Goal: Information Seeking & Learning: Learn about a topic

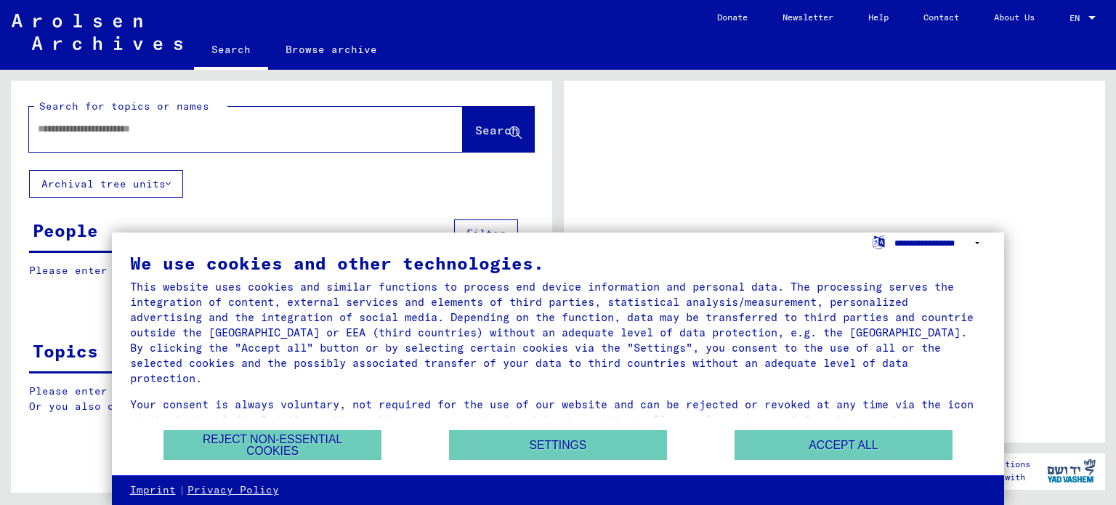
click at [977, 240] on select "**********" at bounding box center [940, 243] width 92 height 21
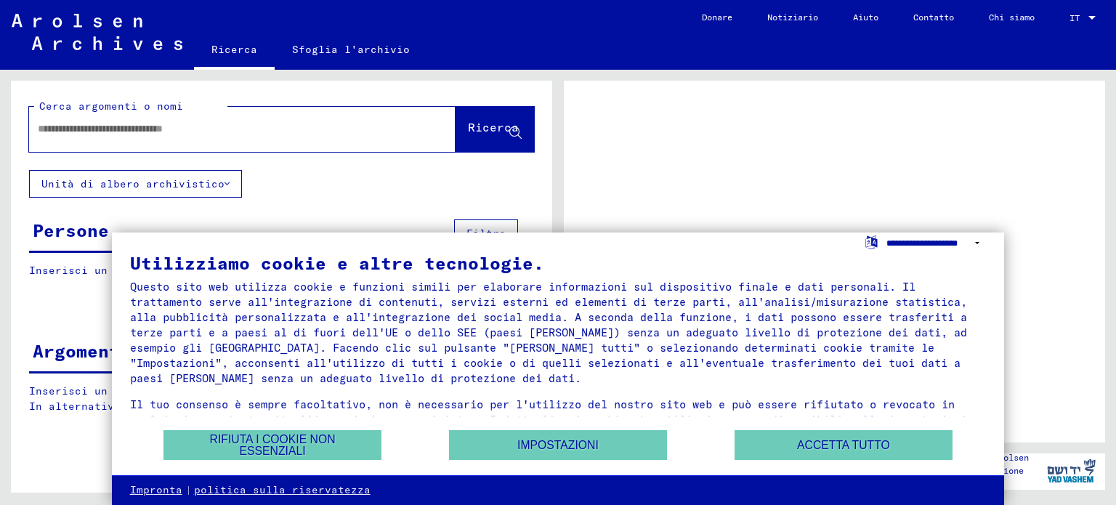
select select "*****"
click at [886, 233] on select "**********" at bounding box center [936, 243] width 100 height 21
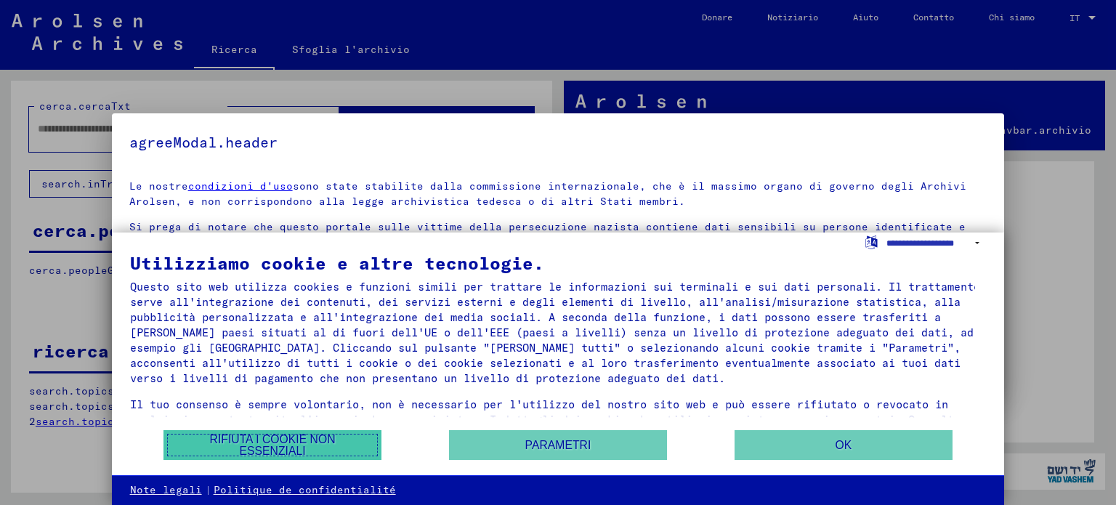
click at [244, 443] on font "Rifiuta i cookie non essenziali" at bounding box center [273, 445] width 126 height 24
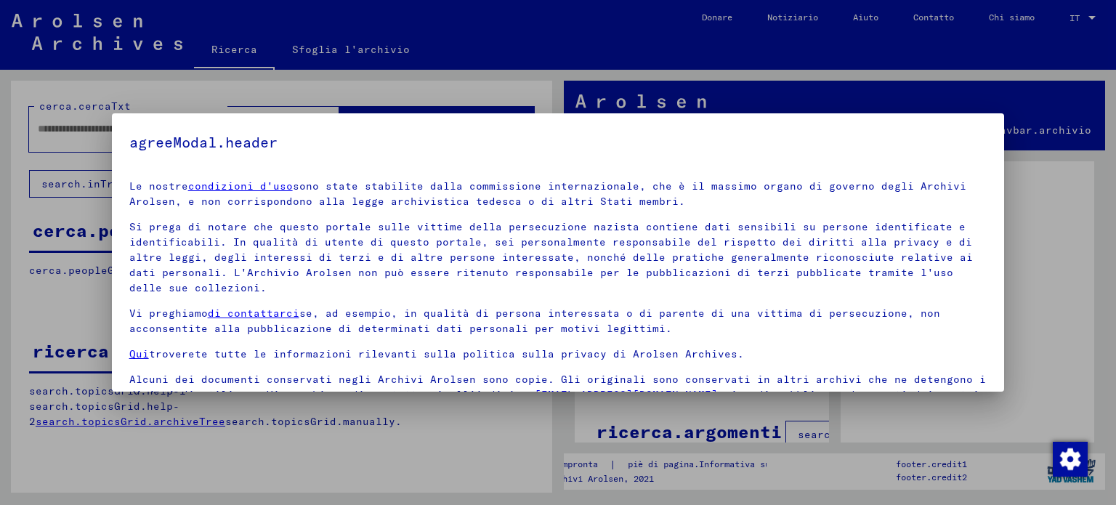
click at [1042, 286] on div at bounding box center [558, 252] width 1116 height 505
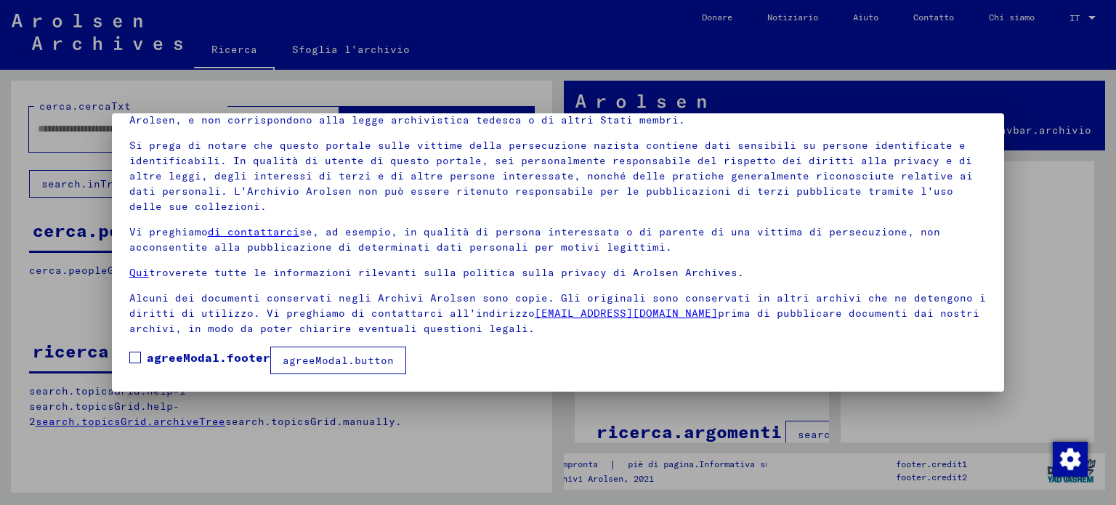
click at [315, 363] on font "agreeModal.button" at bounding box center [338, 360] width 111 height 13
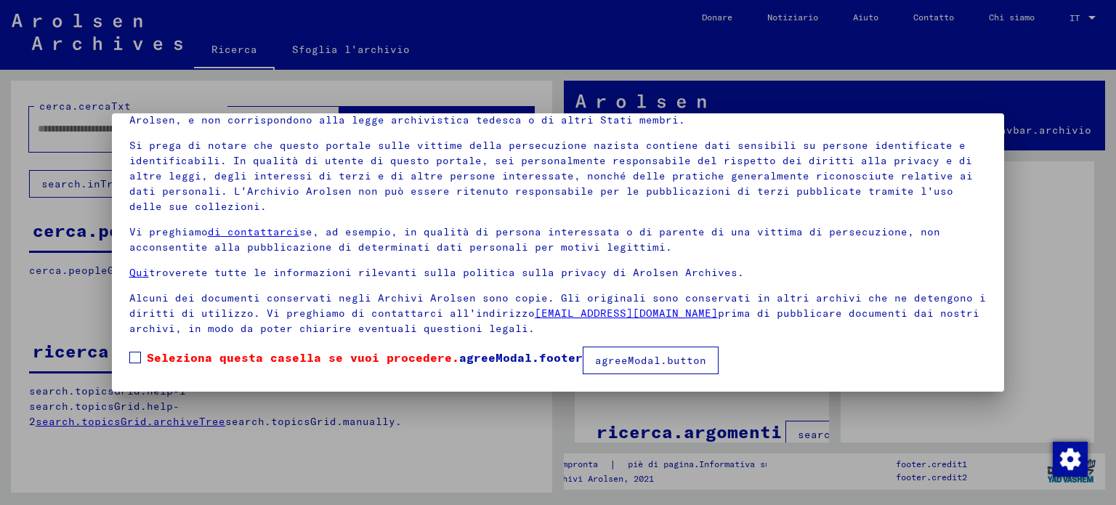
click at [626, 366] on font "agreeModal.button" at bounding box center [650, 360] width 111 height 13
click at [619, 357] on font "agreeModal.button" at bounding box center [650, 360] width 111 height 13
click at [403, 355] on font "Seleziona questa casella se vuoi procedere." at bounding box center [303, 357] width 312 height 15
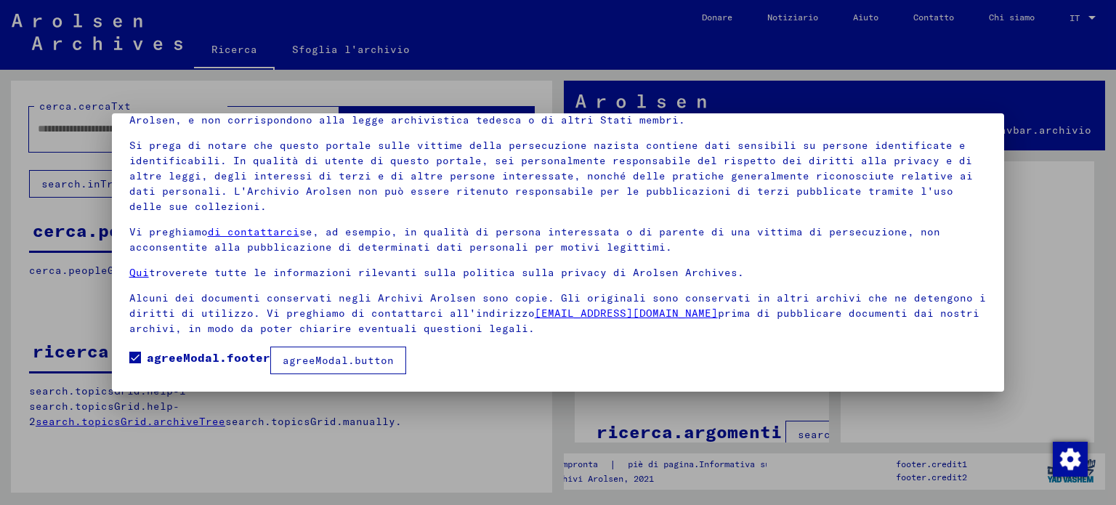
click at [227, 357] on font "agreeModal.footer" at bounding box center [209, 357] width 124 height 15
click at [310, 361] on font "agreeModal.button" at bounding box center [338, 360] width 111 height 13
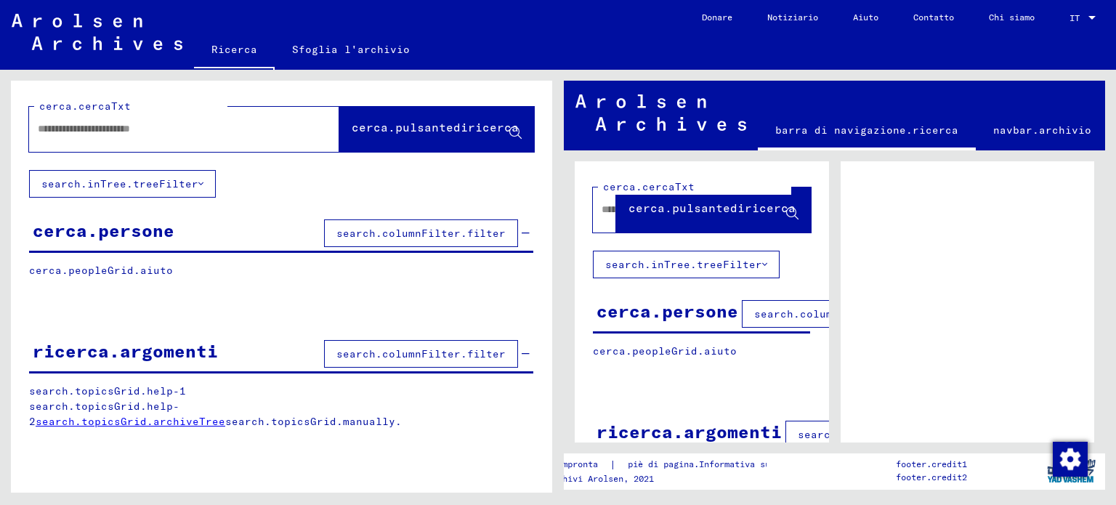
click at [132, 226] on font "cerca.persone" at bounding box center [104, 230] width 142 height 22
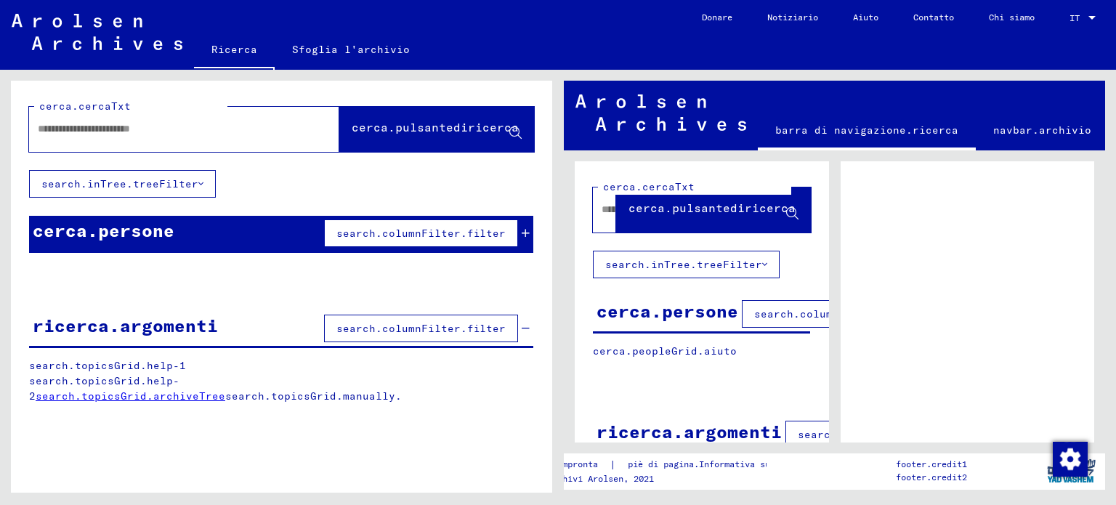
click at [381, 235] on font "search.columnFilter.filter" at bounding box center [420, 233] width 169 height 13
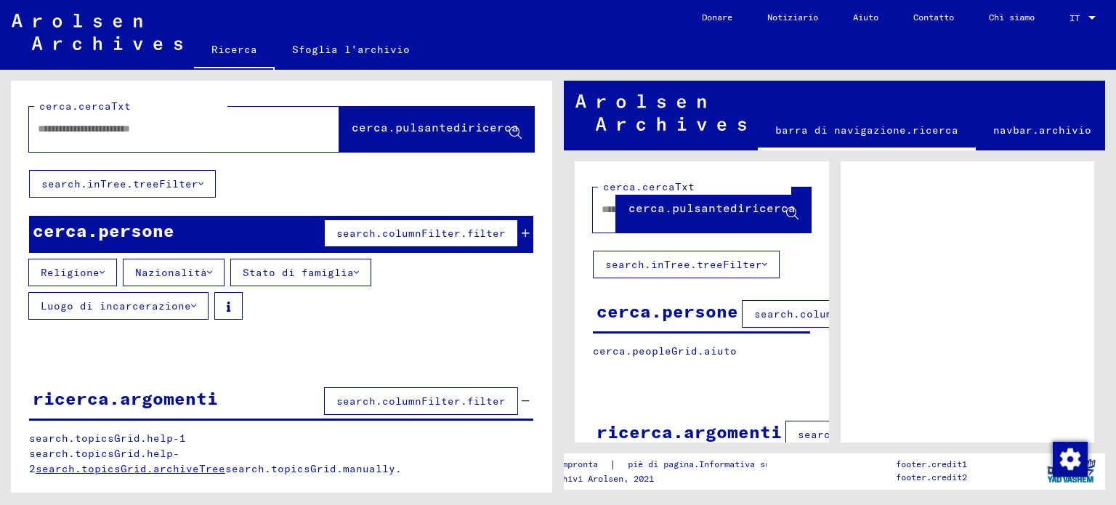
click at [105, 268] on button "Religione" at bounding box center [72, 273] width 89 height 28
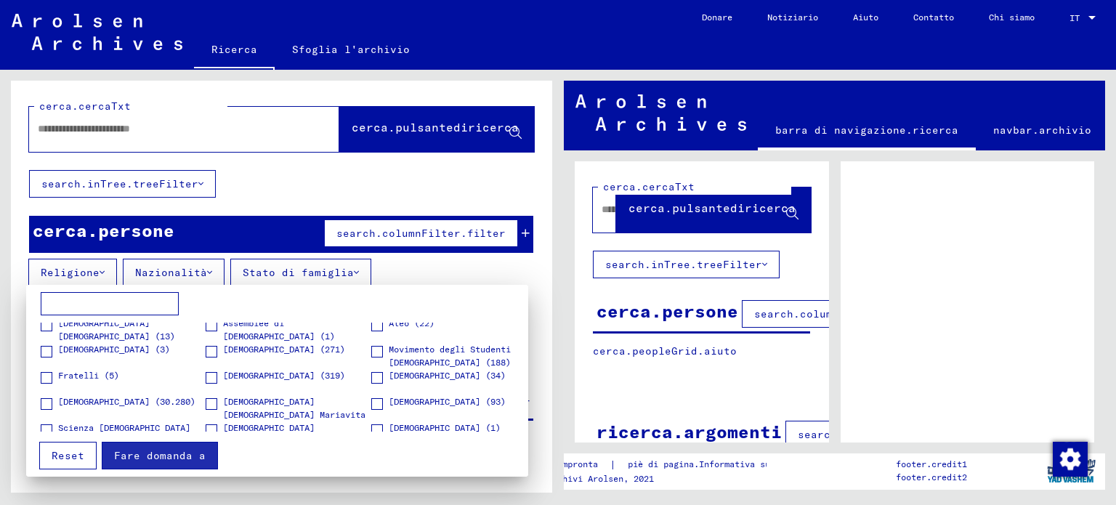
scroll to position [59, 0]
click at [48, 401] on span at bounding box center [47, 403] width 12 height 12
click at [136, 458] on font "Fare domanda a" at bounding box center [160, 455] width 92 height 13
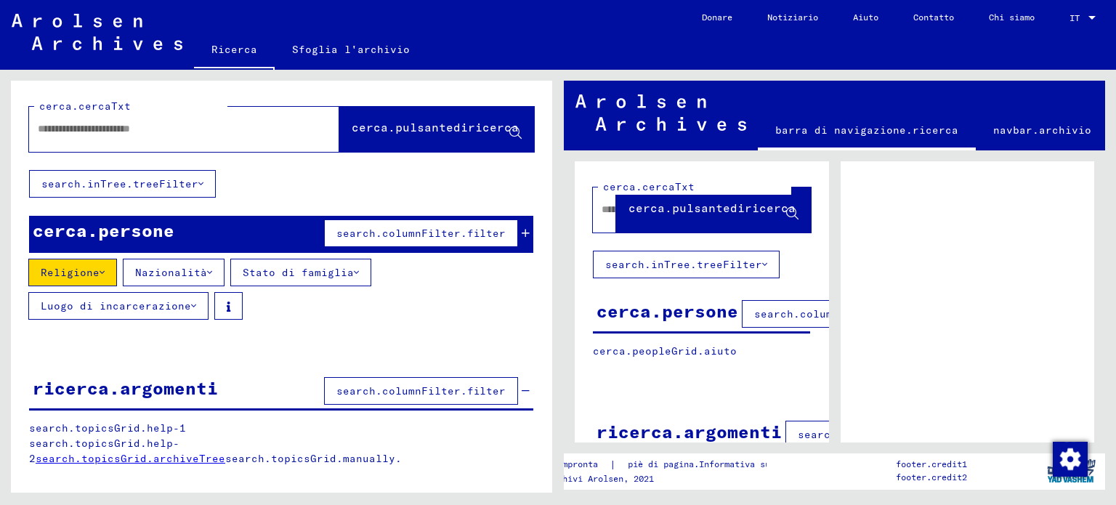
click at [207, 270] on icon at bounding box center [209, 272] width 5 height 10
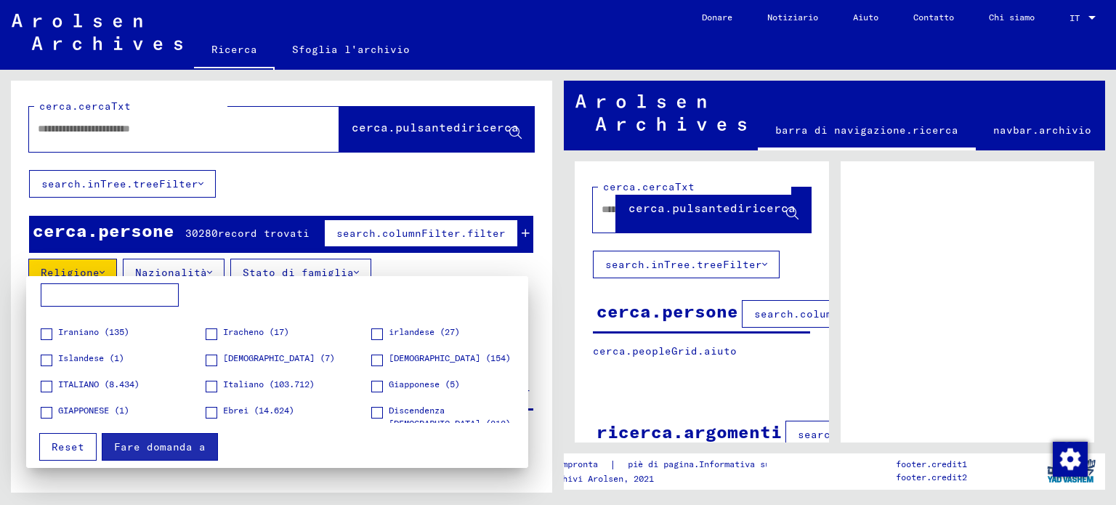
scroll to position [983, 0]
click at [206, 380] on span at bounding box center [212, 386] width 12 height 12
click at [163, 443] on font "Fare domanda a" at bounding box center [160, 446] width 92 height 13
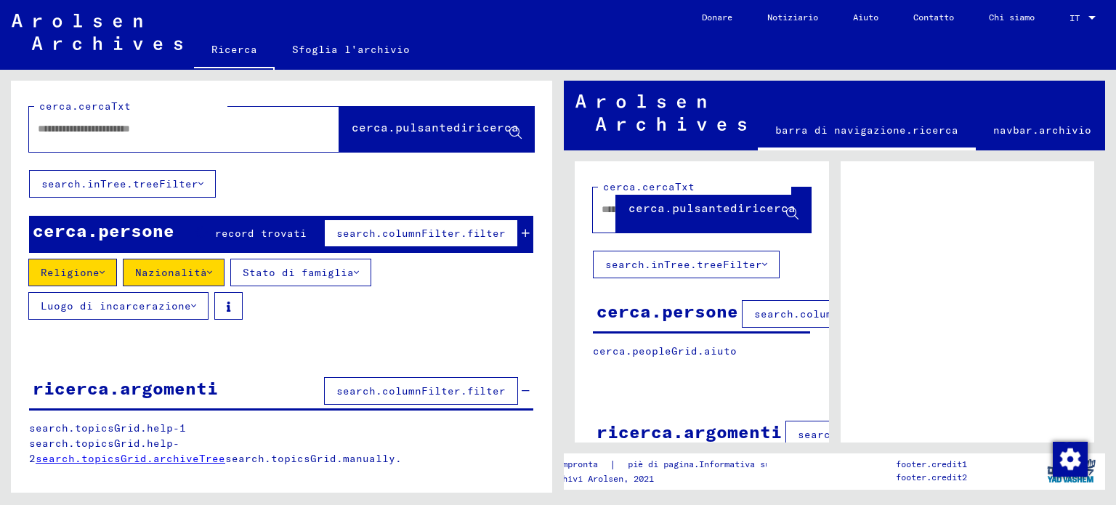
click at [354, 267] on icon at bounding box center [356, 272] width 5 height 10
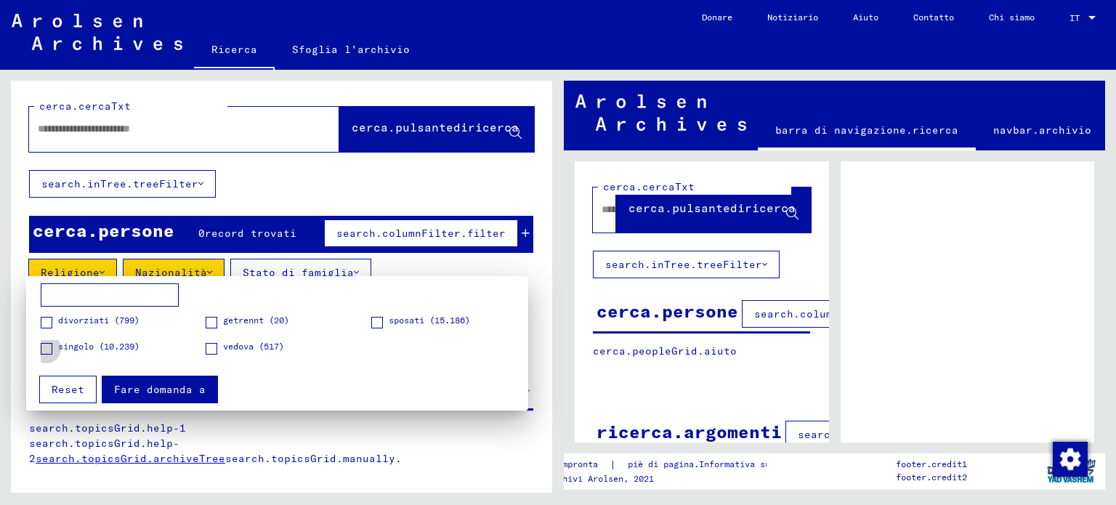
click at [47, 345] on span at bounding box center [47, 349] width 12 height 12
click at [154, 391] on font "Fare domanda a" at bounding box center [160, 389] width 92 height 13
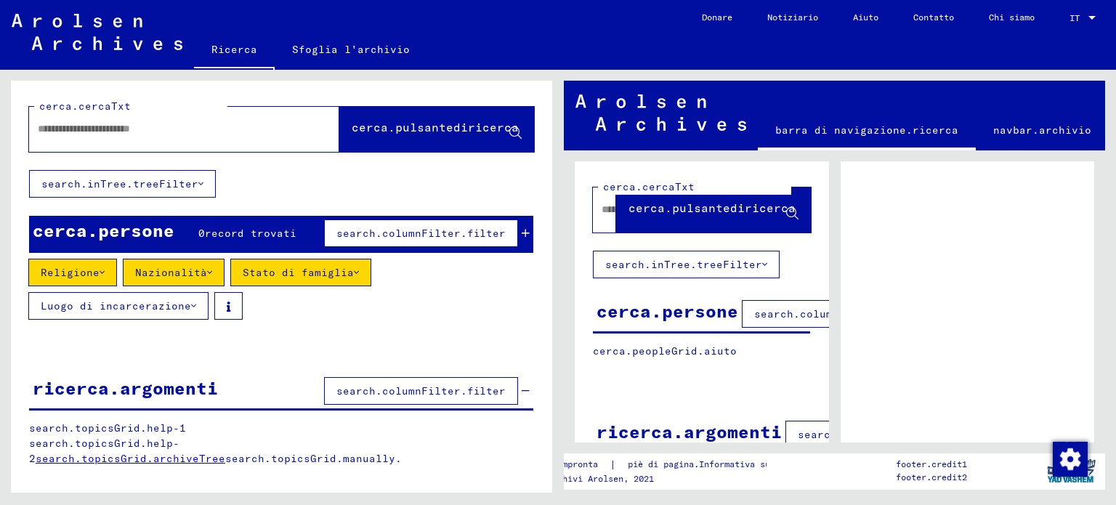
click at [191, 303] on icon at bounding box center [193, 306] width 5 height 10
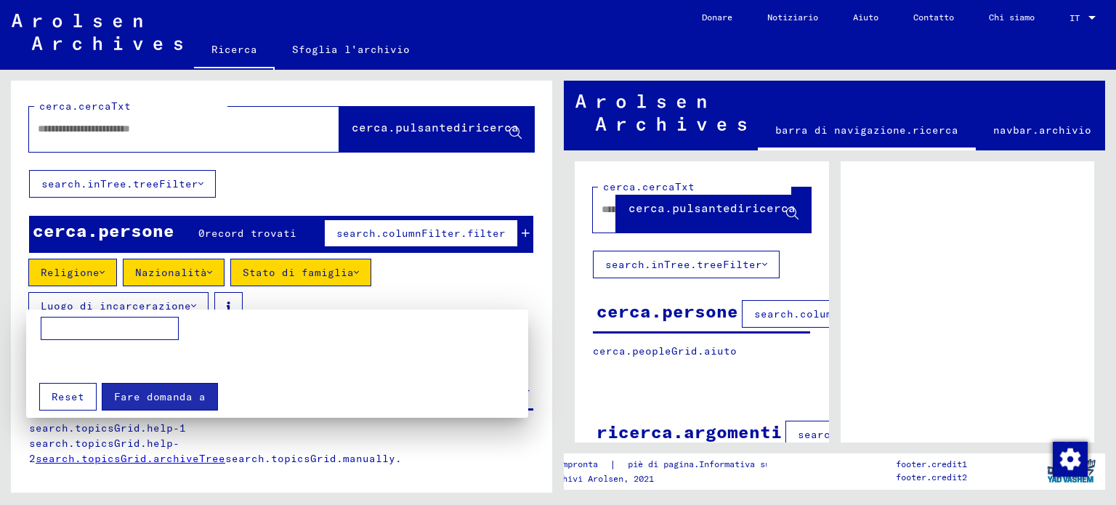
click at [136, 321] on input at bounding box center [110, 328] width 138 height 23
type input "**********"
click at [148, 392] on font "Fare domanda a" at bounding box center [160, 396] width 92 height 13
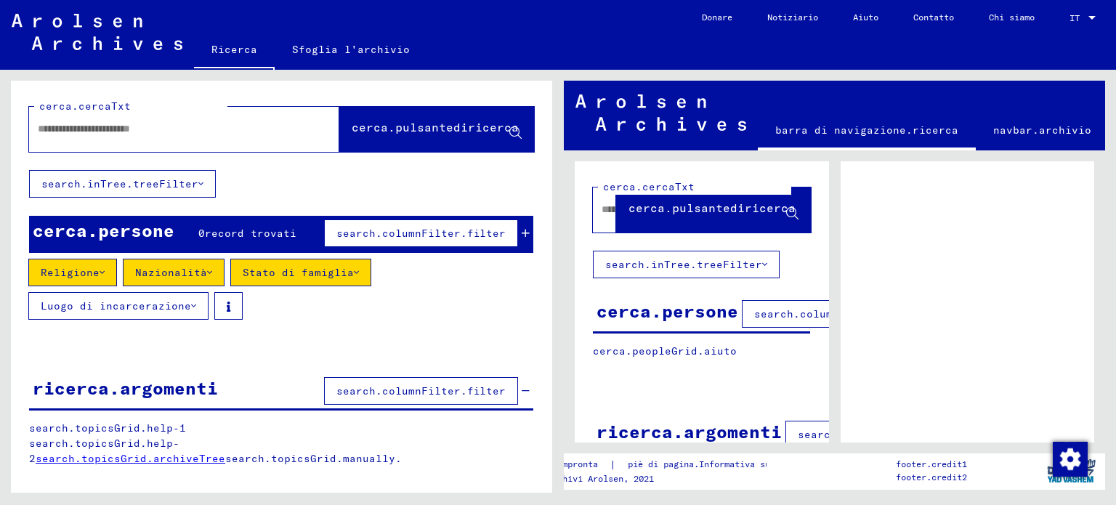
click at [395, 230] on font "search.columnFilter.filter" at bounding box center [420, 233] width 169 height 13
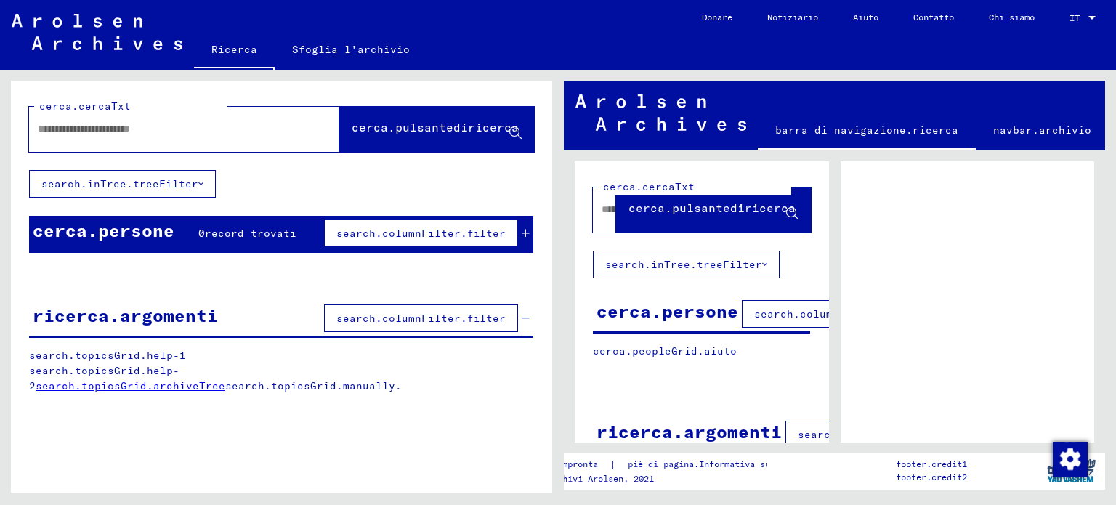
click at [522, 228] on icon at bounding box center [526, 233] width 8 height 10
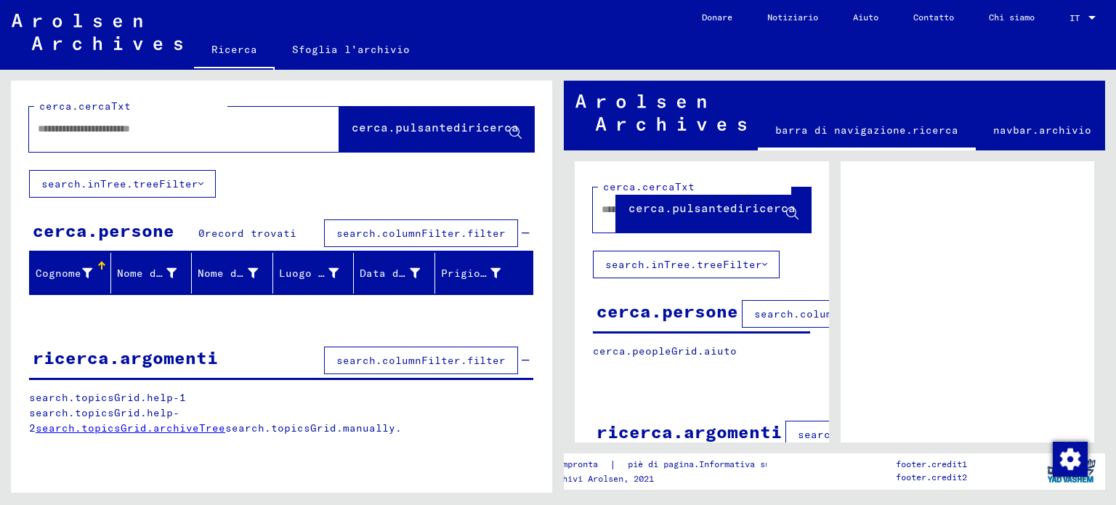
click at [60, 275] on font "Cognome" at bounding box center [59, 273] width 46 height 13
click at [60, 272] on font "Cognome" at bounding box center [59, 273] width 46 height 13
click at [116, 174] on button "search.inTree.treeFilter" at bounding box center [122, 184] width 187 height 28
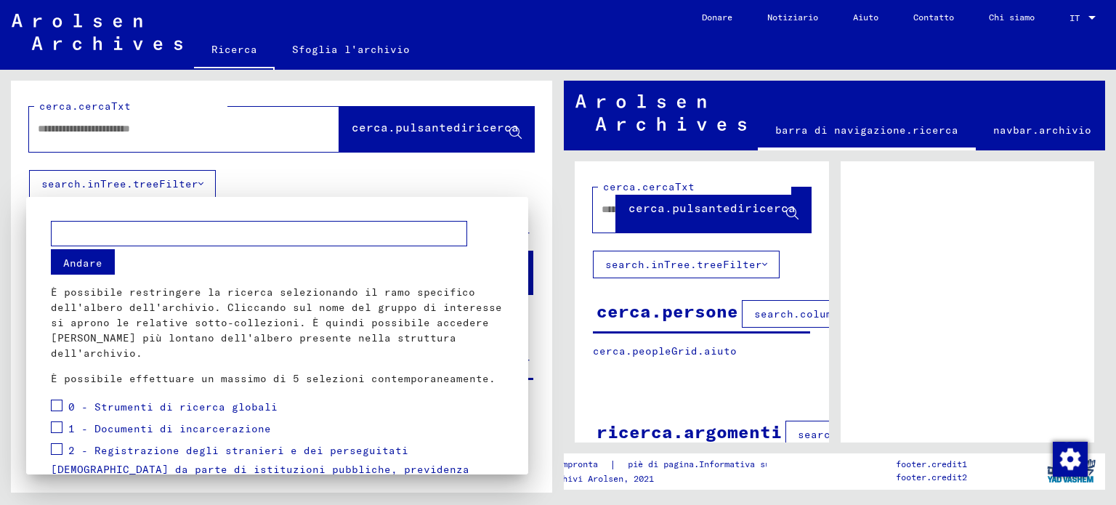
click at [114, 230] on input "text" at bounding box center [259, 233] width 416 height 25
drag, startPoint x: 528, startPoint y: 272, endPoint x: 526, endPoint y: 203, distance: 69.8
click at [526, 203] on div "Andare È possibile restringere la ricerca selezionando il ramo specifico dell'a…" at bounding box center [558, 252] width 1116 height 505
click at [515, 174] on div at bounding box center [558, 252] width 1116 height 505
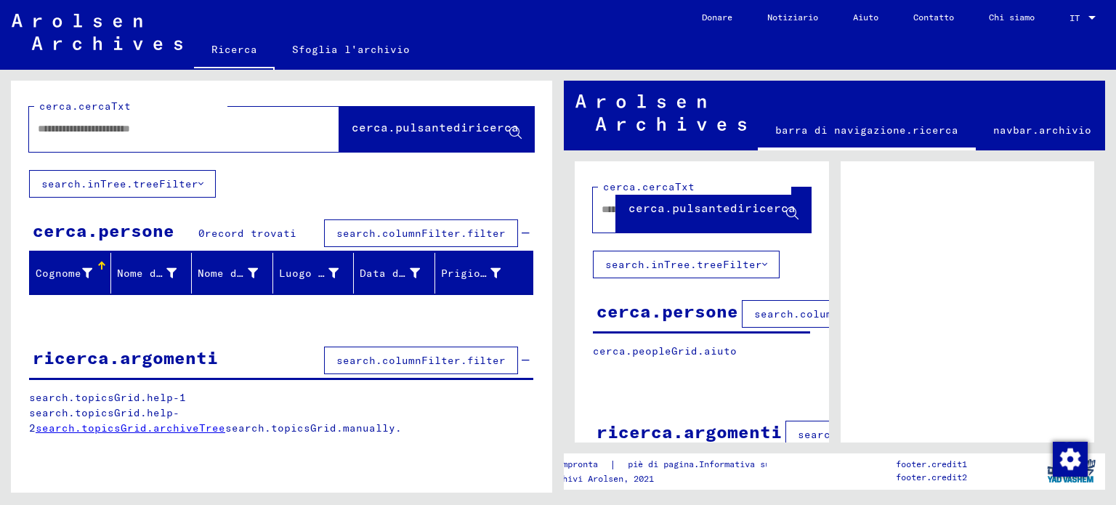
click at [59, 179] on font "search.inTree.treeFilter" at bounding box center [119, 183] width 157 height 13
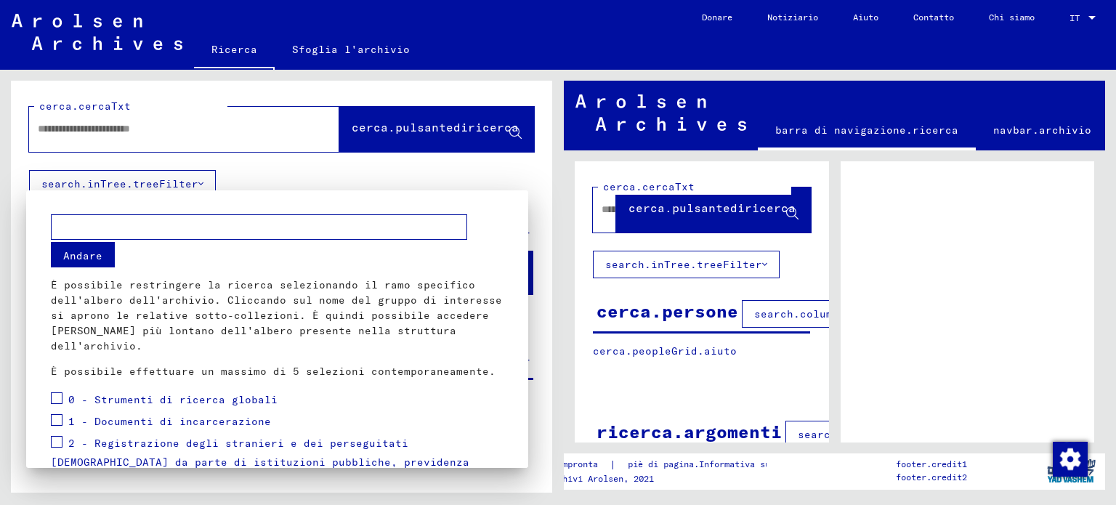
click at [80, 229] on input "text" at bounding box center [259, 226] width 416 height 25
type input "**********"
click at [81, 258] on font "Andare" at bounding box center [82, 255] width 39 height 13
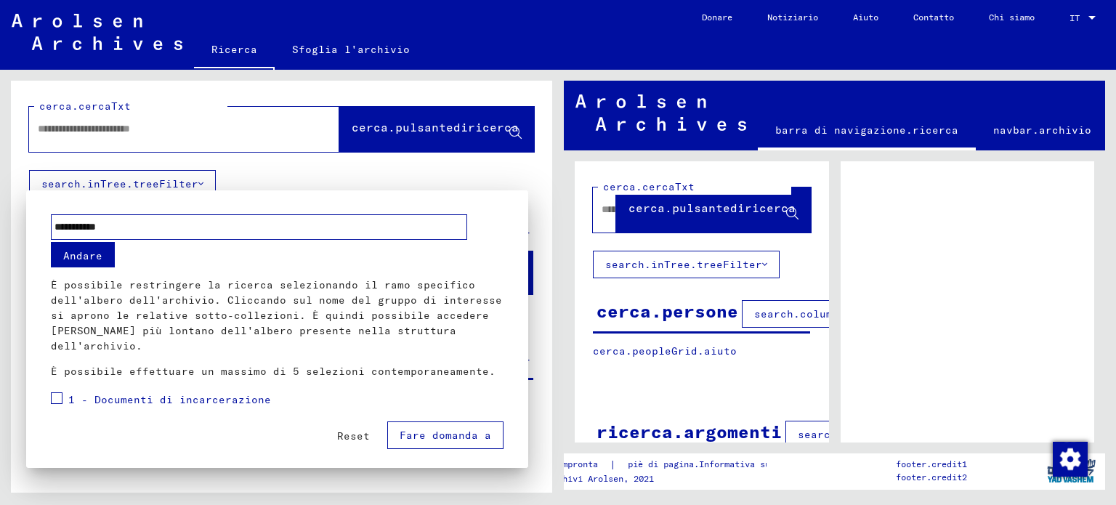
drag, startPoint x: 531, startPoint y: 274, endPoint x: 541, endPoint y: 234, distance: 41.1
click at [541, 242] on div at bounding box center [558, 252] width 1116 height 505
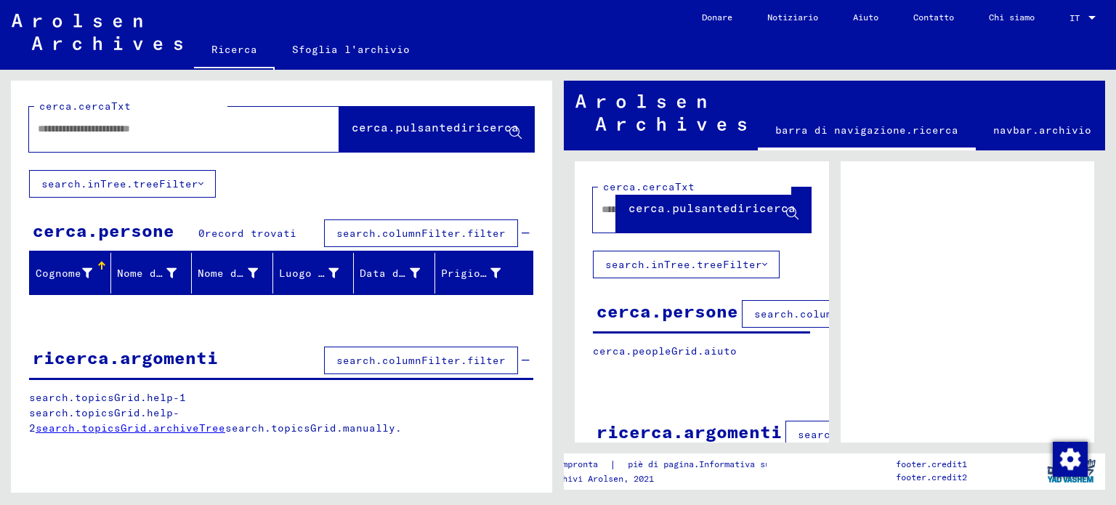
click at [554, 200] on div "cerca.cercaTxt cerca.pulsantediricerca search.inTree.treeFilter cerca.persone 0…" at bounding box center [279, 281] width 558 height 423
click at [516, 127] on icon at bounding box center [515, 133] width 12 height 12
click at [190, 133] on input "text" at bounding box center [171, 128] width 267 height 15
type input "**********"
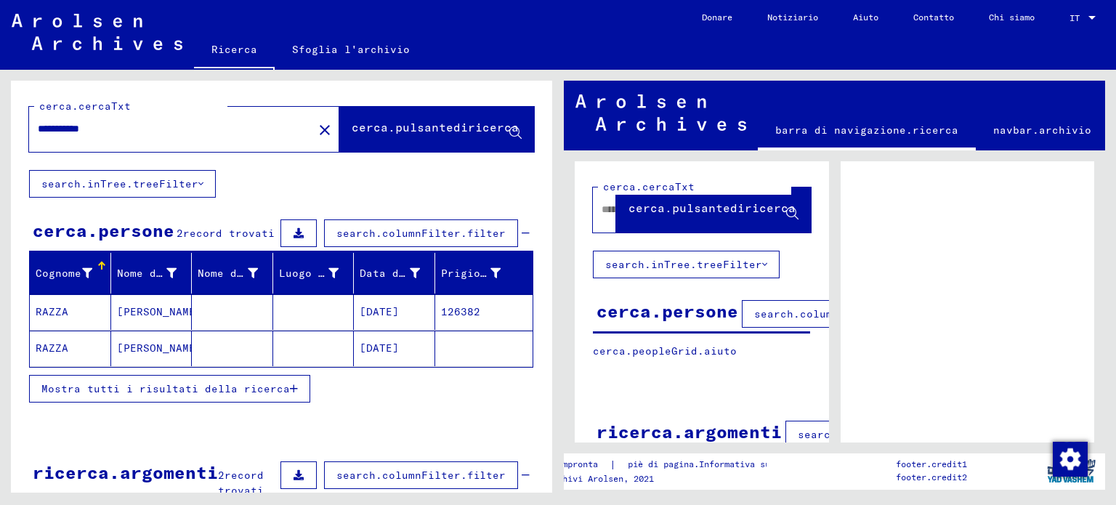
click at [52, 315] on font "RAZZA" at bounding box center [52, 311] width 33 height 13
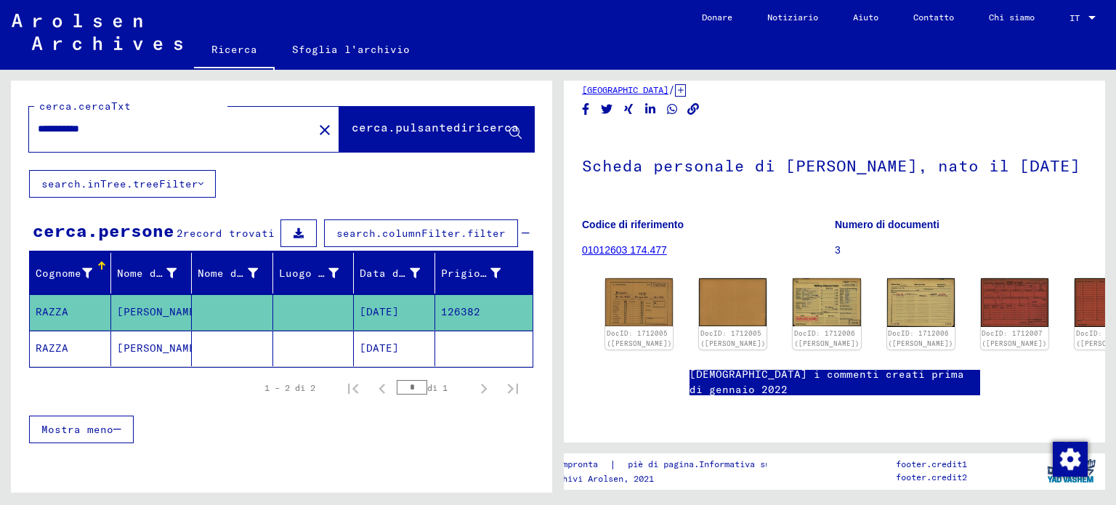
scroll to position [33, 0]
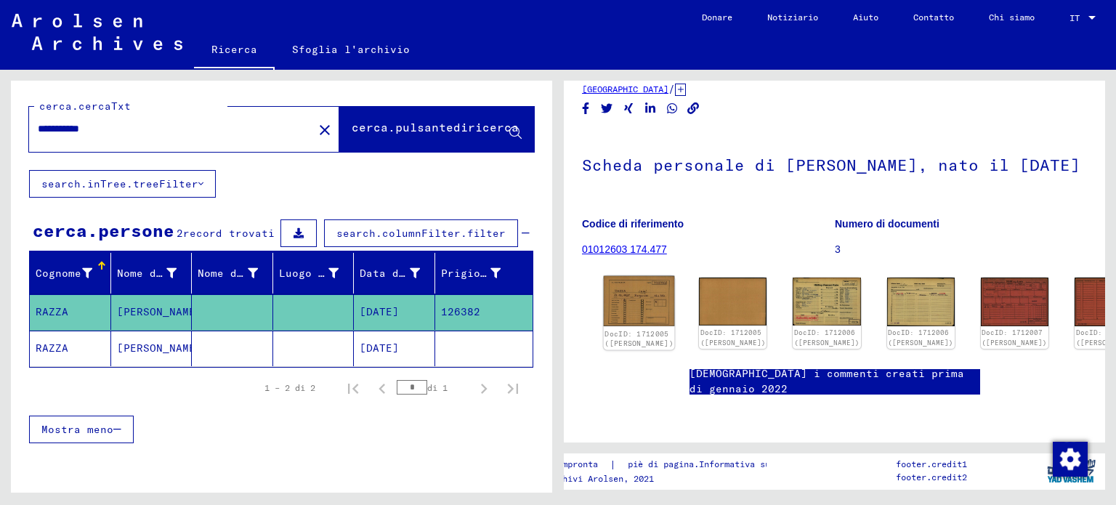
click at [622, 320] on img at bounding box center [639, 301] width 71 height 50
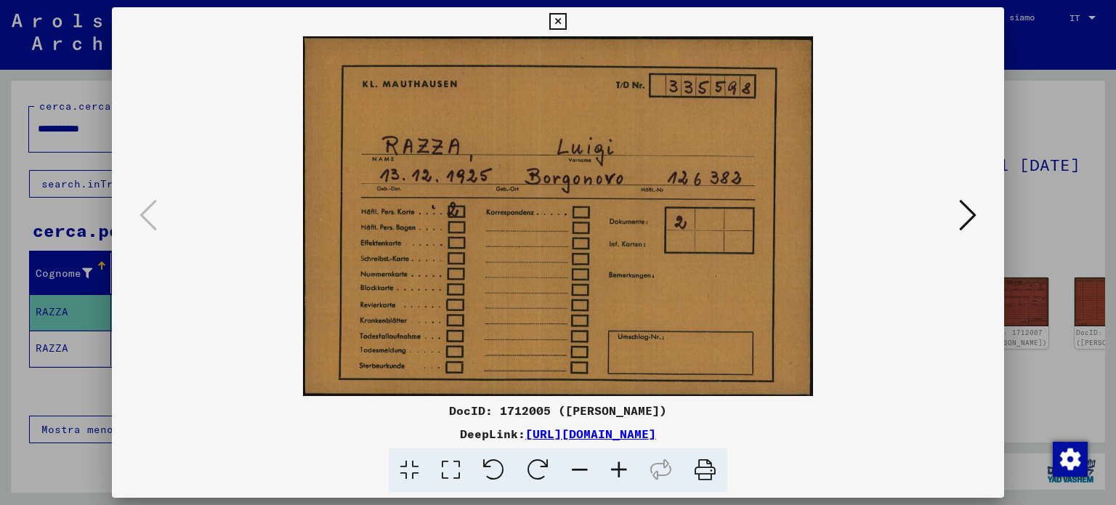
click at [962, 211] on icon at bounding box center [967, 215] width 17 height 35
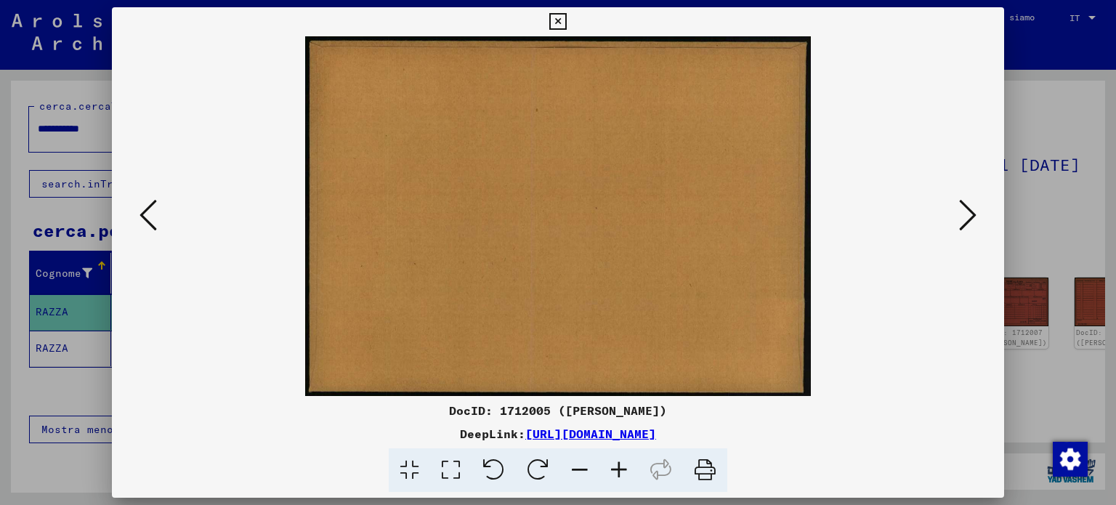
click at [962, 211] on icon at bounding box center [967, 215] width 17 height 35
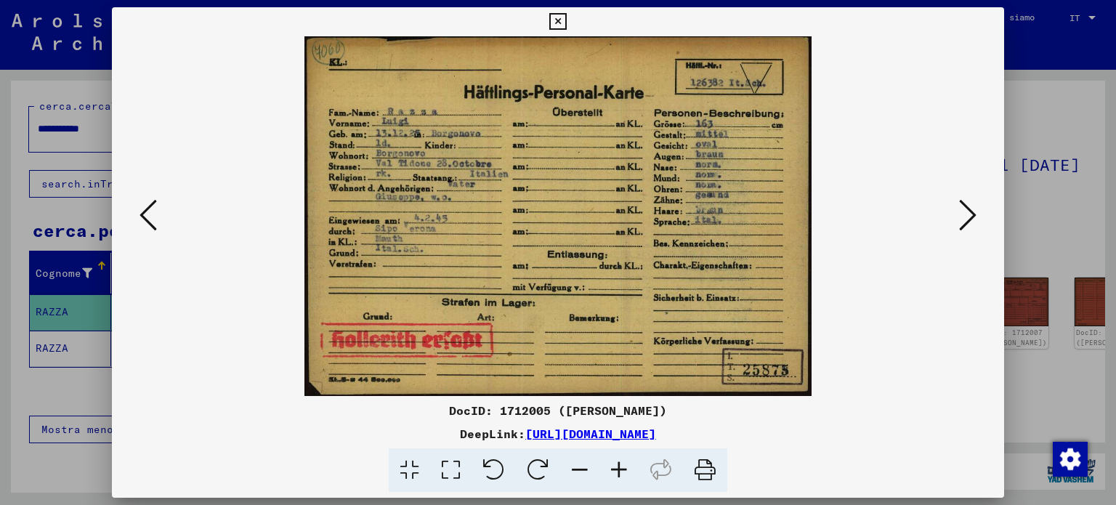
click at [963, 211] on icon at bounding box center [967, 215] width 17 height 35
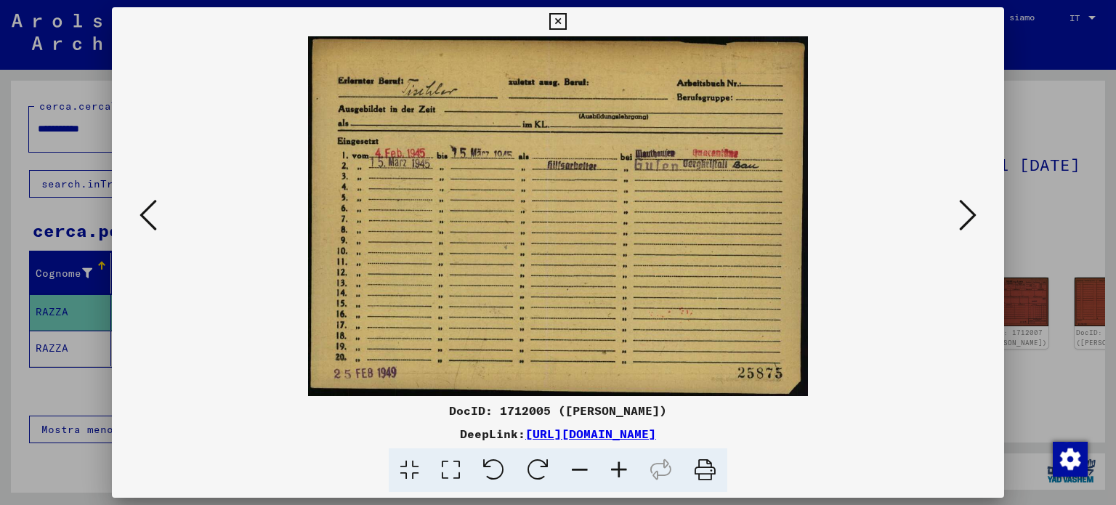
click at [963, 211] on icon at bounding box center [967, 215] width 17 height 35
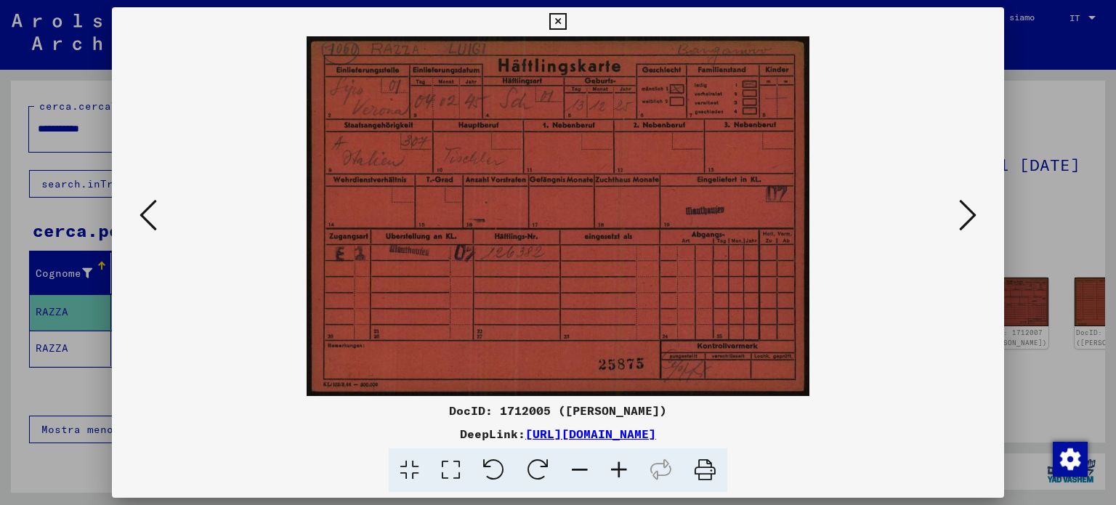
click at [963, 211] on icon at bounding box center [967, 215] width 17 height 35
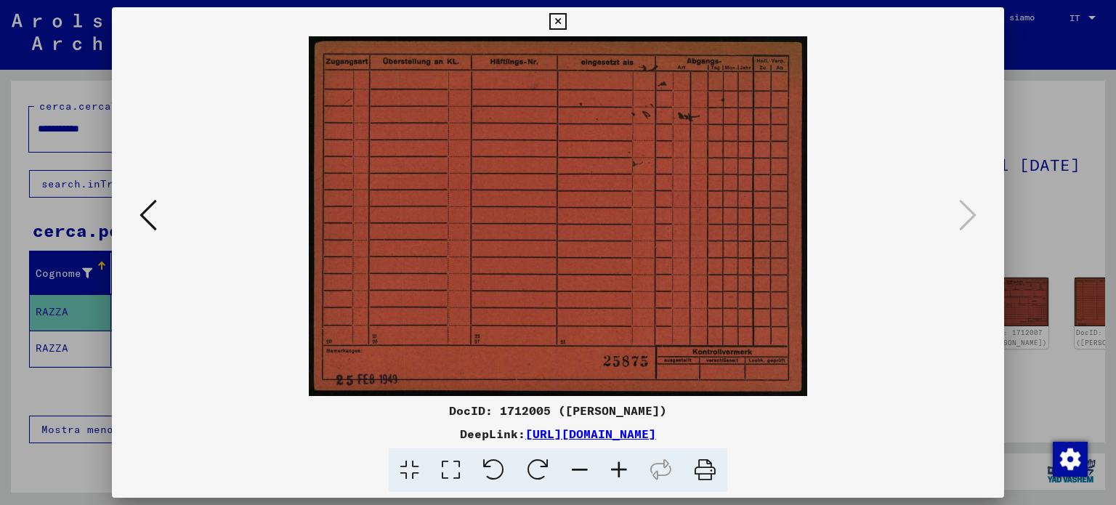
click at [963, 134] on div at bounding box center [558, 216] width 893 height 360
click at [559, 17] on icon at bounding box center [557, 21] width 17 height 17
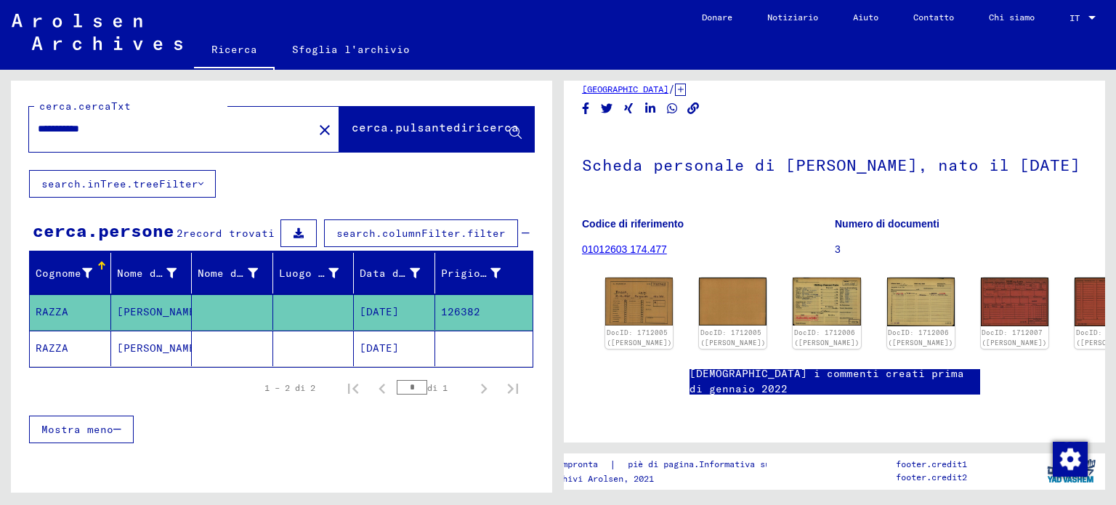
scroll to position [72, 0]
click at [376, 352] on font "[DATE]" at bounding box center [379, 348] width 39 height 13
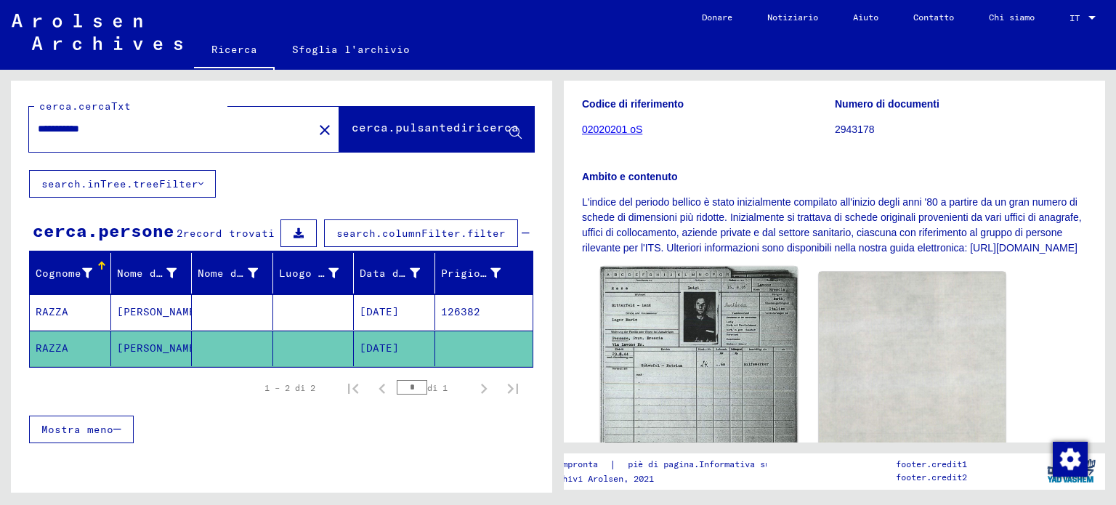
scroll to position [233, 0]
click at [666, 364] on img at bounding box center [699, 369] width 196 height 209
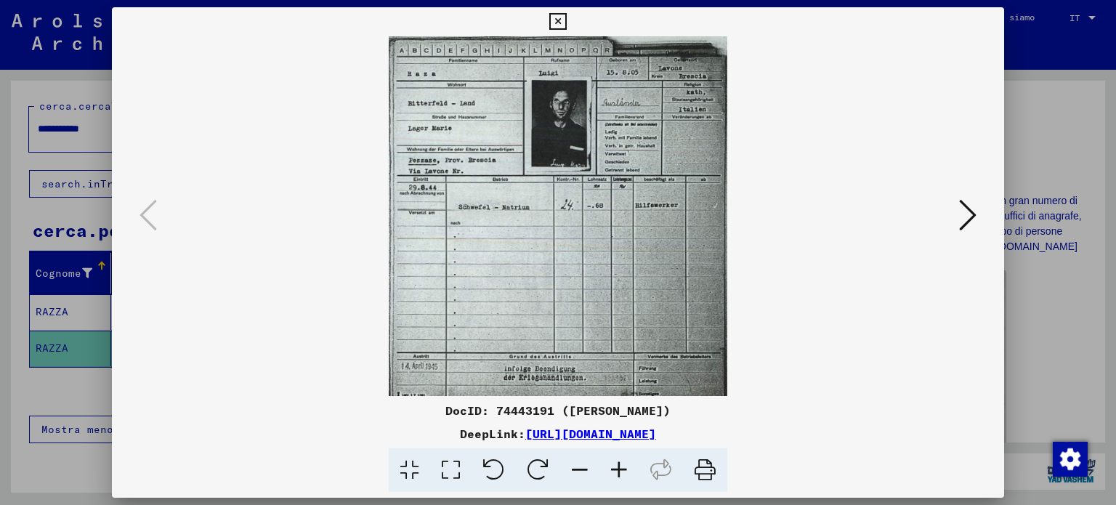
click at [560, 22] on icon at bounding box center [557, 21] width 17 height 17
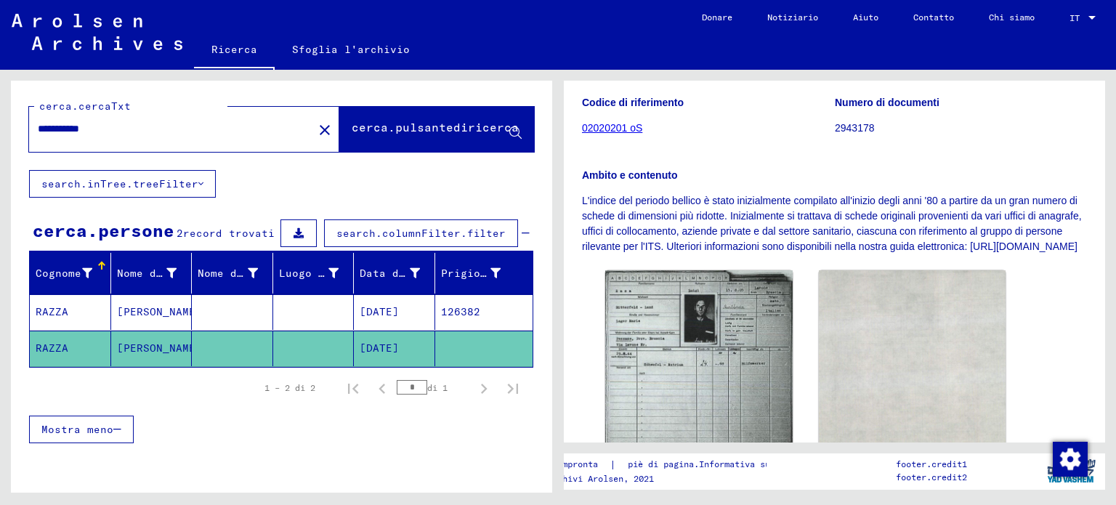
click at [60, 317] on font "RAZZA" at bounding box center [52, 311] width 33 height 13
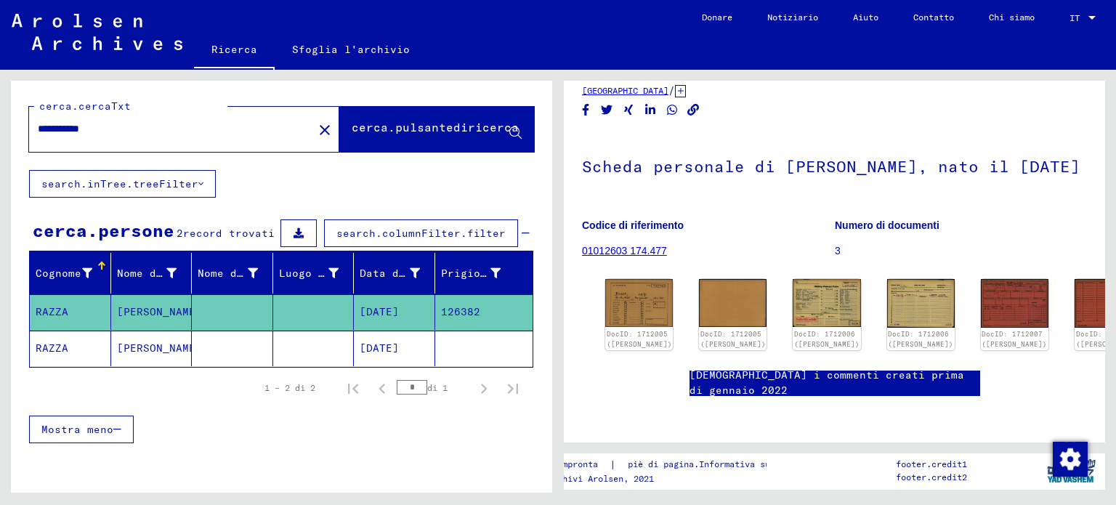
scroll to position [12, 0]
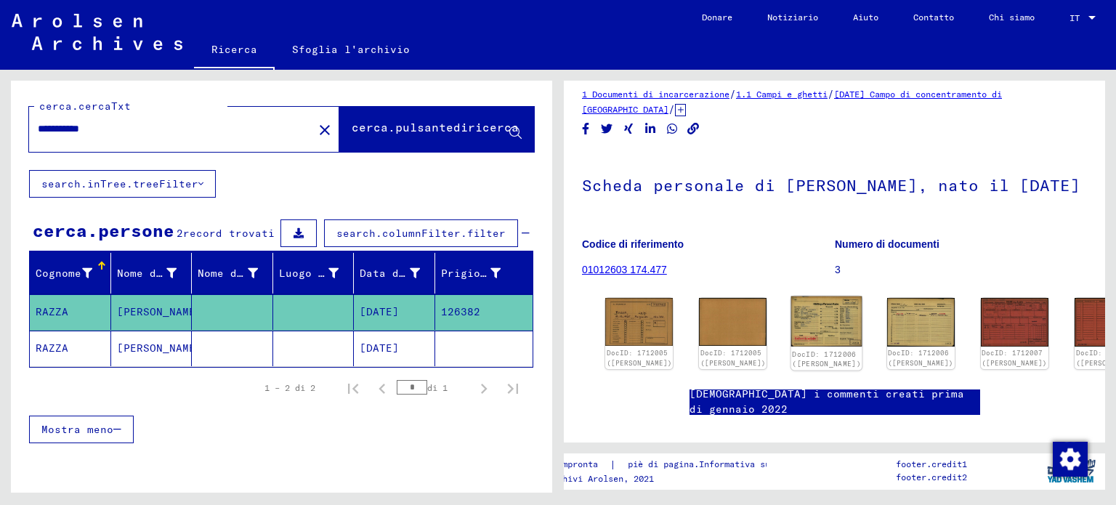
click at [791, 333] on img at bounding box center [826, 321] width 71 height 50
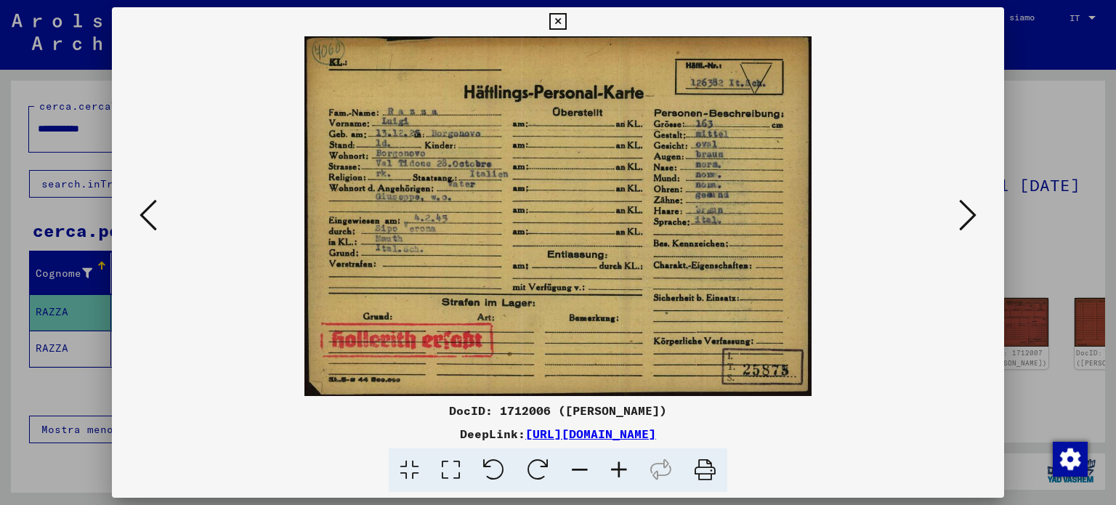
click at [402, 469] on icon at bounding box center [409, 470] width 41 height 44
click at [618, 476] on icon at bounding box center [618, 470] width 39 height 44
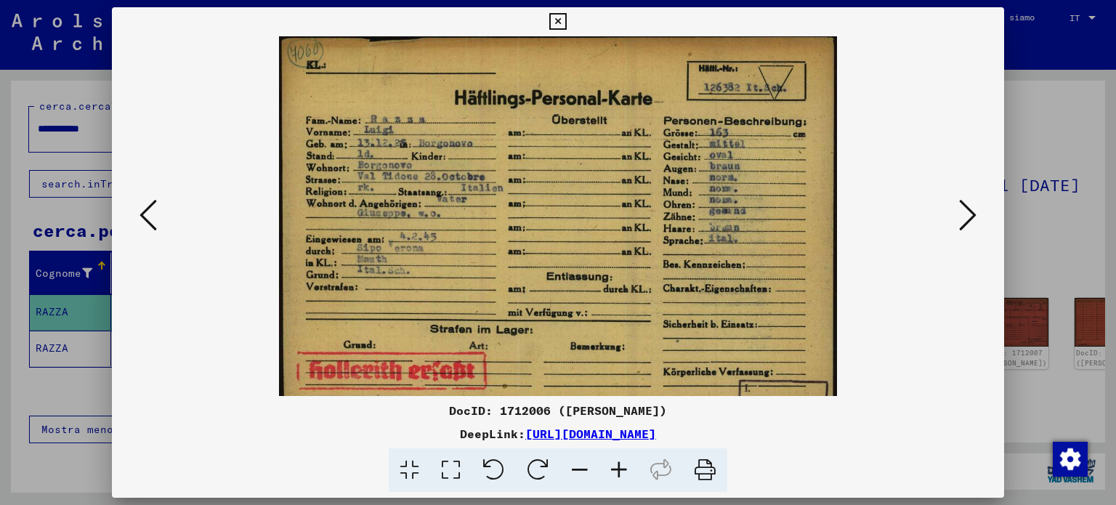
click at [619, 476] on icon at bounding box center [618, 470] width 39 height 44
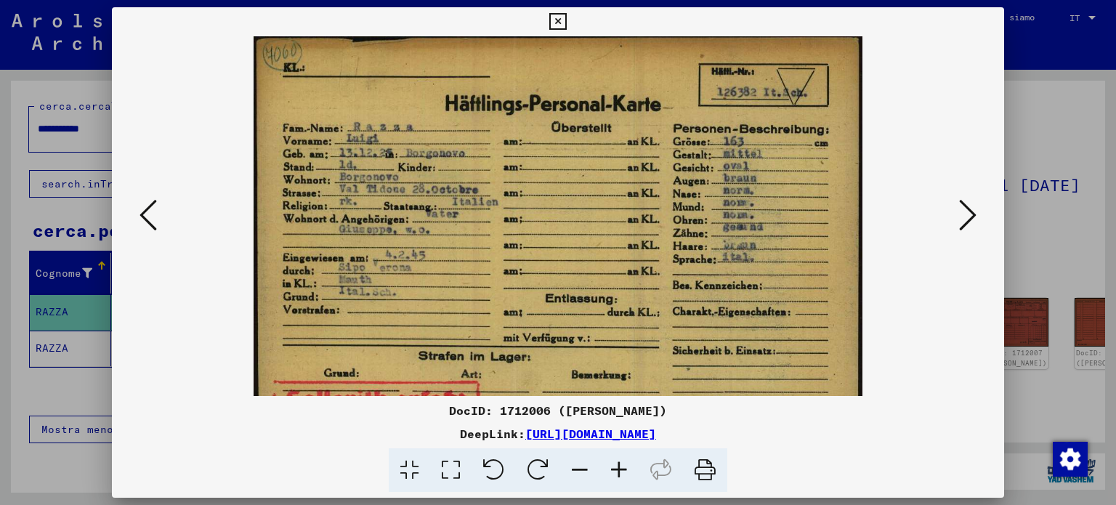
click at [620, 476] on icon at bounding box center [618, 470] width 39 height 44
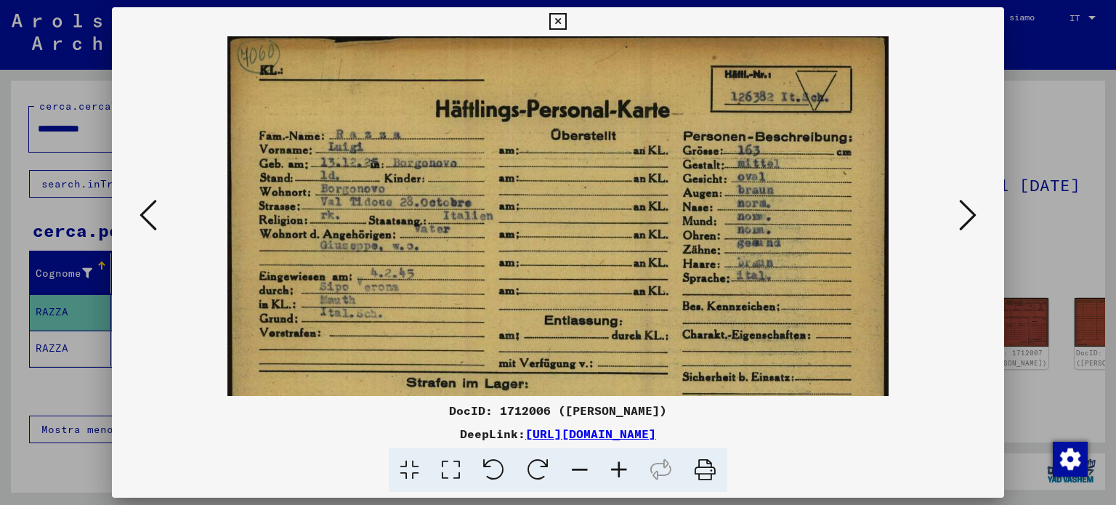
click at [620, 476] on icon at bounding box center [618, 470] width 39 height 44
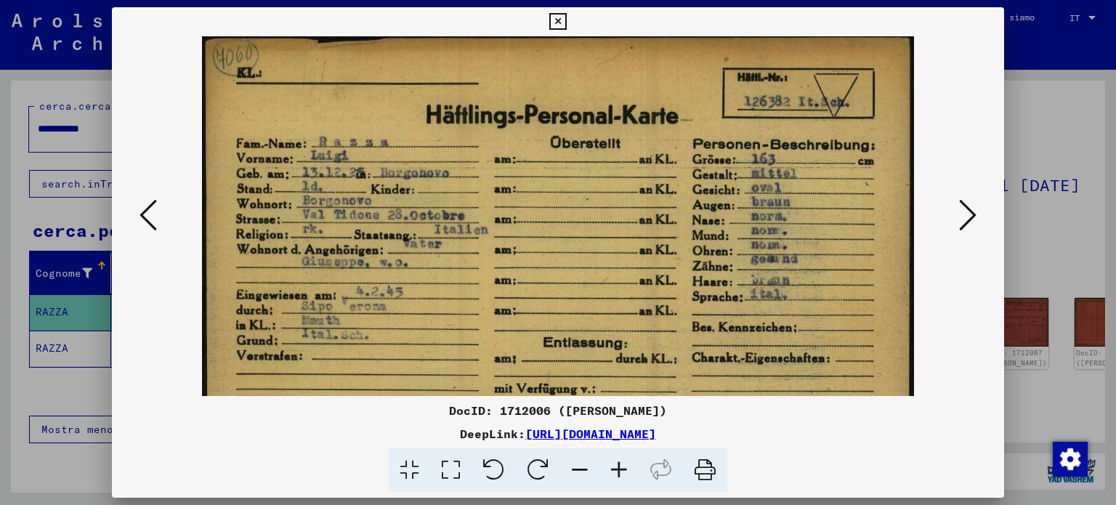
click at [620, 476] on icon at bounding box center [618, 470] width 39 height 44
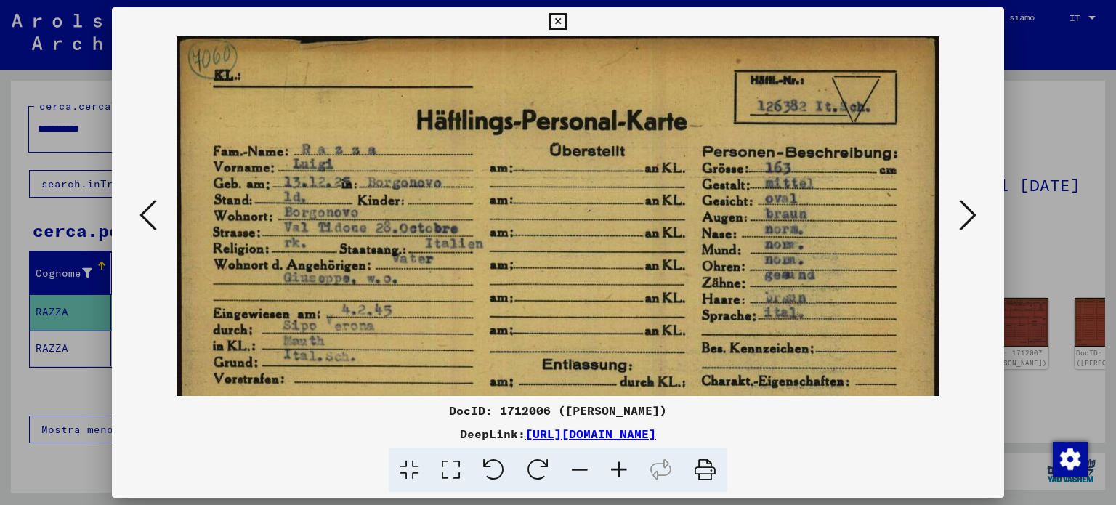
click at [952, 148] on viewer-one-image at bounding box center [558, 216] width 794 height 360
click at [558, 18] on icon at bounding box center [557, 21] width 17 height 17
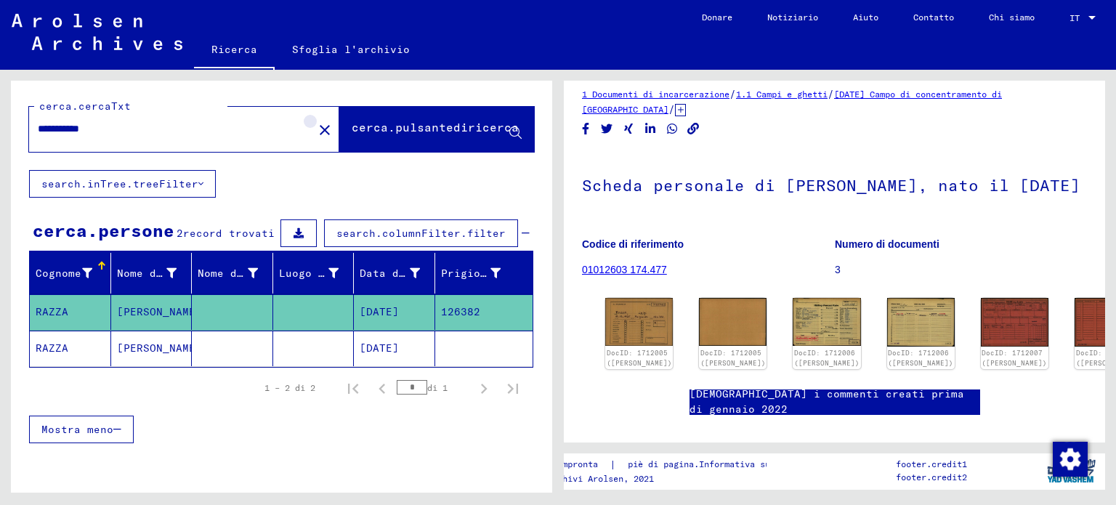
click at [316, 132] on mat-icon "close" at bounding box center [324, 129] width 17 height 17
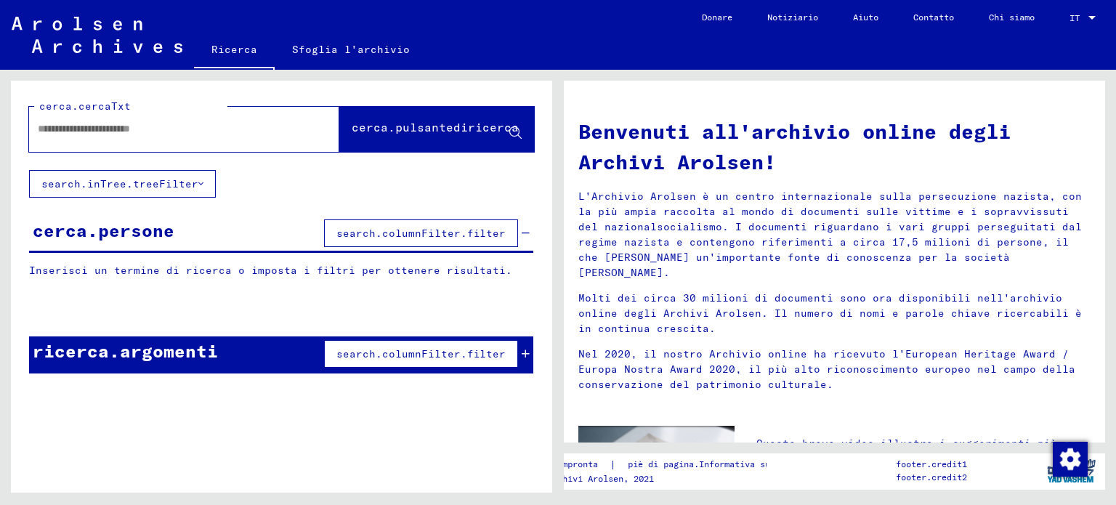
click at [142, 126] on input "text" at bounding box center [167, 128] width 258 height 15
click at [425, 124] on font "cerca.pulsantediricerca" at bounding box center [435, 127] width 167 height 15
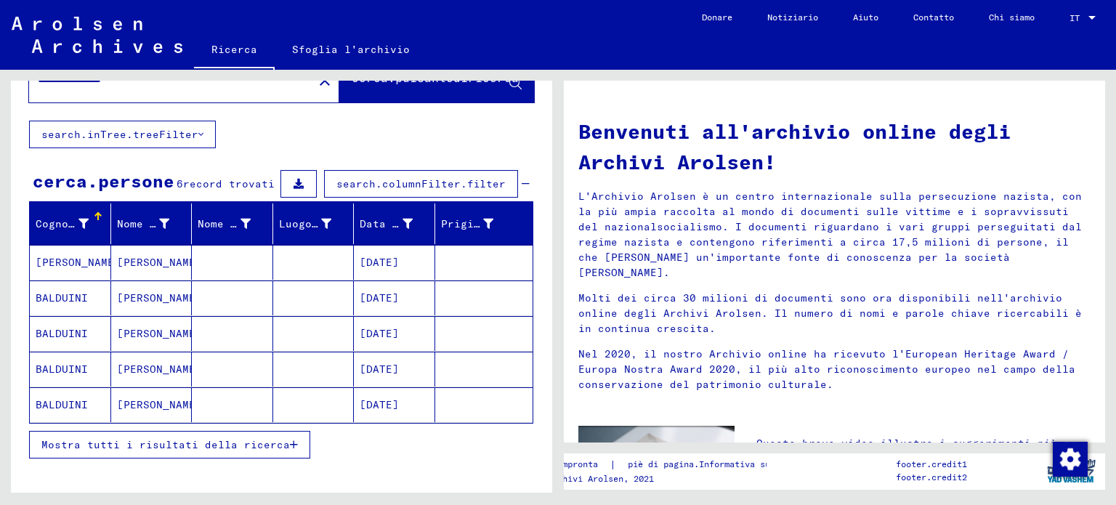
scroll to position [59, 0]
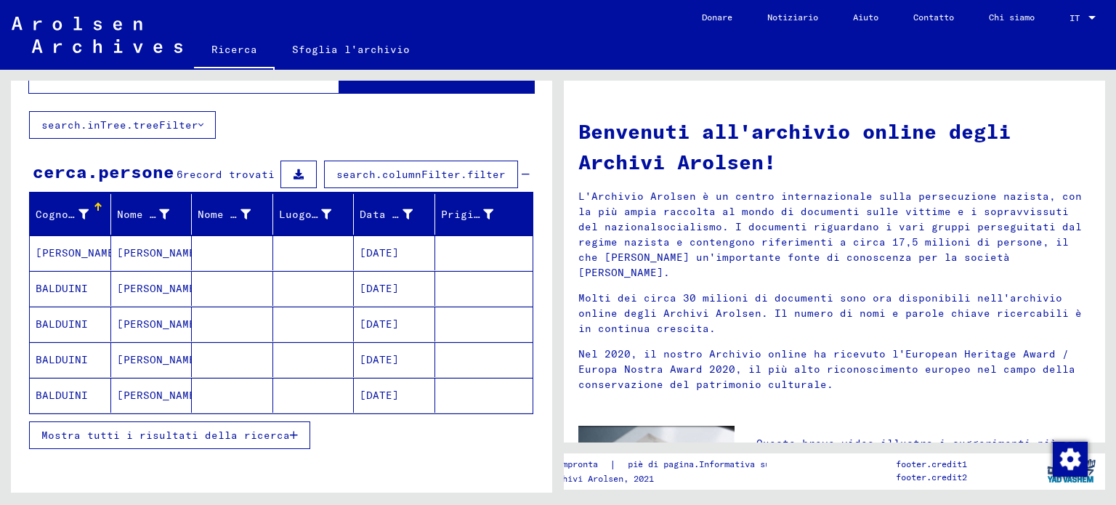
click at [369, 252] on font "[DATE]" at bounding box center [379, 252] width 39 height 13
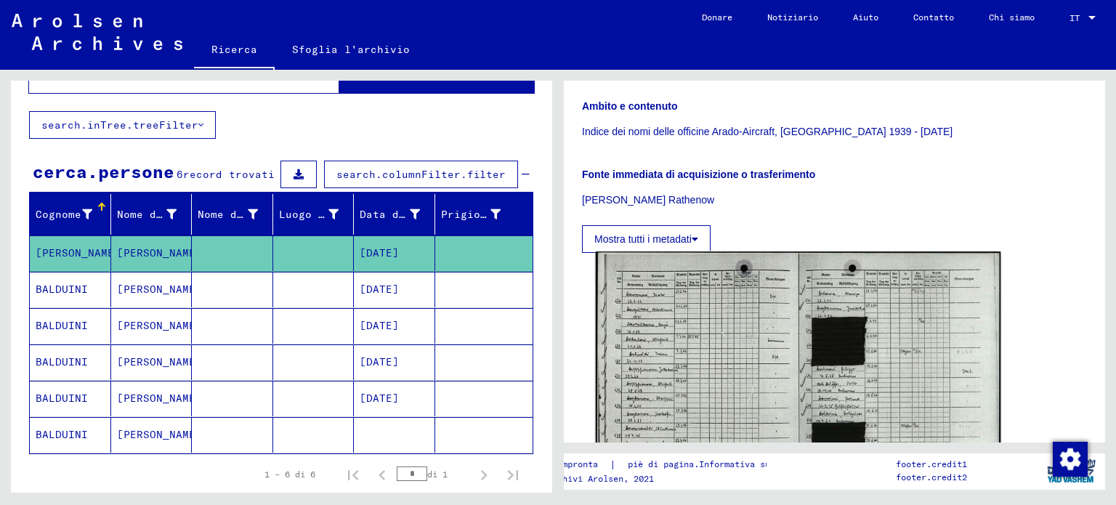
scroll to position [279, 0]
click at [682, 374] on img at bounding box center [798, 393] width 405 height 286
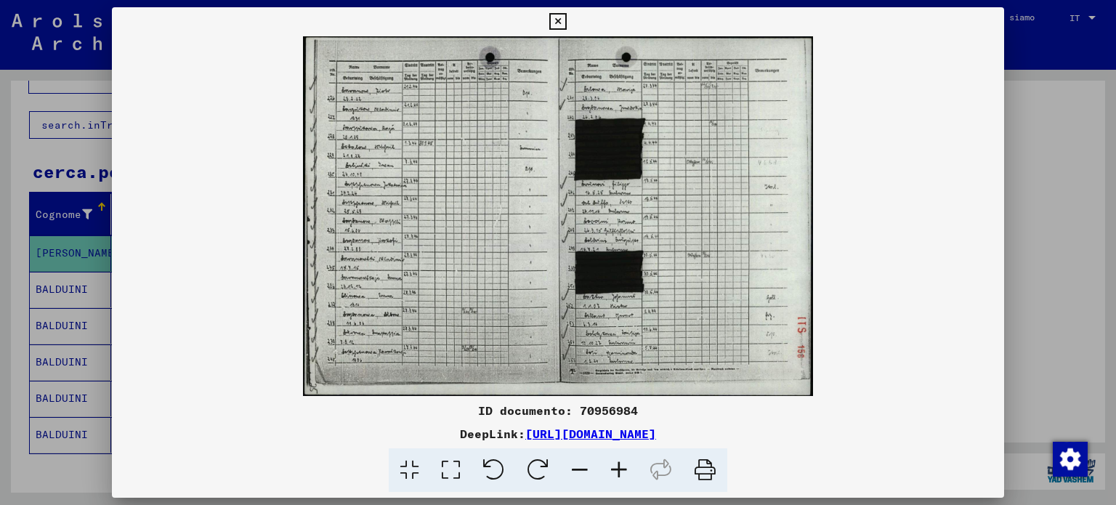
click at [616, 466] on icon at bounding box center [618, 470] width 39 height 44
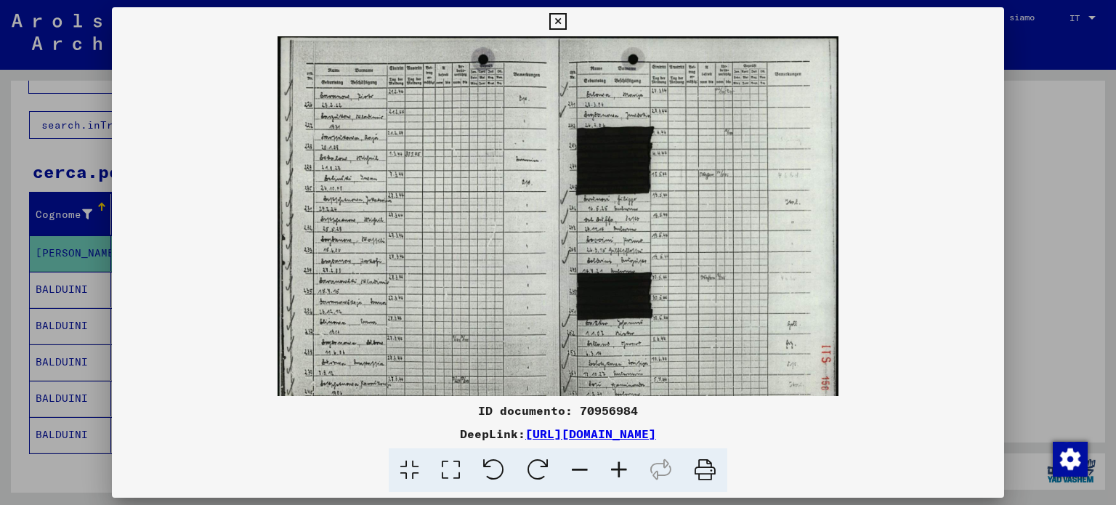
click at [616, 466] on icon at bounding box center [618, 470] width 39 height 44
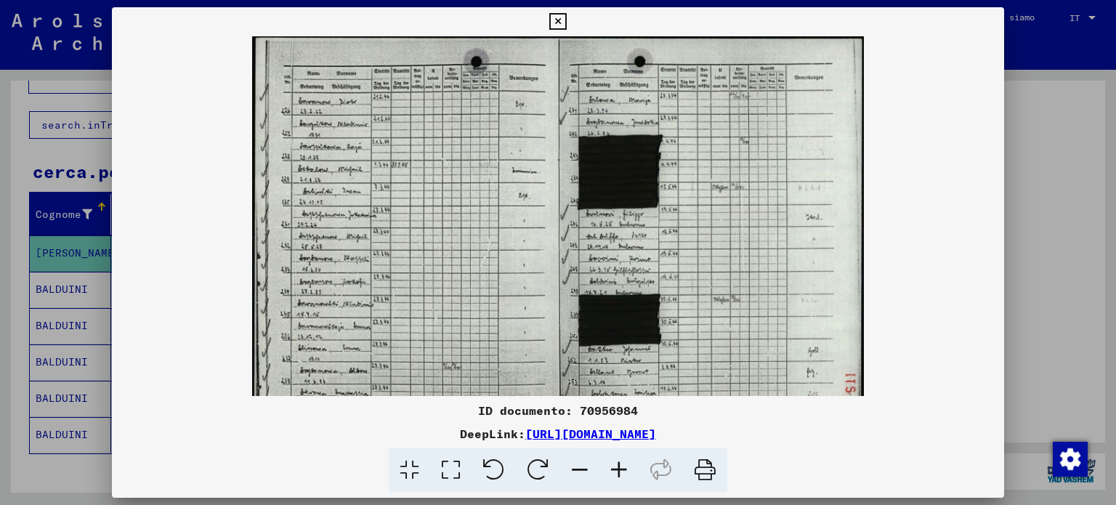
click at [616, 466] on icon at bounding box center [618, 470] width 39 height 44
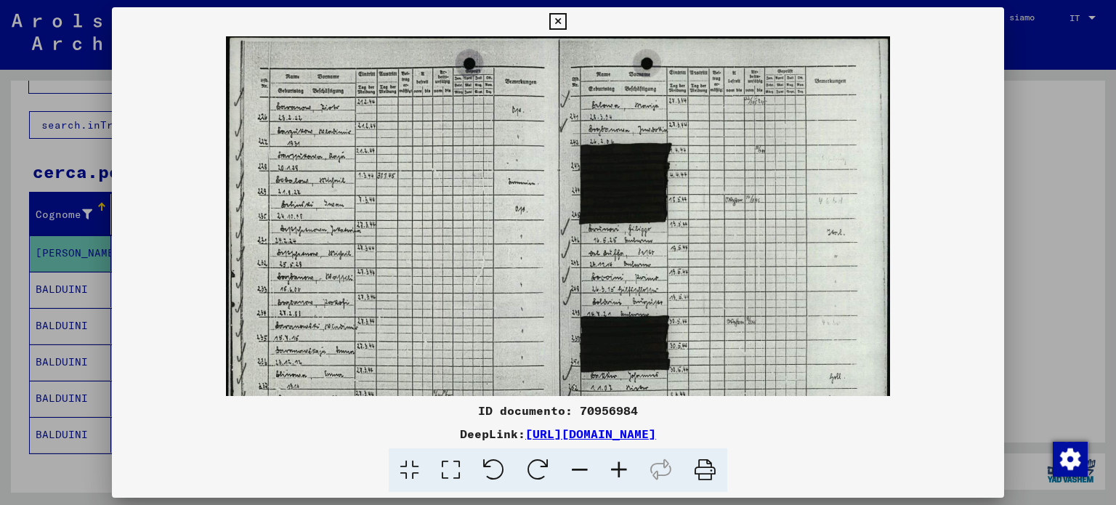
click at [616, 466] on icon at bounding box center [618, 470] width 39 height 44
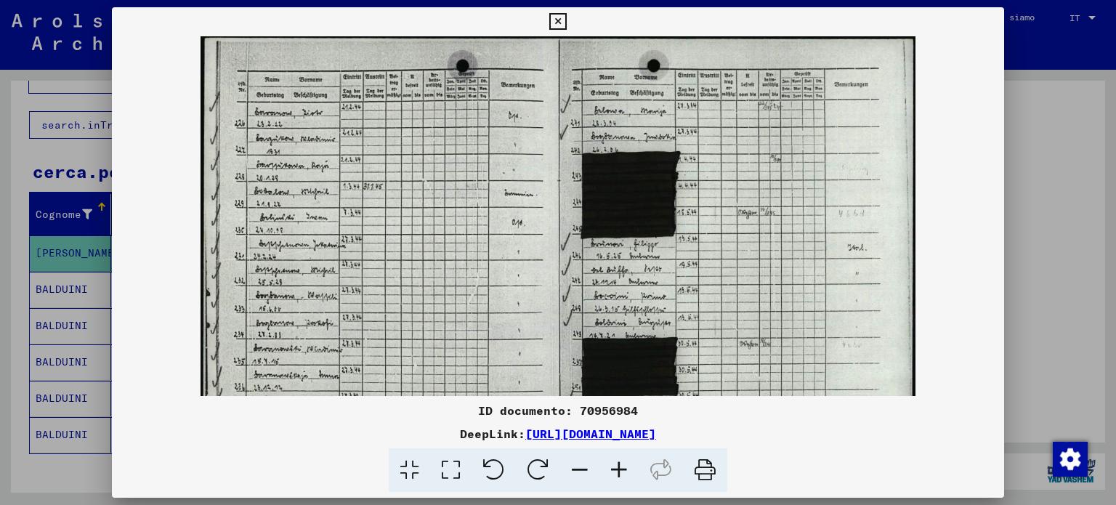
click at [616, 466] on icon at bounding box center [618, 470] width 39 height 44
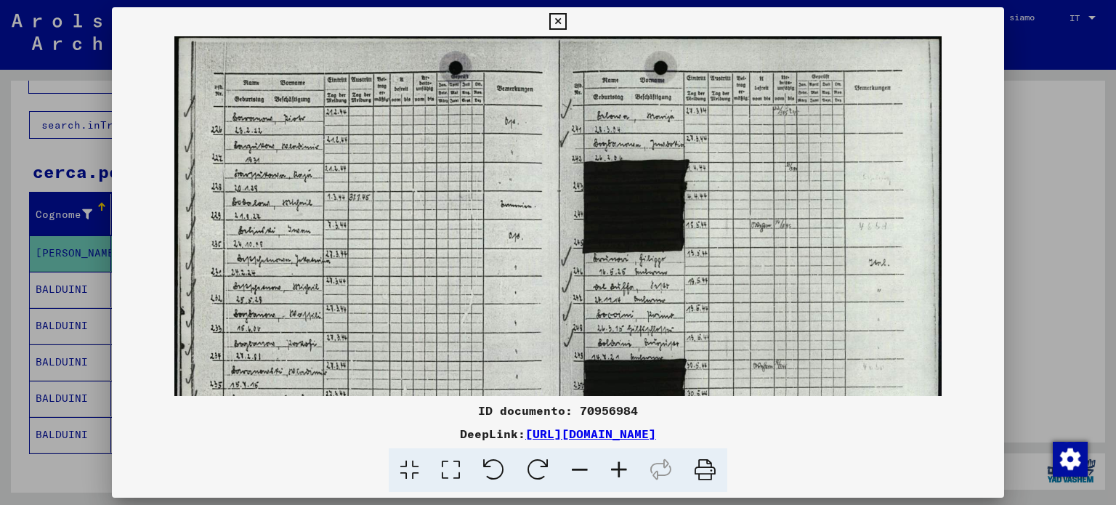
click at [616, 466] on icon at bounding box center [618, 470] width 39 height 44
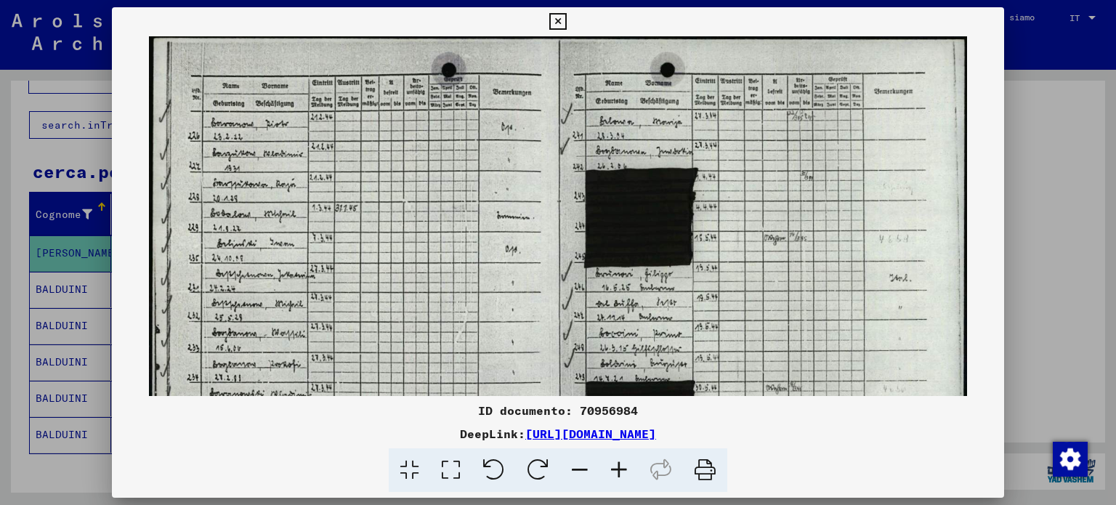
click at [616, 466] on icon at bounding box center [618, 470] width 39 height 44
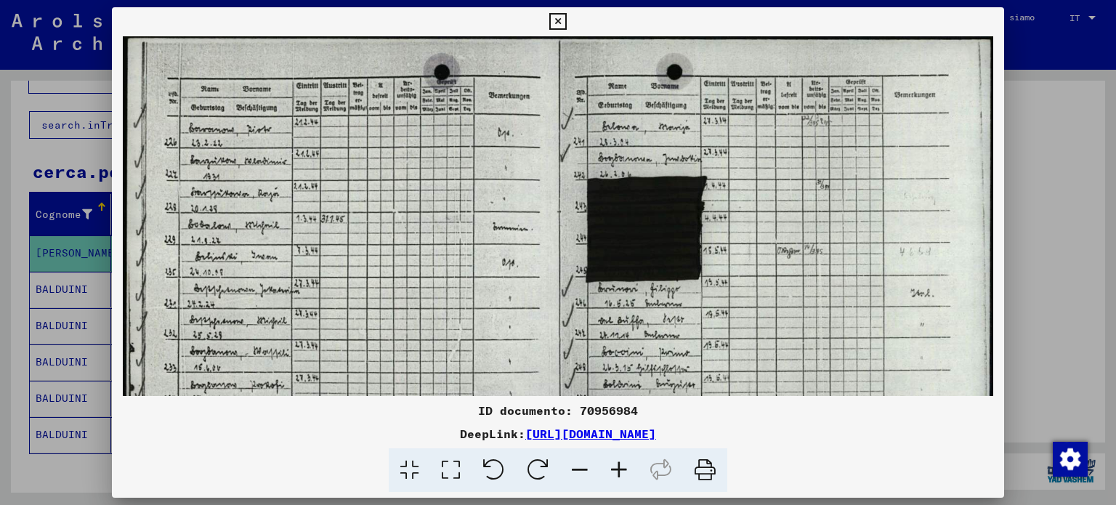
click at [616, 466] on icon at bounding box center [618, 470] width 39 height 44
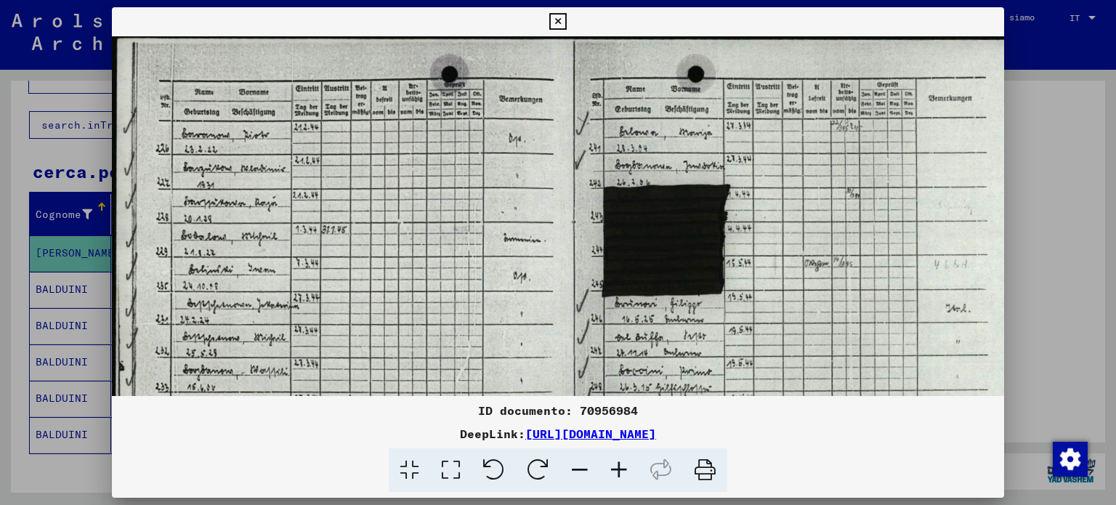
click at [616, 466] on icon at bounding box center [618, 470] width 39 height 44
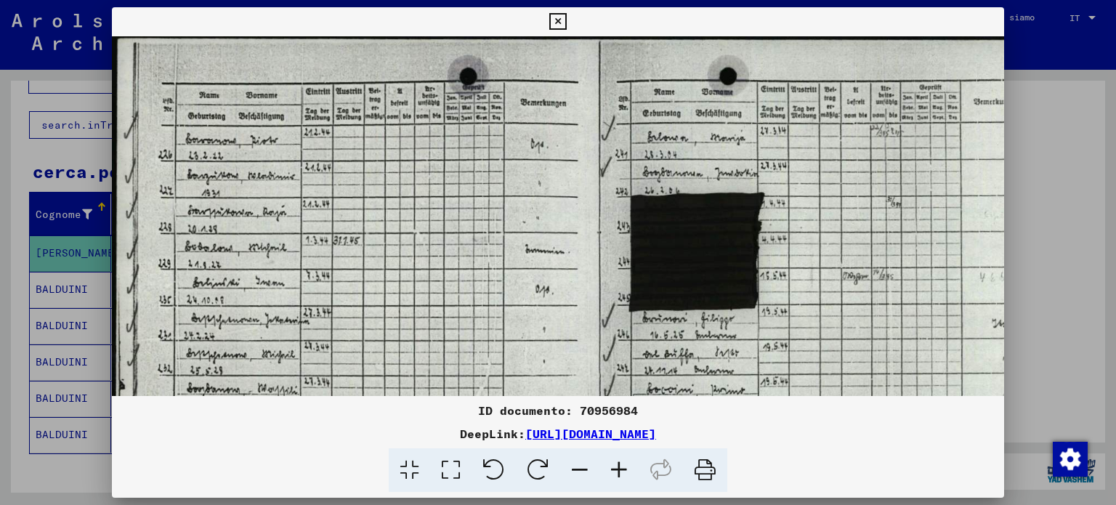
click at [616, 466] on icon at bounding box center [618, 470] width 39 height 44
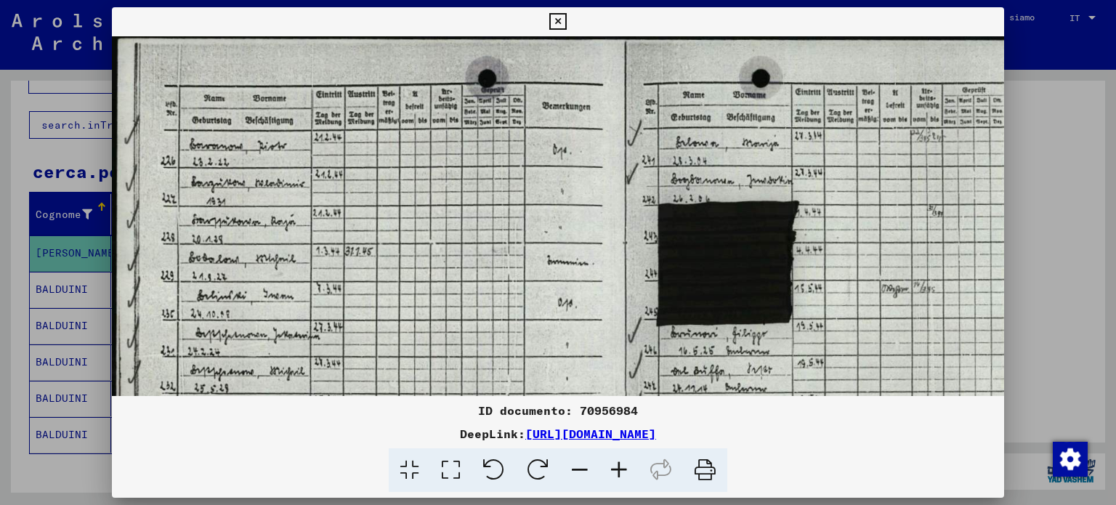
click at [616, 466] on icon at bounding box center [618, 470] width 39 height 44
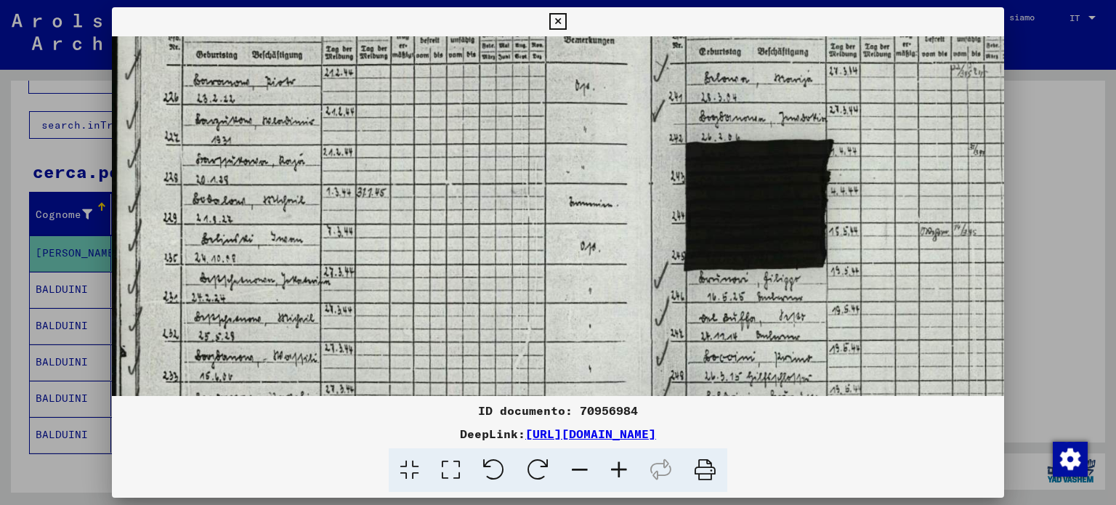
drag, startPoint x: 438, startPoint y: 276, endPoint x: 453, endPoint y: 185, distance: 92.1
click at [453, 186] on img at bounding box center [649, 346] width 1075 height 759
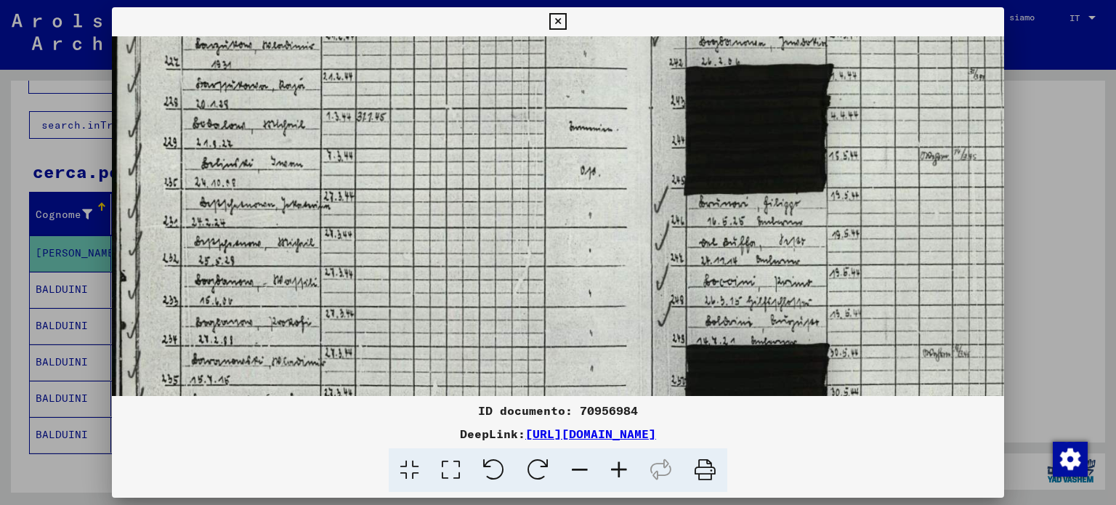
drag, startPoint x: 454, startPoint y: 272, endPoint x: 457, endPoint y: 171, distance: 100.3
click at [457, 179] on img at bounding box center [649, 270] width 1075 height 759
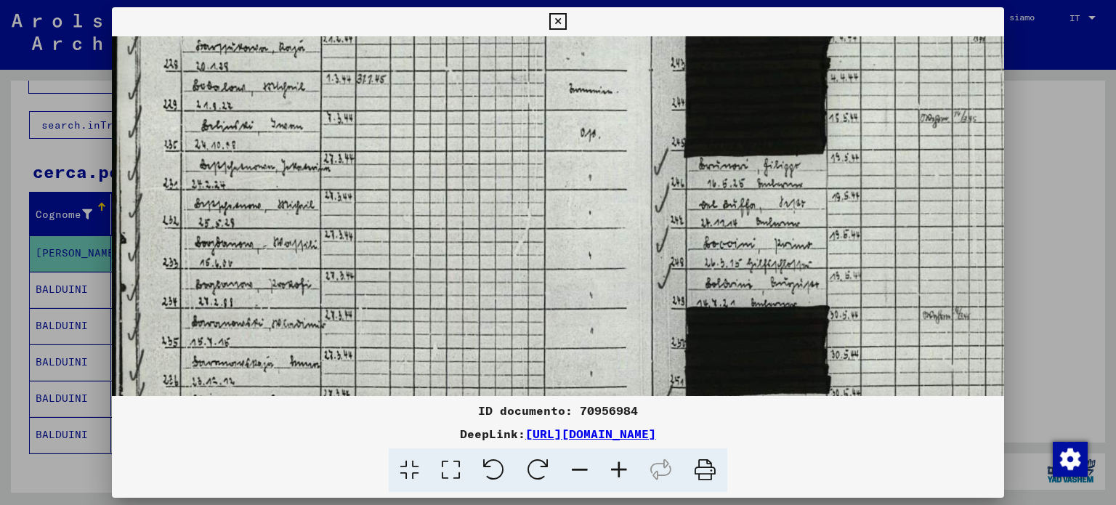
click at [557, 23] on icon at bounding box center [557, 21] width 17 height 17
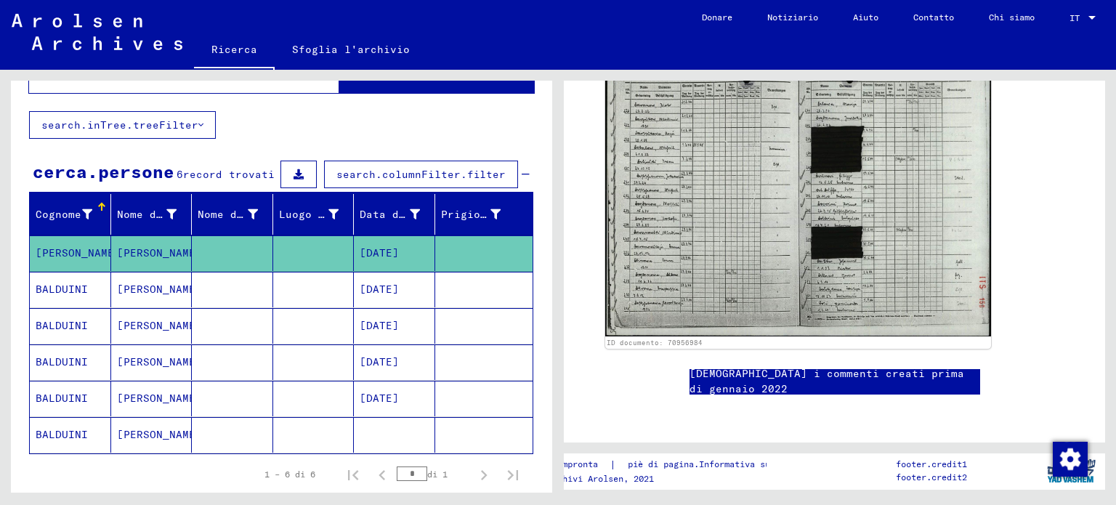
scroll to position [206, 0]
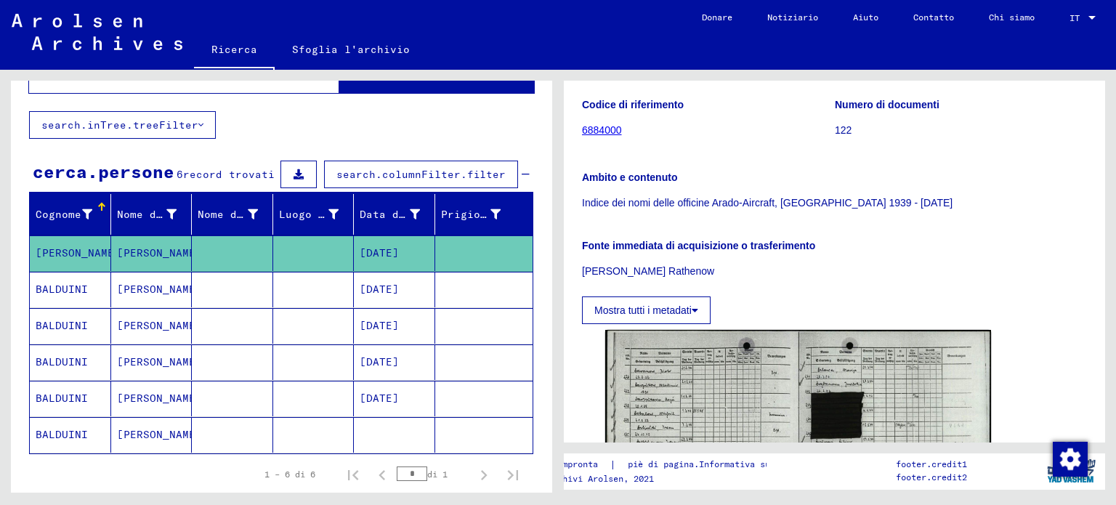
click at [137, 330] on font "[PERSON_NAME]" at bounding box center [159, 325] width 85 height 13
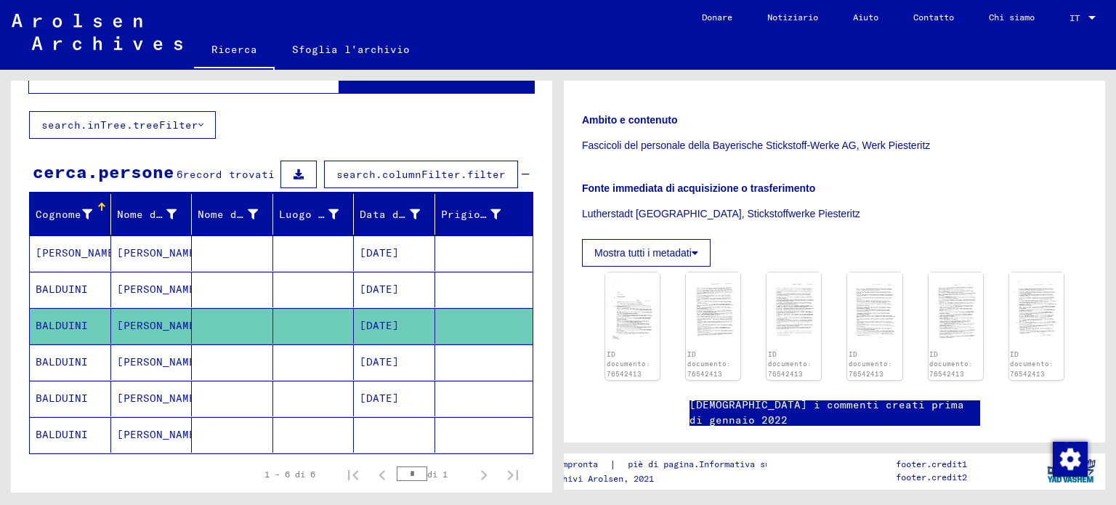
scroll to position [267, 0]
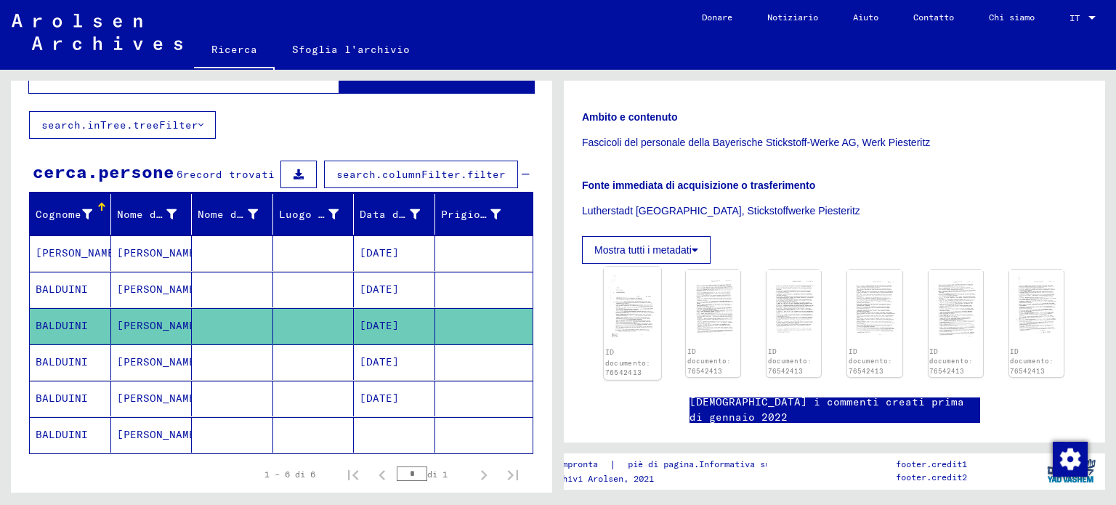
click at [629, 307] on img at bounding box center [632, 306] width 57 height 79
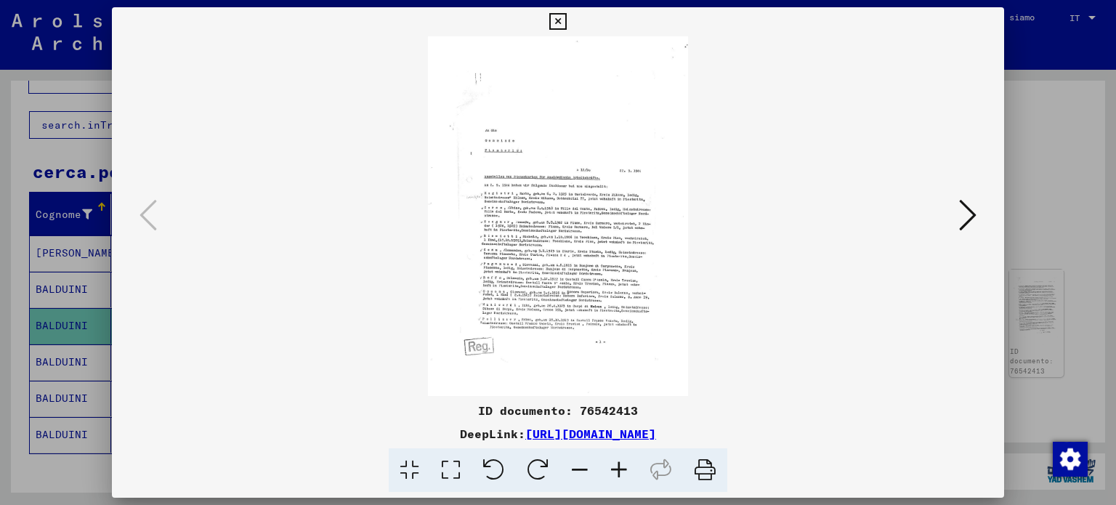
click at [631, 469] on icon at bounding box center [618, 470] width 39 height 44
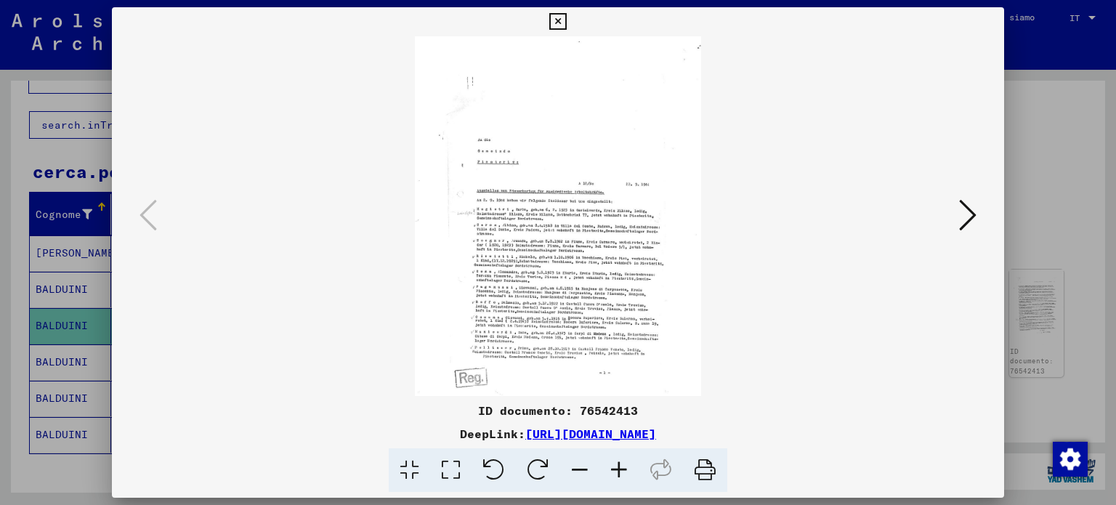
click at [631, 469] on icon at bounding box center [618, 470] width 39 height 44
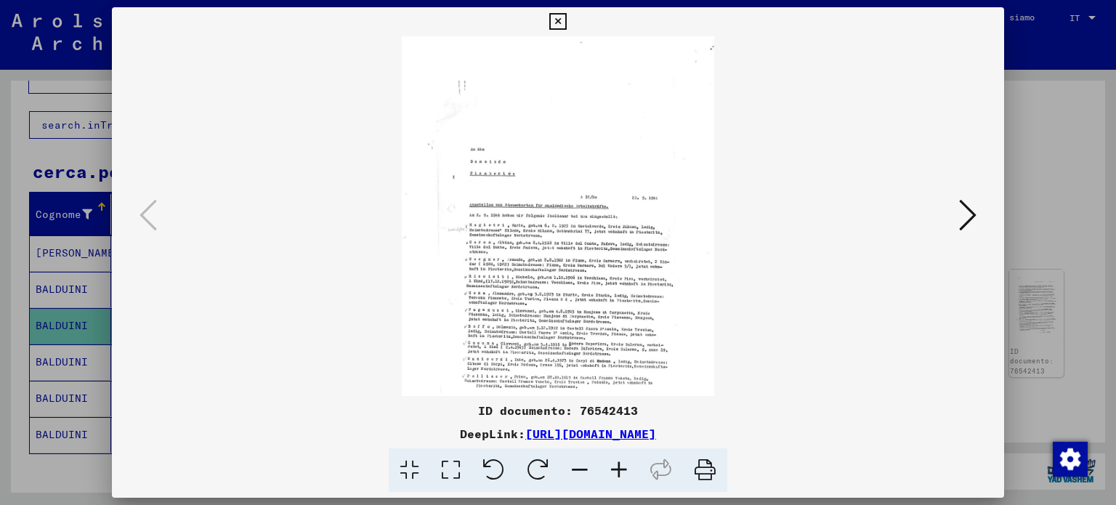
click at [631, 469] on icon at bounding box center [618, 470] width 39 height 44
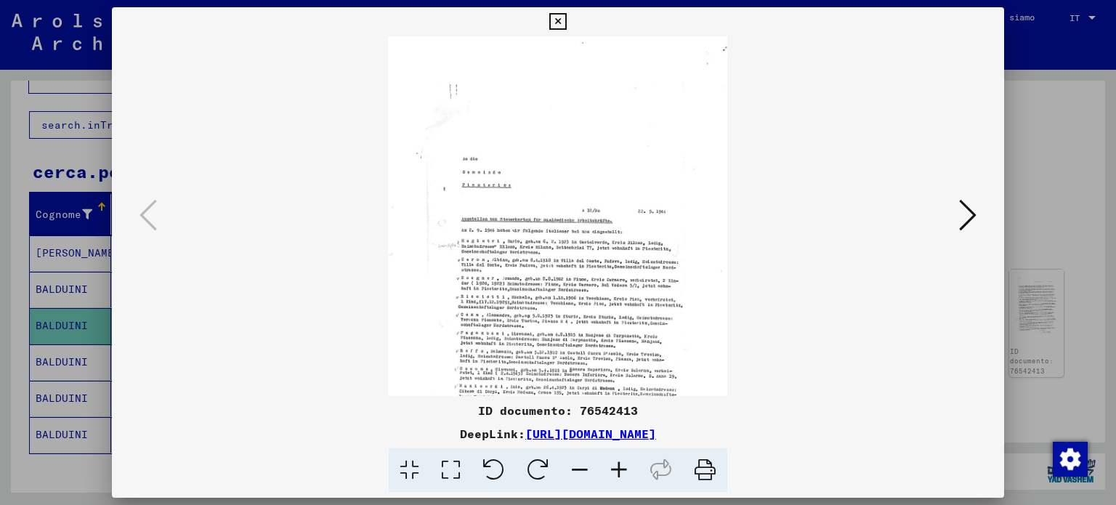
click at [631, 469] on icon at bounding box center [618, 470] width 39 height 44
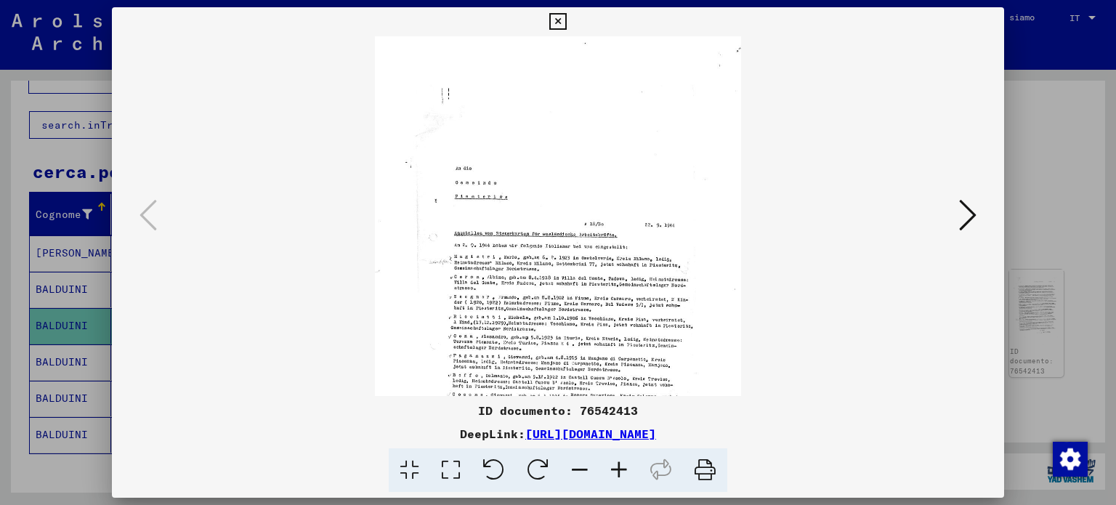
click at [631, 469] on icon at bounding box center [618, 470] width 39 height 44
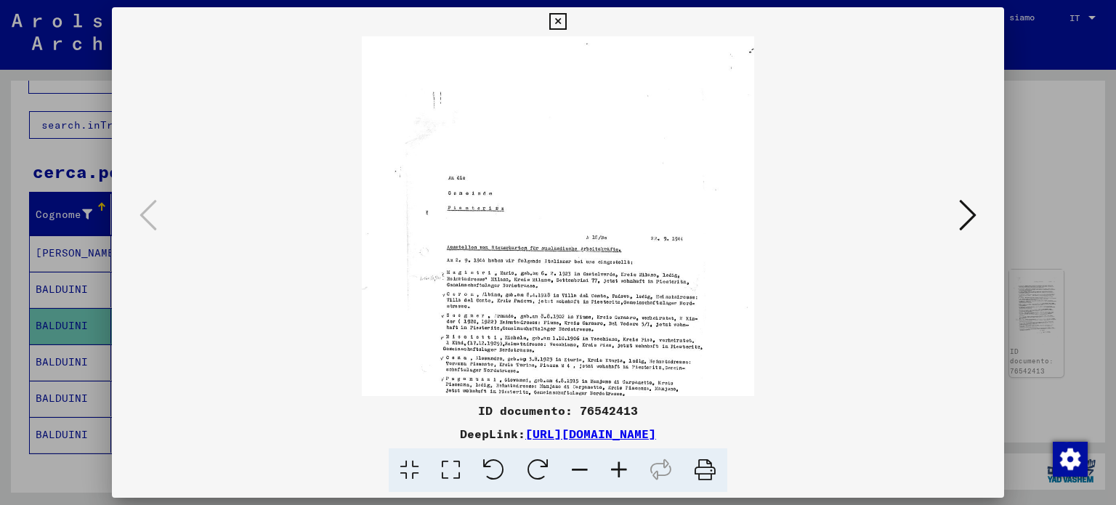
click at [631, 469] on icon at bounding box center [618, 470] width 39 height 44
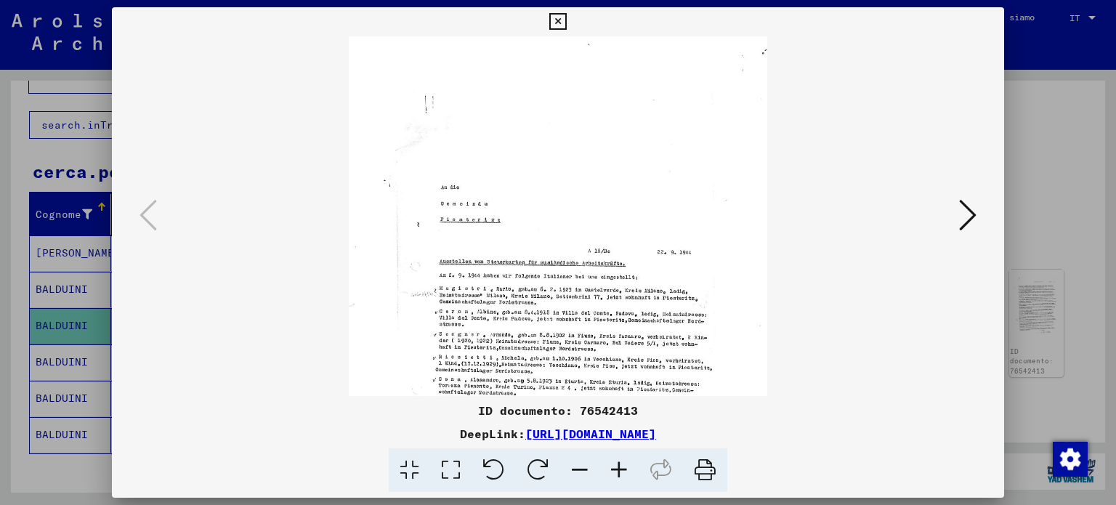
click at [631, 469] on icon at bounding box center [618, 470] width 39 height 44
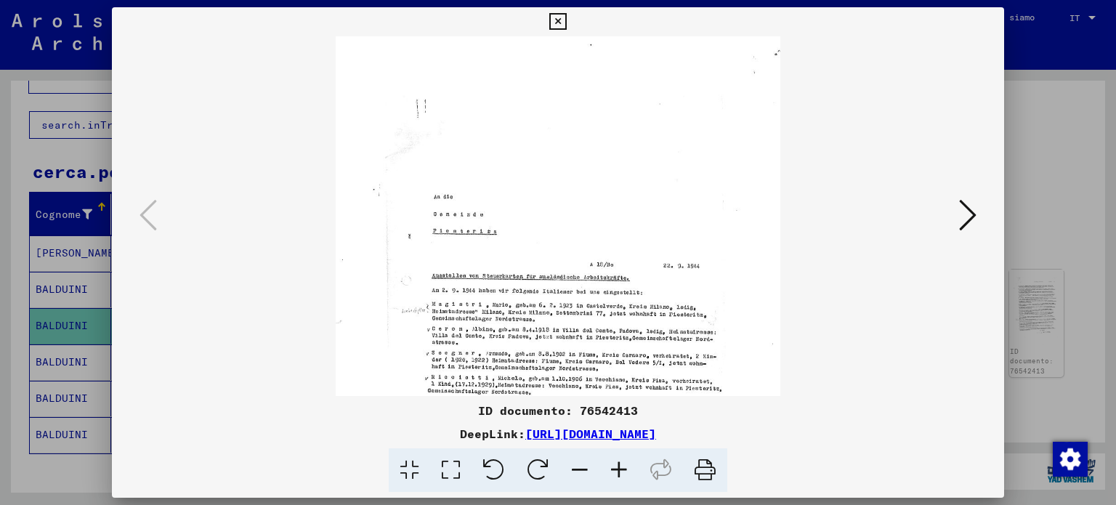
click at [631, 469] on icon at bounding box center [618, 470] width 39 height 44
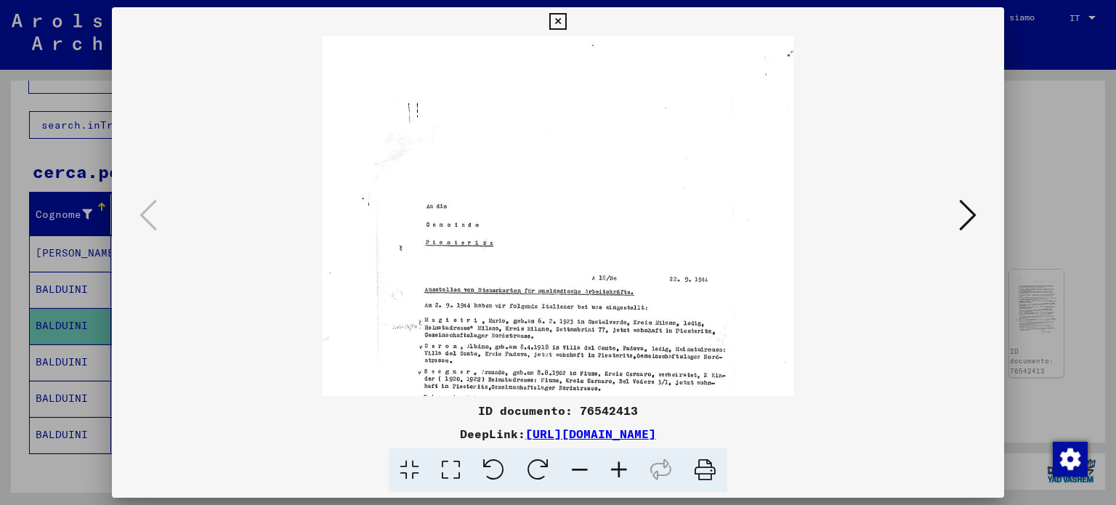
click at [631, 469] on icon at bounding box center [618, 470] width 39 height 44
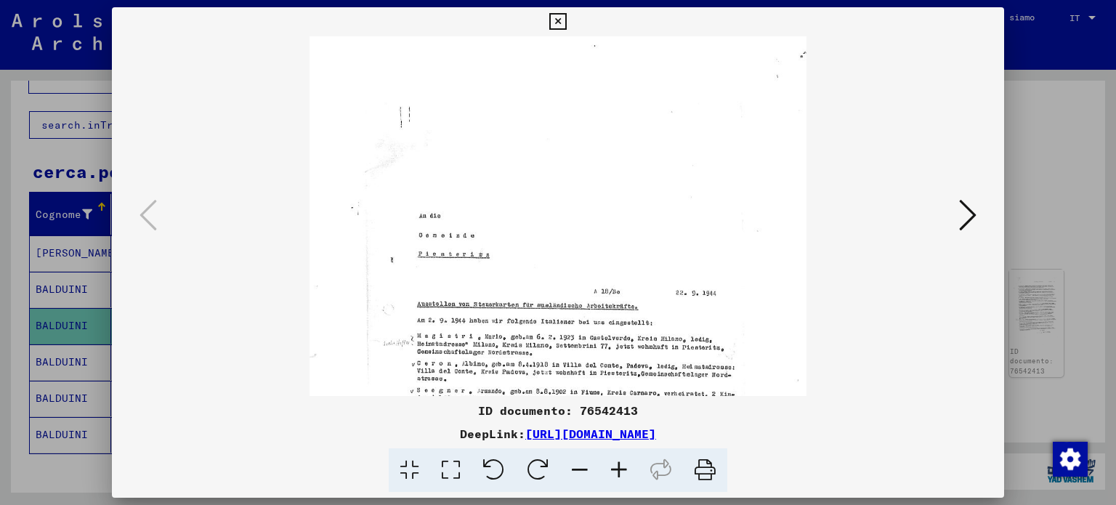
click at [631, 469] on icon at bounding box center [618, 470] width 39 height 44
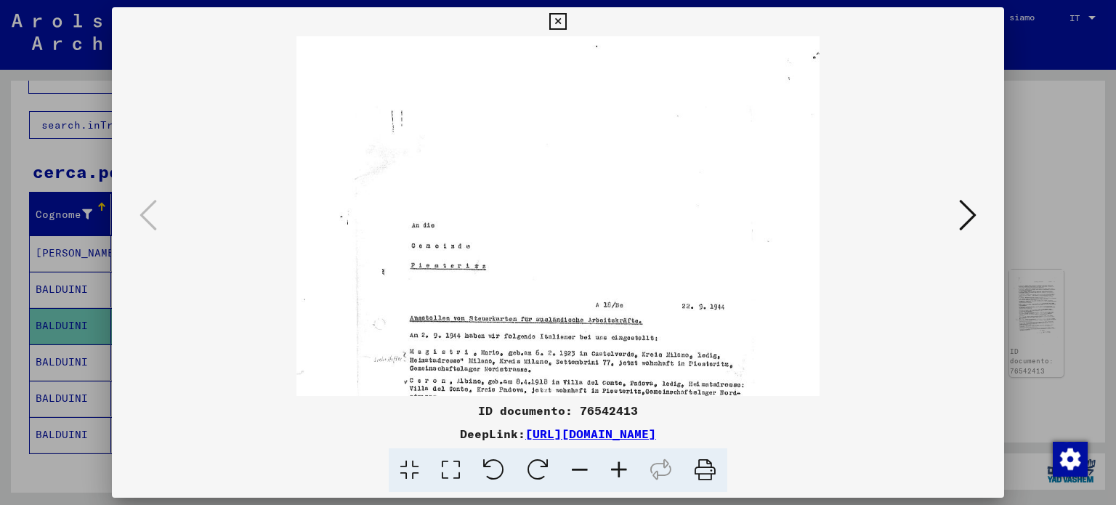
click at [560, 17] on icon at bounding box center [557, 21] width 17 height 17
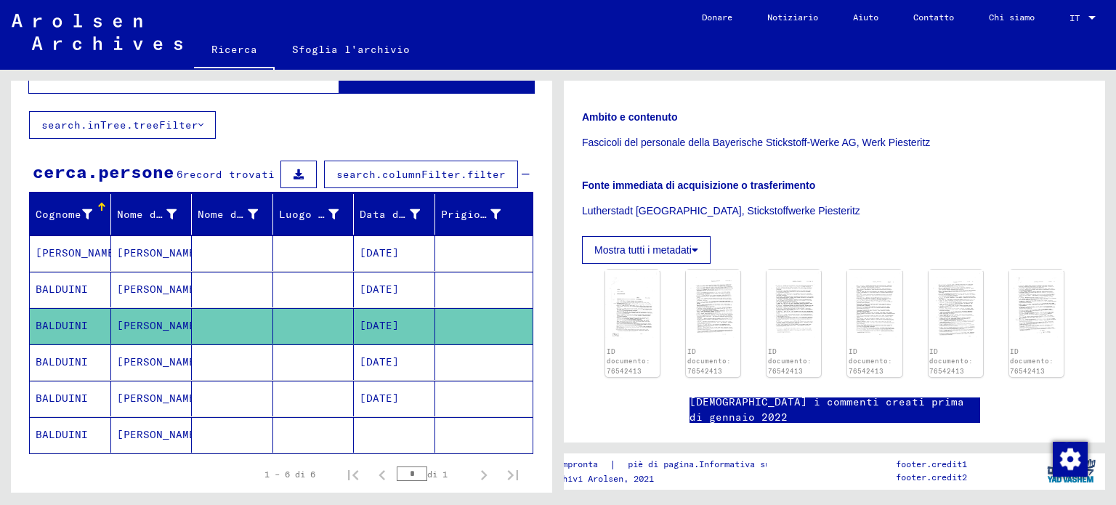
click at [134, 323] on font "[PERSON_NAME]" at bounding box center [159, 325] width 85 height 13
click at [230, 362] on mat-cell at bounding box center [232, 362] width 81 height 36
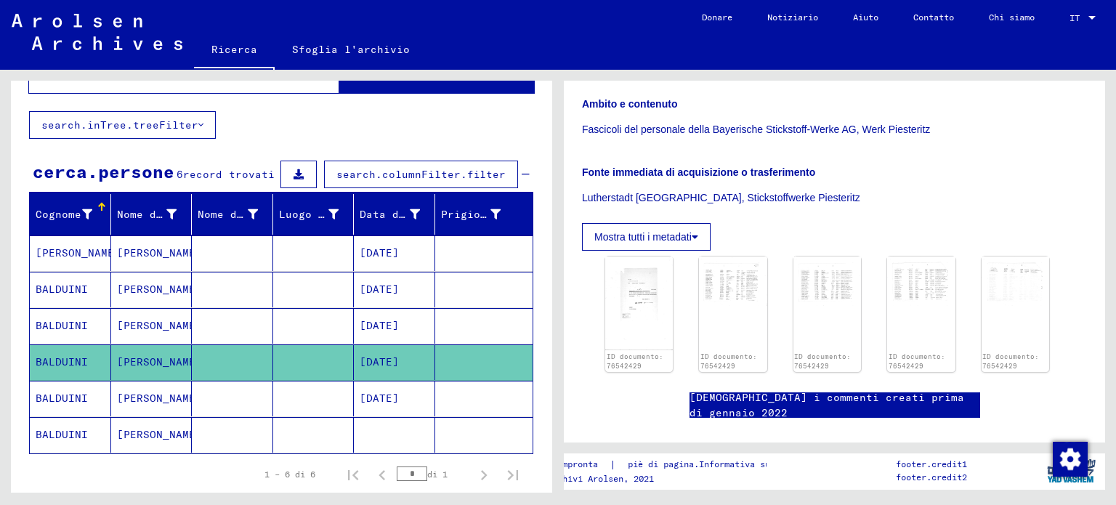
scroll to position [292, 0]
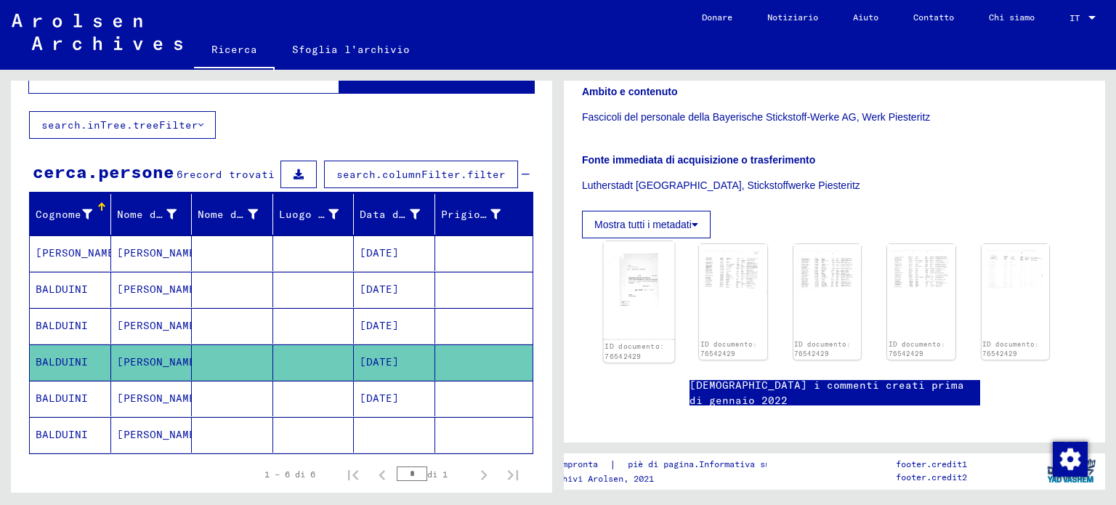
click at [626, 270] on img at bounding box center [639, 290] width 71 height 98
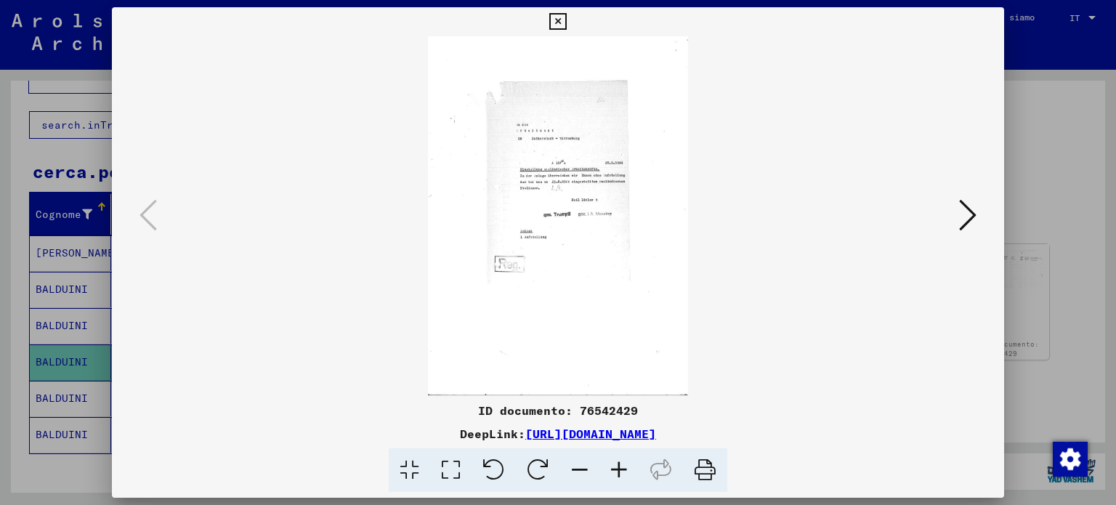
click at [615, 476] on icon at bounding box center [618, 470] width 39 height 44
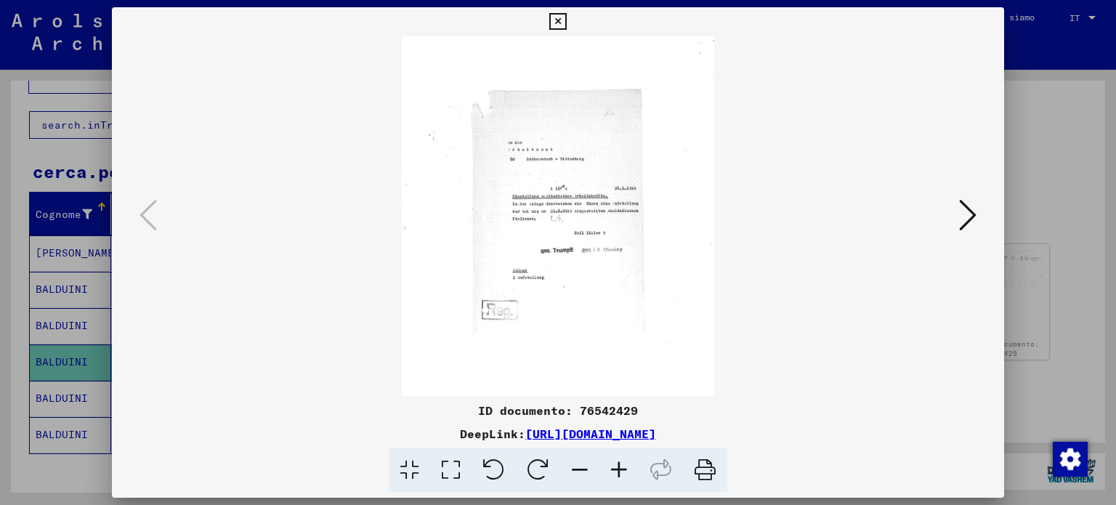
click at [615, 476] on icon at bounding box center [618, 470] width 39 height 44
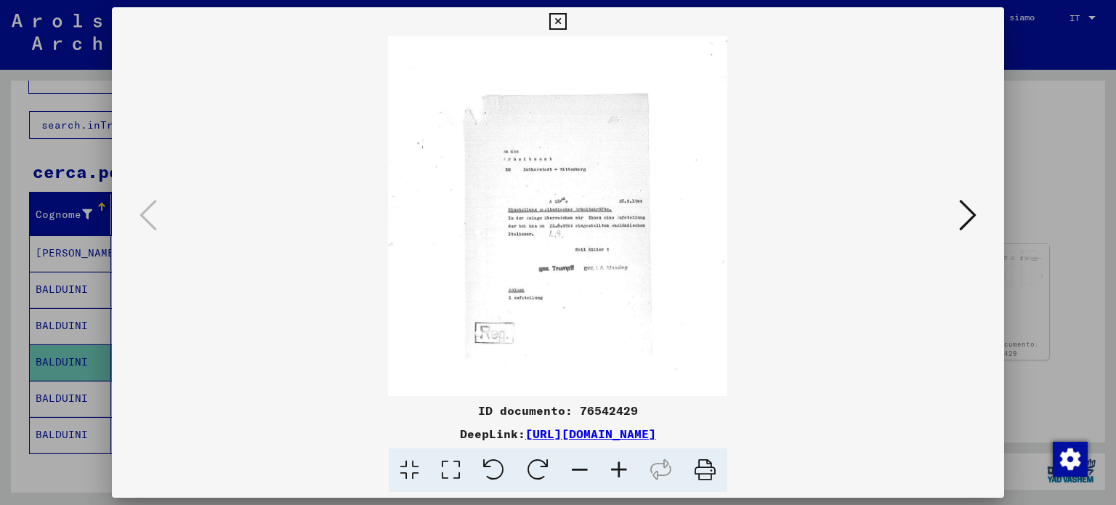
click at [615, 476] on icon at bounding box center [618, 470] width 39 height 44
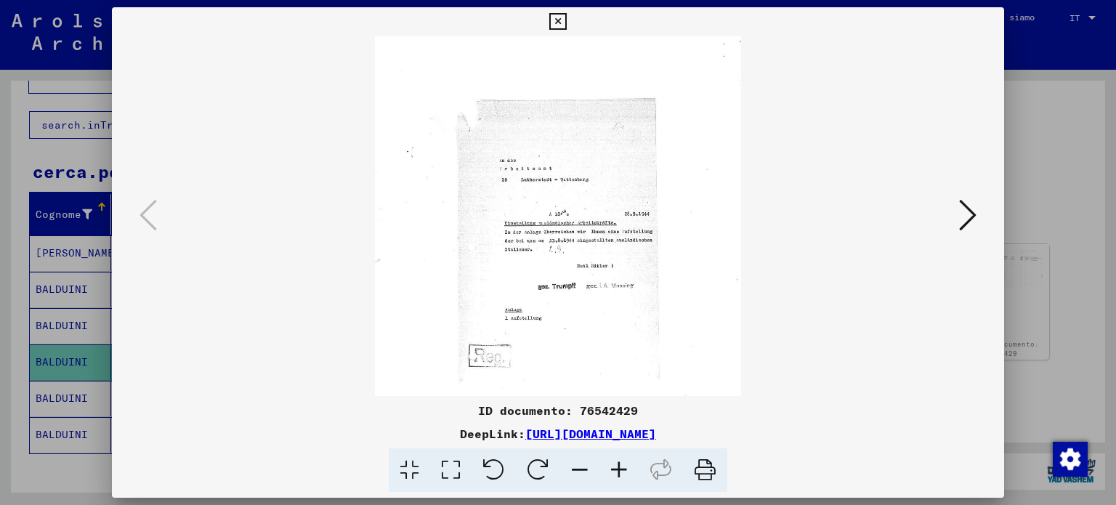
click at [616, 476] on icon at bounding box center [618, 470] width 39 height 44
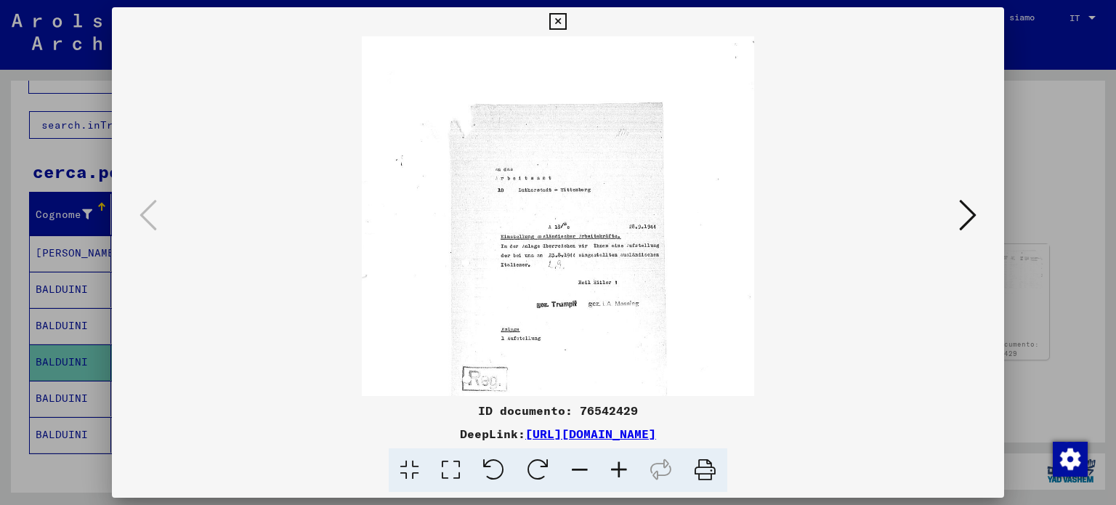
click at [616, 476] on icon at bounding box center [618, 470] width 39 height 44
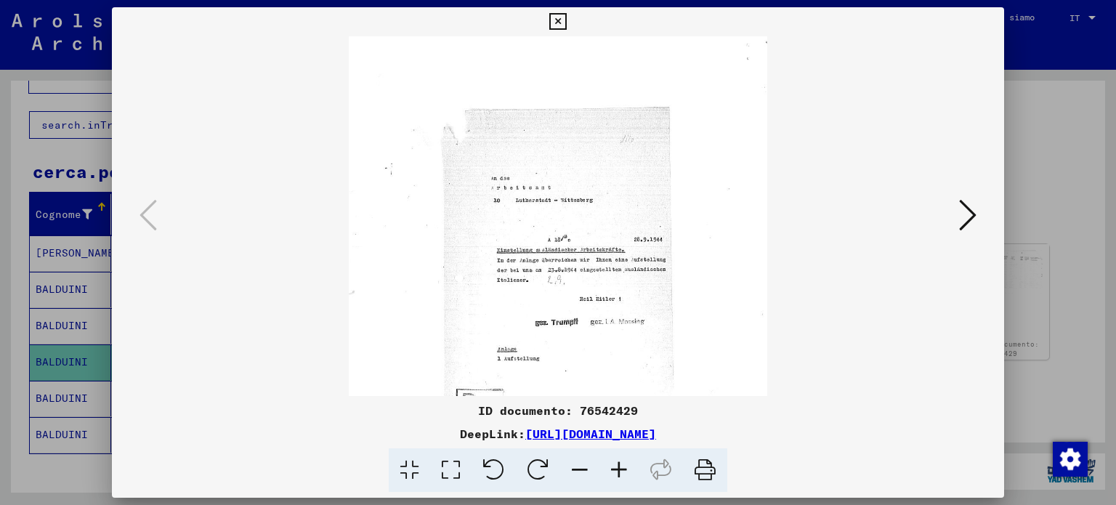
click at [616, 476] on icon at bounding box center [618, 470] width 39 height 44
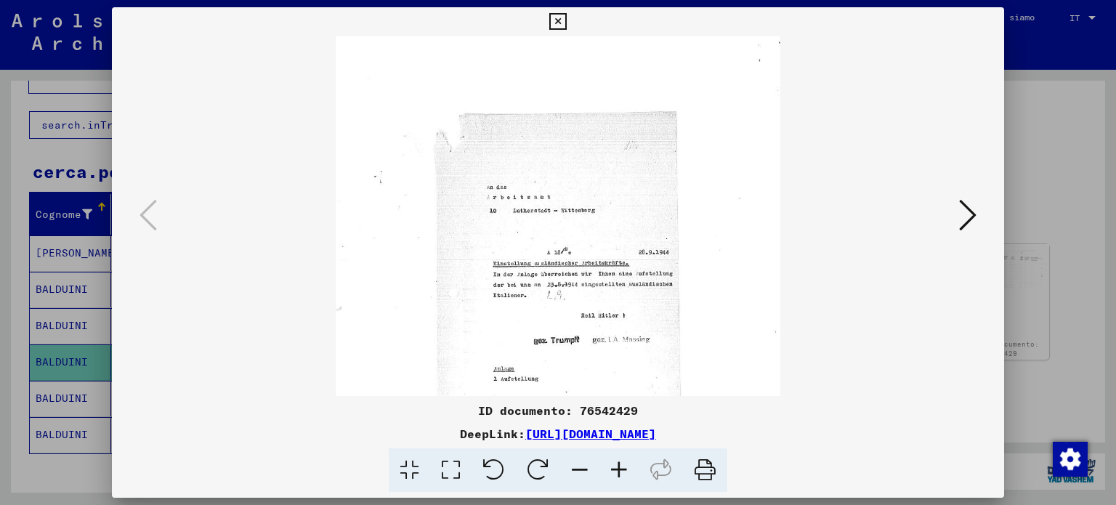
click at [617, 476] on icon at bounding box center [618, 470] width 39 height 44
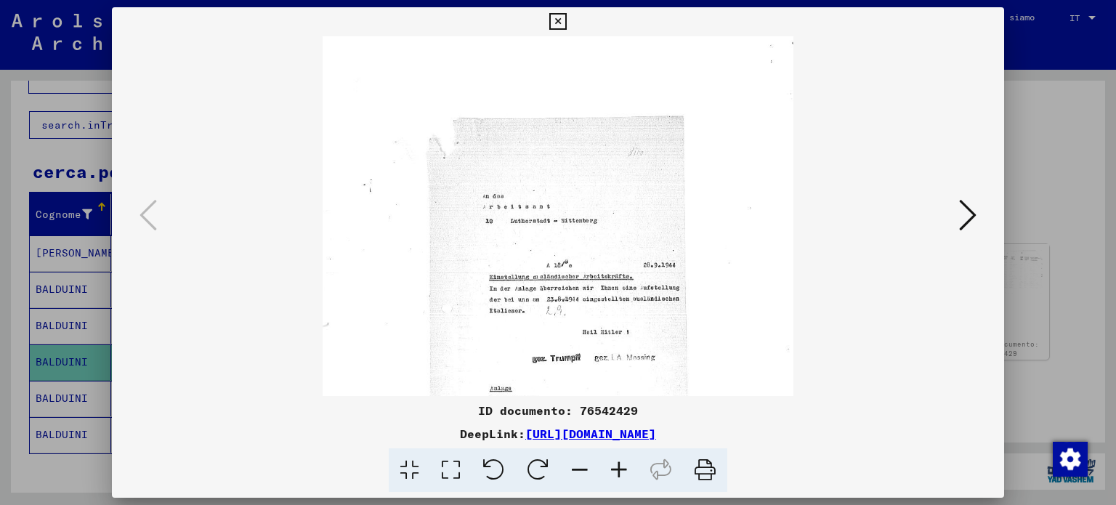
click at [618, 477] on icon at bounding box center [618, 470] width 39 height 44
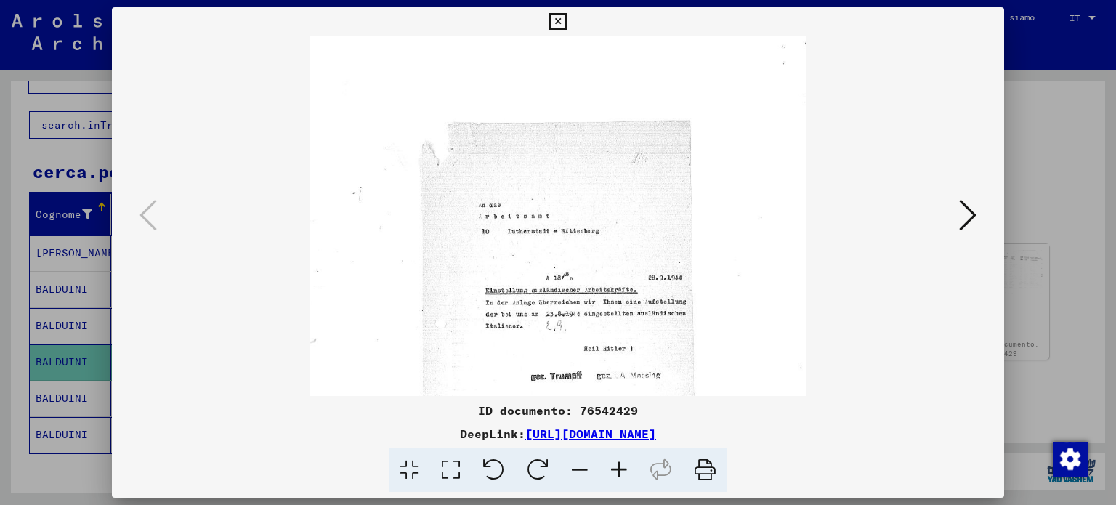
click at [618, 477] on icon at bounding box center [618, 470] width 39 height 44
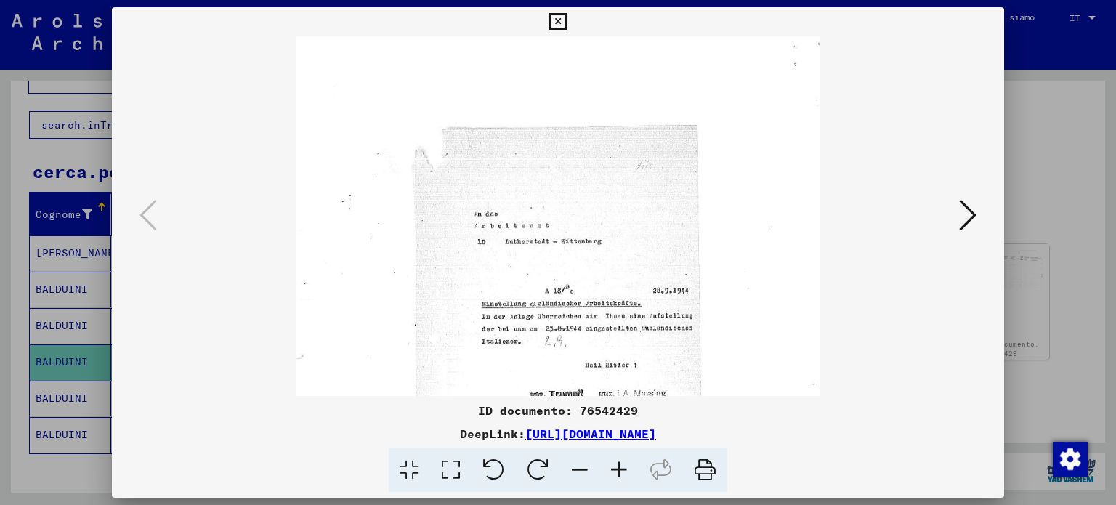
click at [557, 17] on icon at bounding box center [557, 21] width 17 height 17
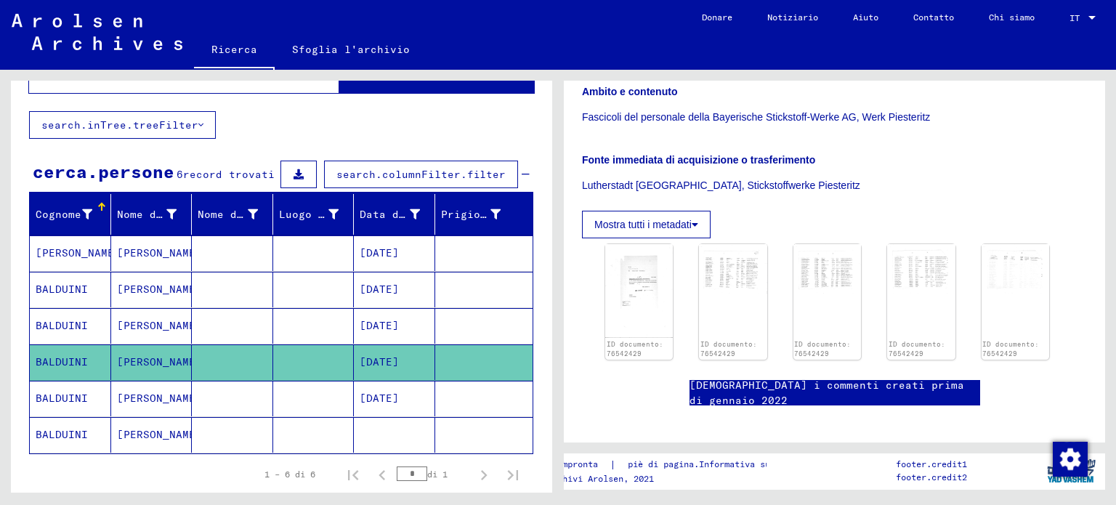
click at [172, 404] on mat-cell "[PERSON_NAME]" at bounding box center [151, 399] width 81 height 36
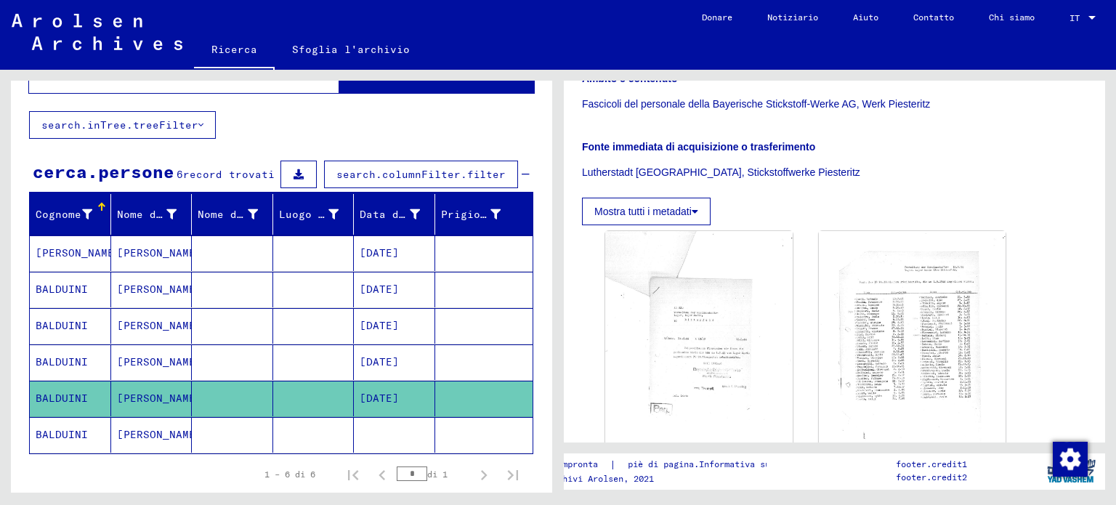
scroll to position [309, 0]
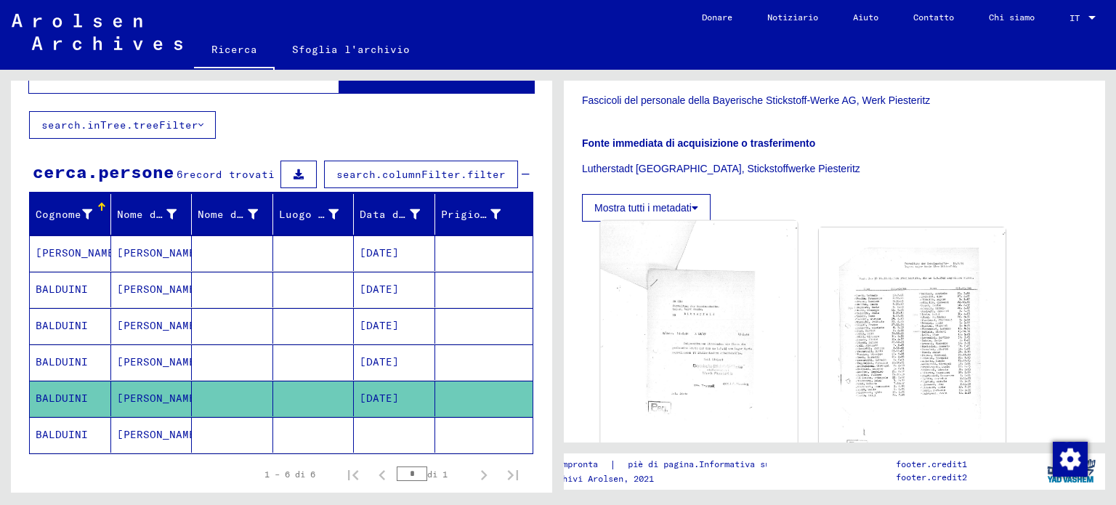
click at [724, 327] on img at bounding box center [699, 356] width 196 height 271
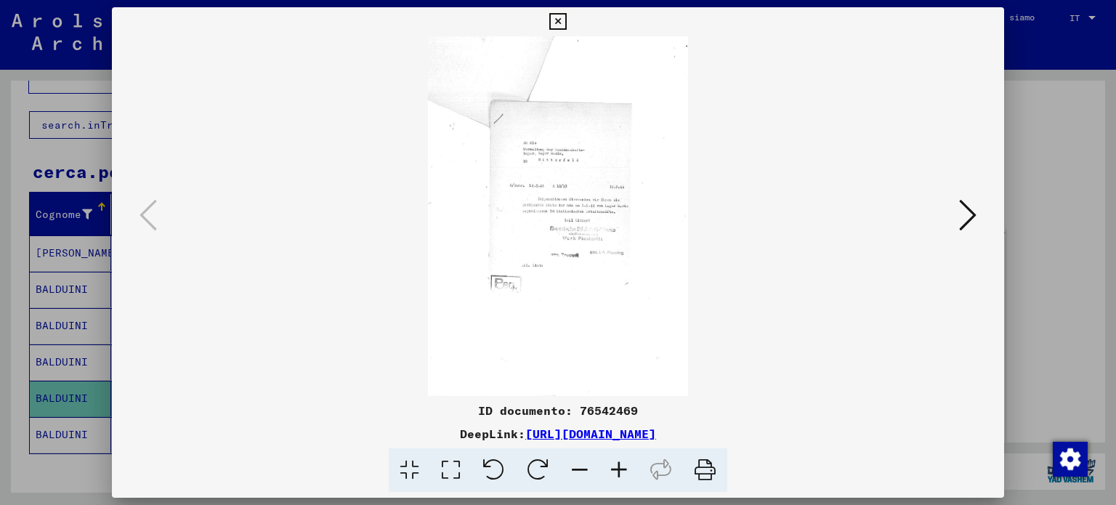
click at [616, 469] on icon at bounding box center [618, 470] width 39 height 44
click at [608, 464] on icon at bounding box center [618, 470] width 39 height 44
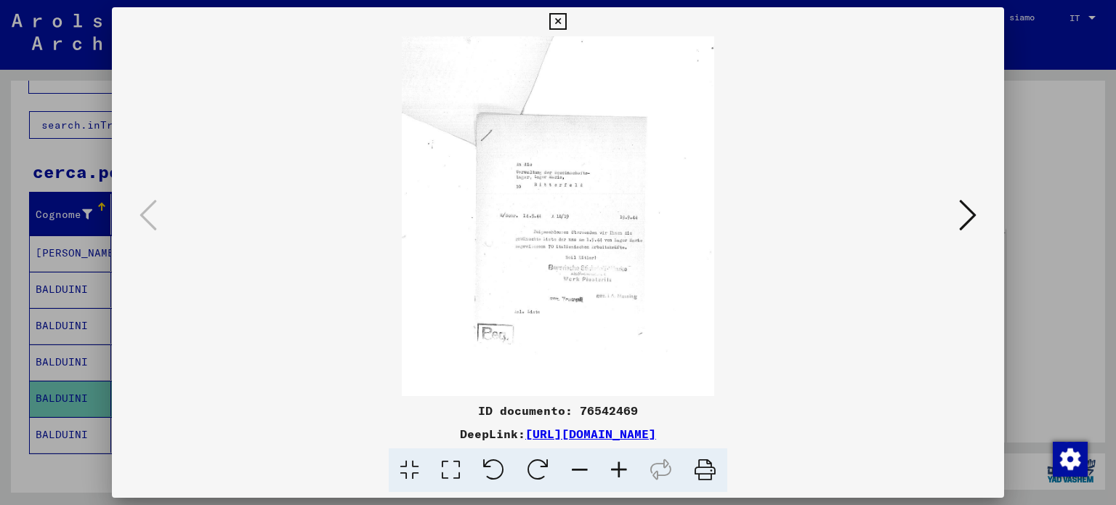
click at [610, 464] on icon at bounding box center [618, 470] width 39 height 44
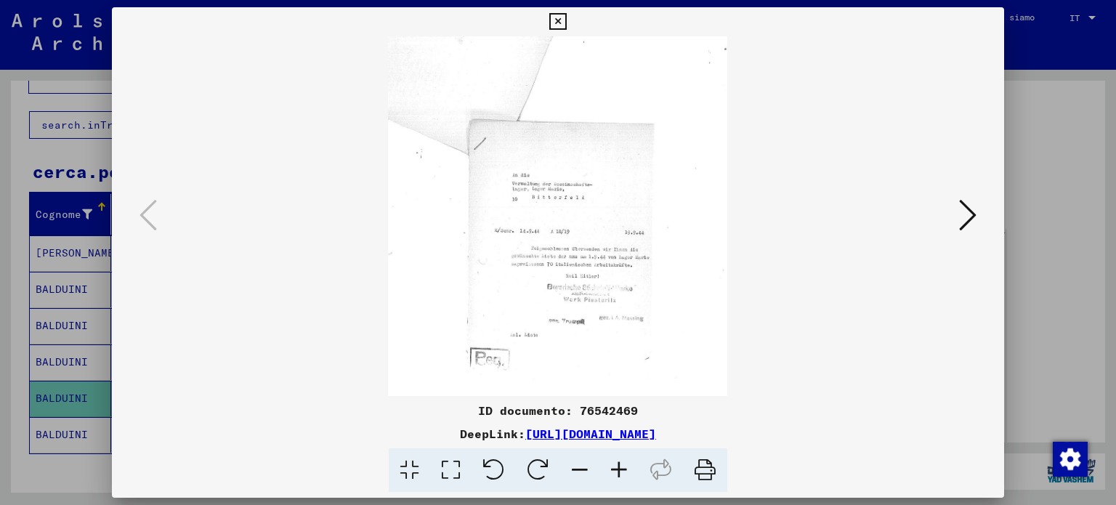
click at [600, 435] on div "ID documento: 76542469 DeepLink: [URL][DOMAIN_NAME]" at bounding box center [558, 447] width 893 height 91
click at [589, 413] on div "ID documento: 76542469" at bounding box center [558, 410] width 893 height 17
click at [628, 457] on icon at bounding box center [618, 470] width 39 height 44
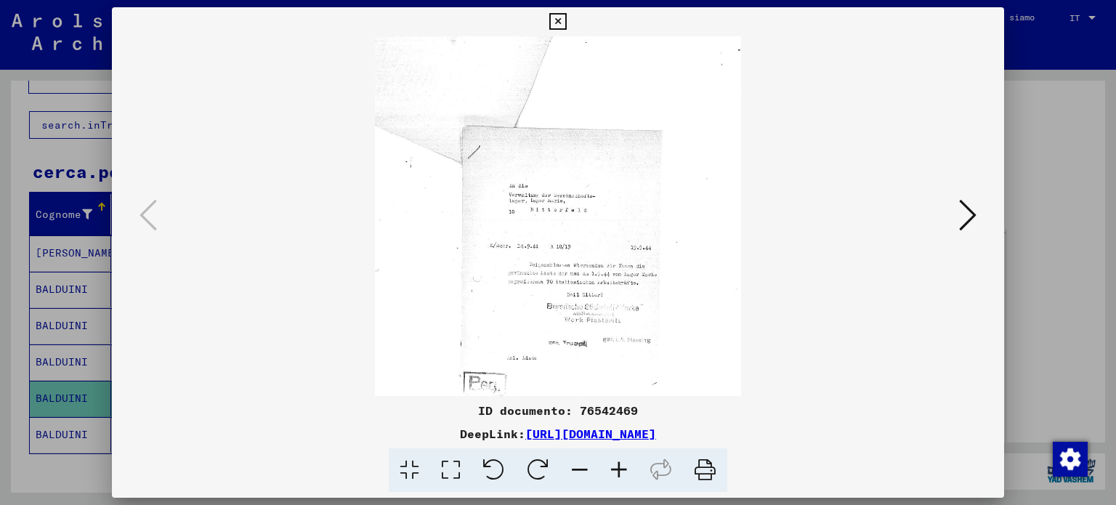
click at [628, 457] on icon at bounding box center [618, 470] width 39 height 44
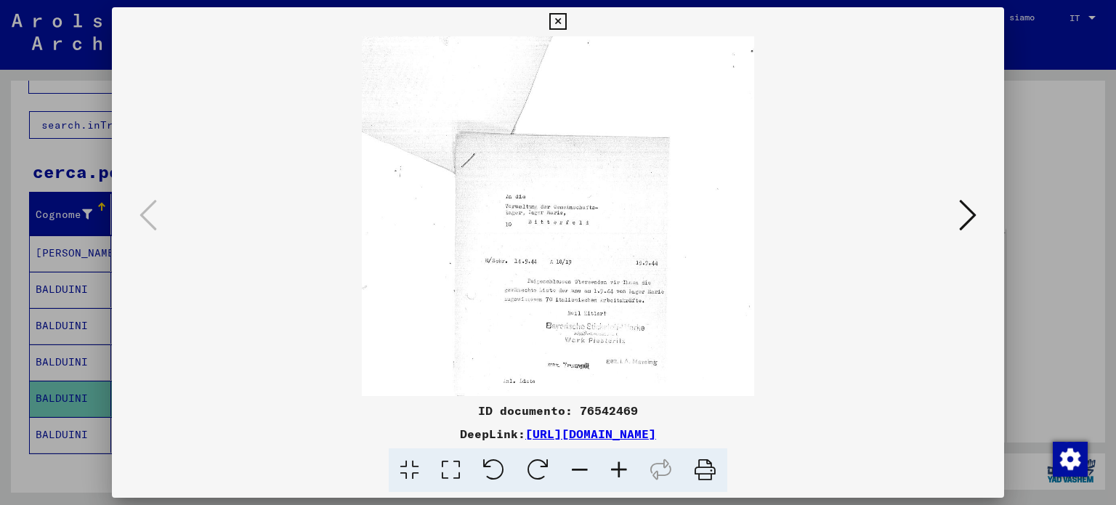
click at [628, 457] on icon at bounding box center [618, 470] width 39 height 44
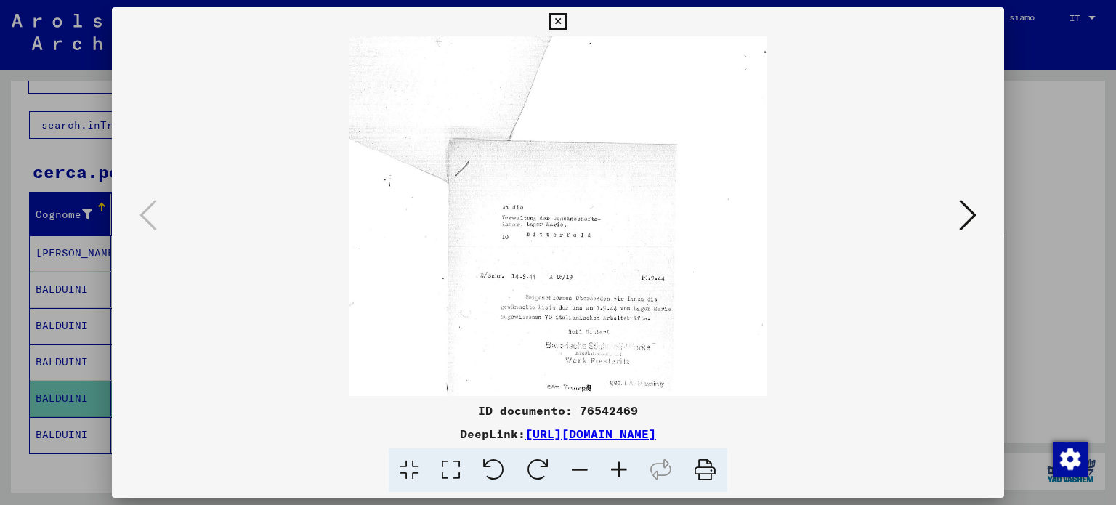
click at [628, 457] on icon at bounding box center [618, 470] width 39 height 44
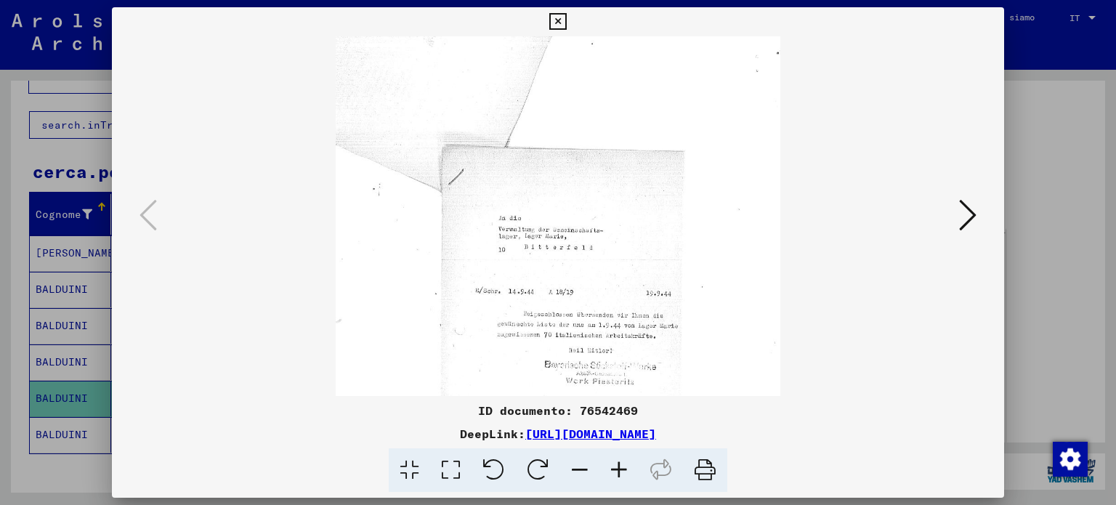
click at [628, 457] on icon at bounding box center [618, 470] width 39 height 44
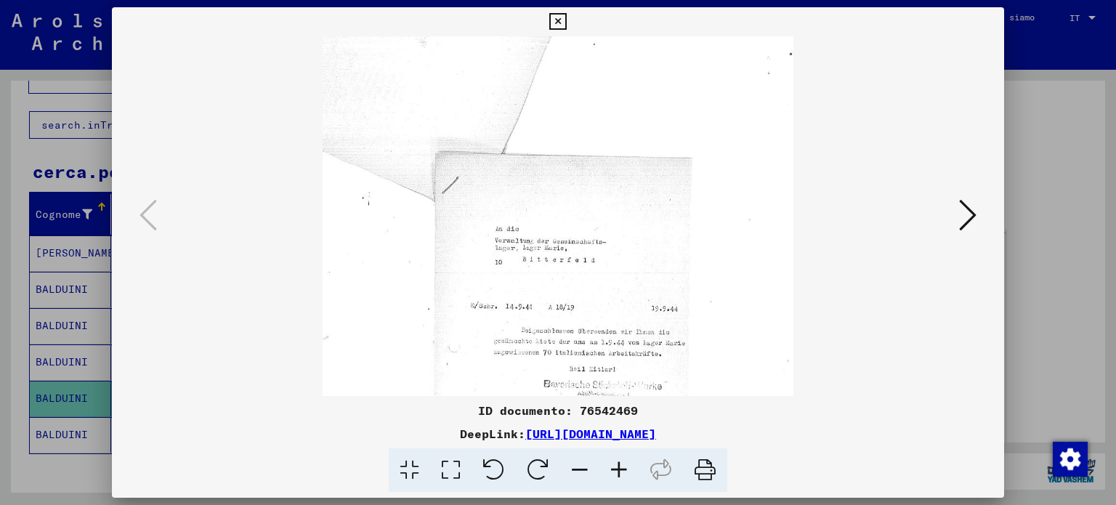
click at [628, 457] on icon at bounding box center [618, 470] width 39 height 44
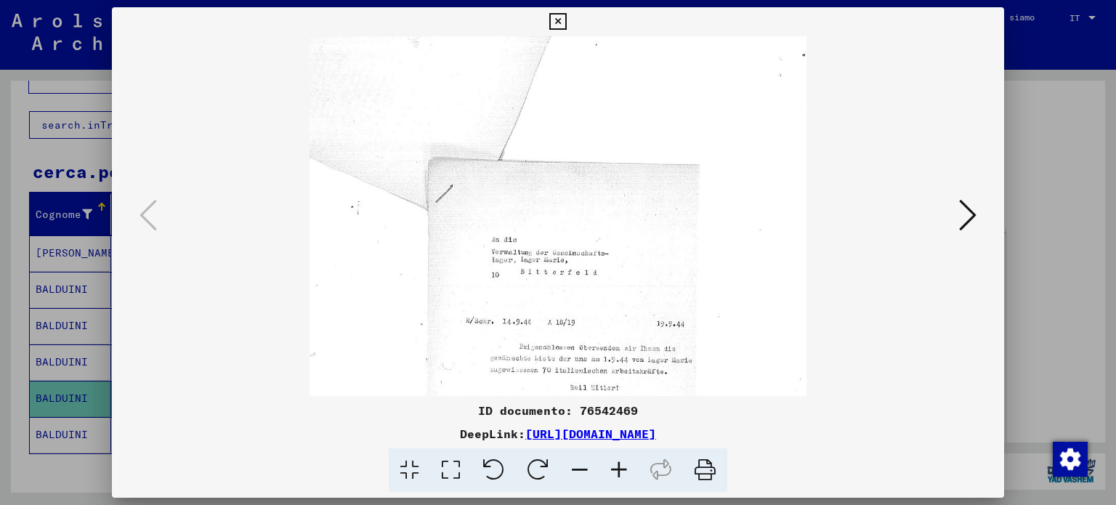
click at [555, 20] on icon at bounding box center [557, 21] width 17 height 17
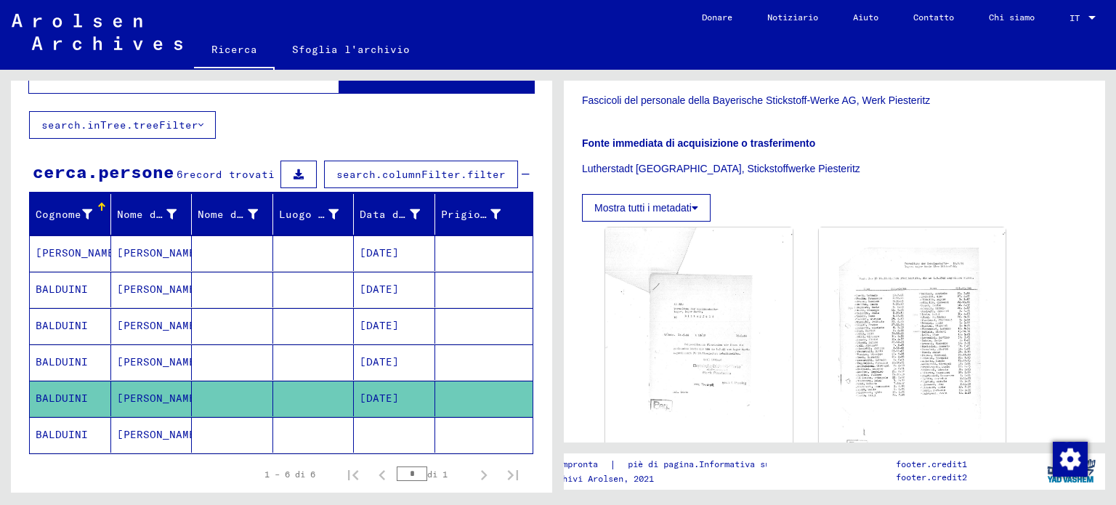
drag, startPoint x: 153, startPoint y: 437, endPoint x: 159, endPoint y: 405, distance: 31.8
click at [153, 438] on font "[PERSON_NAME]" at bounding box center [159, 434] width 85 height 13
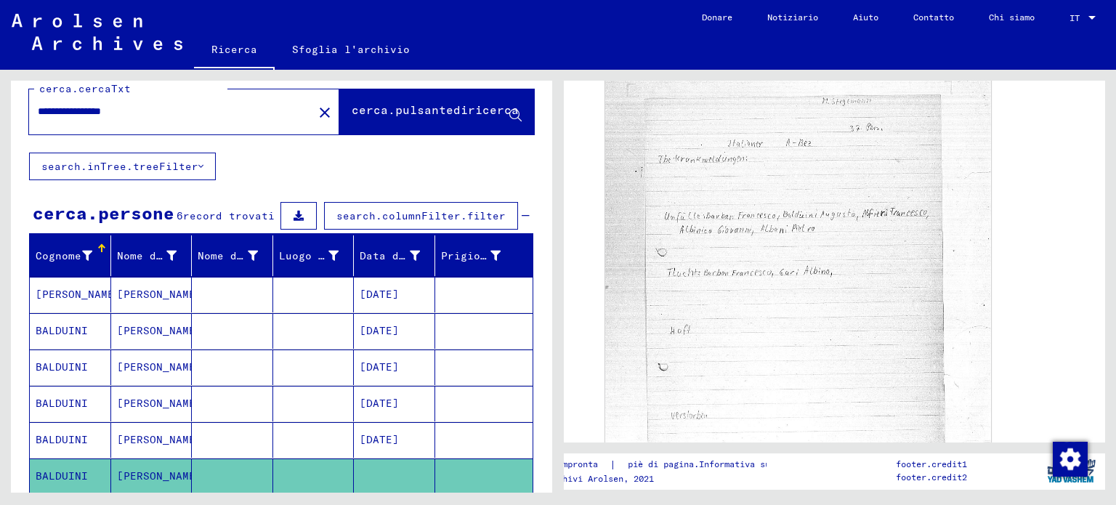
scroll to position [17, 0]
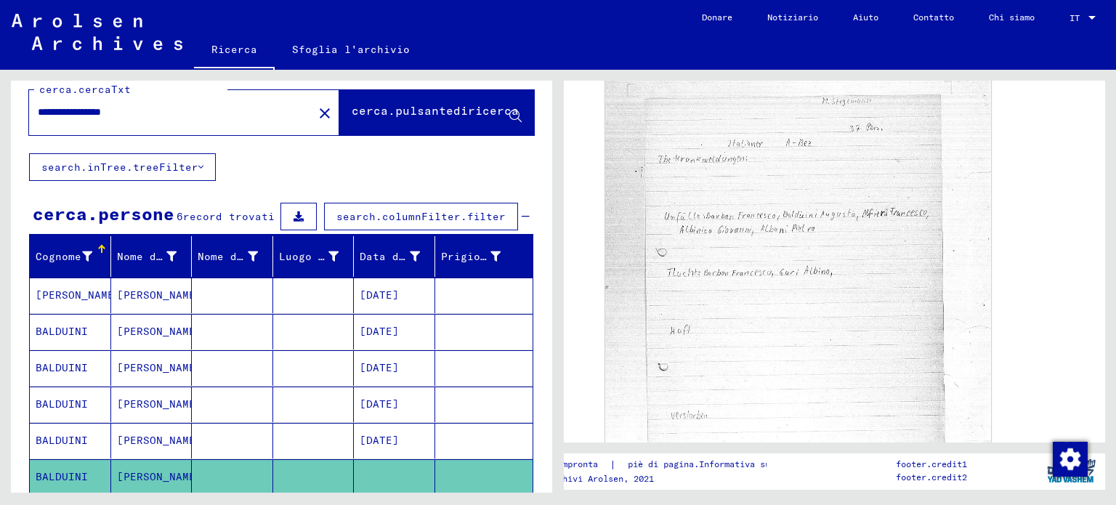
click at [163, 110] on input "**********" at bounding box center [171, 112] width 267 height 15
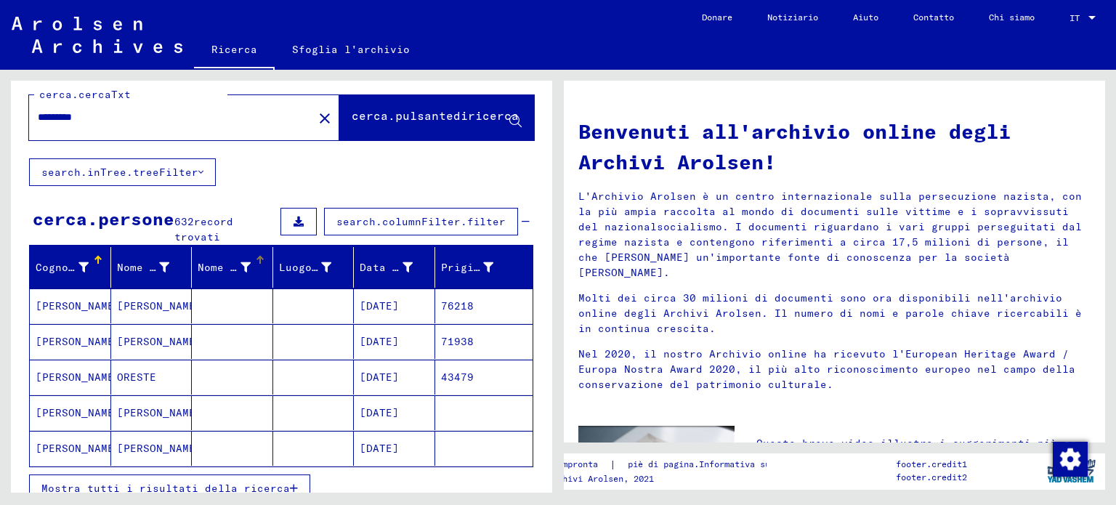
scroll to position [12, 0]
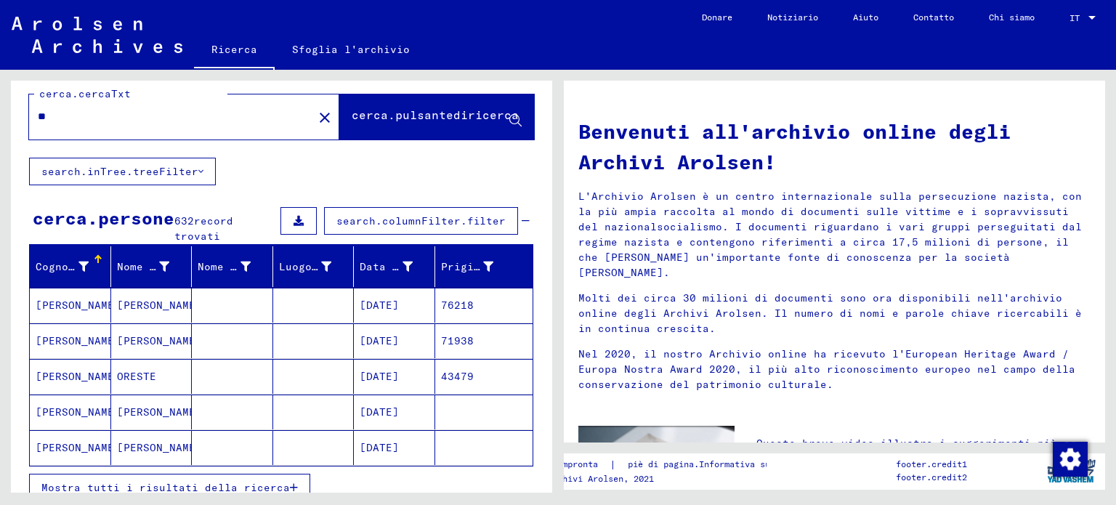
type input "*"
click at [477, 120] on font "cerca.pulsantediricerca" at bounding box center [435, 115] width 167 height 15
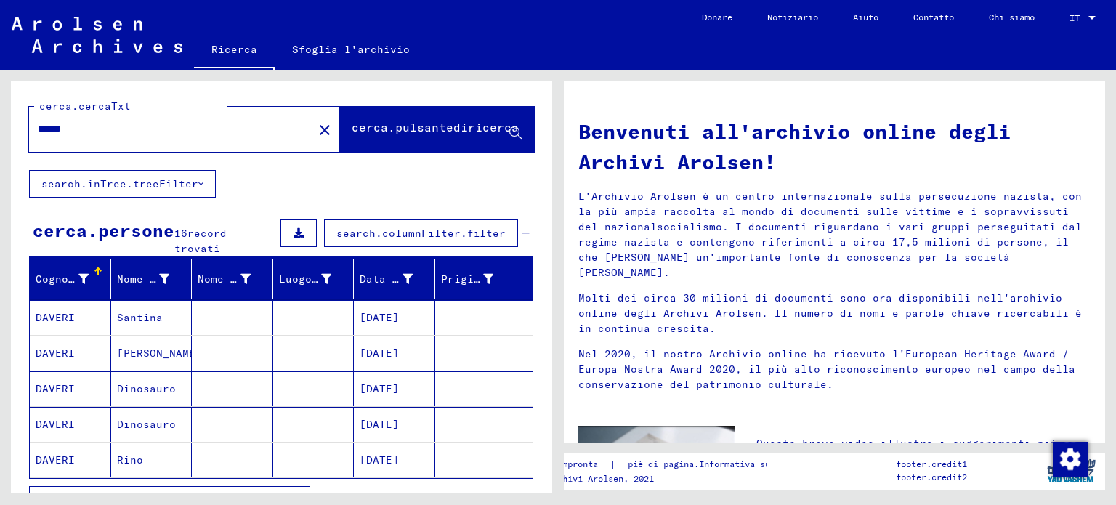
click at [137, 124] on input "******" at bounding box center [167, 128] width 258 height 15
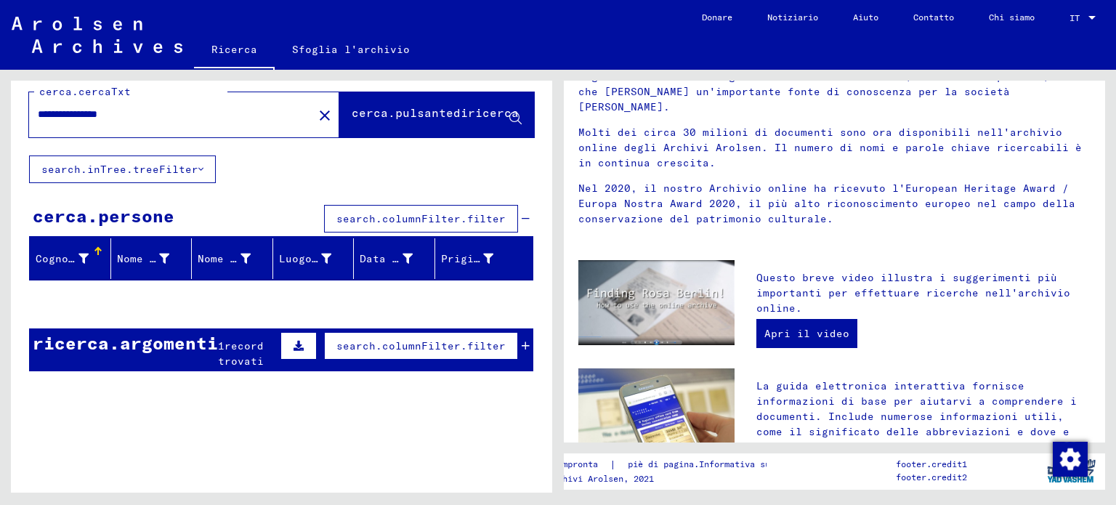
scroll to position [172, 0]
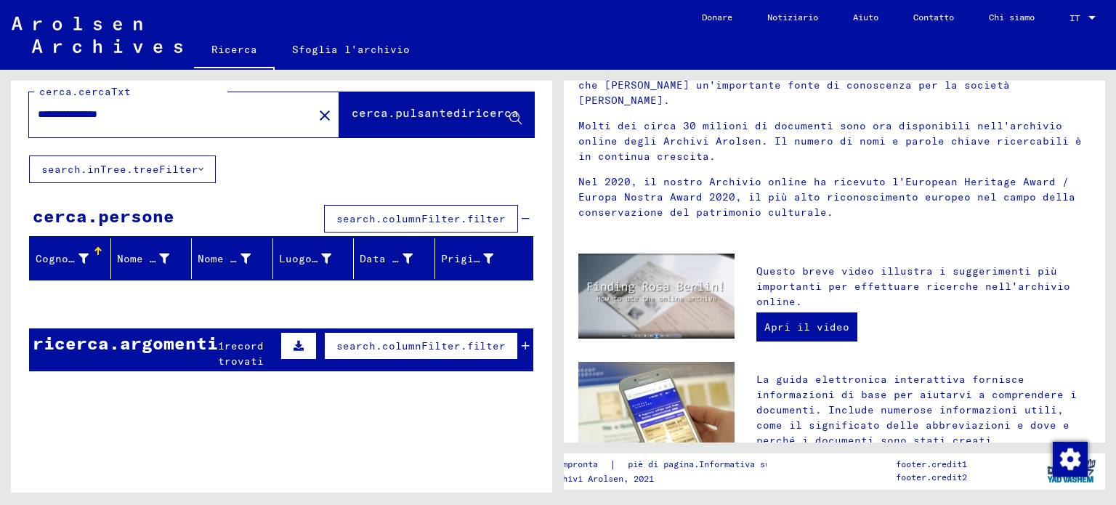
click at [234, 343] on font "record trovati" at bounding box center [241, 353] width 46 height 28
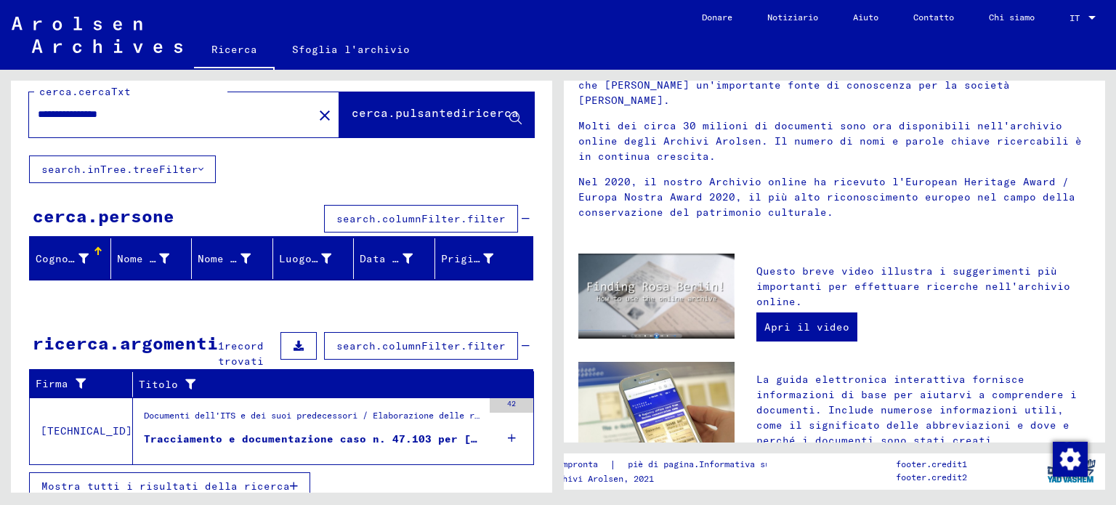
scroll to position [26, 0]
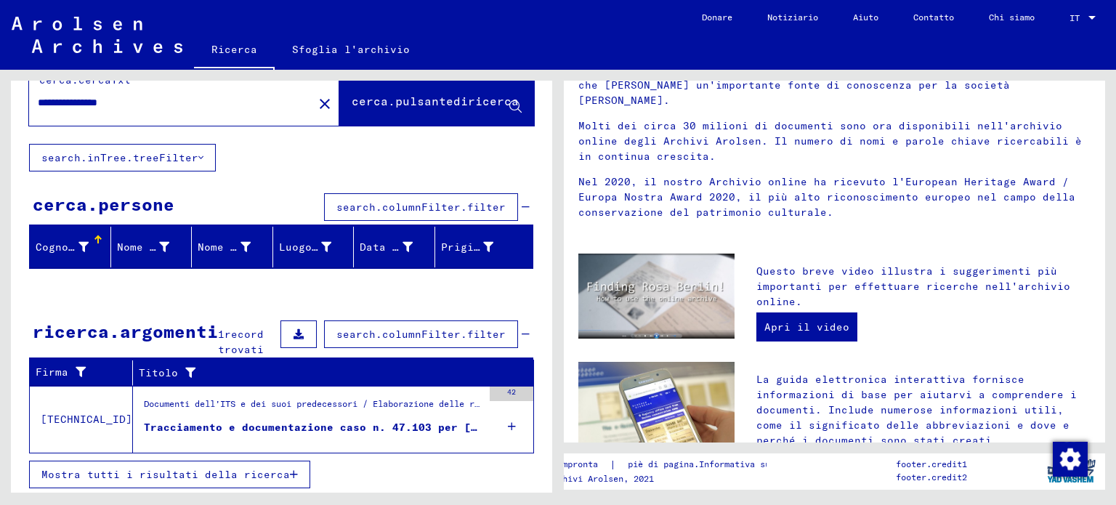
click at [183, 105] on input "**********" at bounding box center [167, 102] width 258 height 15
type input "*"
type input "**********"
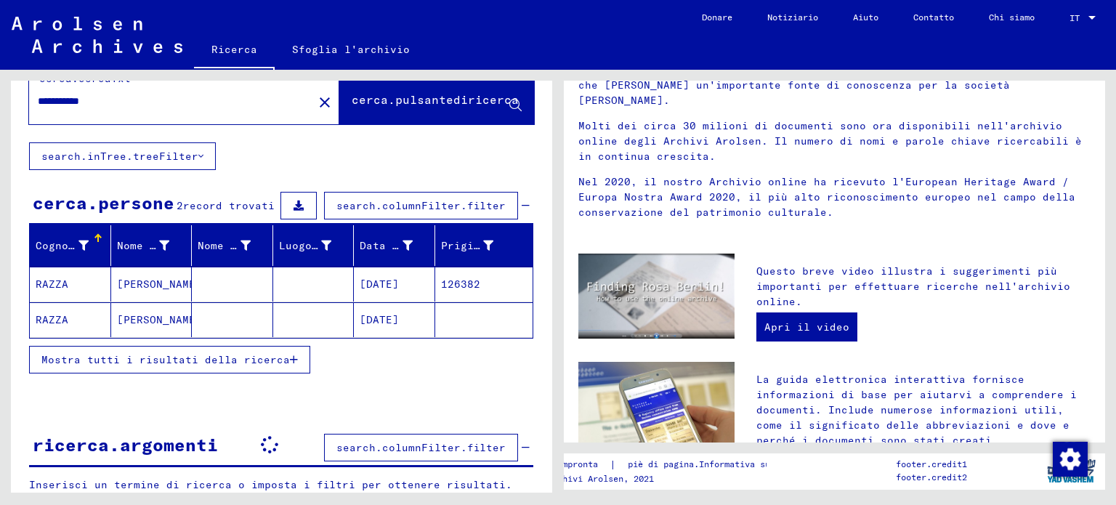
scroll to position [29, 0]
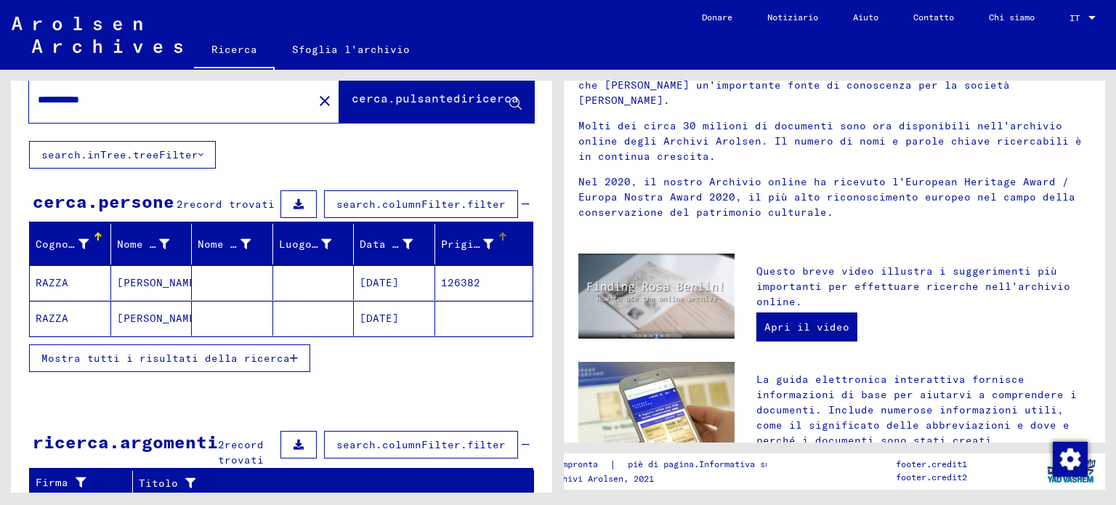
click at [448, 244] on font "Prigioniero n." at bounding box center [487, 244] width 92 height 13
click at [106, 319] on mat-cell "RAZZA" at bounding box center [70, 318] width 81 height 35
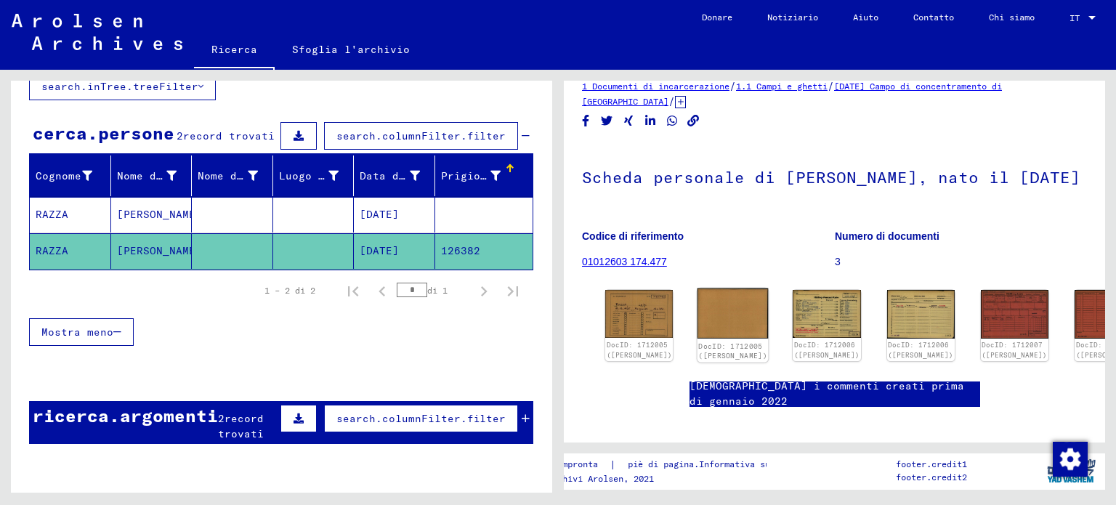
scroll to position [20, 0]
click at [625, 267] on font "01012603 174.477" at bounding box center [624, 262] width 85 height 12
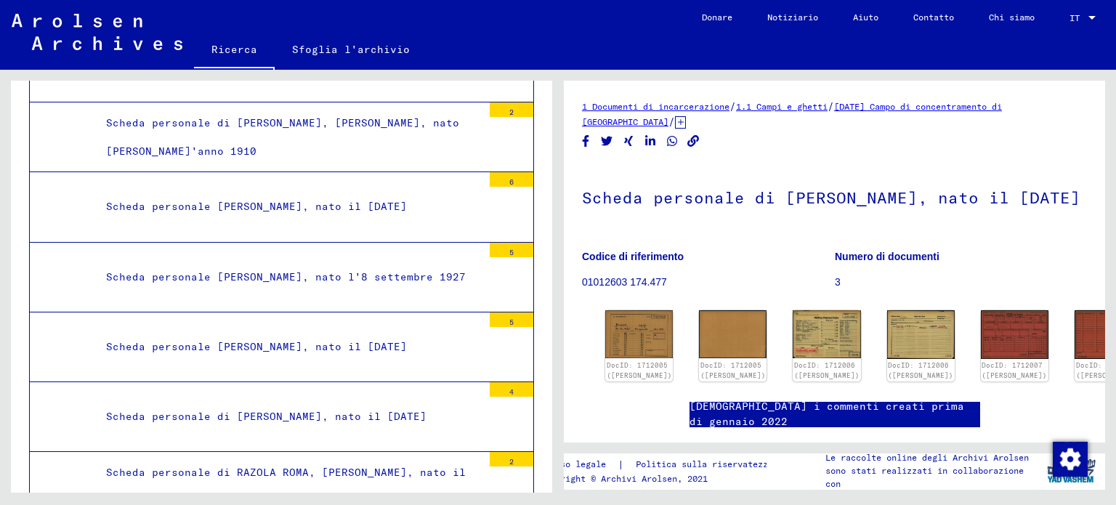
scroll to position [47161, 0]
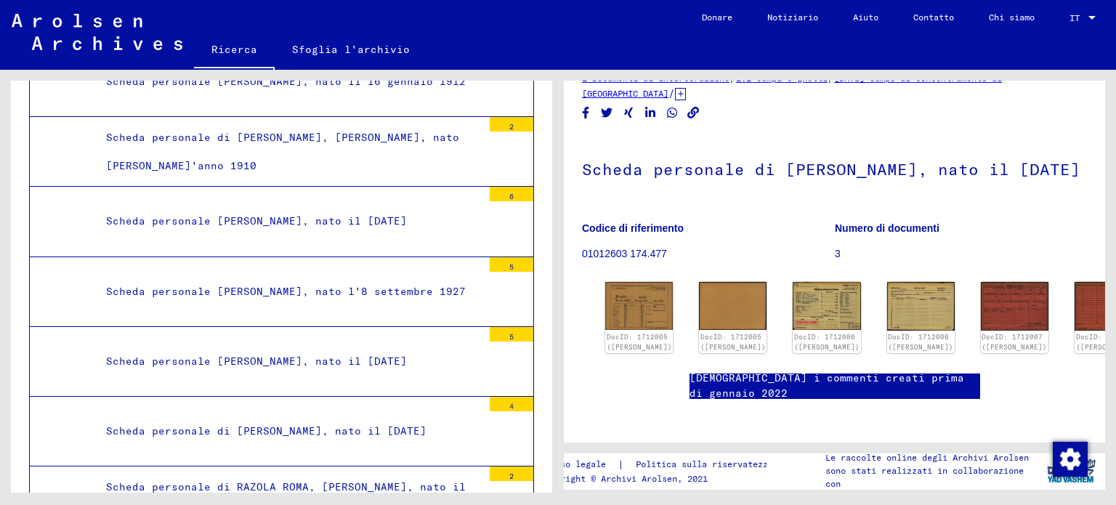
scroll to position [29, 0]
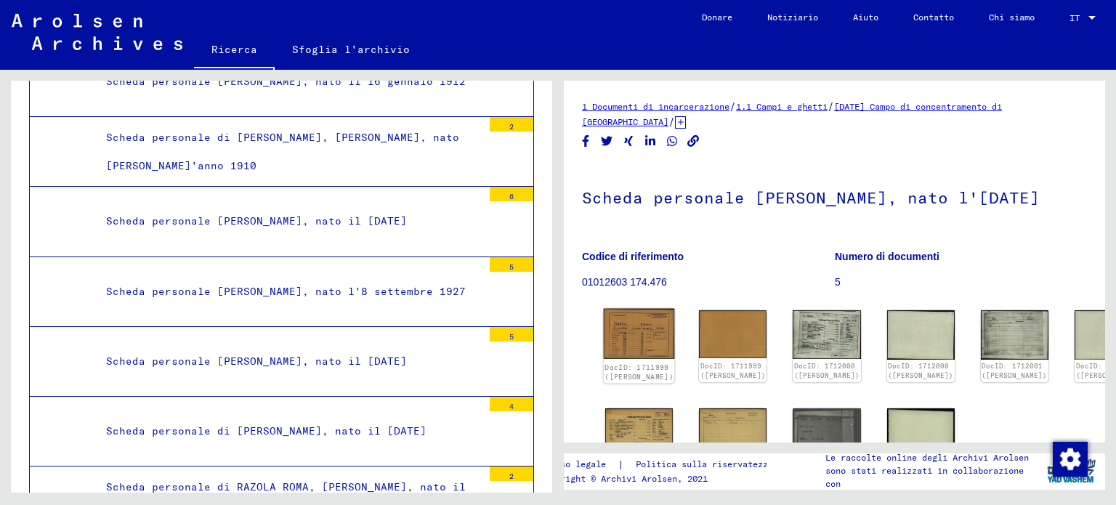
click at [621, 360] on img at bounding box center [639, 334] width 71 height 51
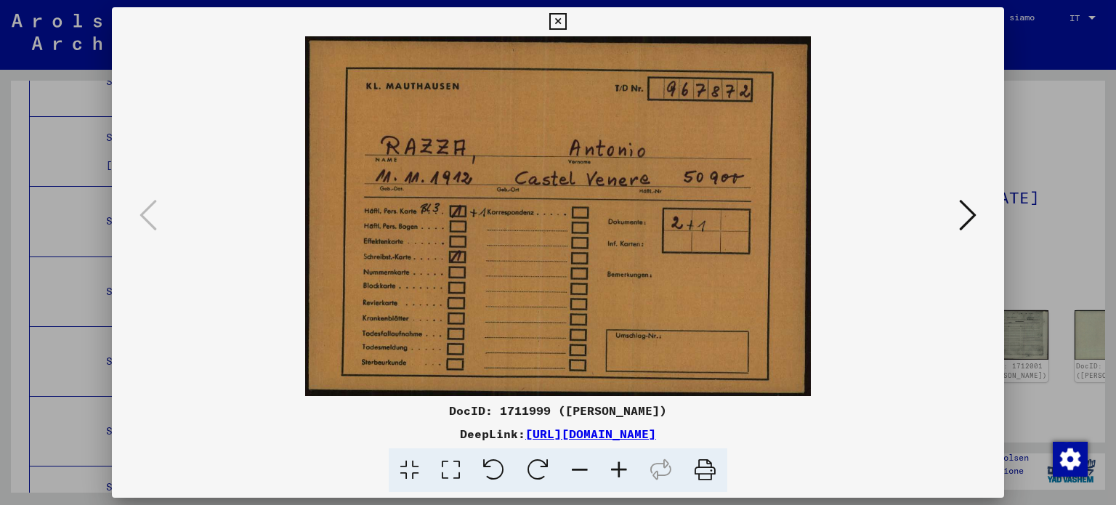
click at [969, 211] on icon at bounding box center [967, 215] width 17 height 35
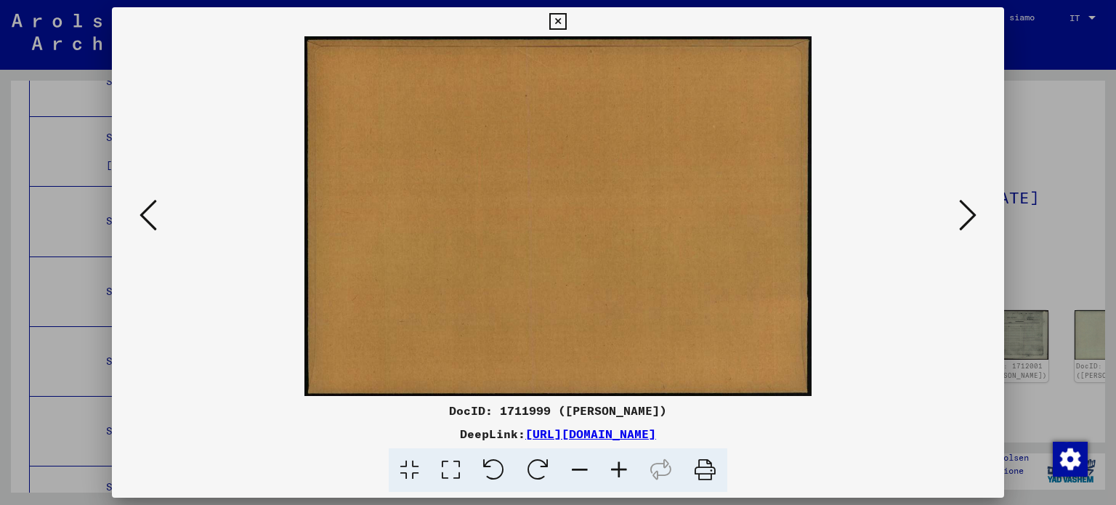
click at [969, 210] on icon at bounding box center [967, 215] width 17 height 35
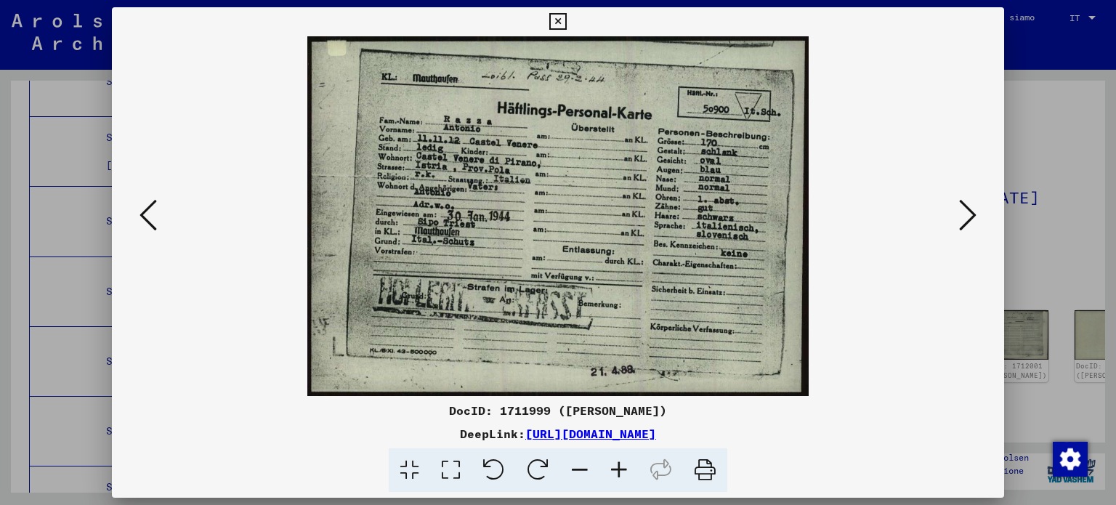
click at [554, 13] on icon at bounding box center [557, 21] width 17 height 17
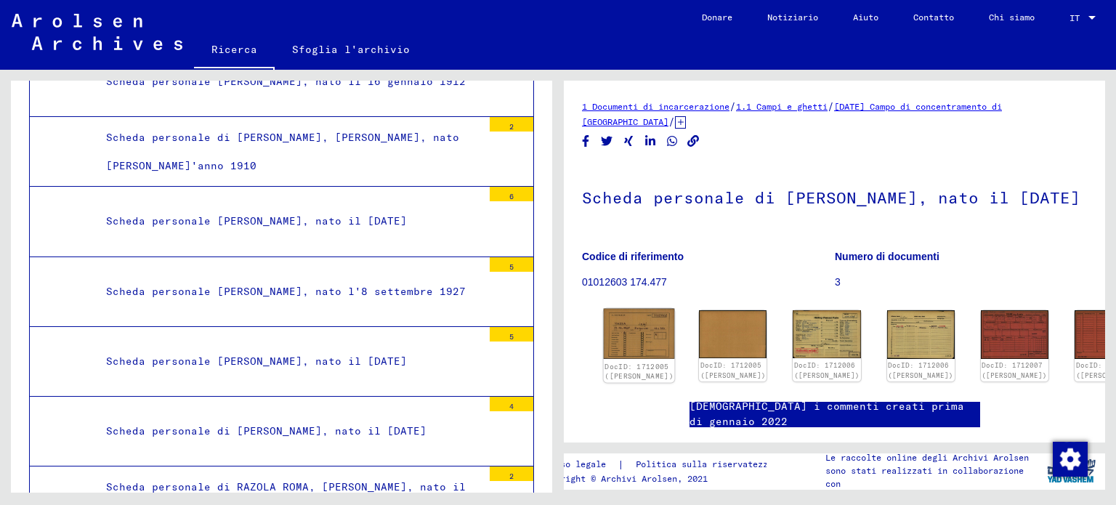
click at [644, 351] on img at bounding box center [639, 334] width 71 height 50
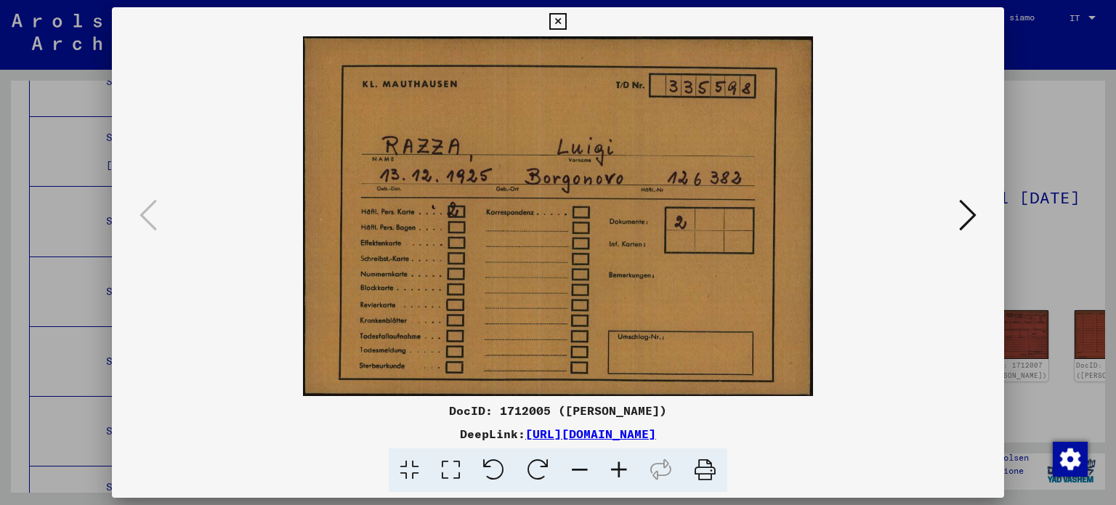
drag, startPoint x: 509, startPoint y: 191, endPoint x: 852, endPoint y: 135, distance: 347.5
click at [849, 137] on img at bounding box center [558, 216] width 794 height 360
click at [974, 207] on icon at bounding box center [967, 215] width 17 height 35
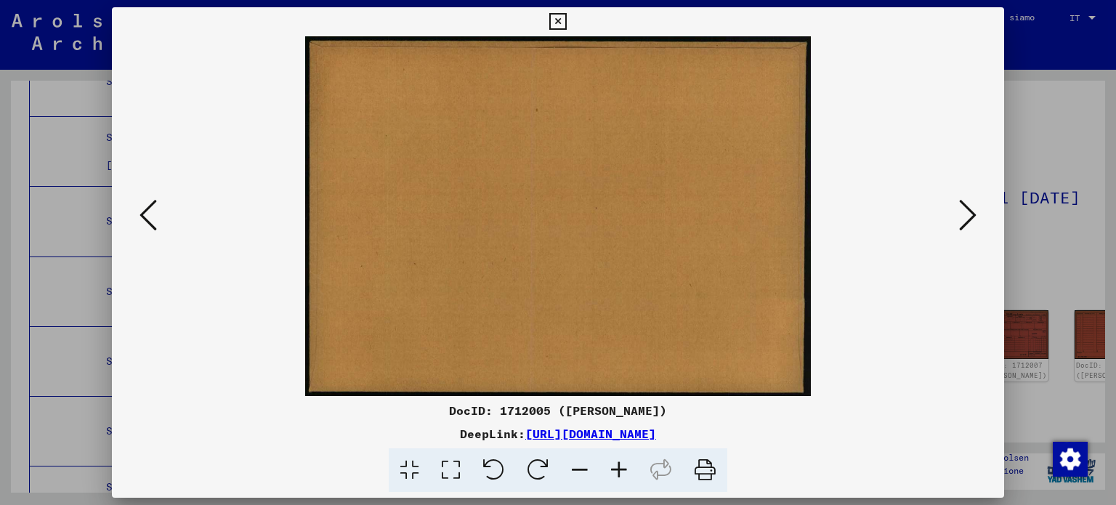
click at [974, 207] on icon at bounding box center [967, 215] width 17 height 35
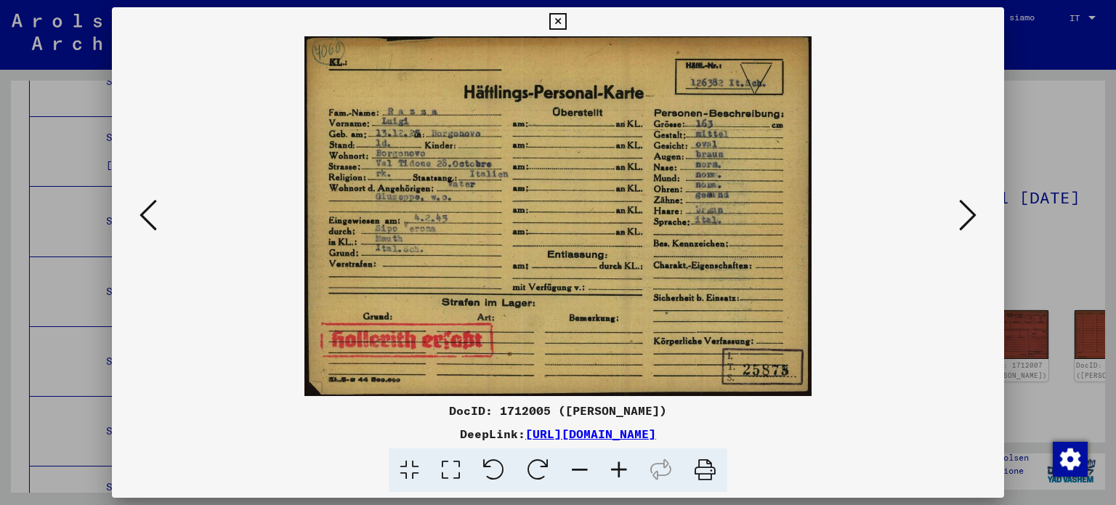
click at [972, 211] on icon at bounding box center [967, 215] width 17 height 35
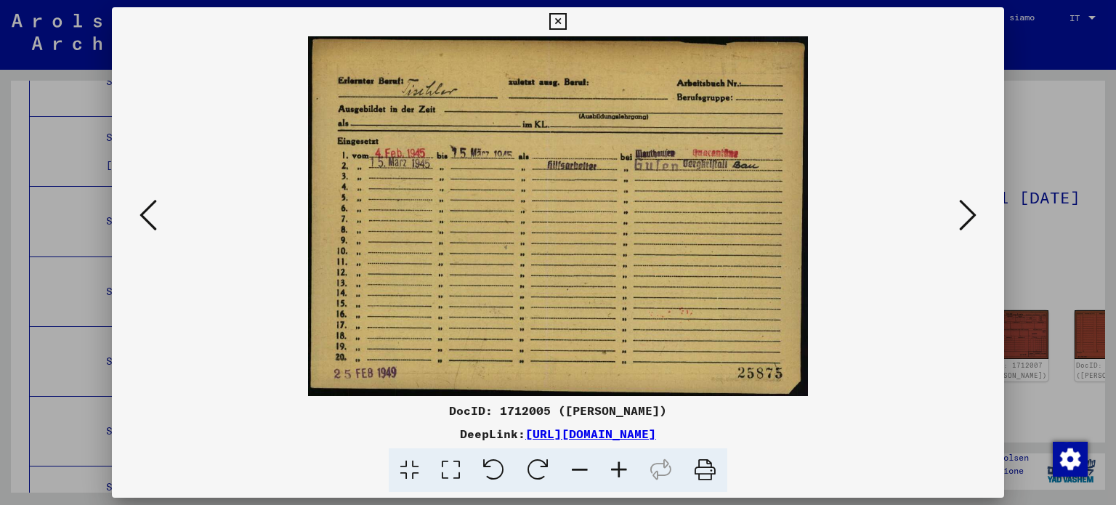
click at [961, 209] on icon at bounding box center [967, 215] width 17 height 35
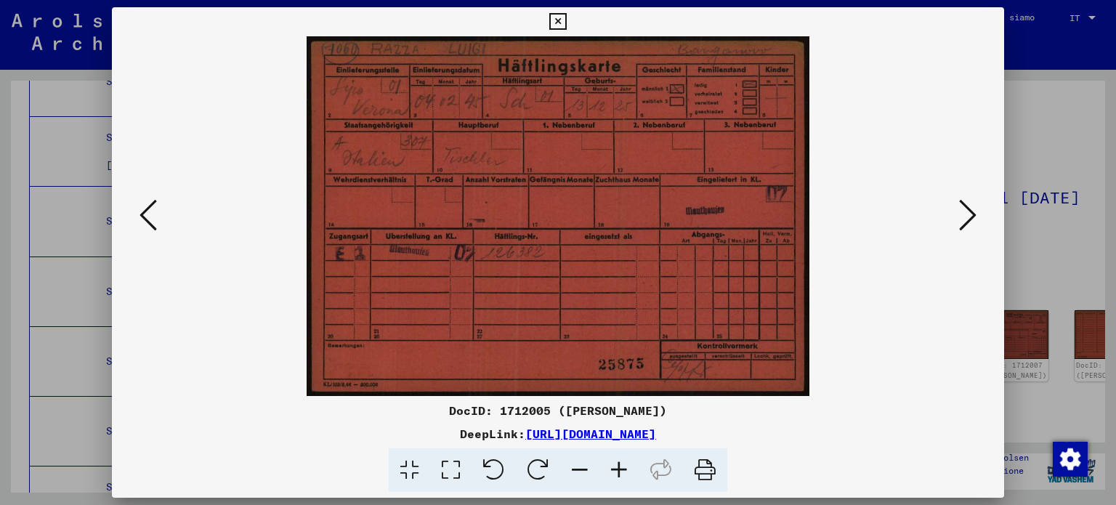
click at [558, 23] on icon at bounding box center [557, 21] width 17 height 17
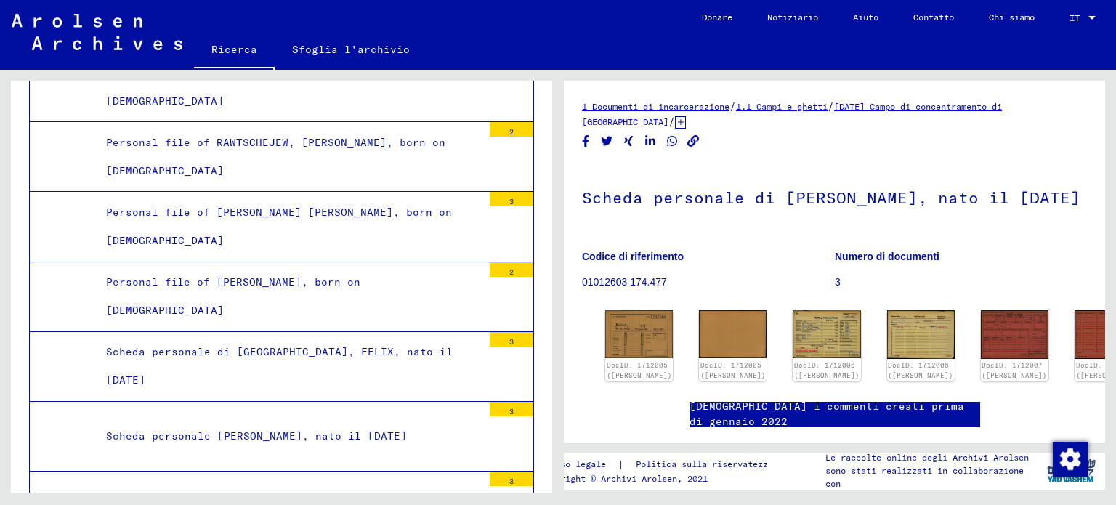
scroll to position [46217, 0]
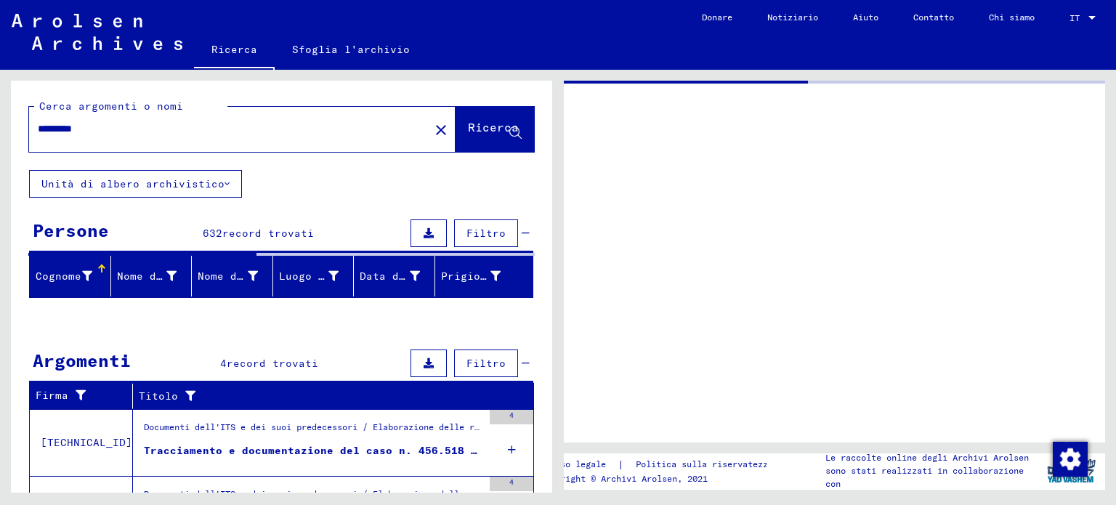
type input "**********"
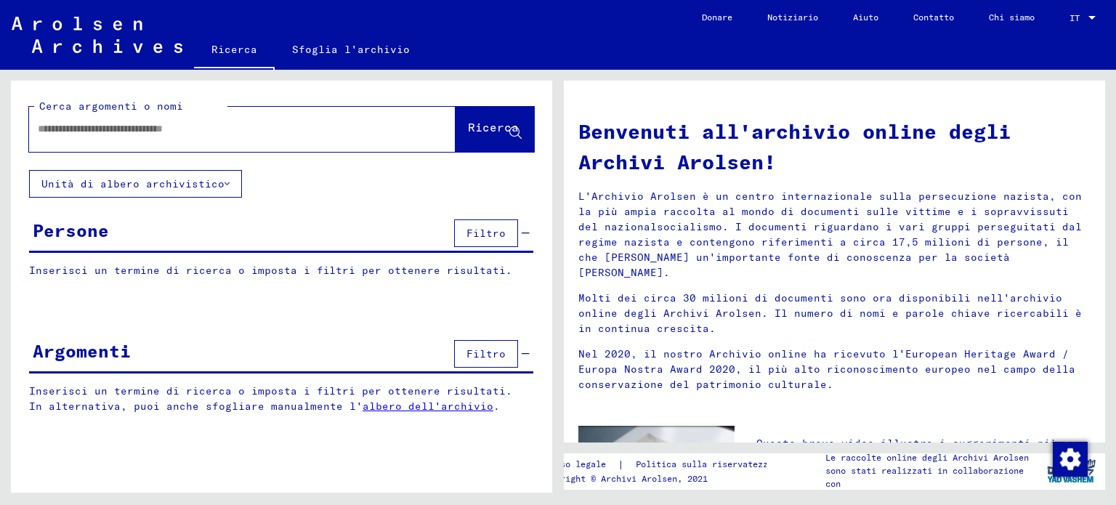
click at [74, 132] on input "text" at bounding box center [225, 128] width 374 height 15
type input "*****"
click at [487, 131] on font "Ricerca" at bounding box center [493, 127] width 51 height 15
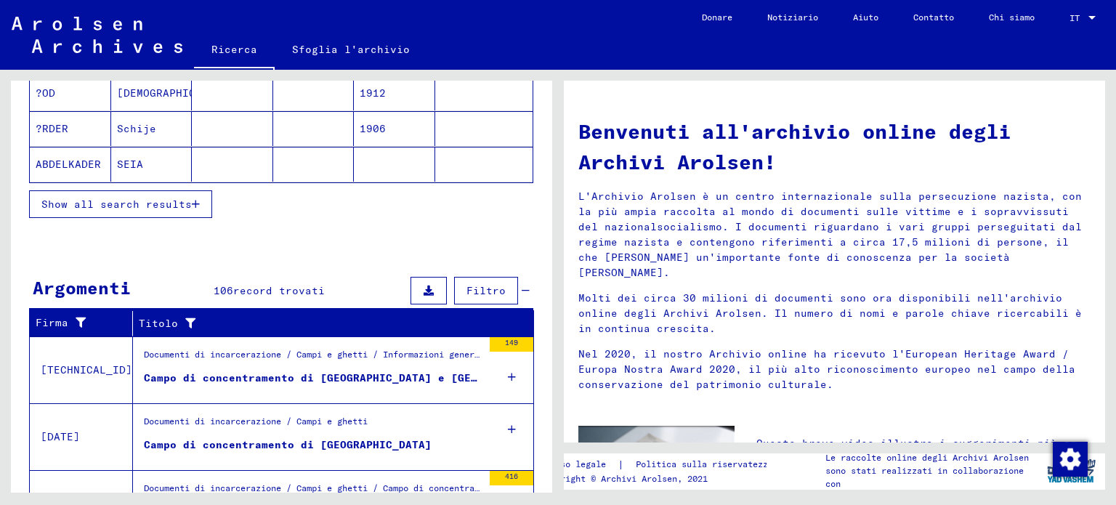
scroll to position [506, 0]
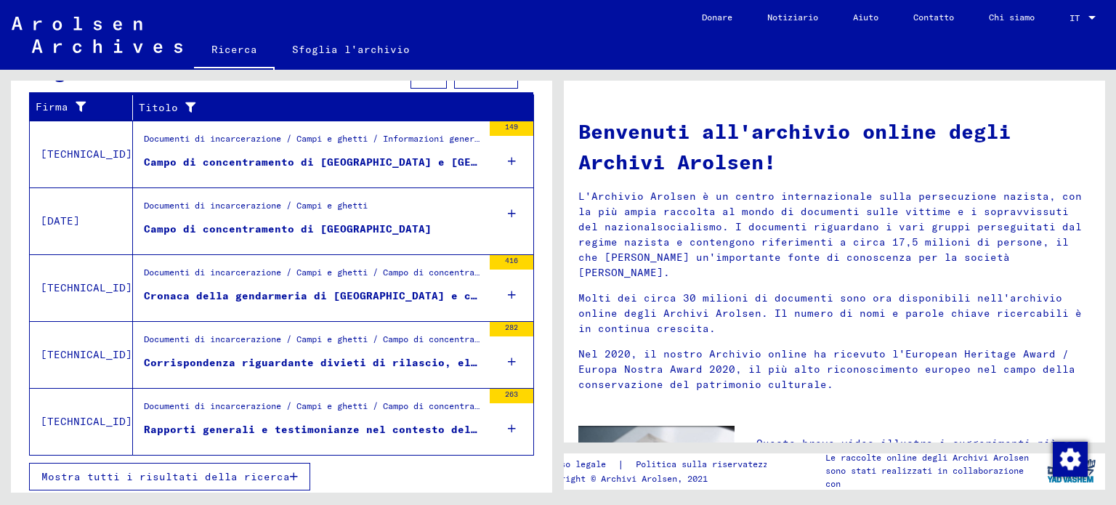
click at [508, 150] on icon at bounding box center [512, 161] width 8 height 51
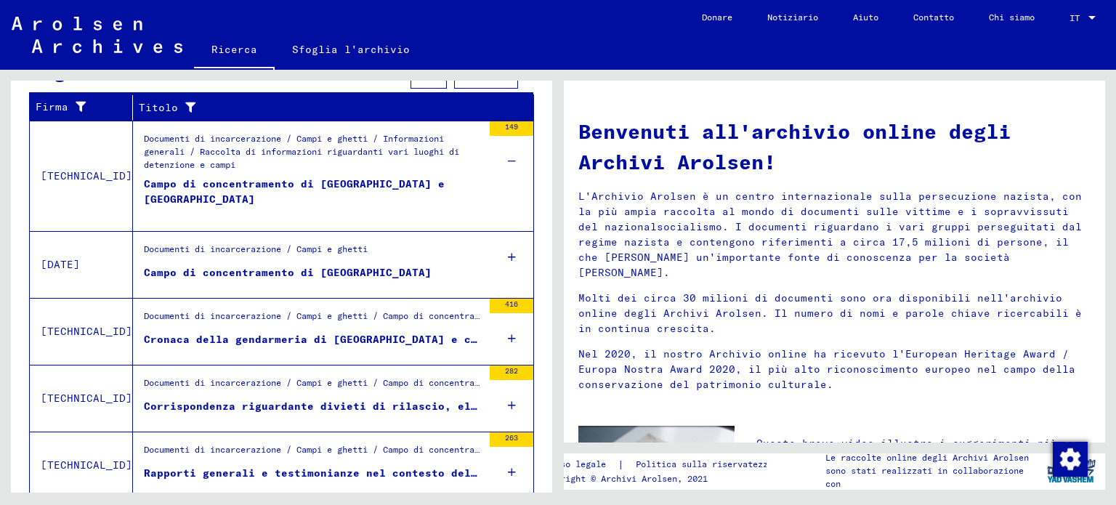
scroll to position [549, 0]
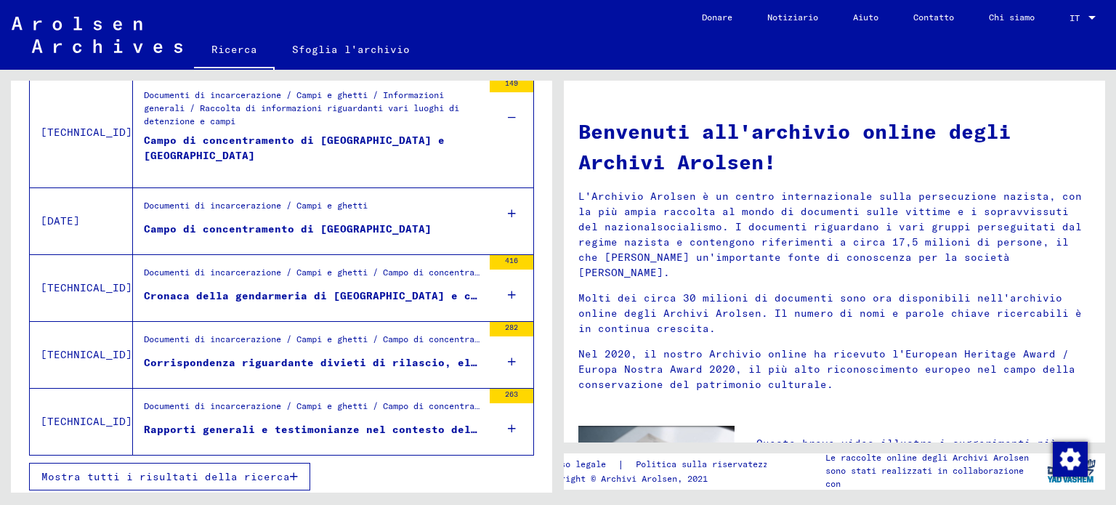
click at [367, 134] on font "Campo di concentramento di [GEOGRAPHIC_DATA] e [GEOGRAPHIC_DATA]" at bounding box center [294, 148] width 301 height 28
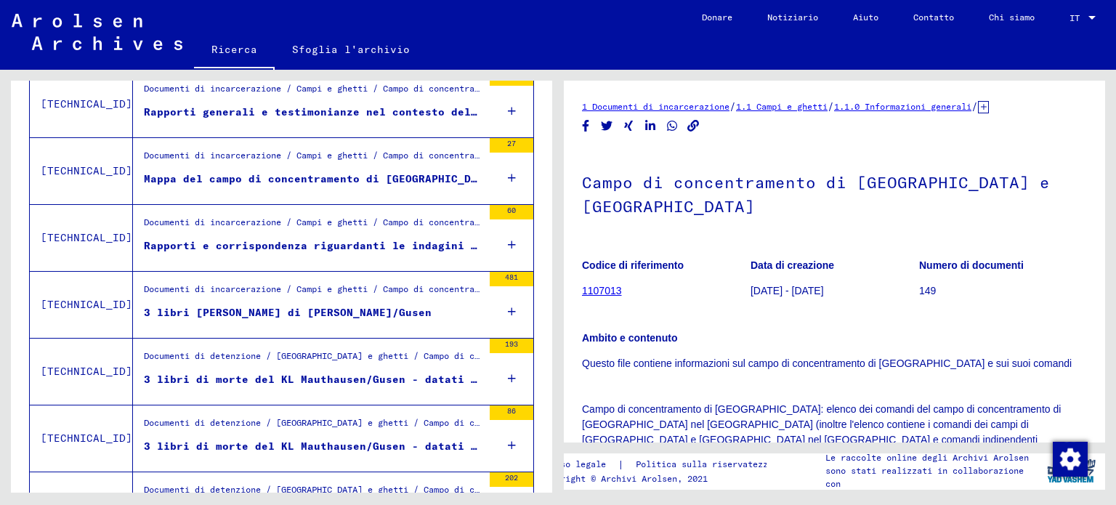
scroll to position [652, 0]
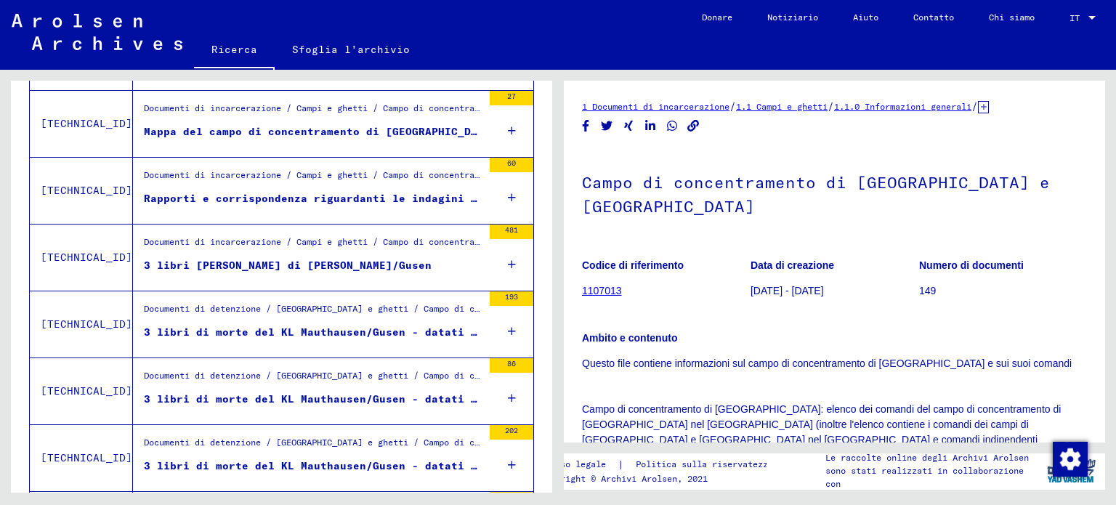
click at [323, 259] on font "3 libri [PERSON_NAME] di [PERSON_NAME]/Gusen" at bounding box center [288, 265] width 288 height 13
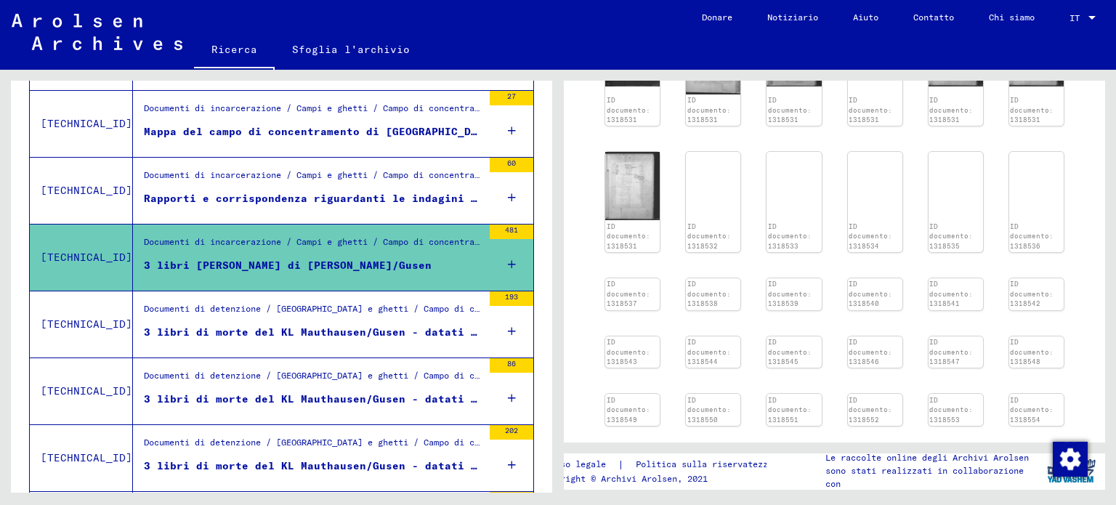
scroll to position [942, 0]
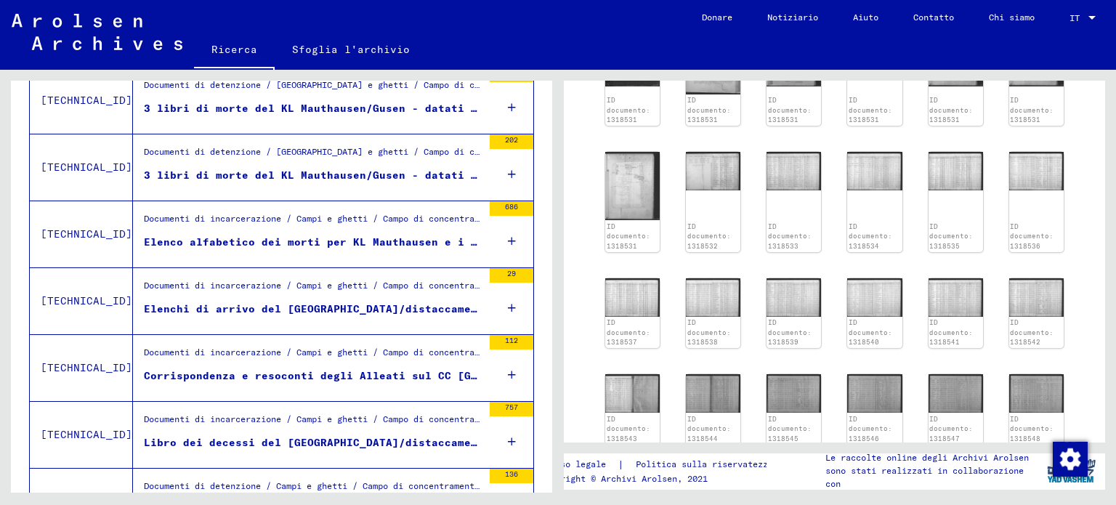
click at [508, 435] on icon at bounding box center [512, 441] width 8 height 51
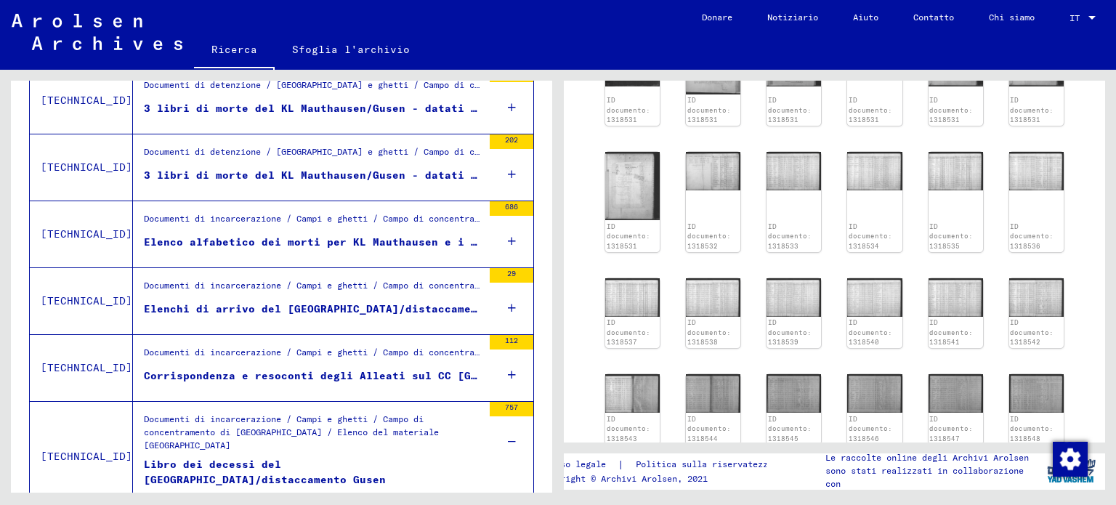
scroll to position [1015, 0]
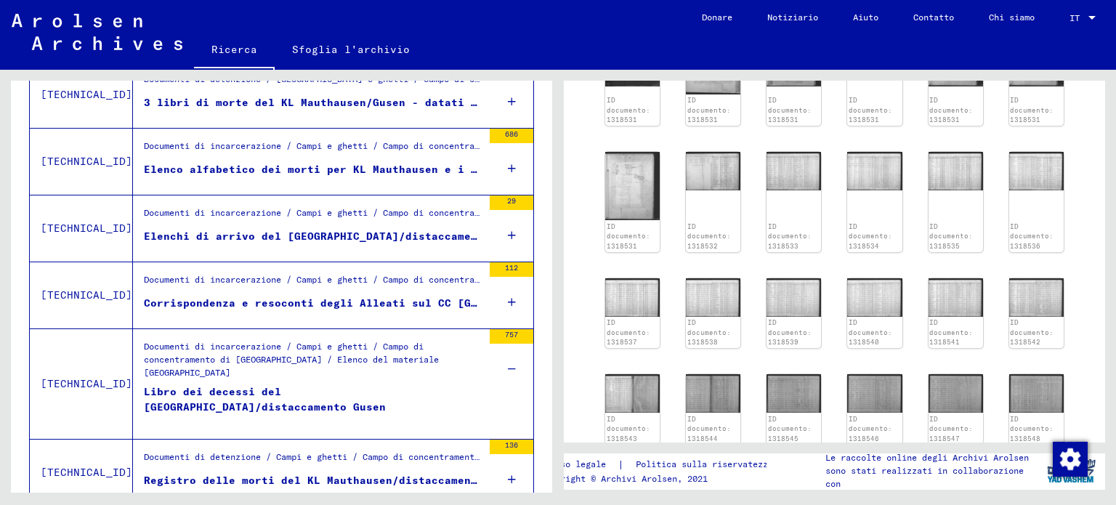
click at [386, 389] on font "Libro dei decessi del [GEOGRAPHIC_DATA]/distaccamento Gusen" at bounding box center [265, 399] width 242 height 28
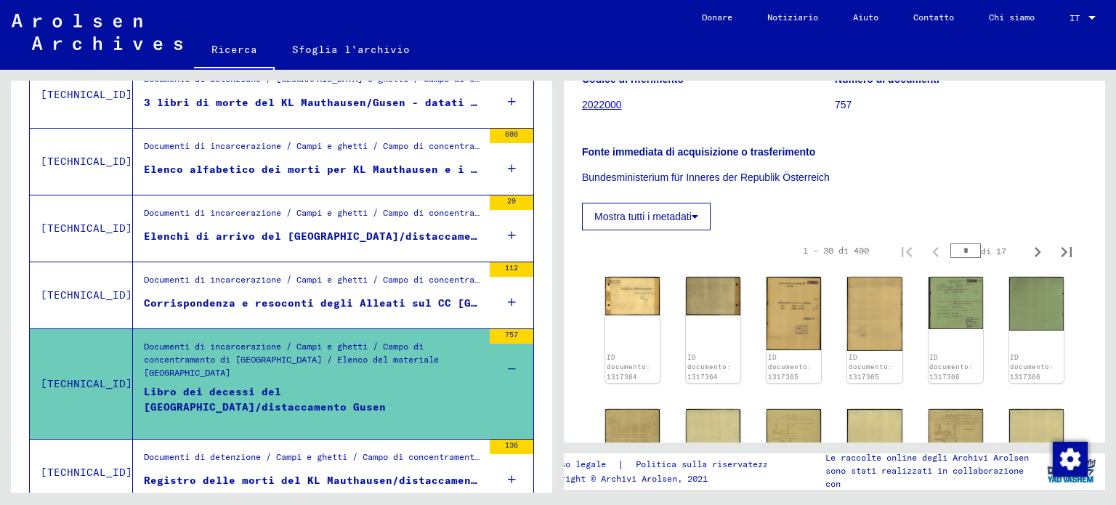
scroll to position [218, 0]
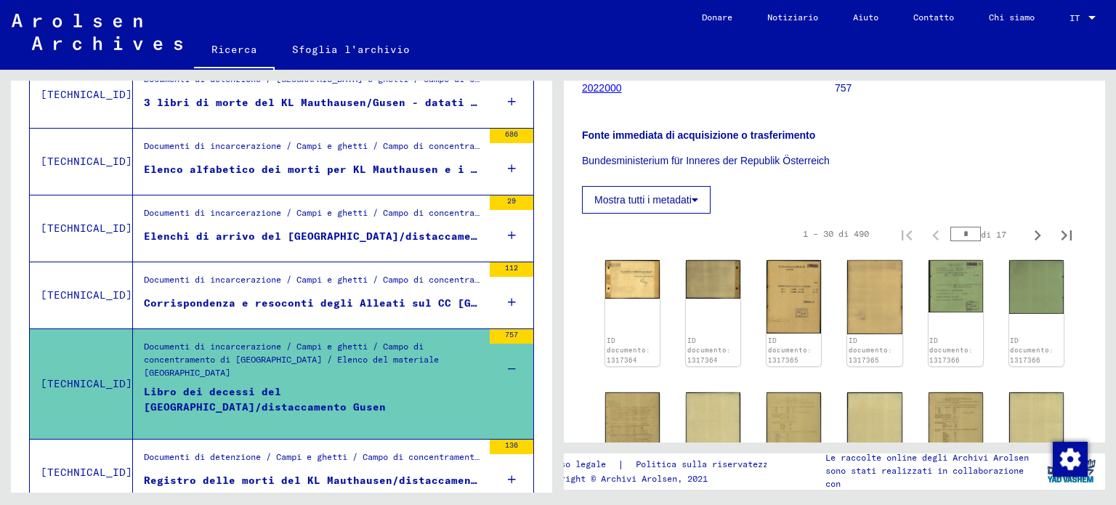
click at [698, 197] on button "Mostra tutti i metadati" at bounding box center [646, 200] width 129 height 28
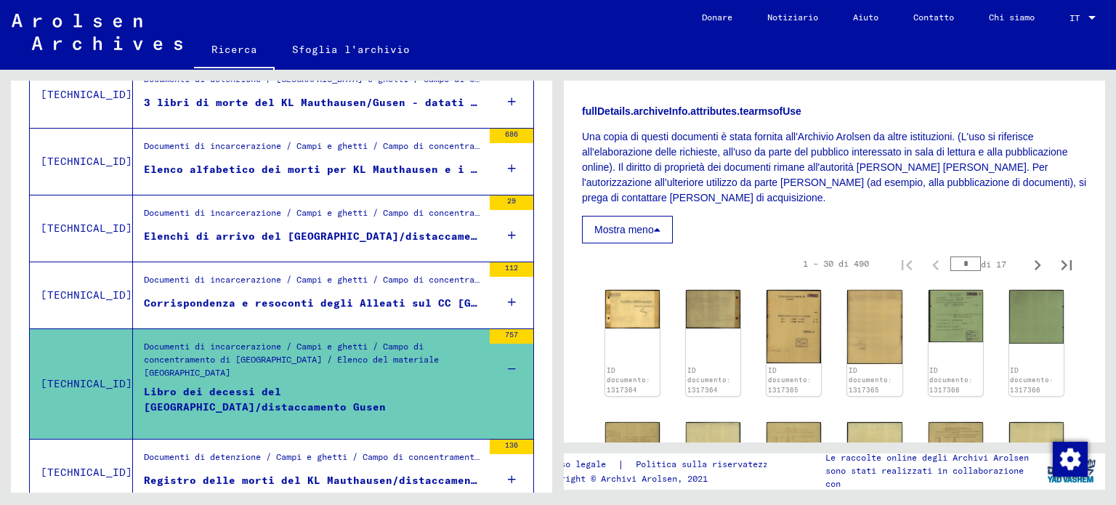
scroll to position [581, 0]
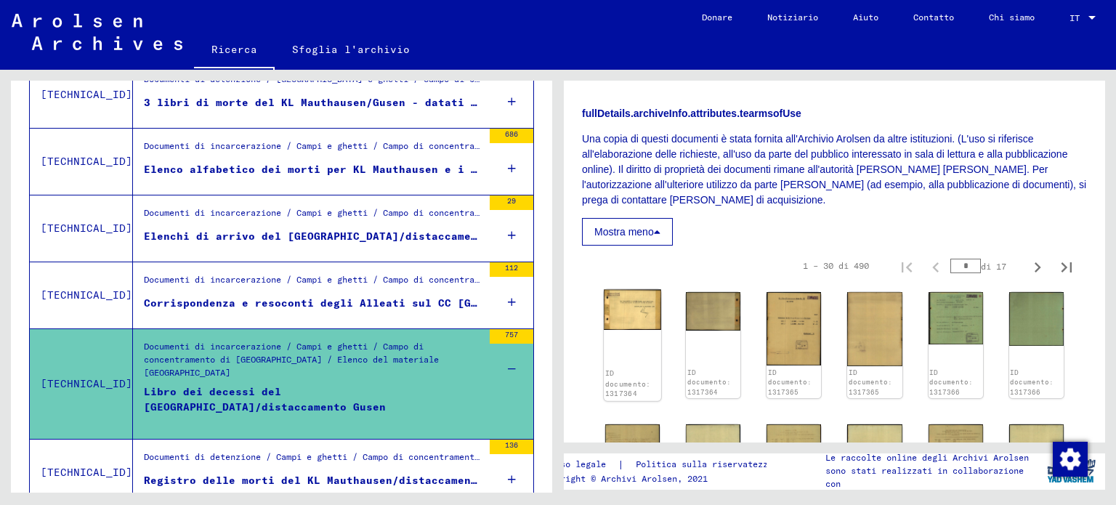
click at [632, 310] on img at bounding box center [632, 310] width 57 height 41
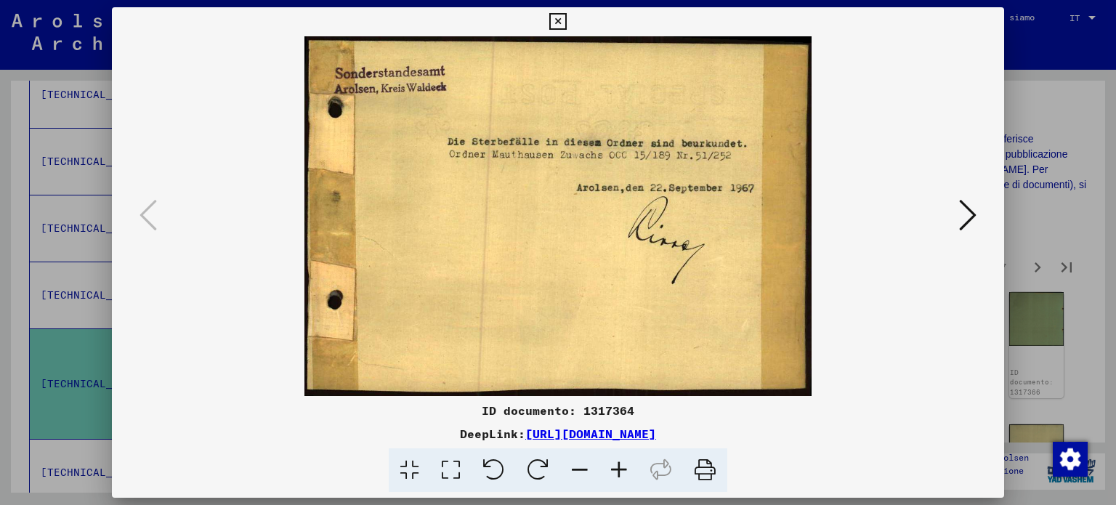
click at [974, 211] on icon at bounding box center [967, 215] width 17 height 35
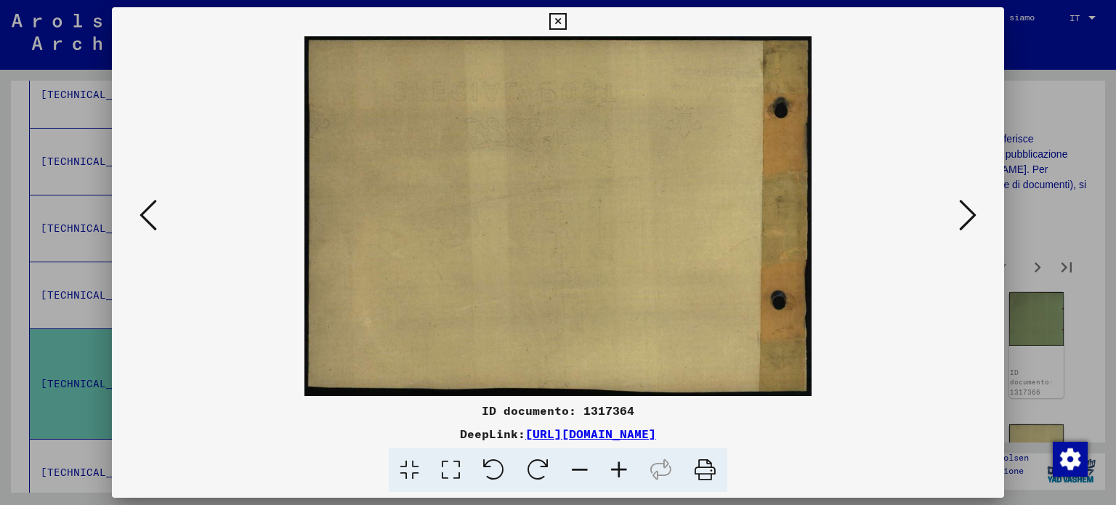
click at [974, 211] on icon at bounding box center [967, 215] width 17 height 35
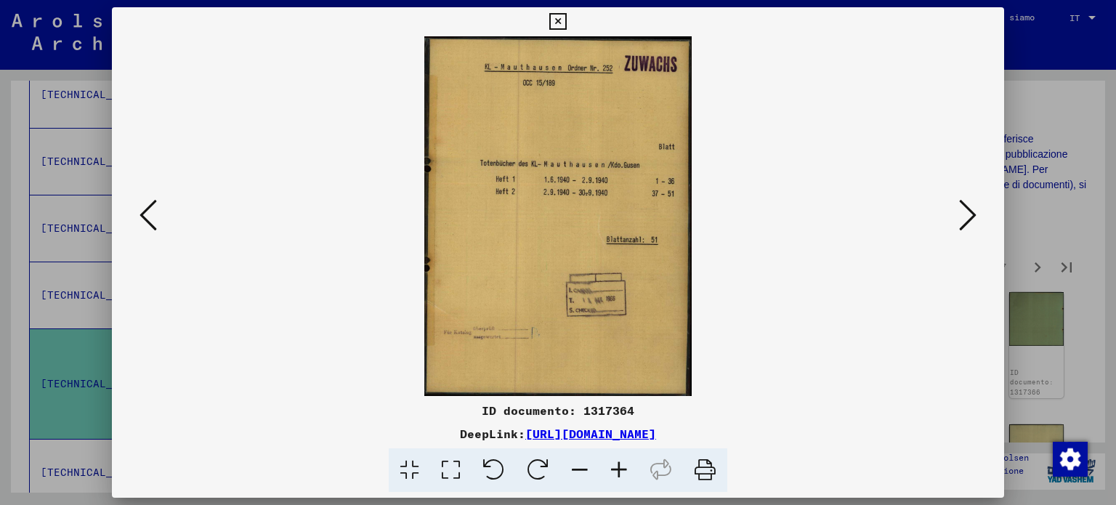
click at [974, 211] on icon at bounding box center [967, 215] width 17 height 35
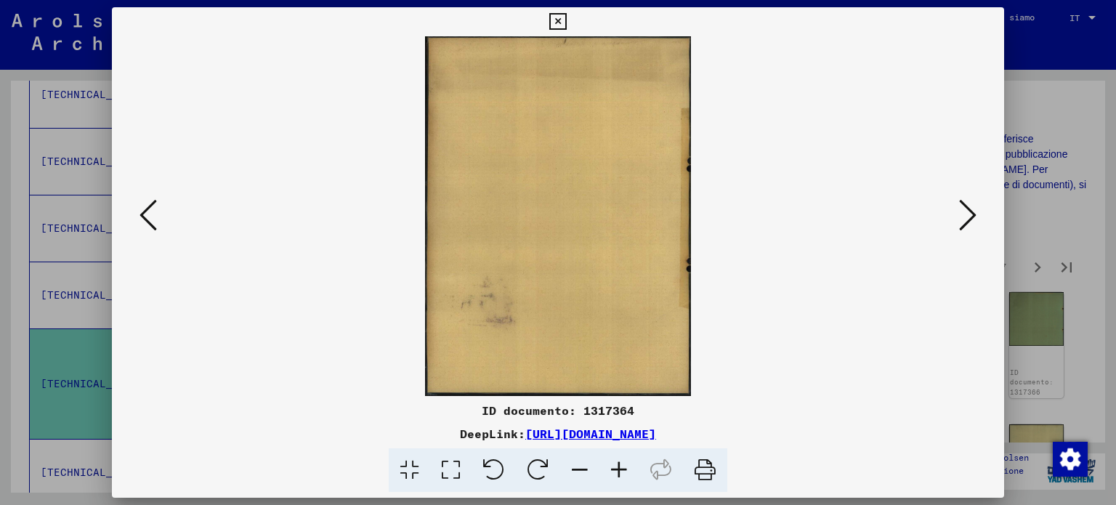
click at [974, 211] on icon at bounding box center [967, 215] width 17 height 35
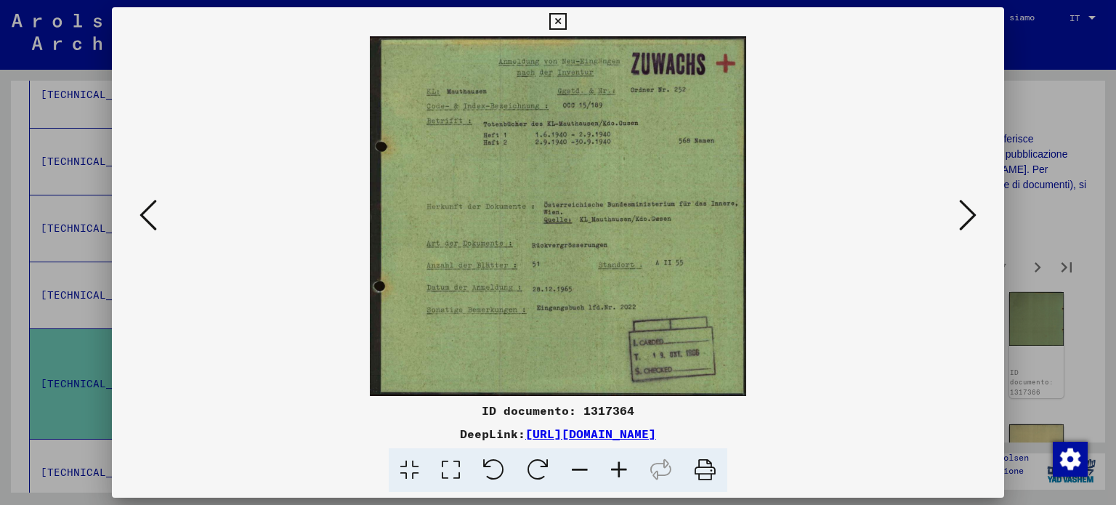
click at [974, 211] on icon at bounding box center [967, 215] width 17 height 35
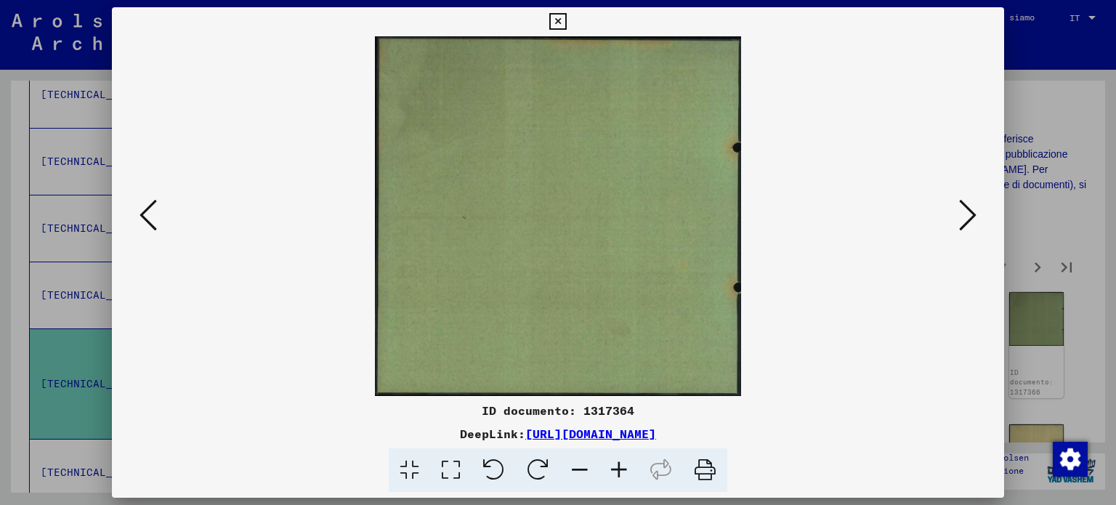
click at [974, 211] on icon at bounding box center [967, 215] width 17 height 35
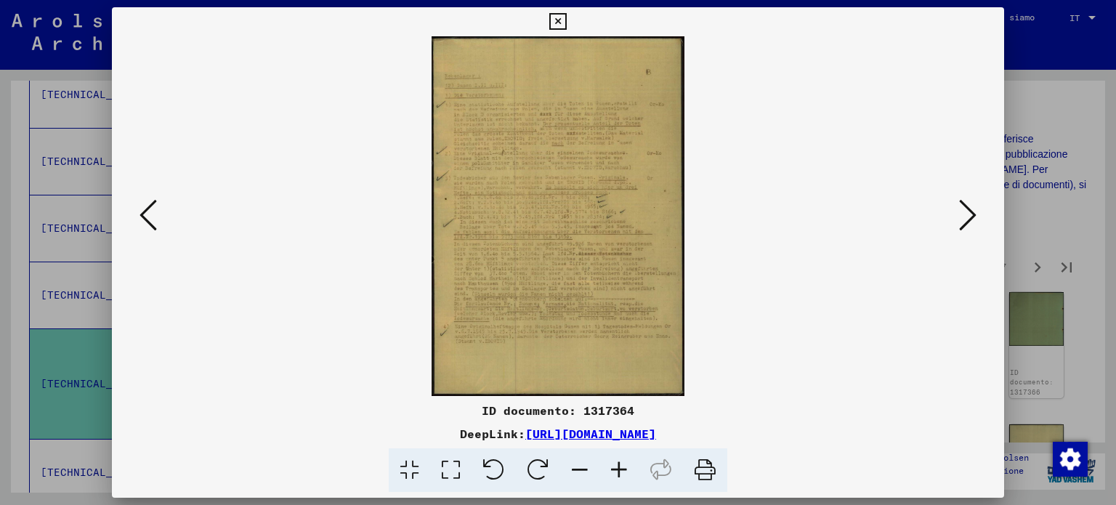
click at [619, 468] on icon at bounding box center [618, 470] width 39 height 44
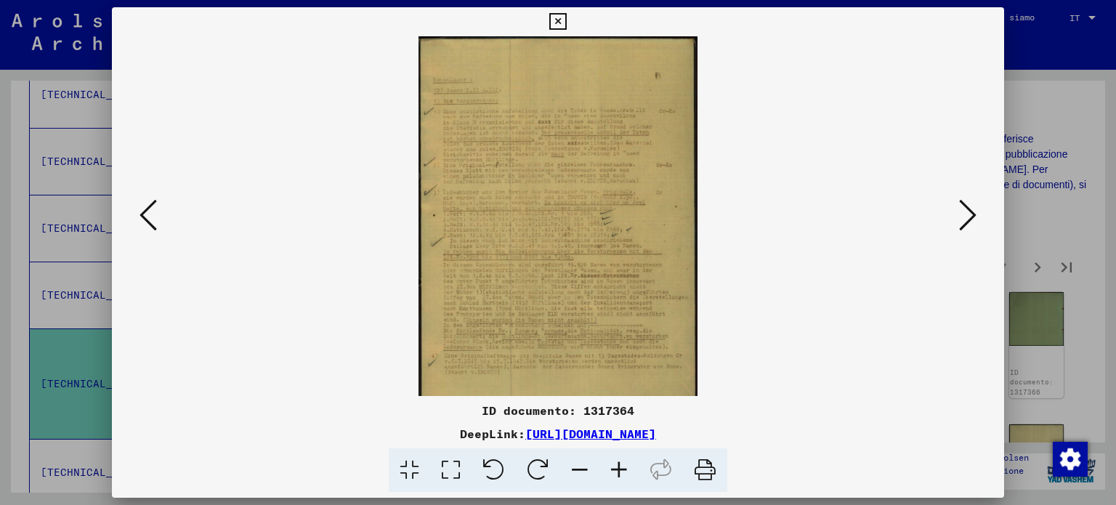
click at [619, 468] on icon at bounding box center [618, 470] width 39 height 44
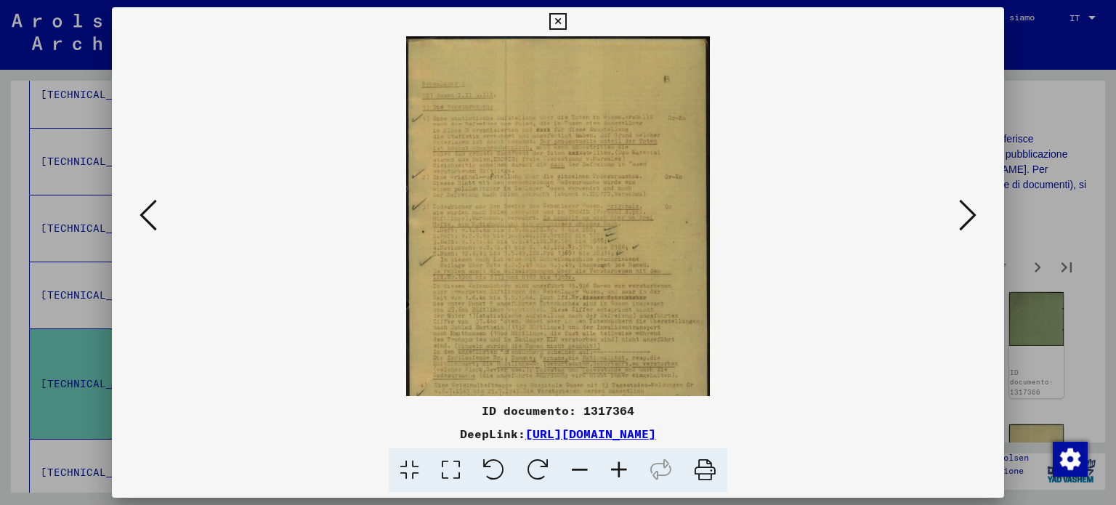
click at [619, 468] on icon at bounding box center [618, 470] width 39 height 44
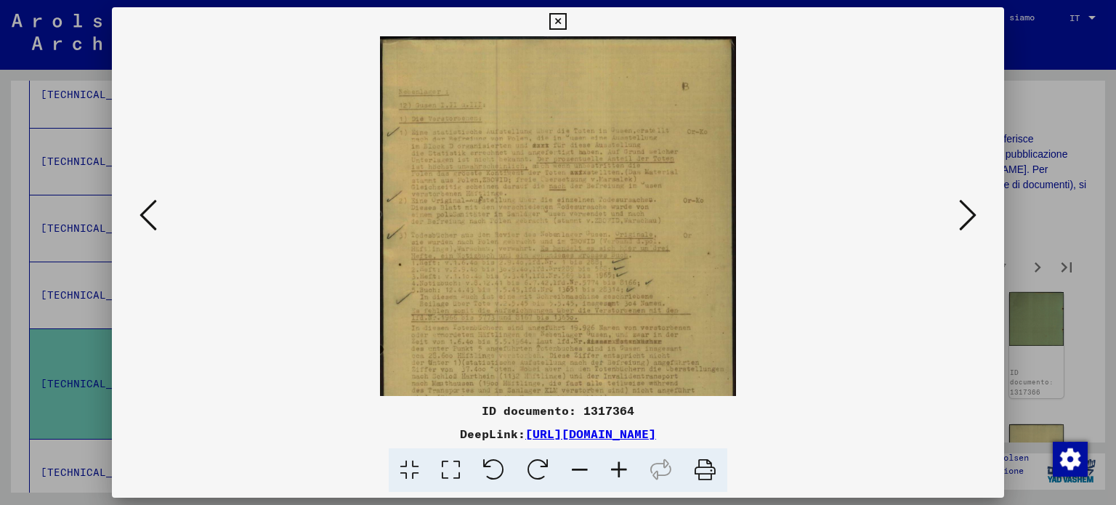
click at [619, 468] on icon at bounding box center [618, 470] width 39 height 44
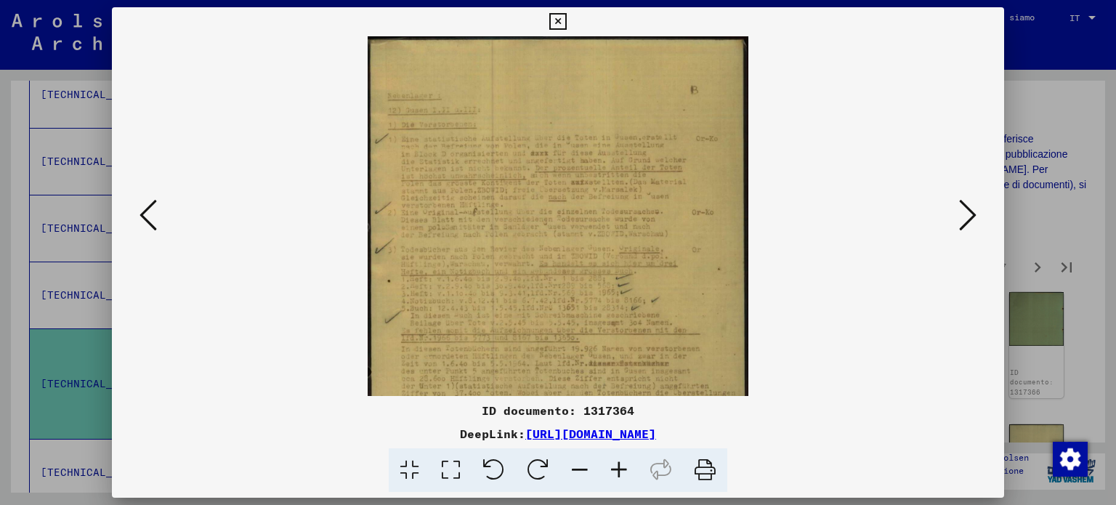
click at [619, 468] on icon at bounding box center [618, 470] width 39 height 44
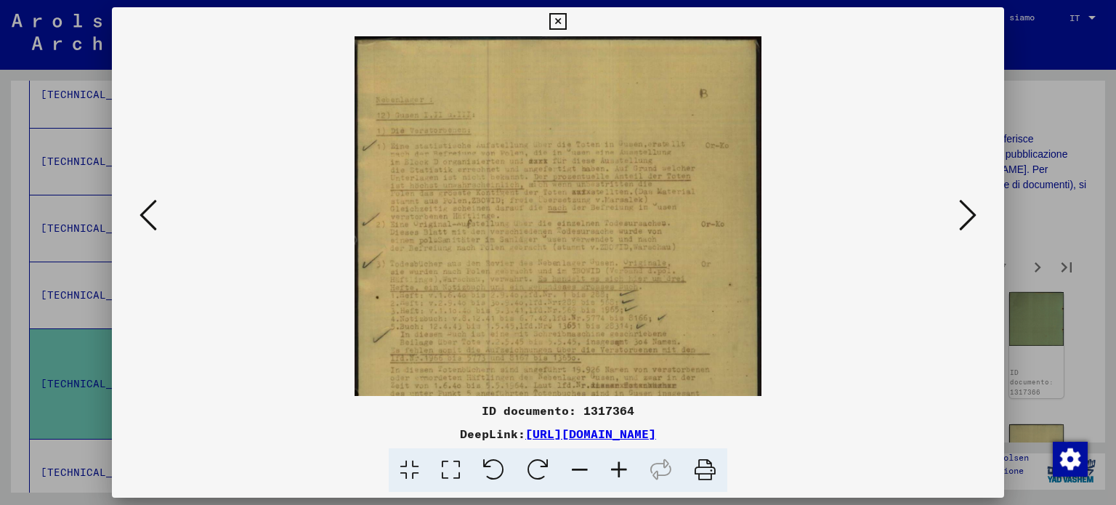
click at [619, 468] on icon at bounding box center [618, 470] width 39 height 44
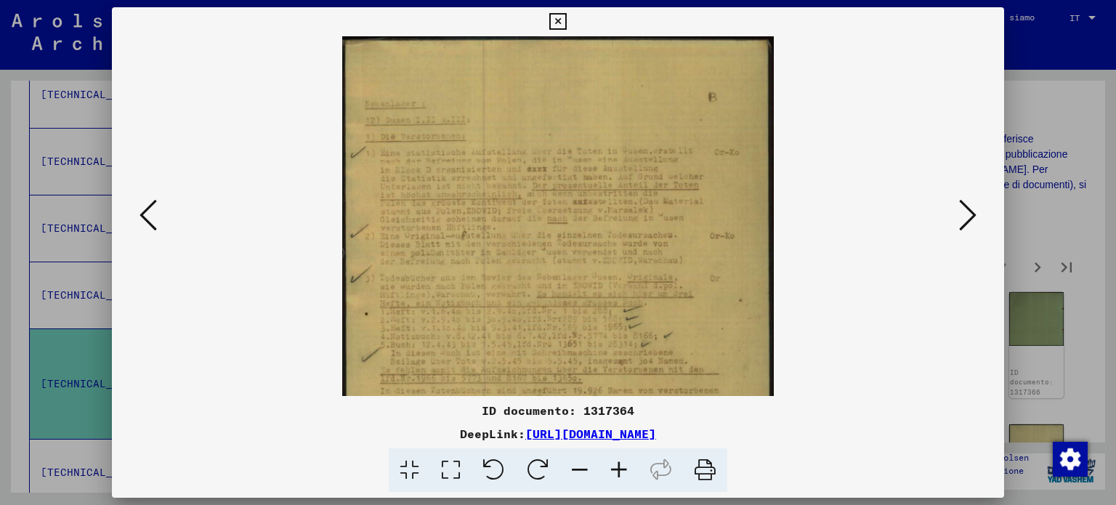
click at [619, 468] on icon at bounding box center [618, 470] width 39 height 44
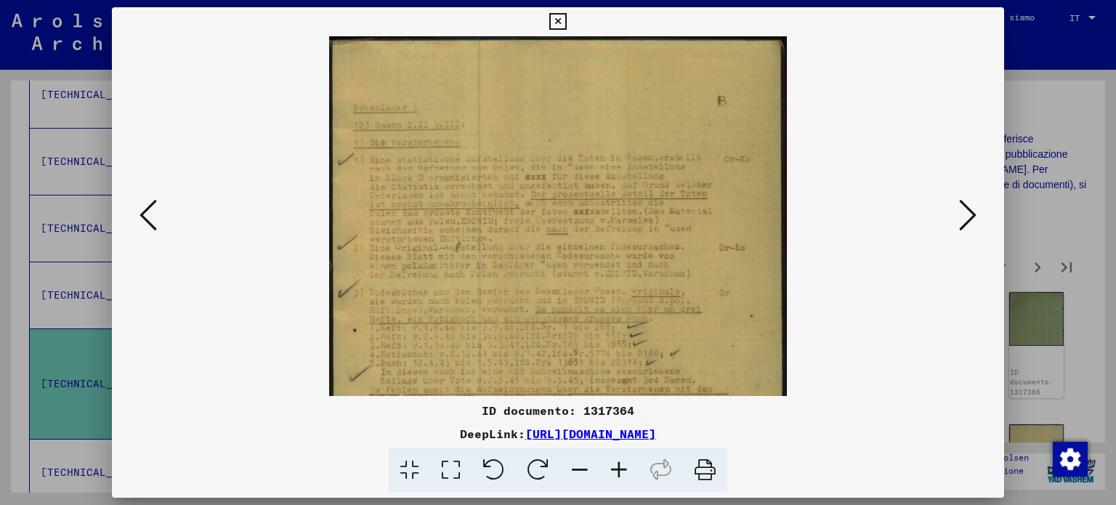
click at [619, 468] on icon at bounding box center [618, 470] width 39 height 44
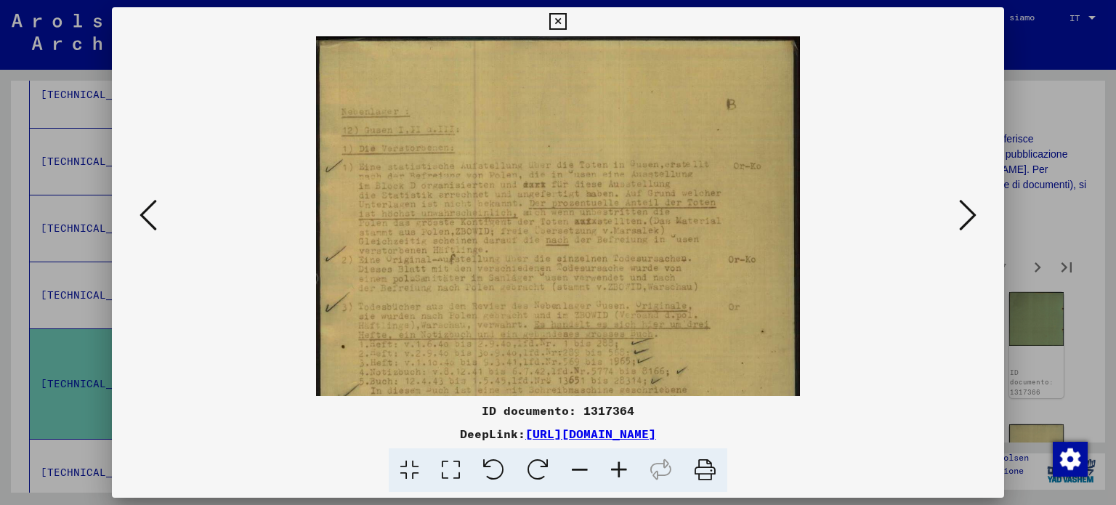
click at [970, 209] on icon at bounding box center [967, 215] width 17 height 35
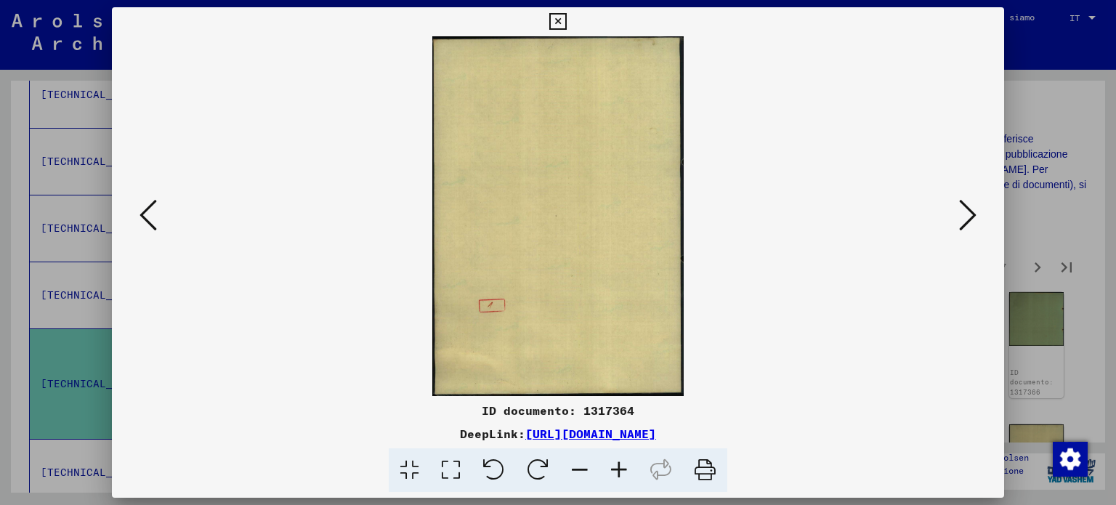
click at [970, 209] on icon at bounding box center [967, 215] width 17 height 35
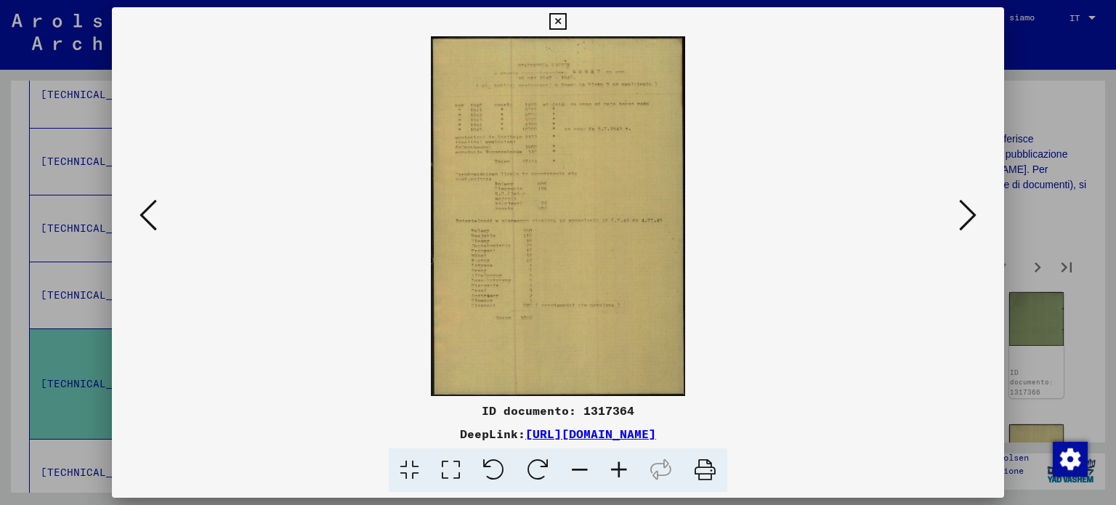
click at [617, 474] on icon at bounding box center [618, 470] width 39 height 44
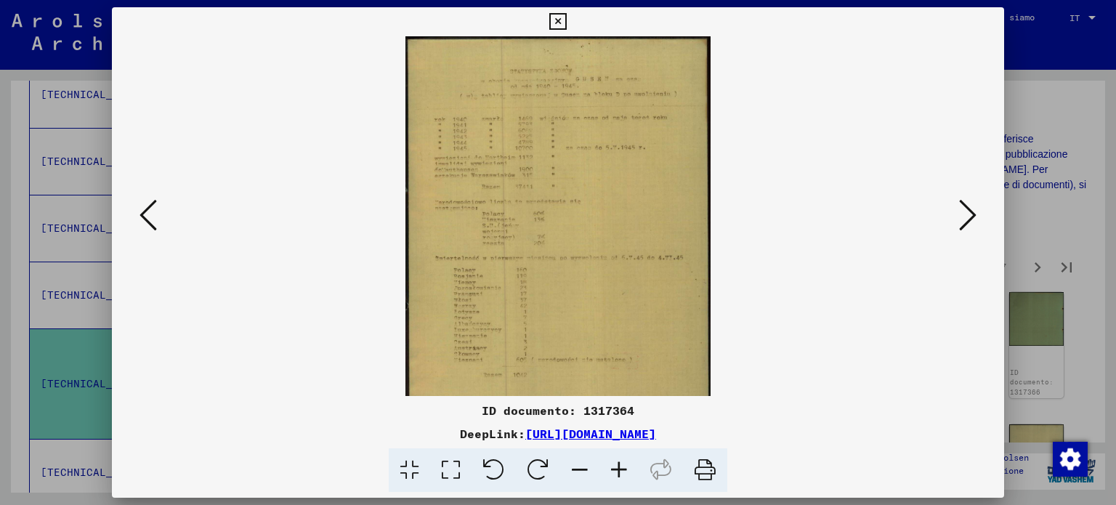
click at [617, 474] on icon at bounding box center [618, 470] width 39 height 44
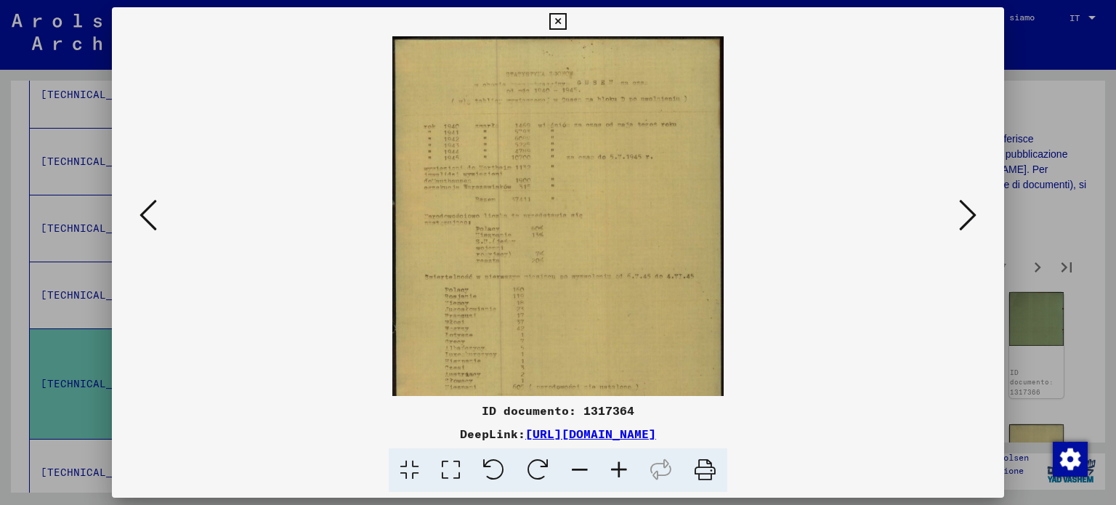
click at [617, 474] on icon at bounding box center [618, 470] width 39 height 44
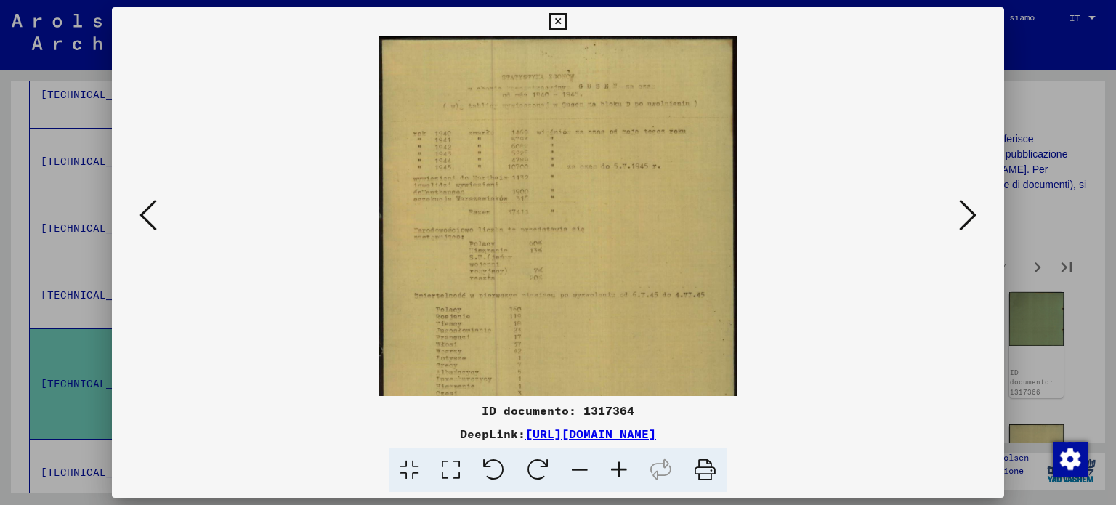
click at [617, 474] on icon at bounding box center [618, 470] width 39 height 44
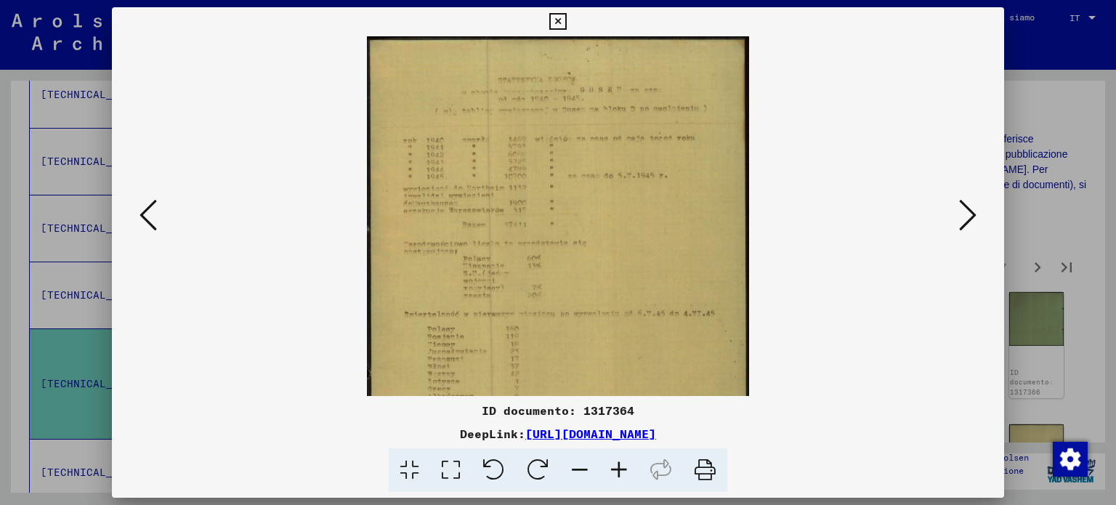
click at [617, 474] on icon at bounding box center [618, 470] width 39 height 44
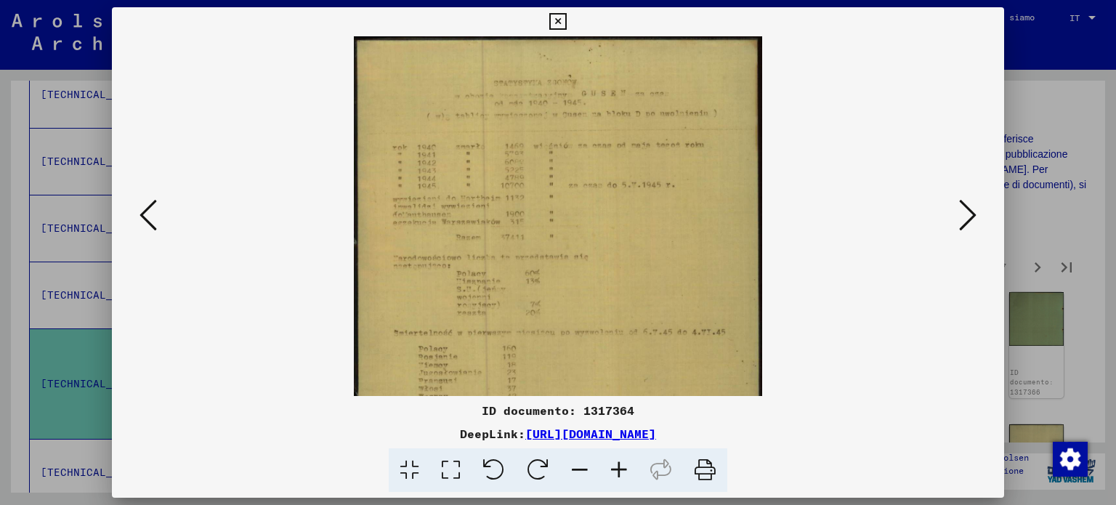
click at [617, 474] on icon at bounding box center [618, 470] width 39 height 44
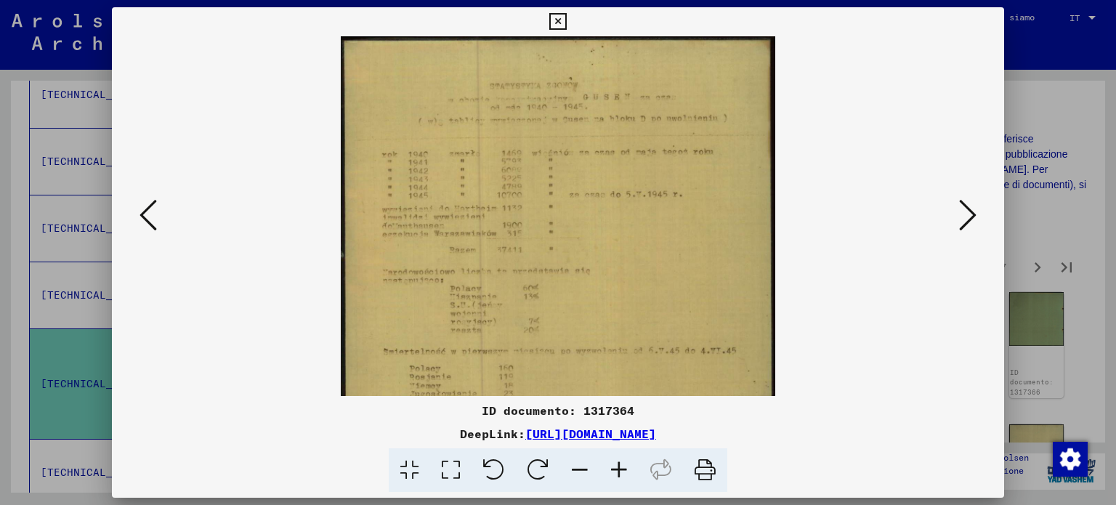
click at [618, 473] on icon at bounding box center [618, 470] width 39 height 44
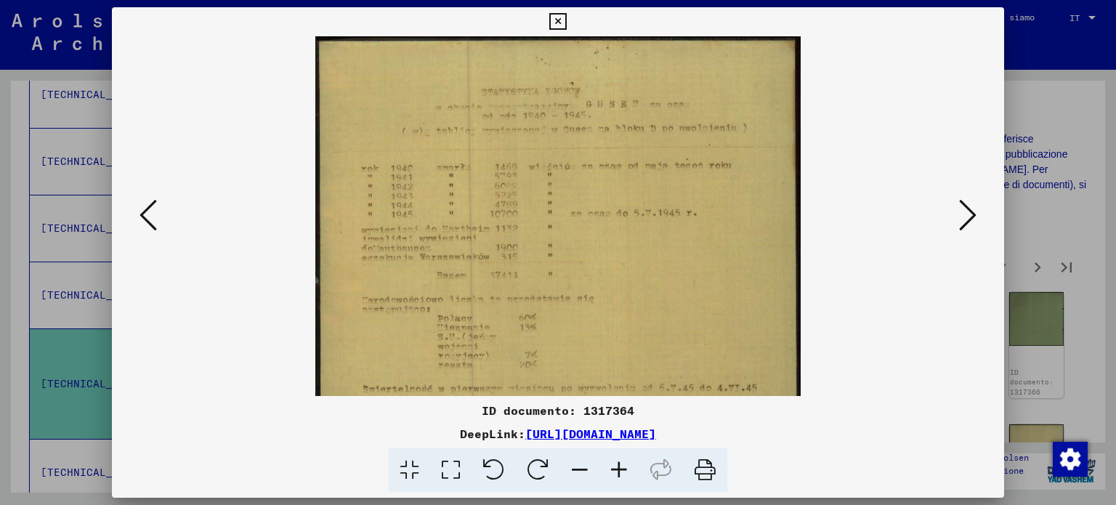
click at [618, 473] on icon at bounding box center [618, 470] width 39 height 44
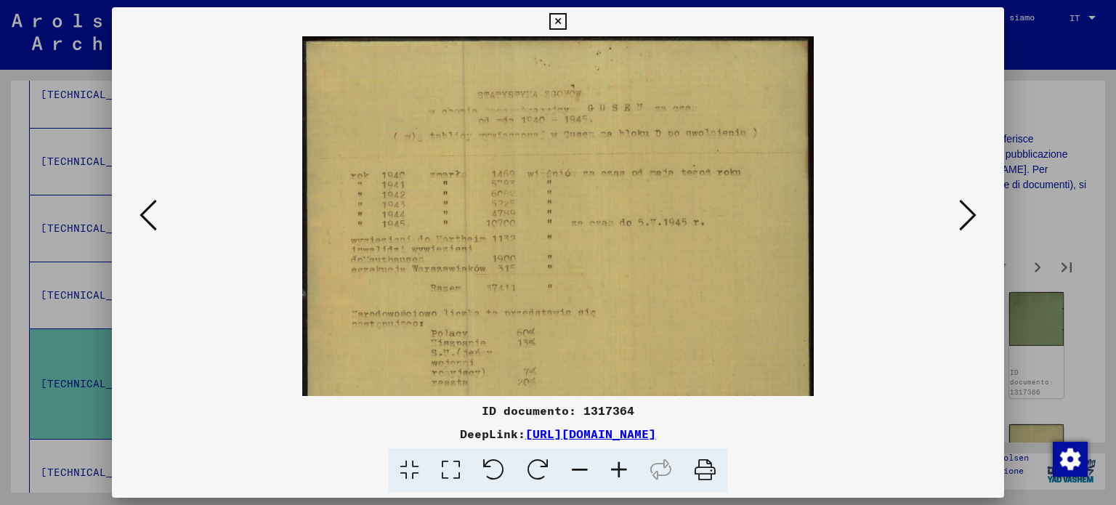
click at [618, 473] on icon at bounding box center [618, 470] width 39 height 44
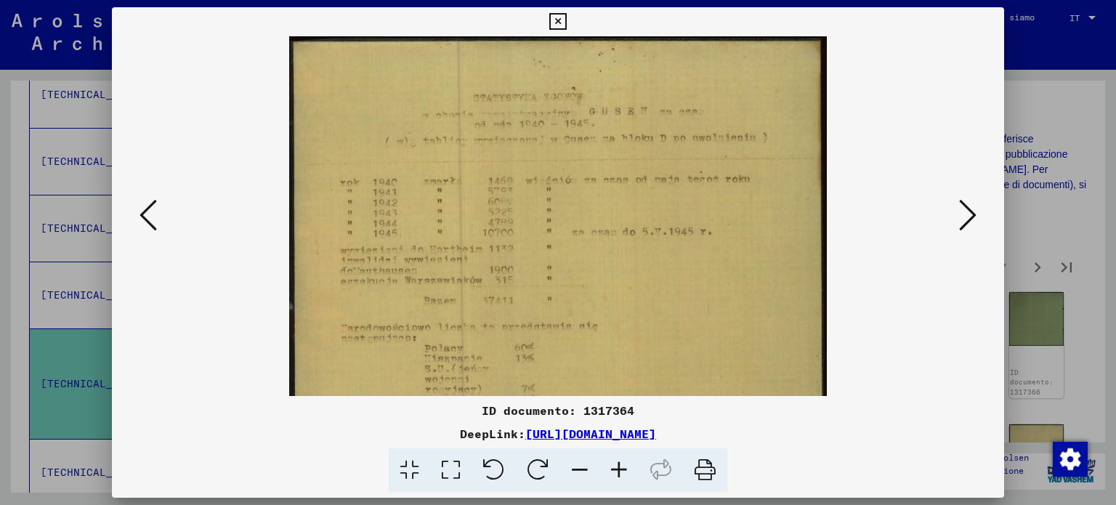
click at [618, 473] on icon at bounding box center [618, 470] width 39 height 44
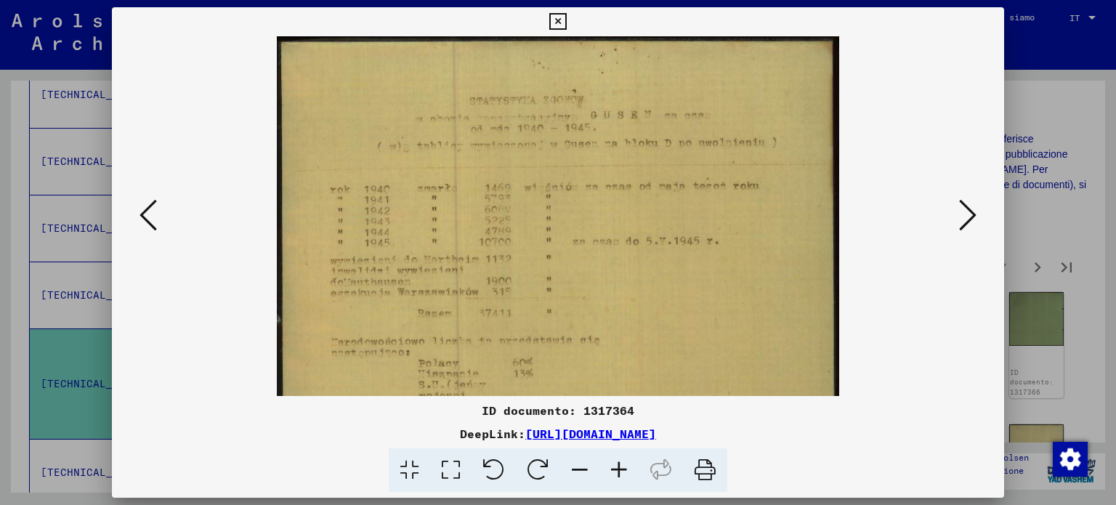
click at [587, 464] on icon at bounding box center [579, 470] width 39 height 44
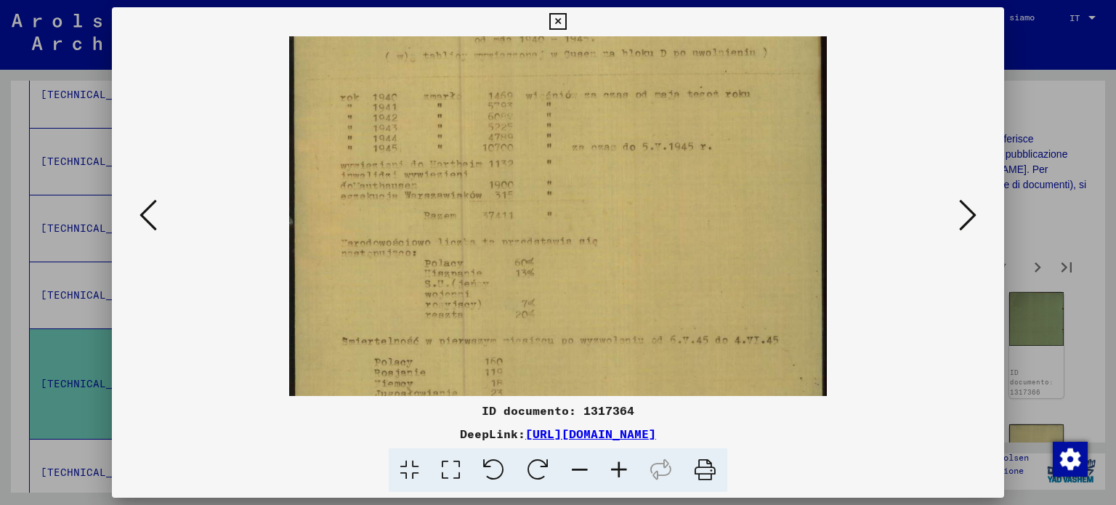
drag, startPoint x: 598, startPoint y: 281, endPoint x: 611, endPoint y: 142, distance: 139.4
click at [611, 152] on img at bounding box center [557, 330] width 537 height 759
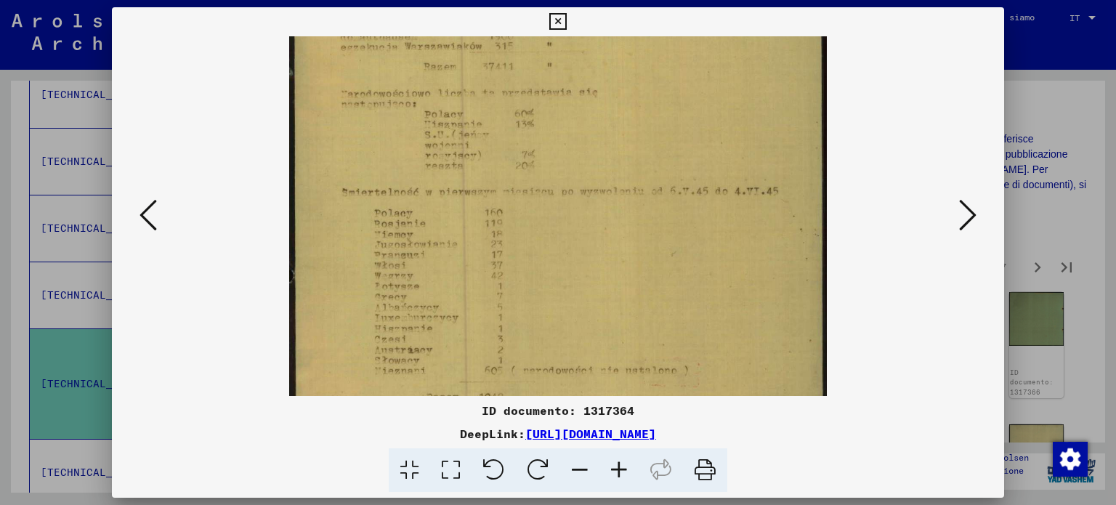
drag, startPoint x: 602, startPoint y: 277, endPoint x: 618, endPoint y: 162, distance: 116.0
click at [618, 164] on img at bounding box center [557, 181] width 537 height 759
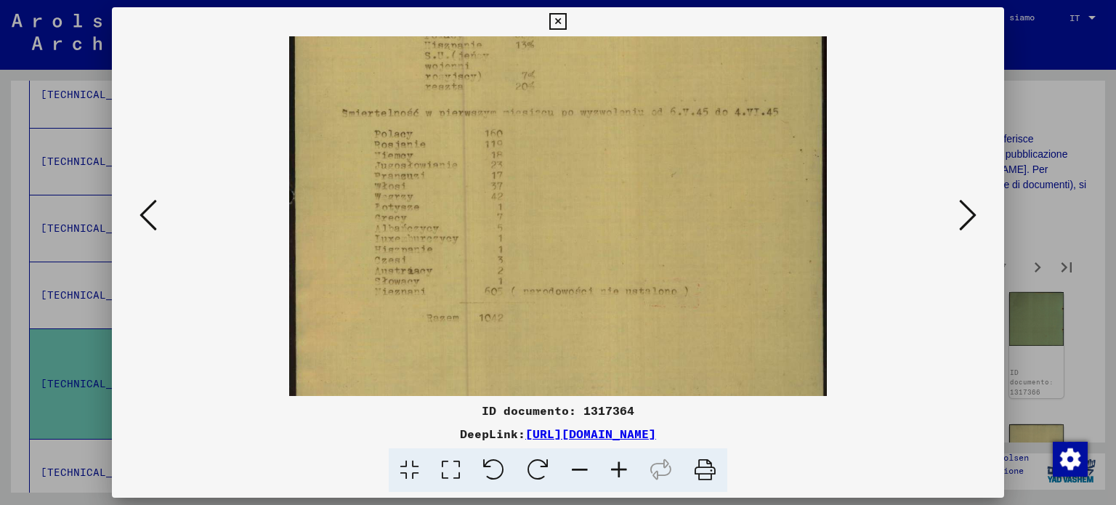
drag, startPoint x: 613, startPoint y: 247, endPoint x: 628, endPoint y: 179, distance: 69.1
click at [628, 179] on img at bounding box center [557, 102] width 537 height 759
drag, startPoint x: 627, startPoint y: 272, endPoint x: 635, endPoint y: 241, distance: 32.3
click at [628, 247] on img at bounding box center [557, 102] width 537 height 759
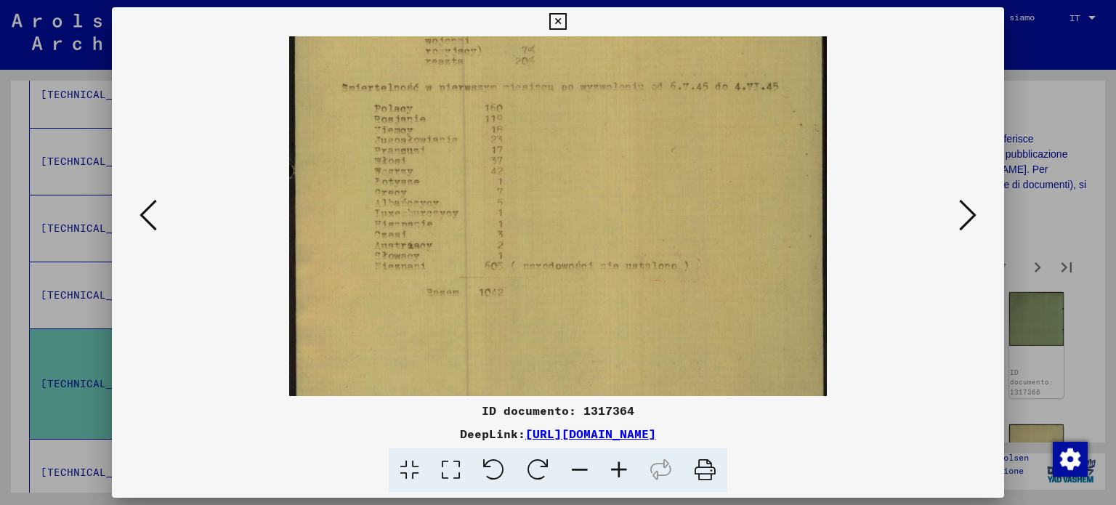
click at [963, 205] on icon at bounding box center [967, 215] width 17 height 35
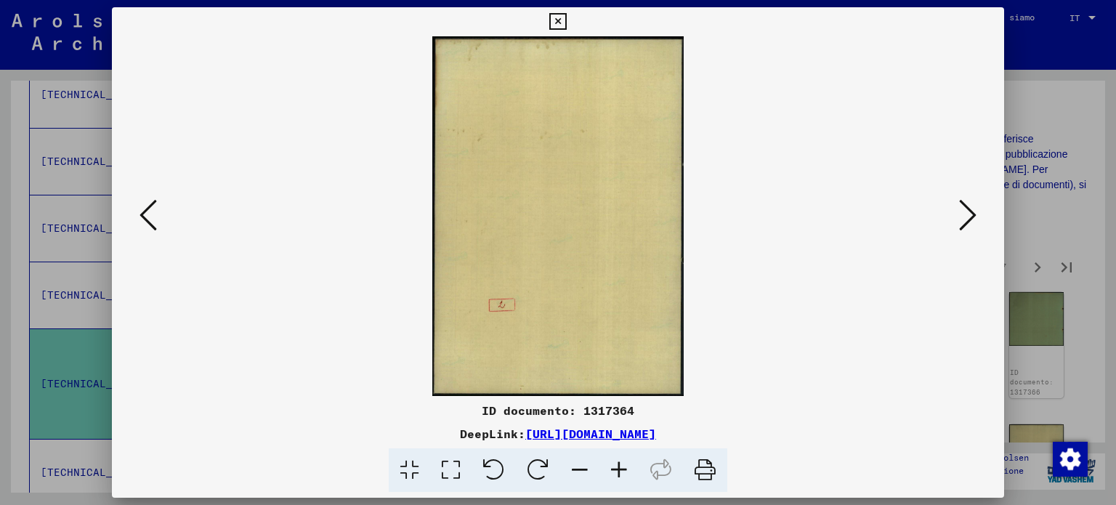
click at [963, 205] on icon at bounding box center [967, 215] width 17 height 35
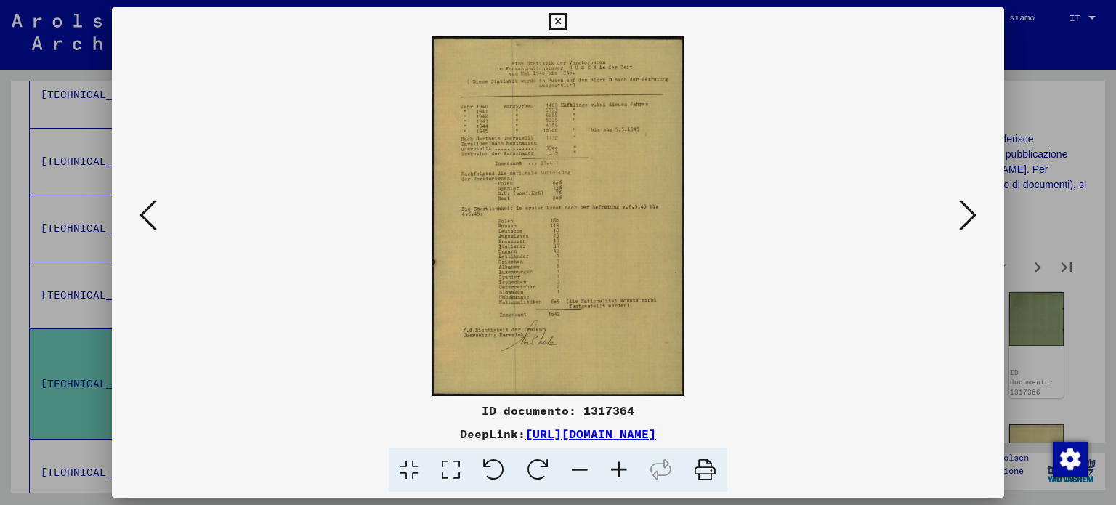
click at [613, 466] on icon at bounding box center [618, 470] width 39 height 44
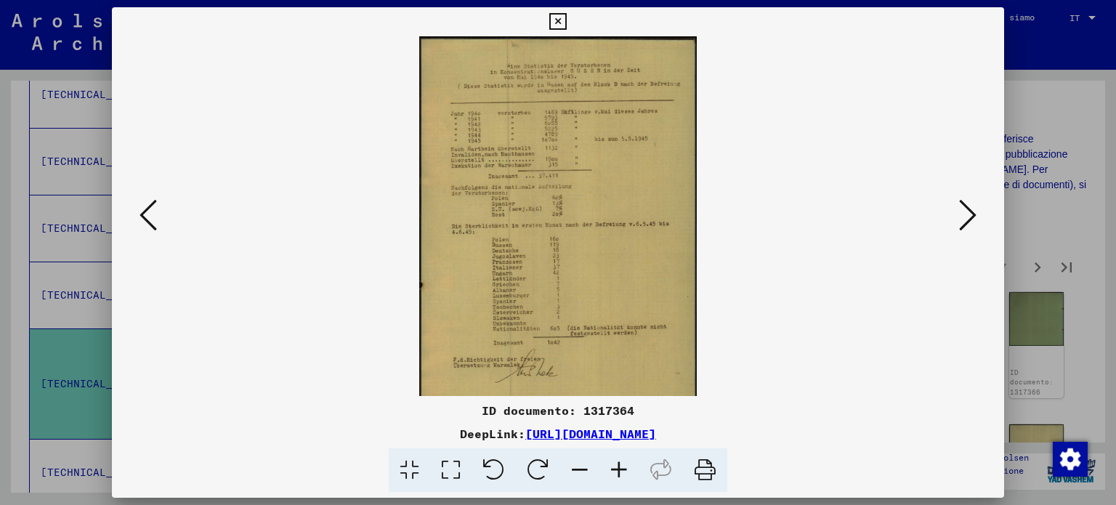
click at [613, 466] on icon at bounding box center [618, 470] width 39 height 44
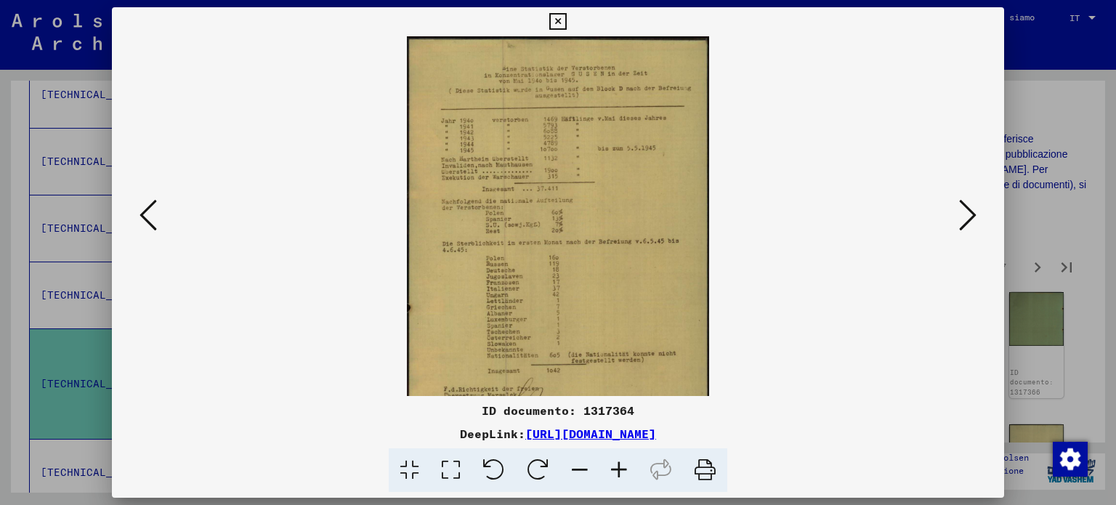
click at [613, 466] on icon at bounding box center [618, 470] width 39 height 44
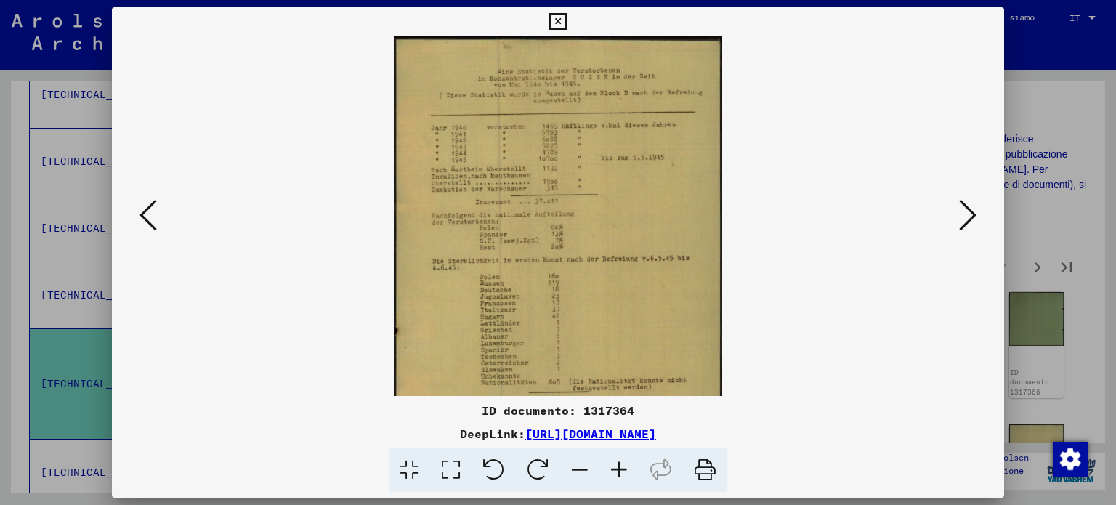
click at [610, 469] on icon at bounding box center [618, 470] width 39 height 44
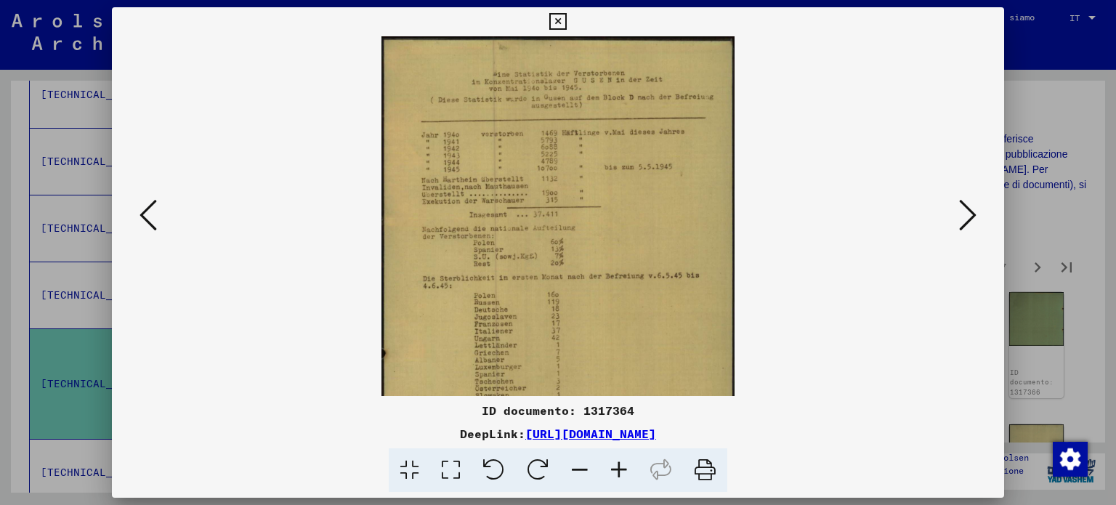
drag, startPoint x: 594, startPoint y: 464, endPoint x: 581, endPoint y: 466, distance: 12.5
click at [587, 462] on icon at bounding box center [579, 470] width 39 height 44
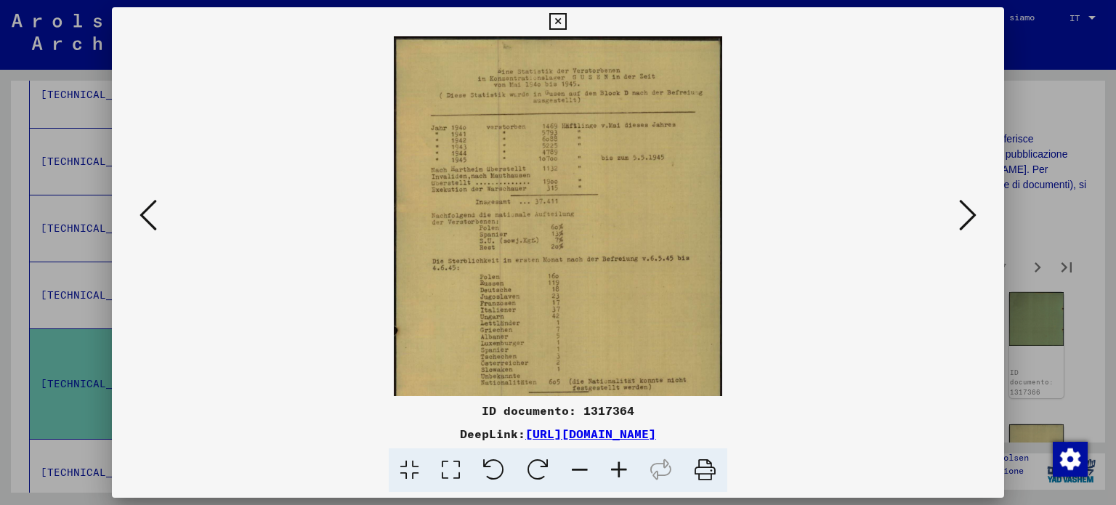
click at [577, 470] on icon at bounding box center [579, 470] width 39 height 44
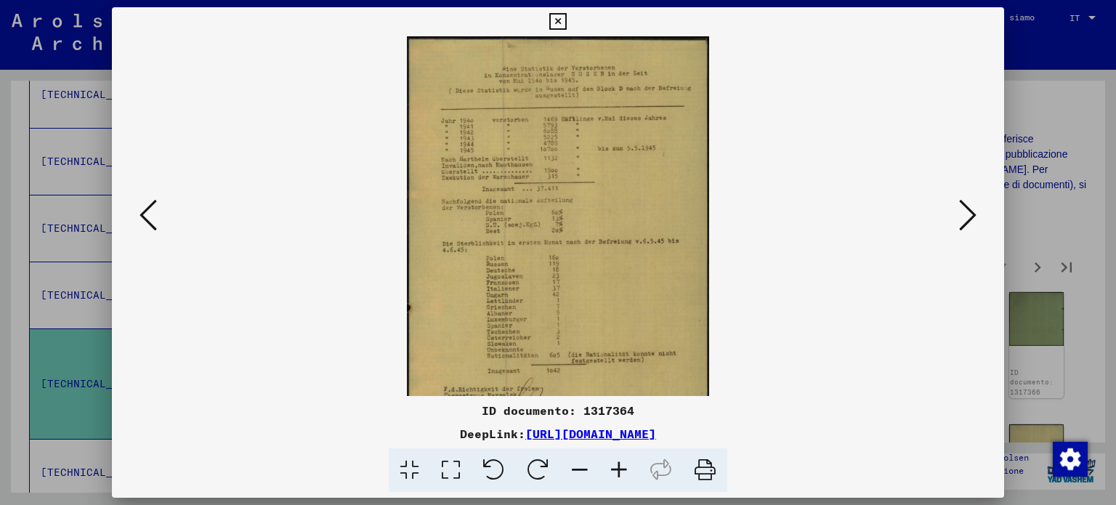
click at [567, 466] on icon at bounding box center [579, 470] width 39 height 44
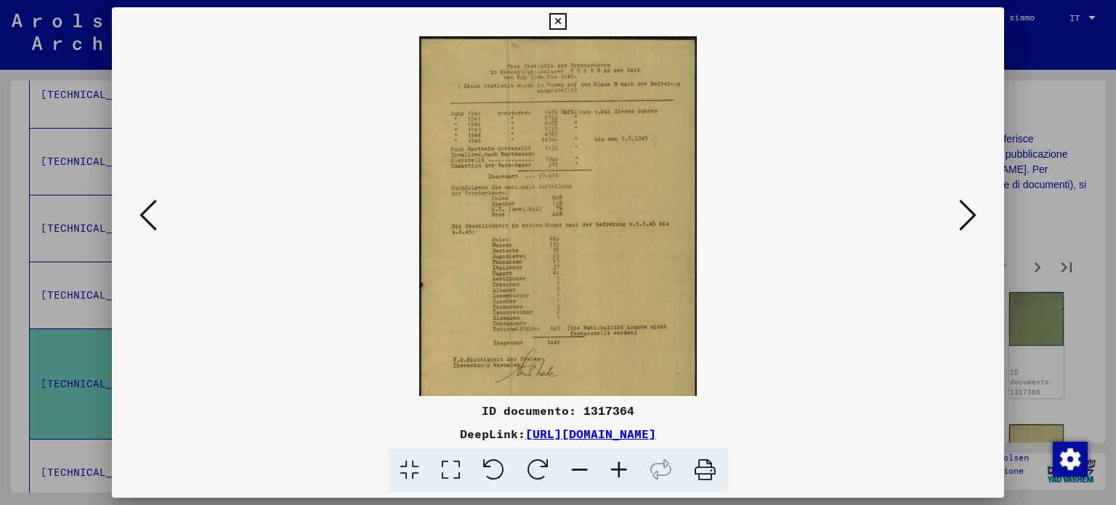
click at [625, 467] on icon at bounding box center [618, 470] width 39 height 44
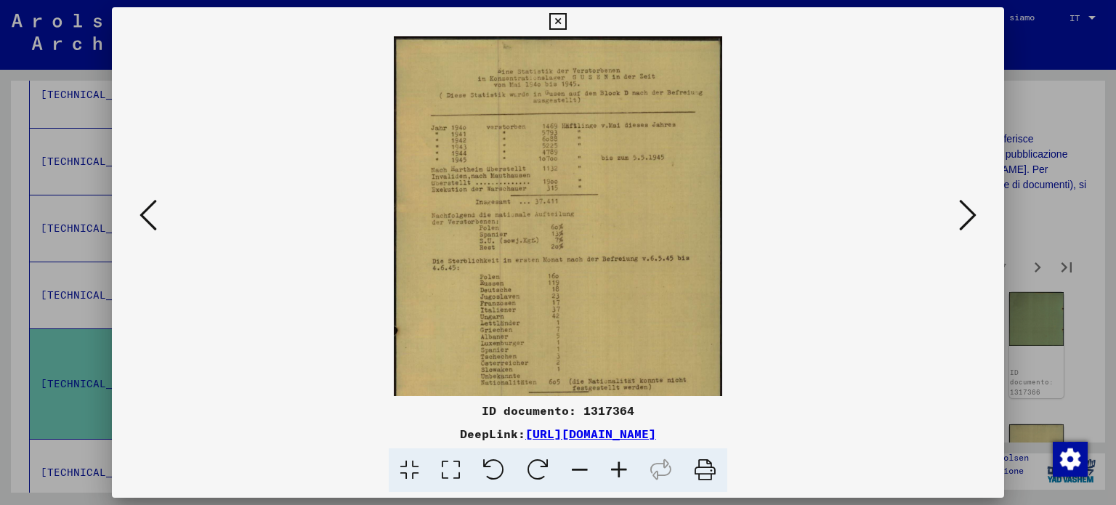
click at [625, 467] on icon at bounding box center [618, 470] width 39 height 44
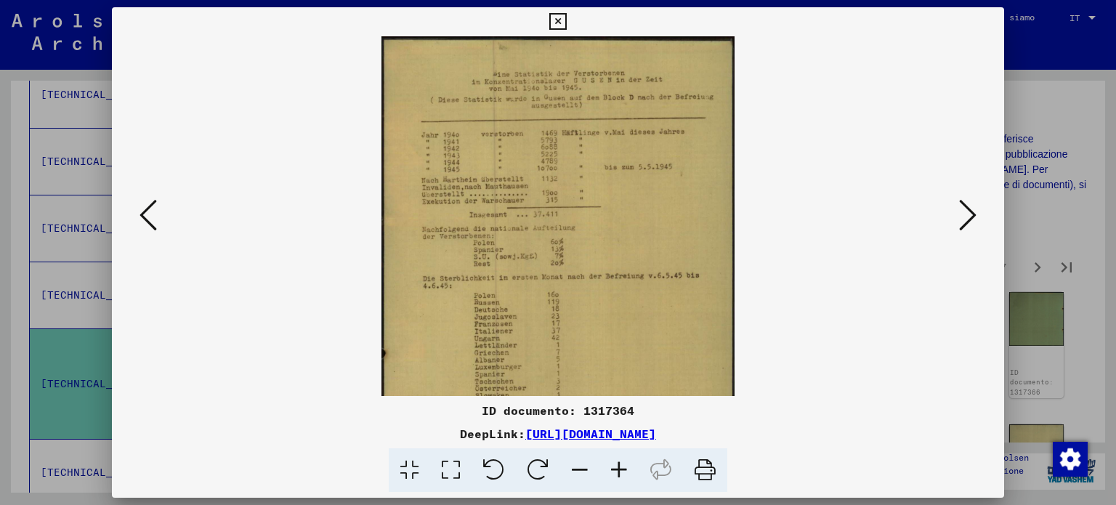
click at [625, 467] on icon at bounding box center [618, 470] width 39 height 44
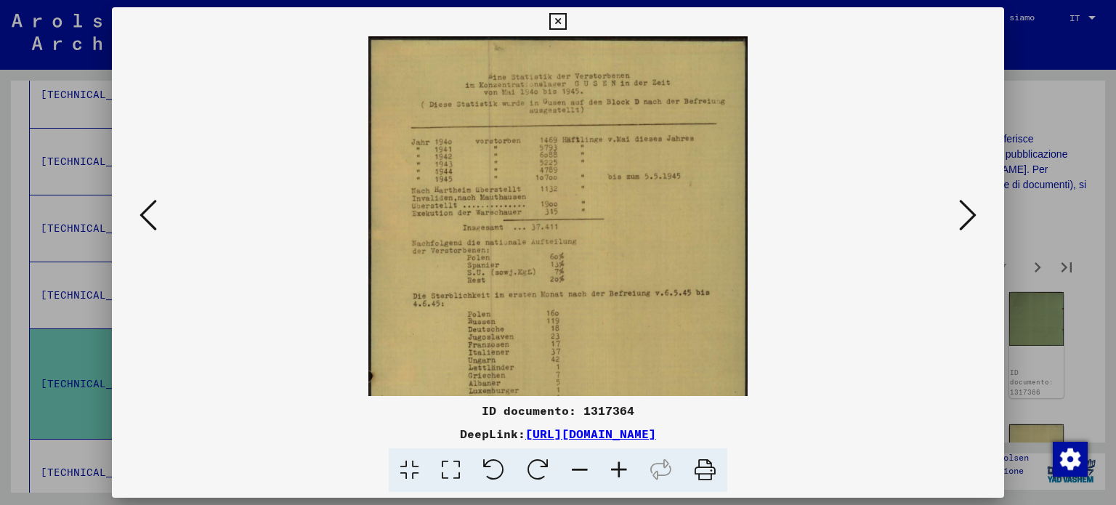
click at [625, 467] on icon at bounding box center [618, 470] width 39 height 44
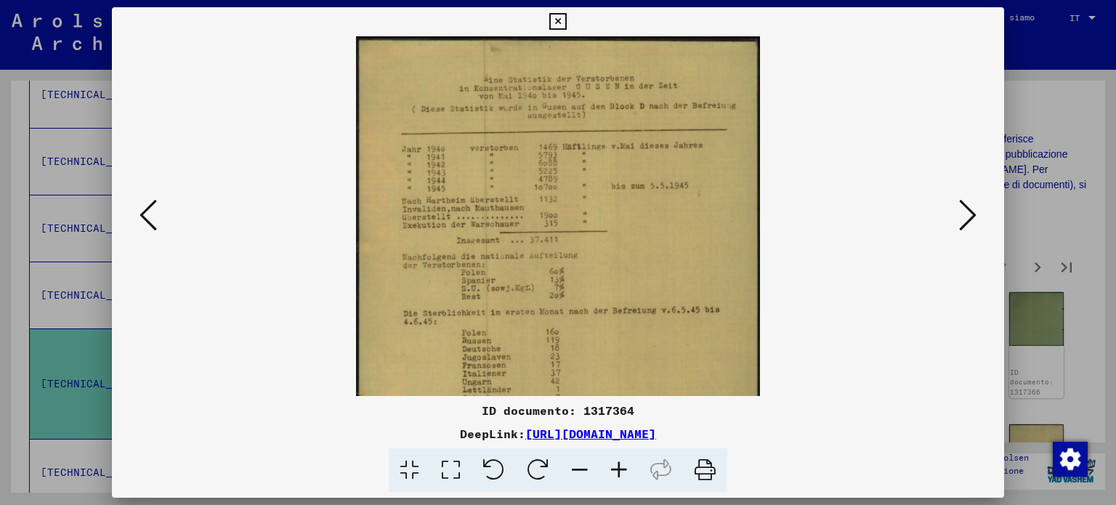
click at [625, 467] on icon at bounding box center [618, 470] width 39 height 44
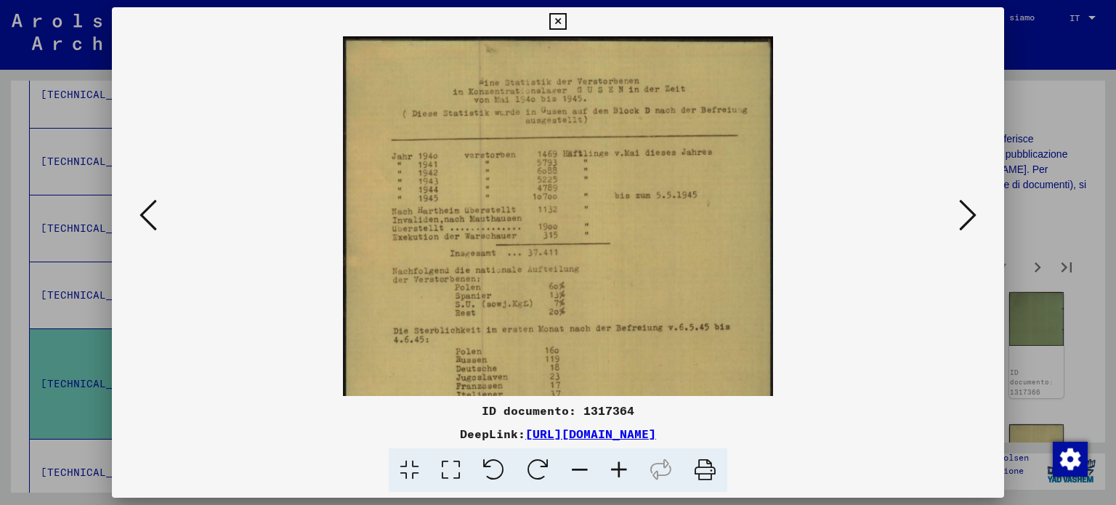
click at [625, 467] on icon at bounding box center [618, 470] width 39 height 44
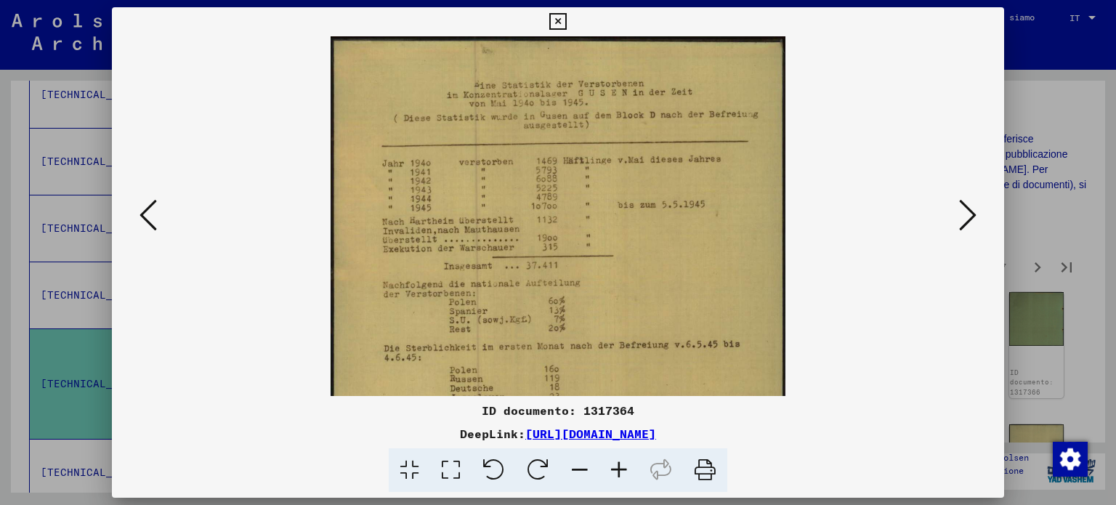
click at [625, 467] on icon at bounding box center [618, 470] width 39 height 44
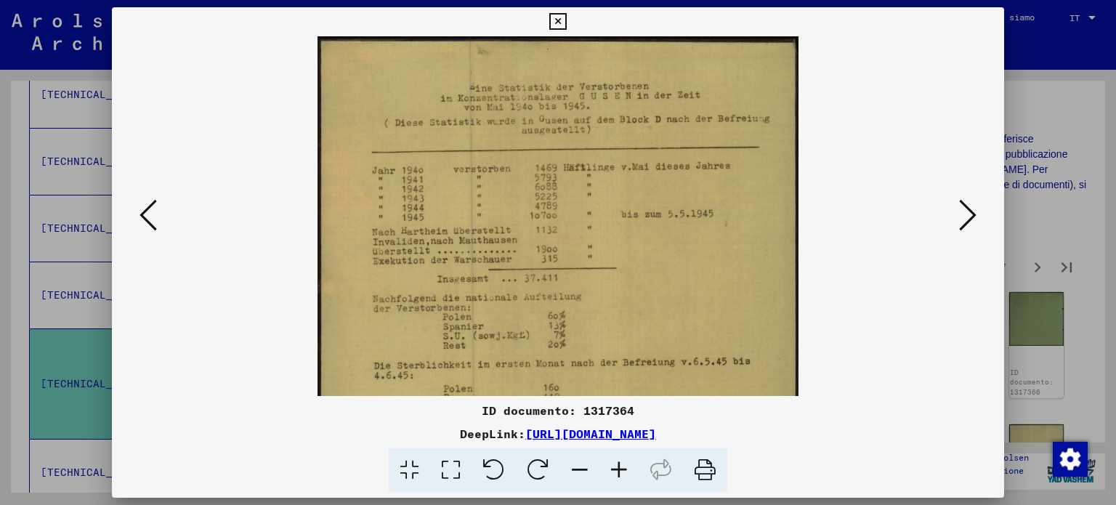
click at [625, 467] on icon at bounding box center [618, 470] width 39 height 44
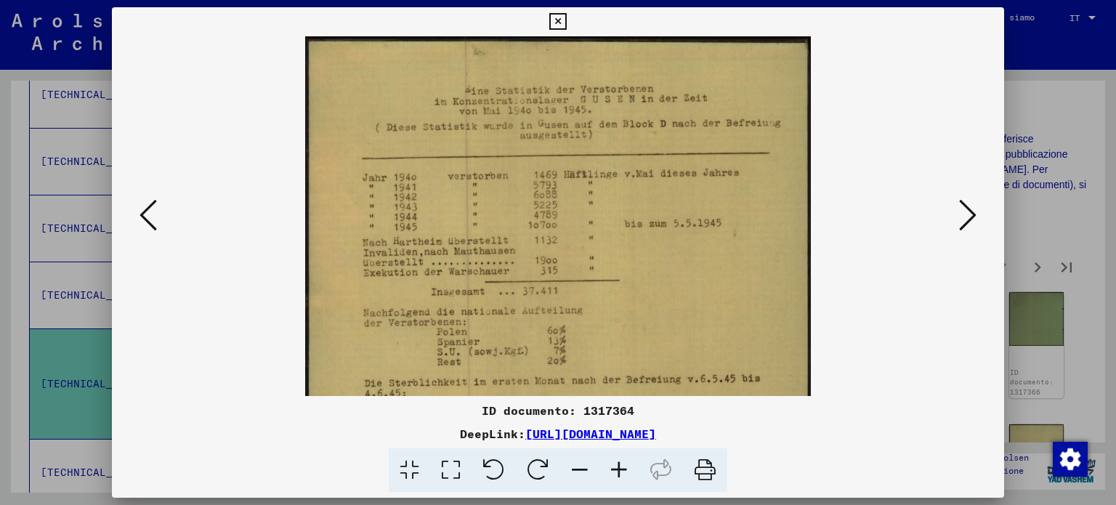
scroll to position [100, 0]
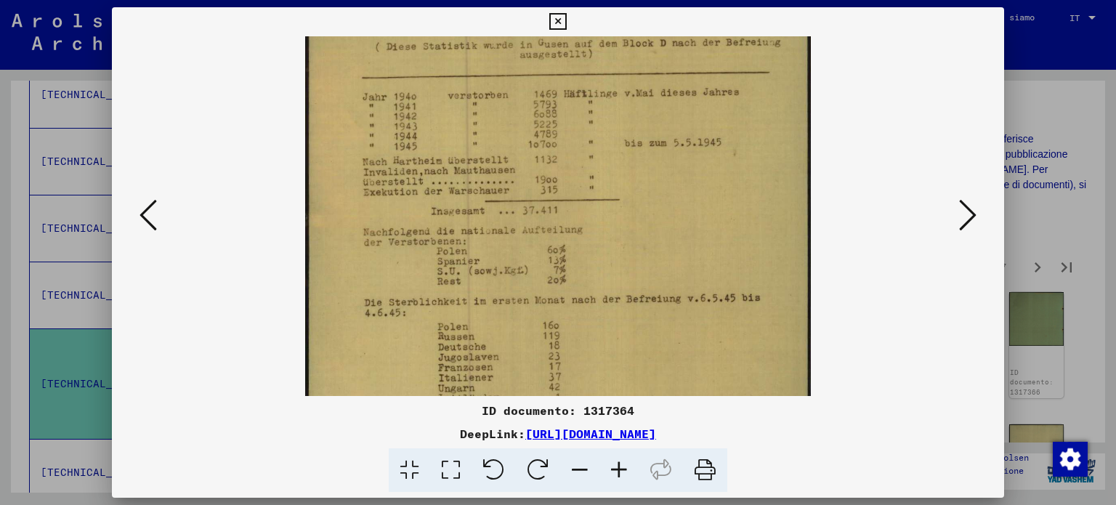
drag, startPoint x: 651, startPoint y: 323, endPoint x: 663, endPoint y: 222, distance: 101.8
click at [663, 227] on img at bounding box center [558, 315] width 506 height 723
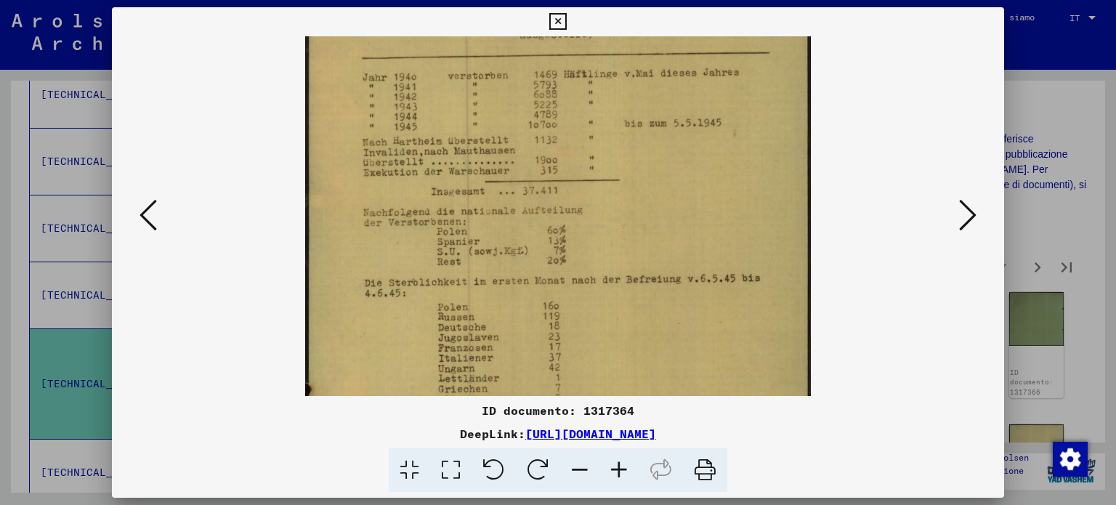
click at [971, 214] on icon at bounding box center [967, 215] width 17 height 35
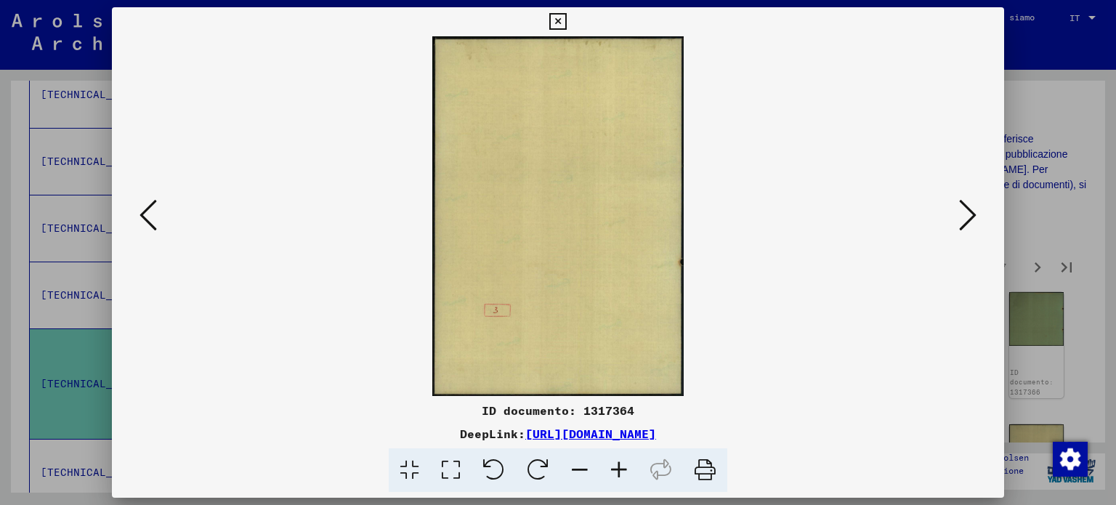
scroll to position [0, 0]
click at [971, 214] on icon at bounding box center [967, 215] width 17 height 35
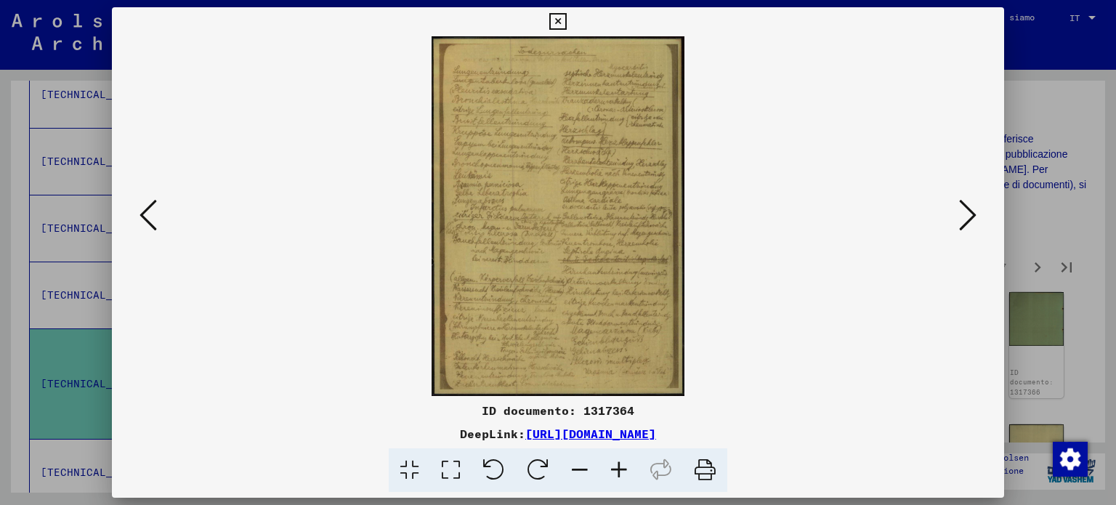
click at [617, 473] on icon at bounding box center [618, 470] width 39 height 44
click at [618, 473] on icon at bounding box center [618, 470] width 39 height 44
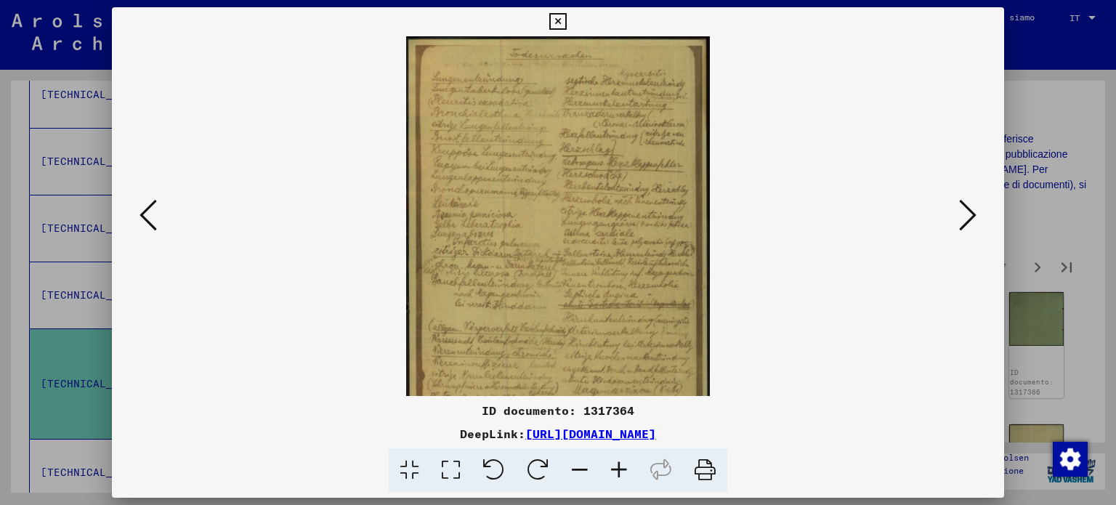
click at [618, 473] on icon at bounding box center [618, 470] width 39 height 44
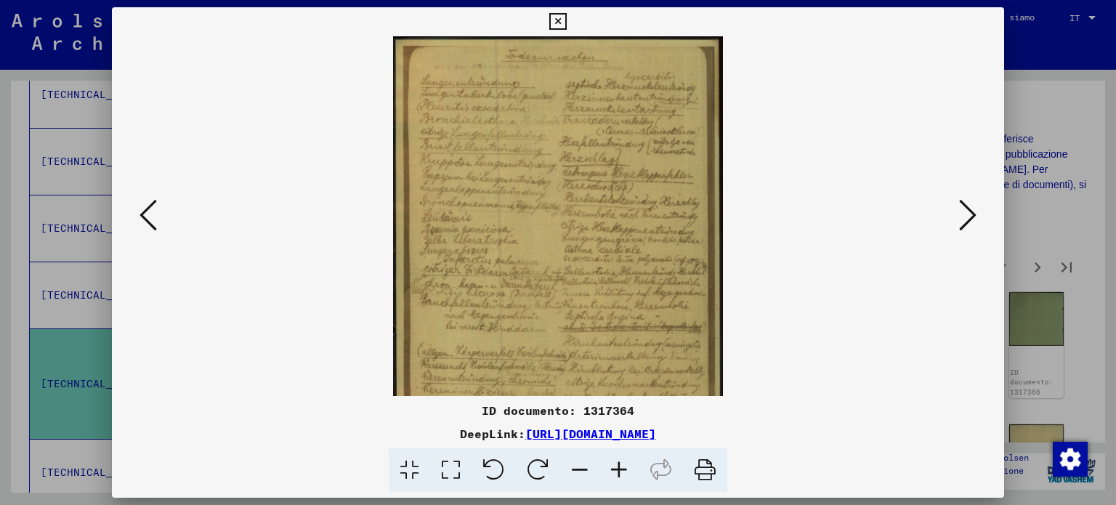
click at [618, 473] on icon at bounding box center [618, 470] width 39 height 44
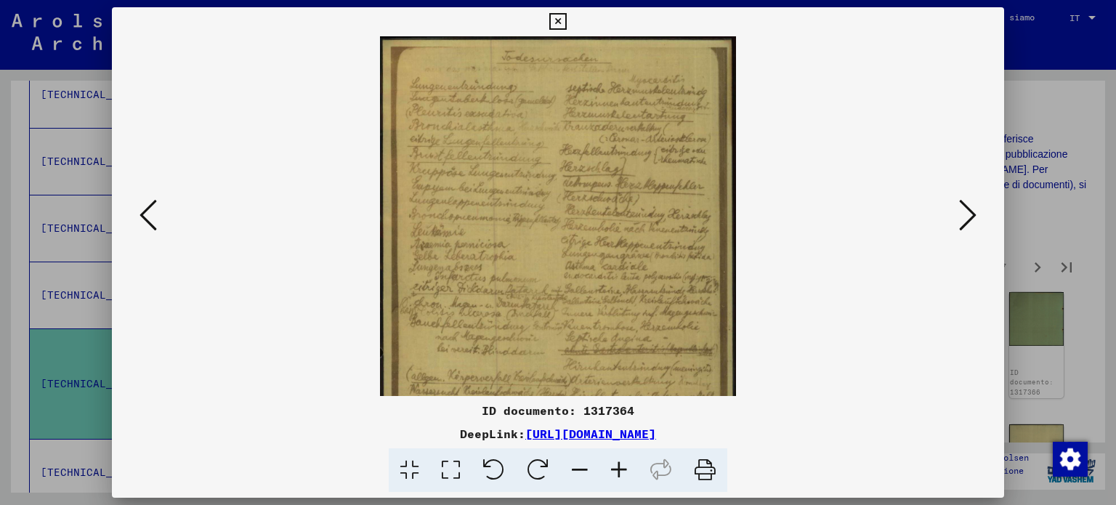
click at [618, 473] on icon at bounding box center [618, 470] width 39 height 44
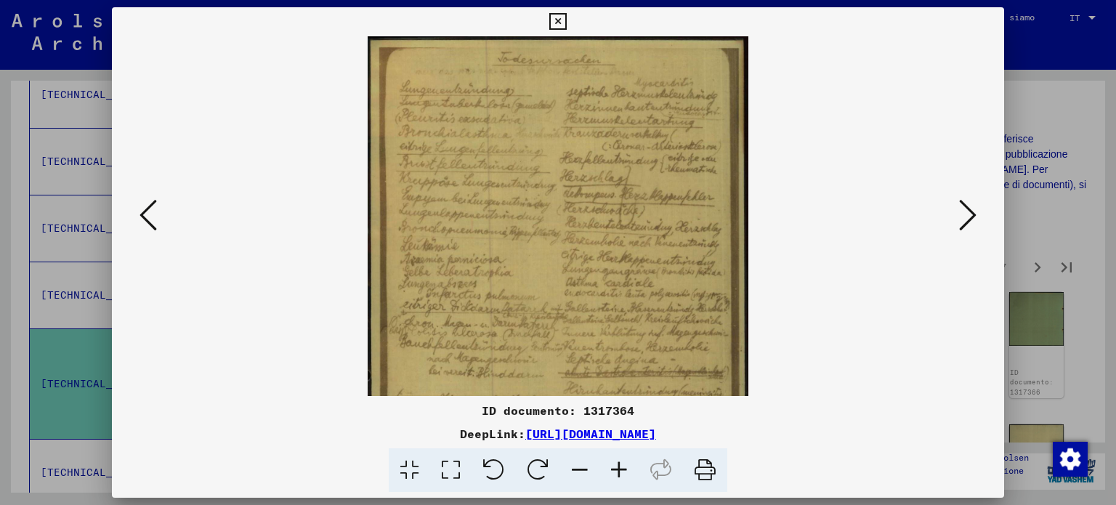
click at [618, 473] on icon at bounding box center [618, 470] width 39 height 44
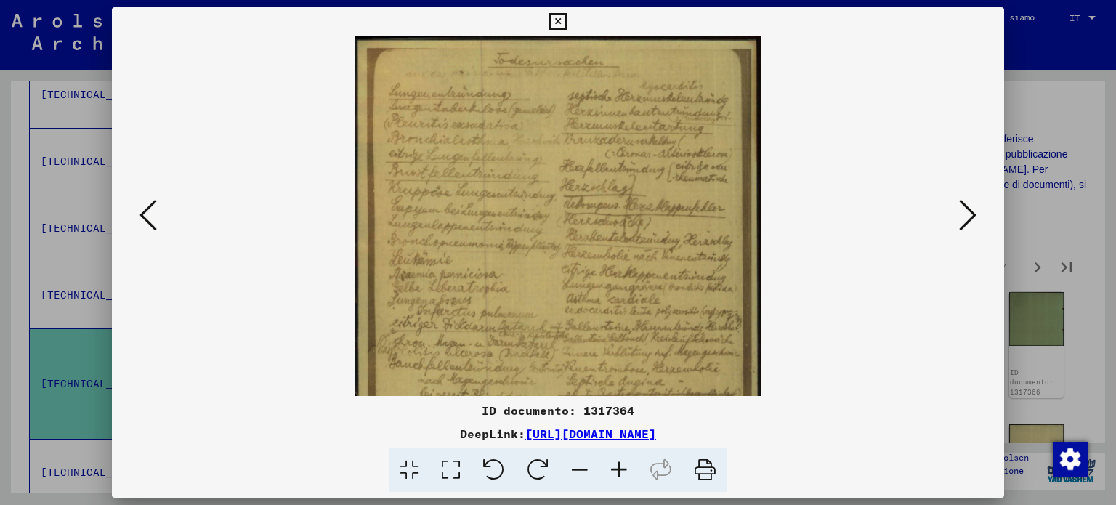
click at [619, 473] on icon at bounding box center [618, 470] width 39 height 44
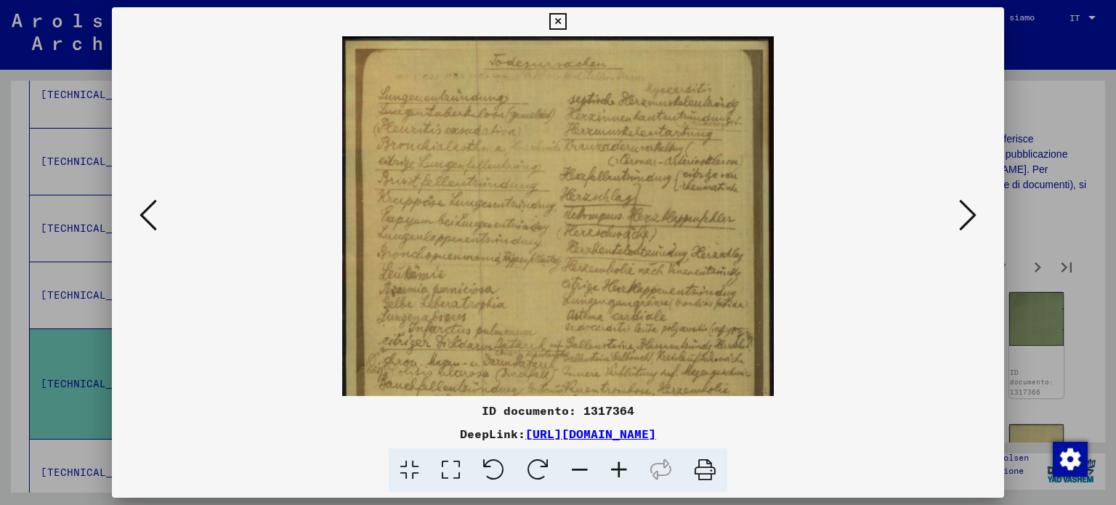
click at [619, 473] on icon at bounding box center [618, 470] width 39 height 44
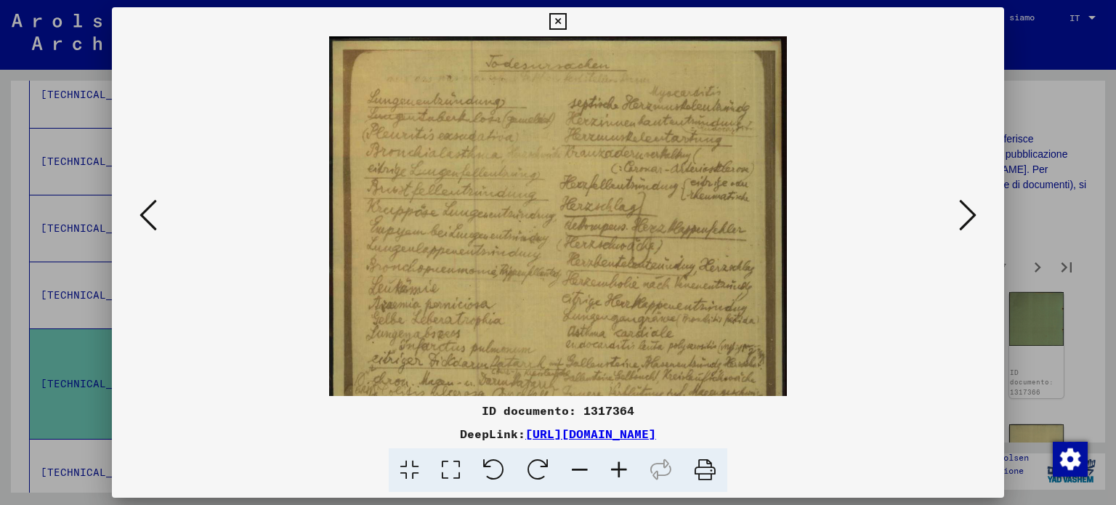
click at [619, 473] on icon at bounding box center [618, 470] width 39 height 44
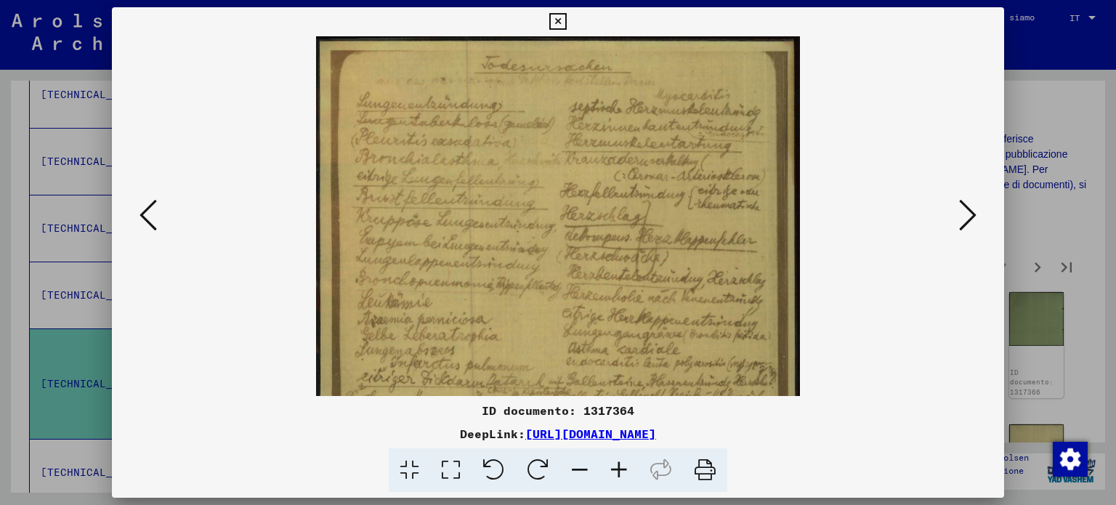
click at [619, 473] on icon at bounding box center [618, 470] width 39 height 44
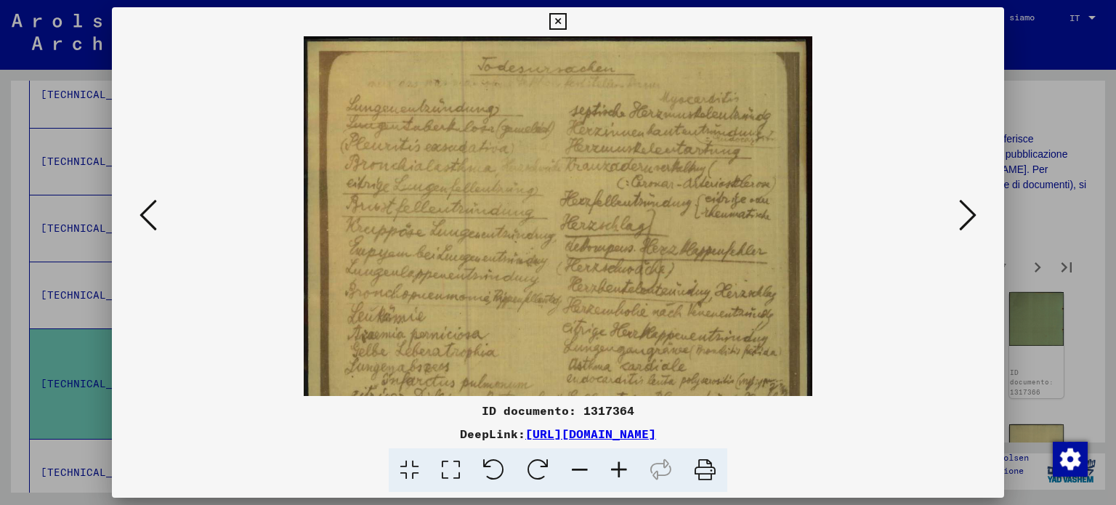
click at [619, 473] on icon at bounding box center [618, 470] width 39 height 44
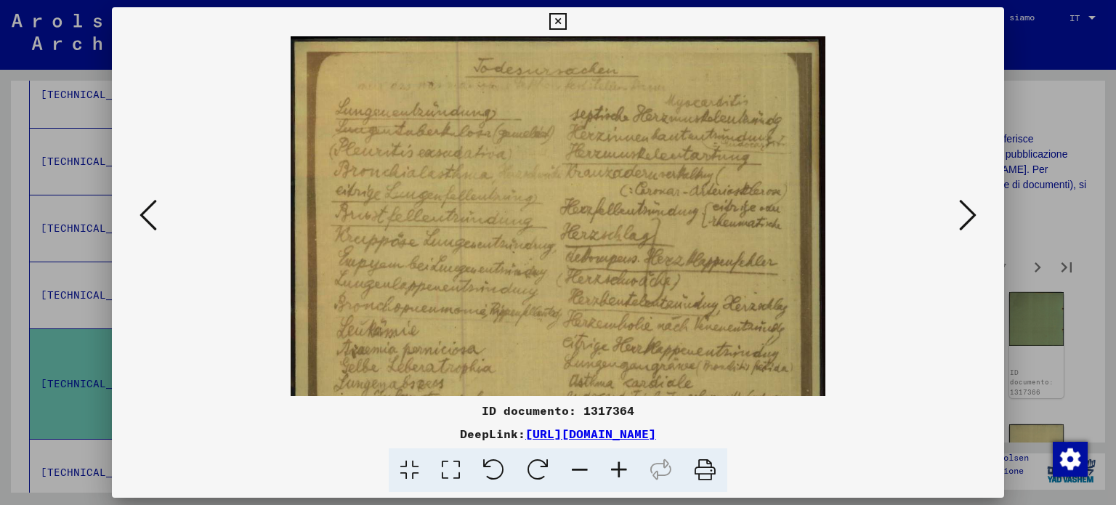
click at [620, 473] on icon at bounding box center [618, 470] width 39 height 44
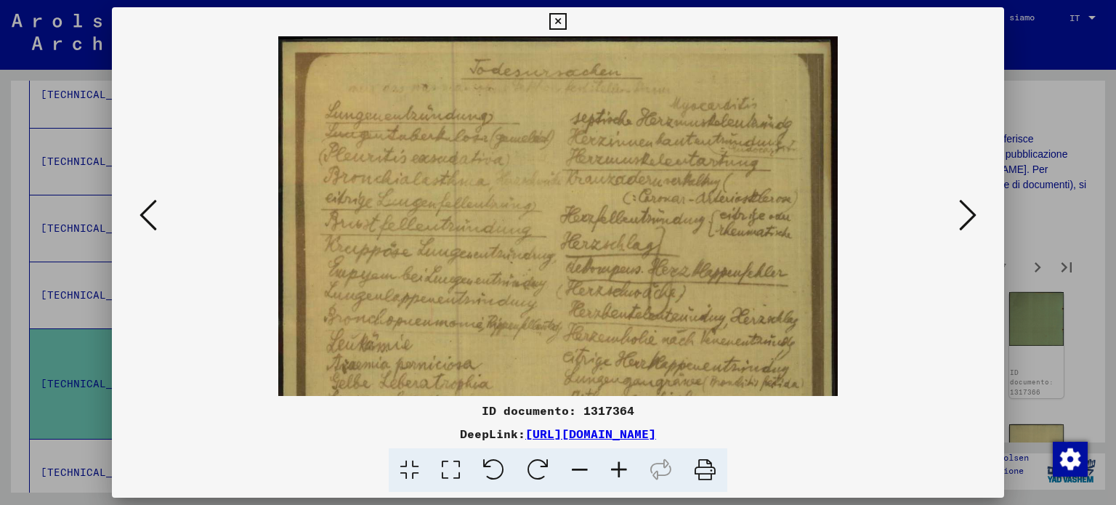
click at [620, 473] on icon at bounding box center [618, 470] width 39 height 44
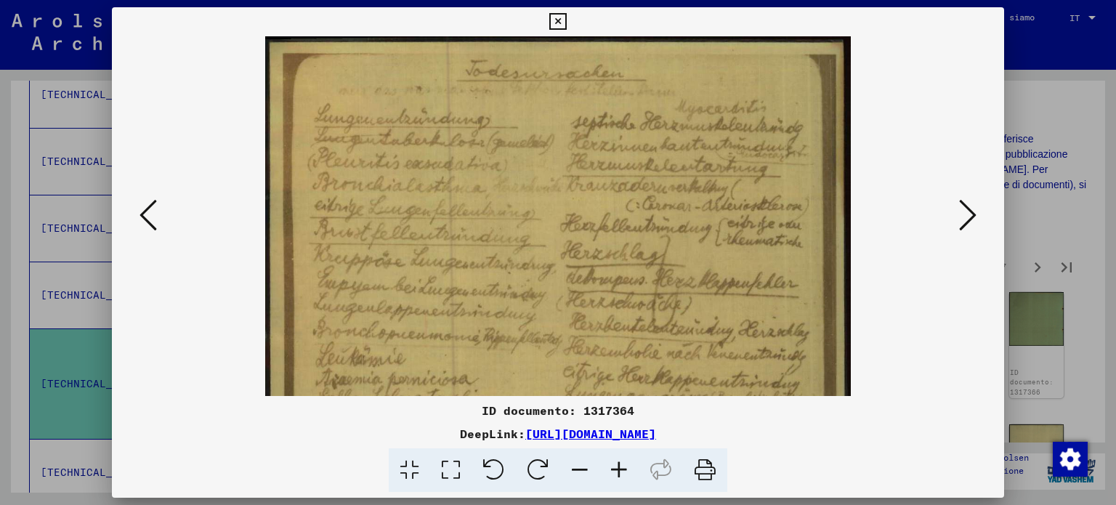
click at [621, 474] on icon at bounding box center [618, 470] width 39 height 44
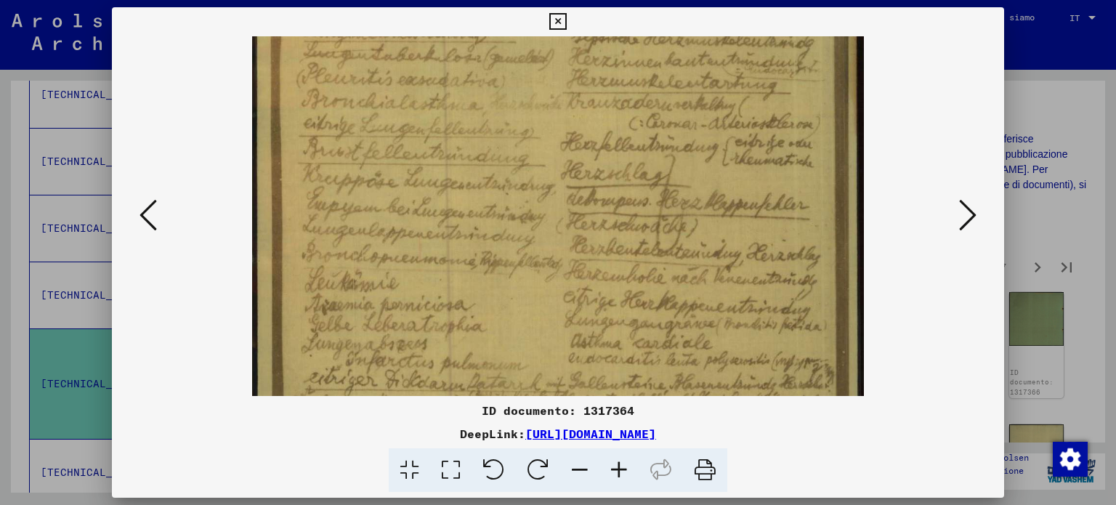
drag, startPoint x: 631, startPoint y: 324, endPoint x: 639, endPoint y: 206, distance: 118.0
click at [639, 209] on img at bounding box center [557, 381] width 611 height 868
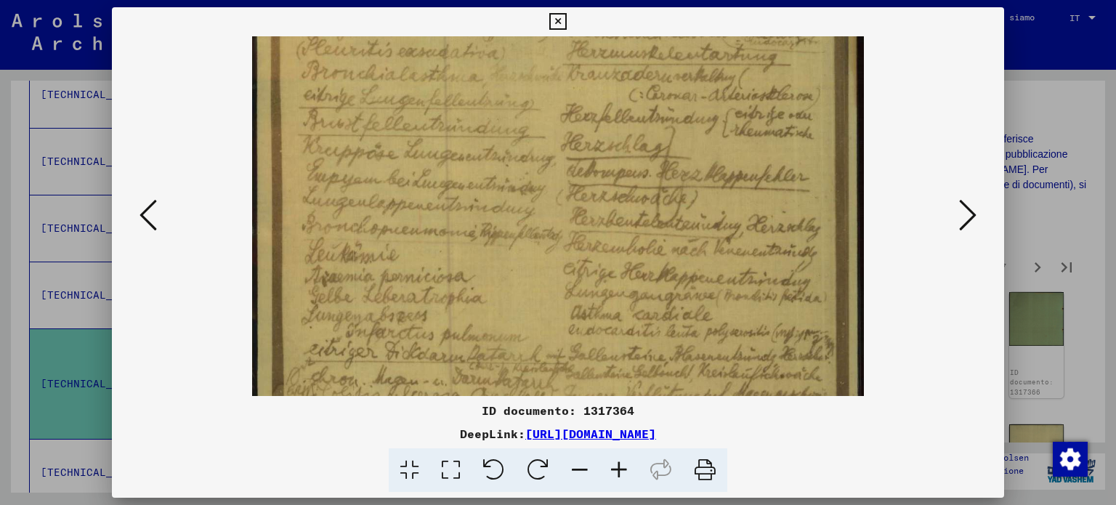
drag, startPoint x: 629, startPoint y: 328, endPoint x: 629, endPoint y: 193, distance: 134.4
click at [629, 214] on img at bounding box center [557, 353] width 611 height 868
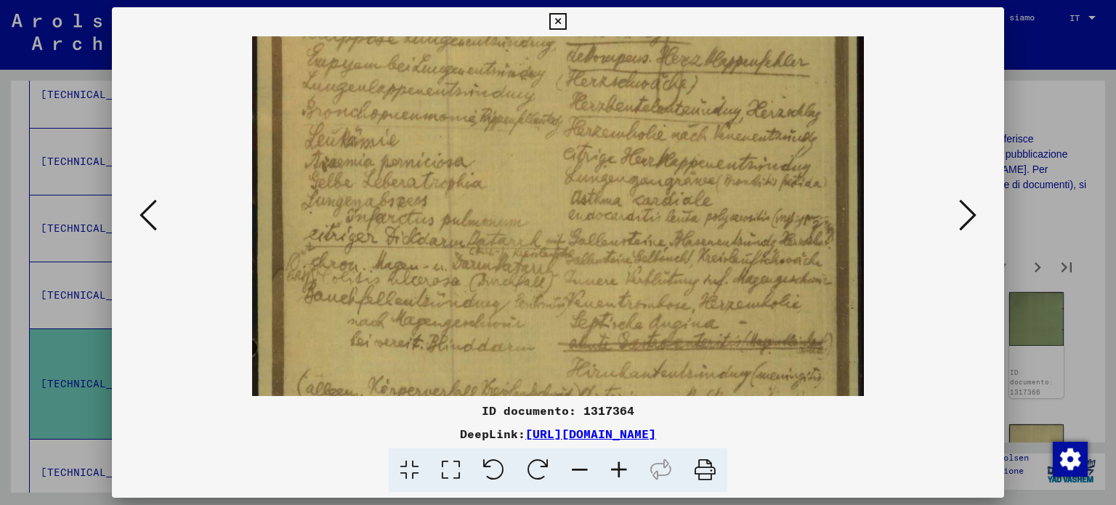
click at [965, 209] on icon at bounding box center [967, 215] width 17 height 35
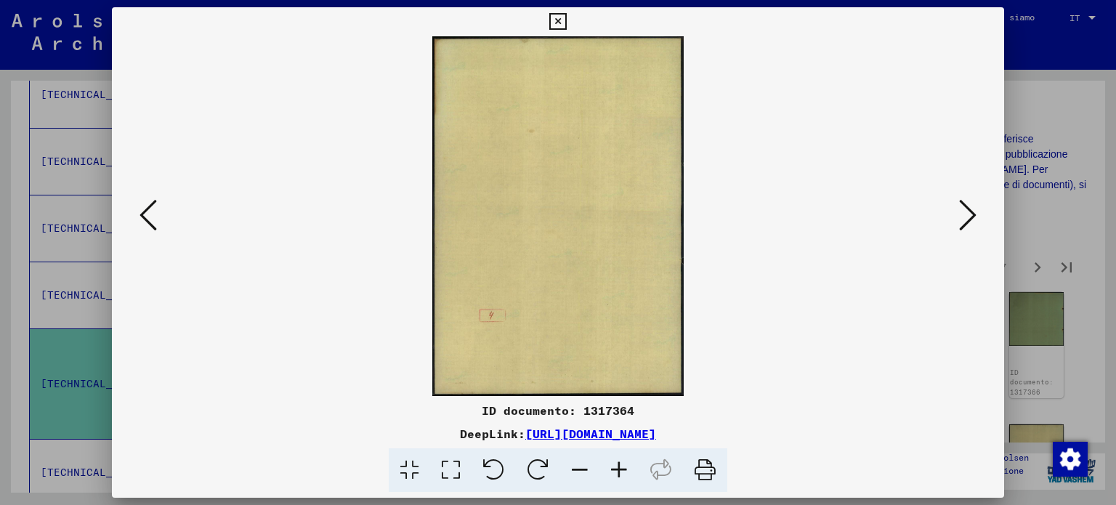
scroll to position [0, 0]
click at [965, 209] on icon at bounding box center [967, 215] width 17 height 35
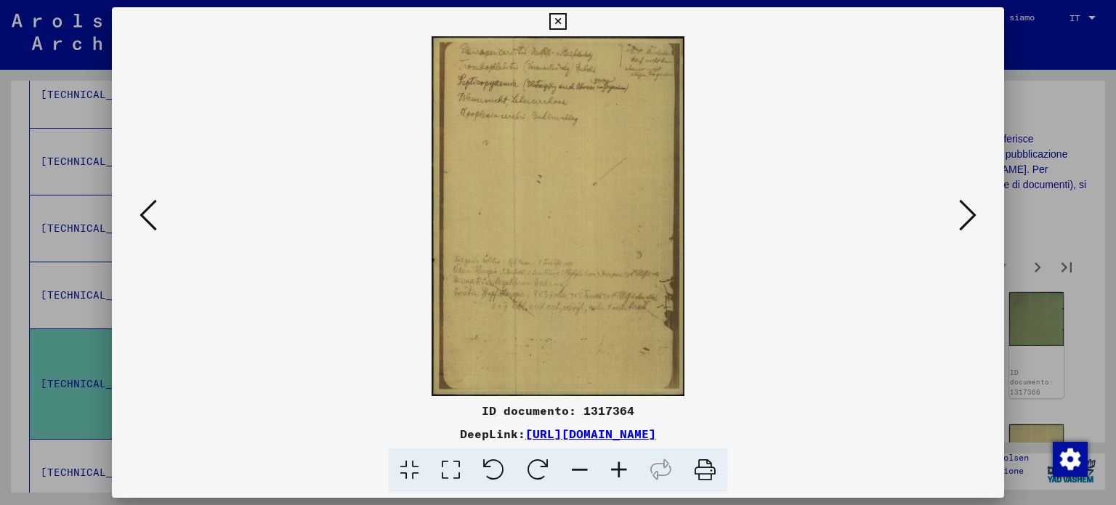
click at [964, 209] on icon at bounding box center [967, 215] width 17 height 35
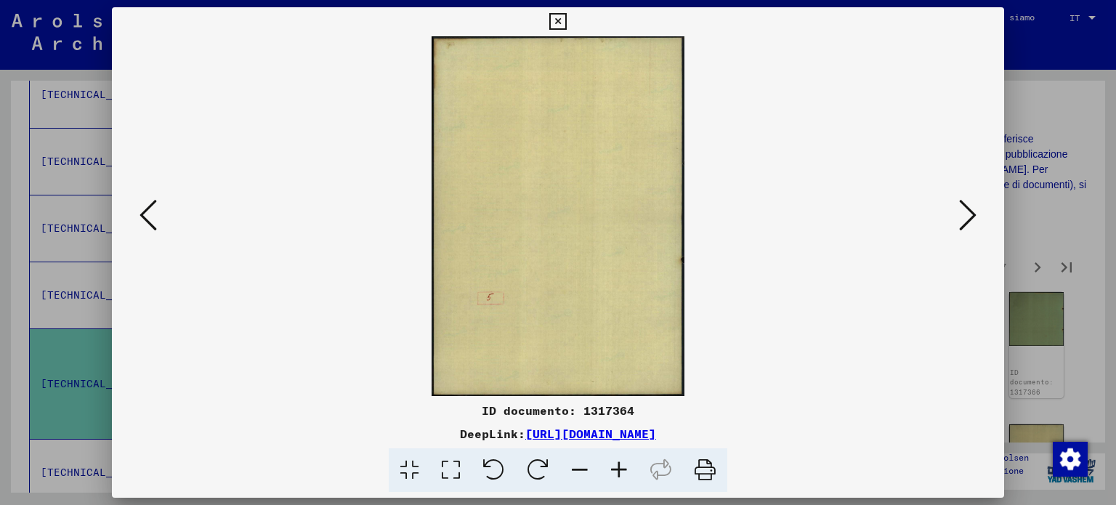
click at [964, 209] on icon at bounding box center [967, 215] width 17 height 35
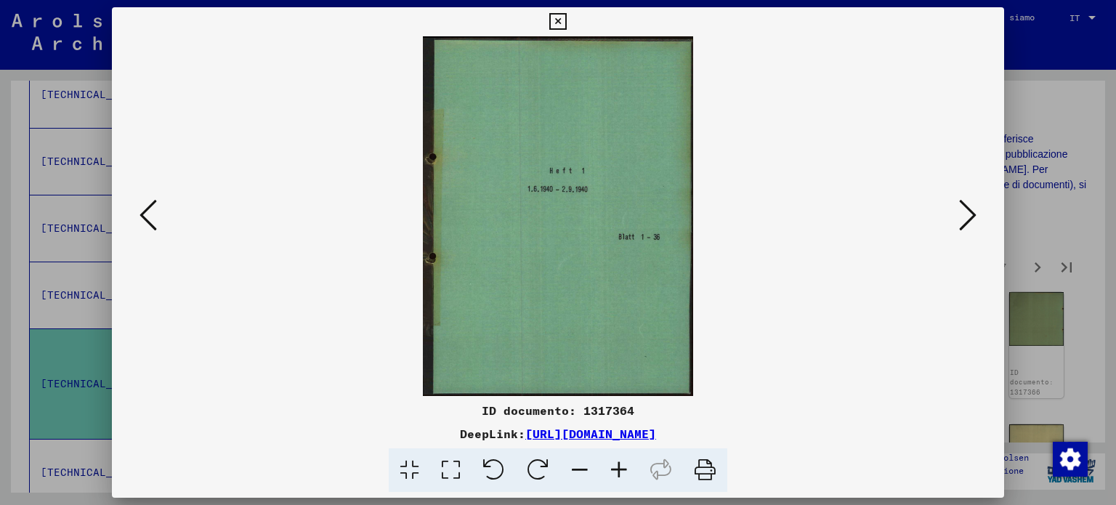
click at [964, 209] on icon at bounding box center [967, 215] width 17 height 35
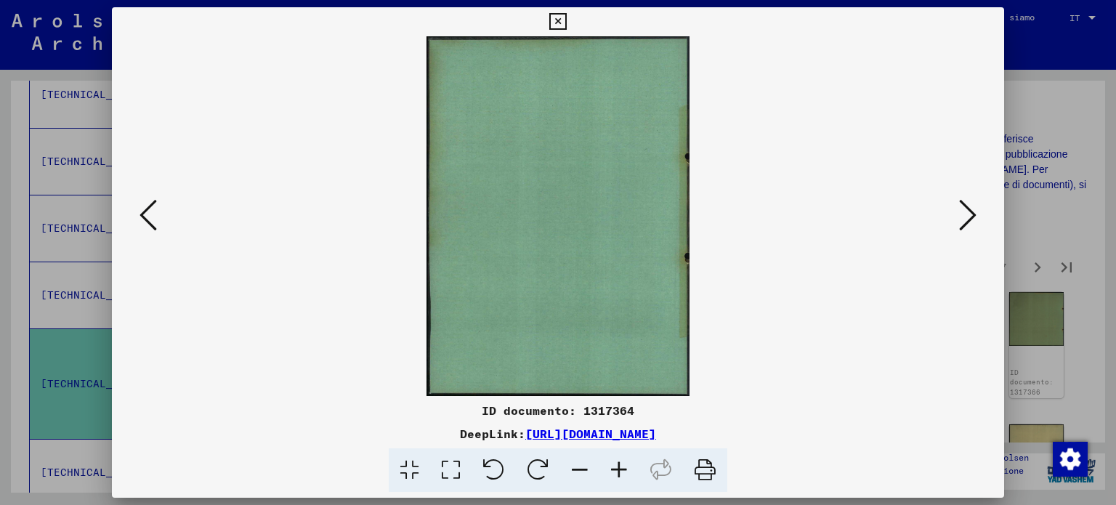
click at [964, 209] on icon at bounding box center [967, 215] width 17 height 35
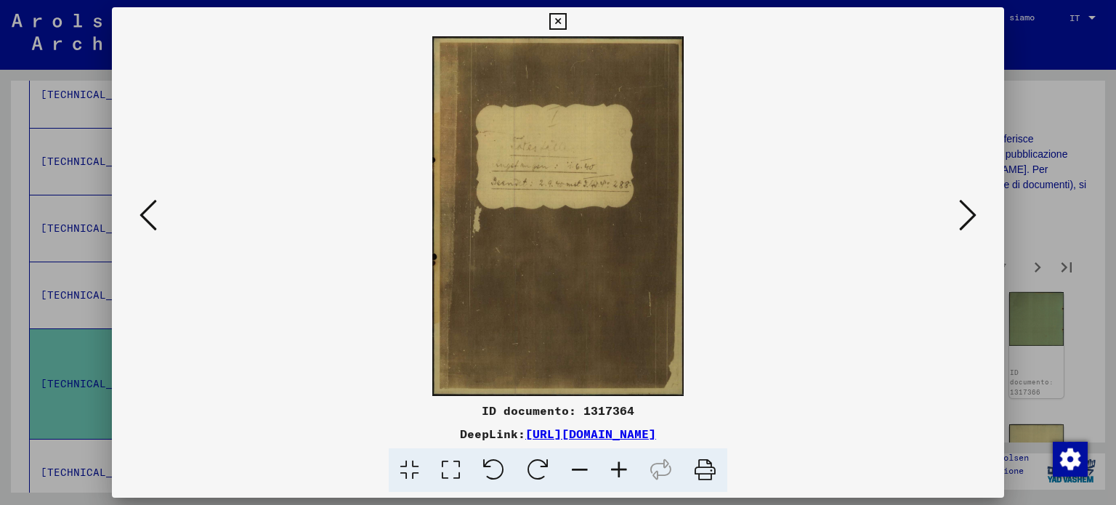
click at [964, 209] on icon at bounding box center [967, 215] width 17 height 35
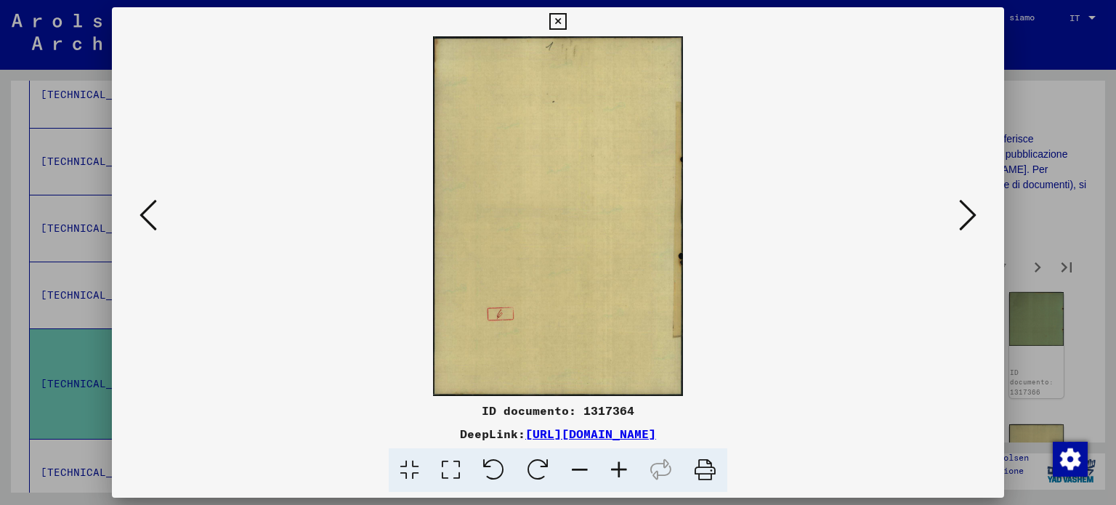
click at [964, 209] on icon at bounding box center [967, 215] width 17 height 35
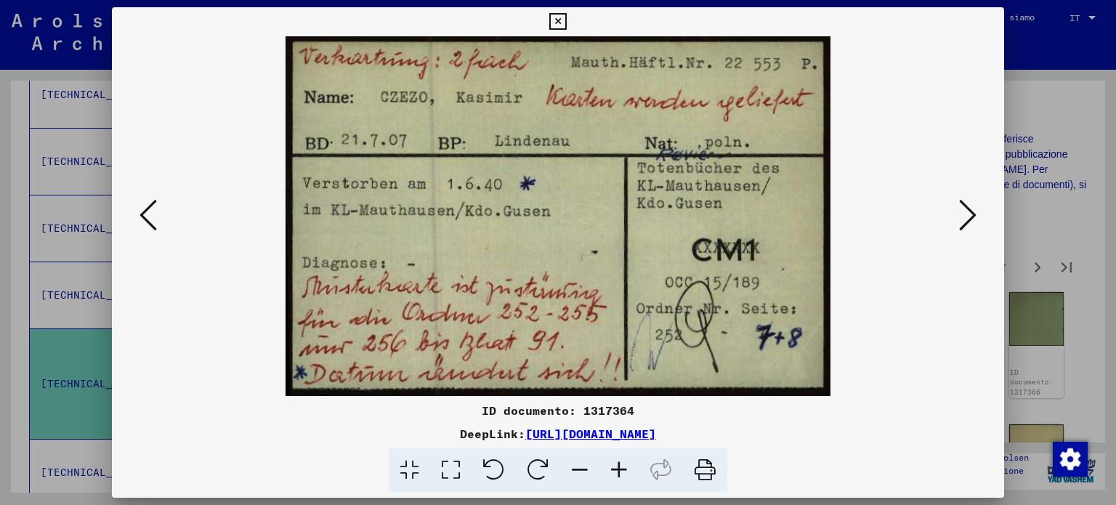
click at [961, 209] on icon at bounding box center [967, 215] width 17 height 35
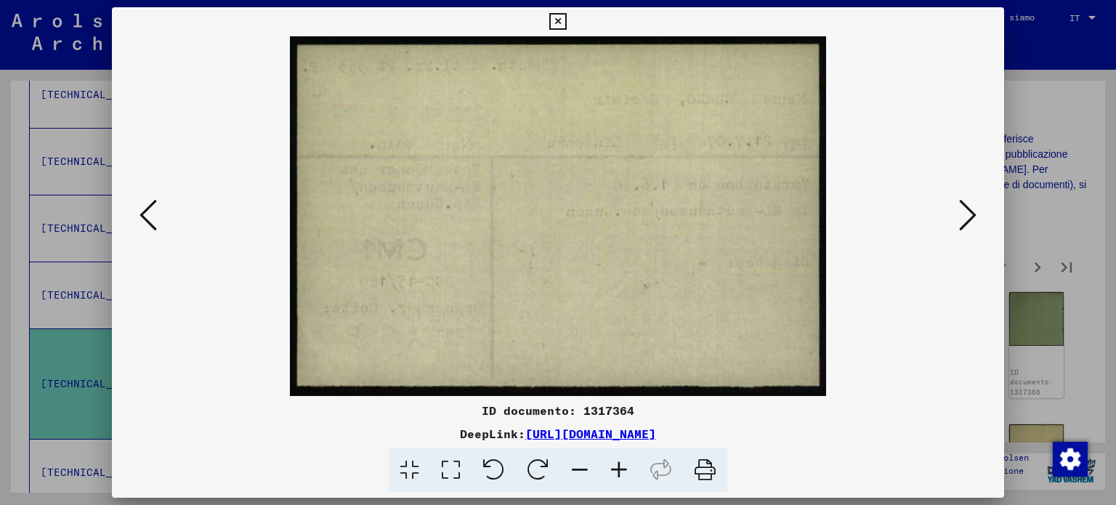
click at [961, 209] on icon at bounding box center [967, 215] width 17 height 35
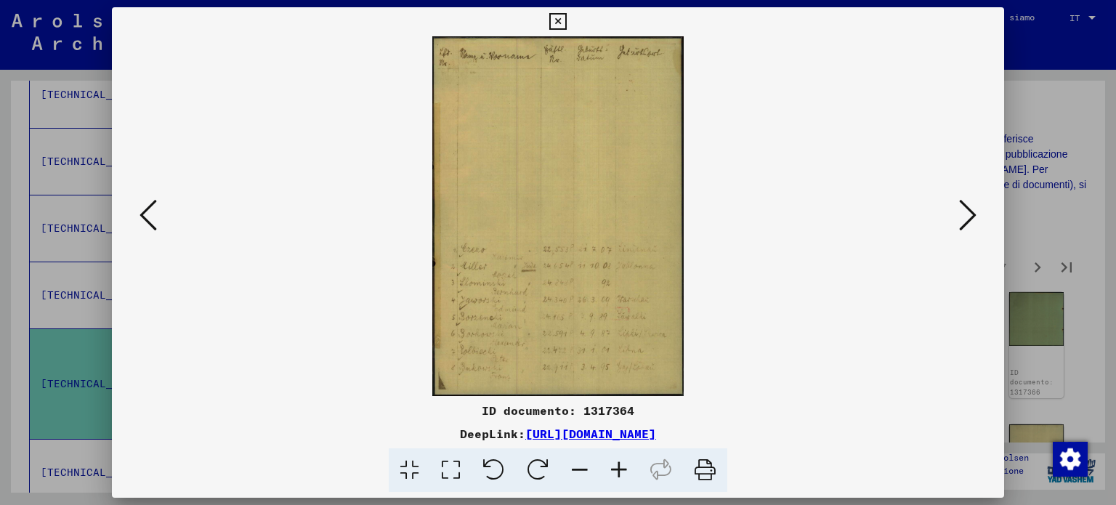
click at [961, 209] on icon at bounding box center [967, 215] width 17 height 35
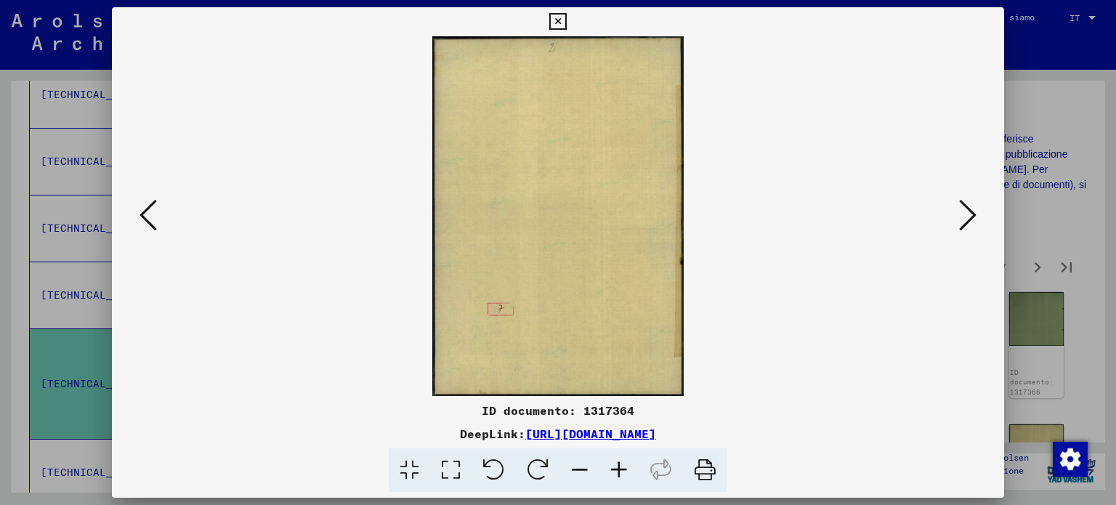
click at [961, 209] on icon at bounding box center [967, 215] width 17 height 35
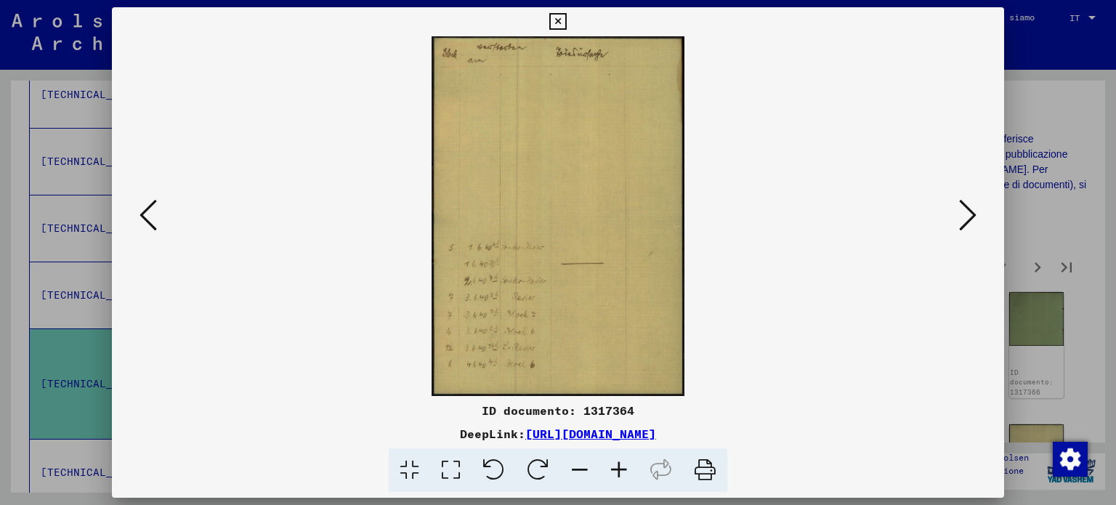
click at [961, 209] on icon at bounding box center [967, 215] width 17 height 35
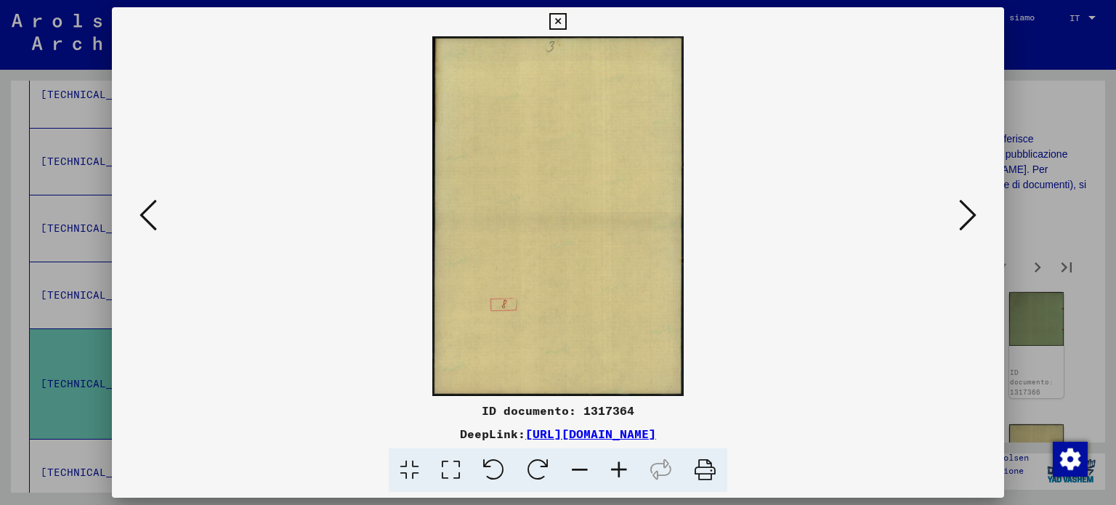
click at [961, 209] on icon at bounding box center [967, 215] width 17 height 35
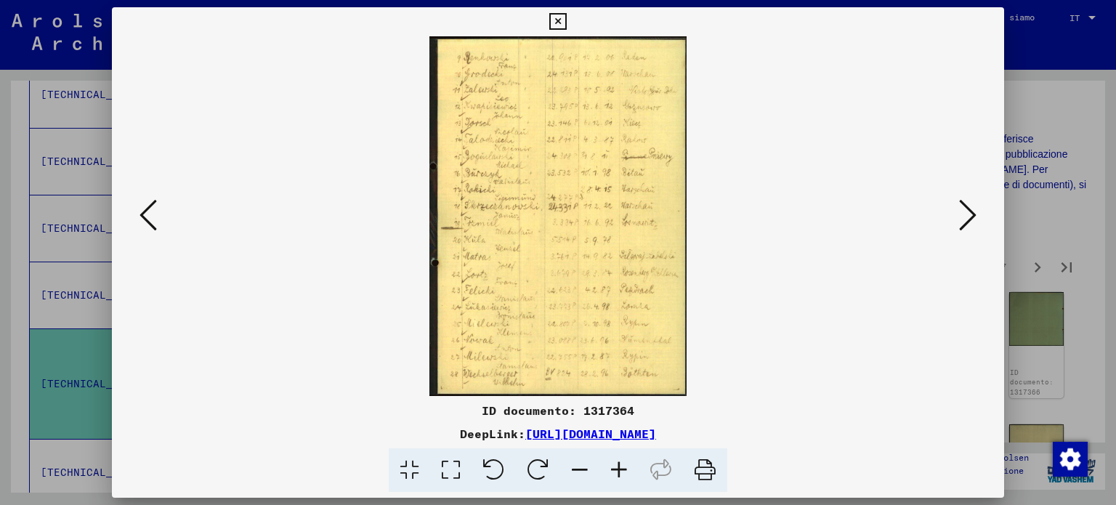
click at [623, 464] on icon at bounding box center [618, 470] width 39 height 44
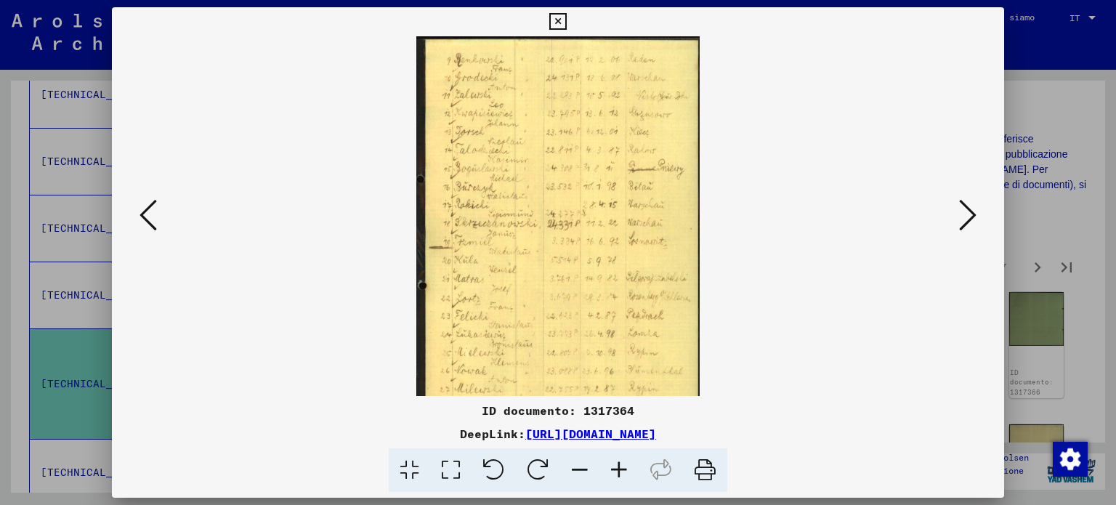
click at [623, 464] on icon at bounding box center [618, 470] width 39 height 44
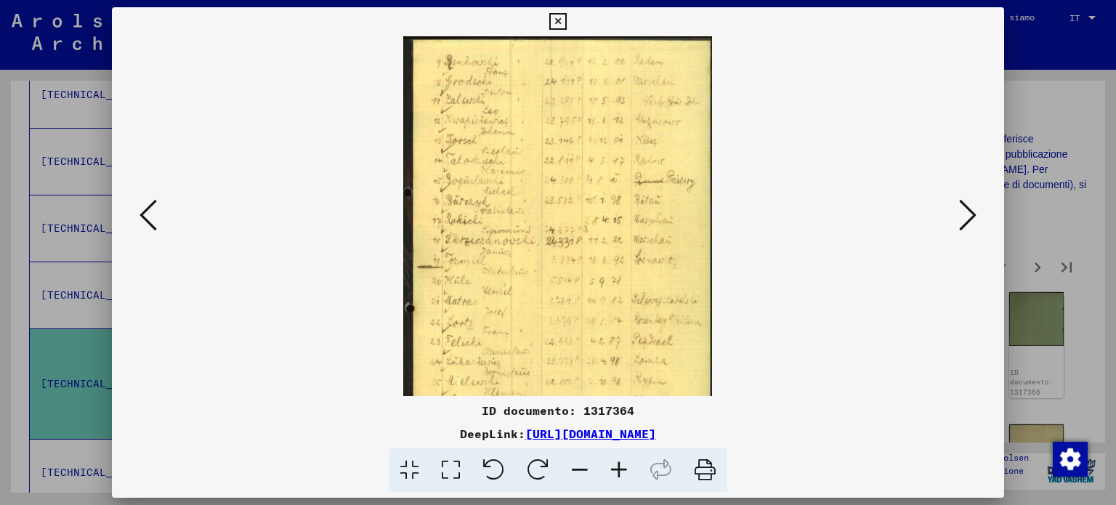
click at [623, 464] on icon at bounding box center [618, 470] width 39 height 44
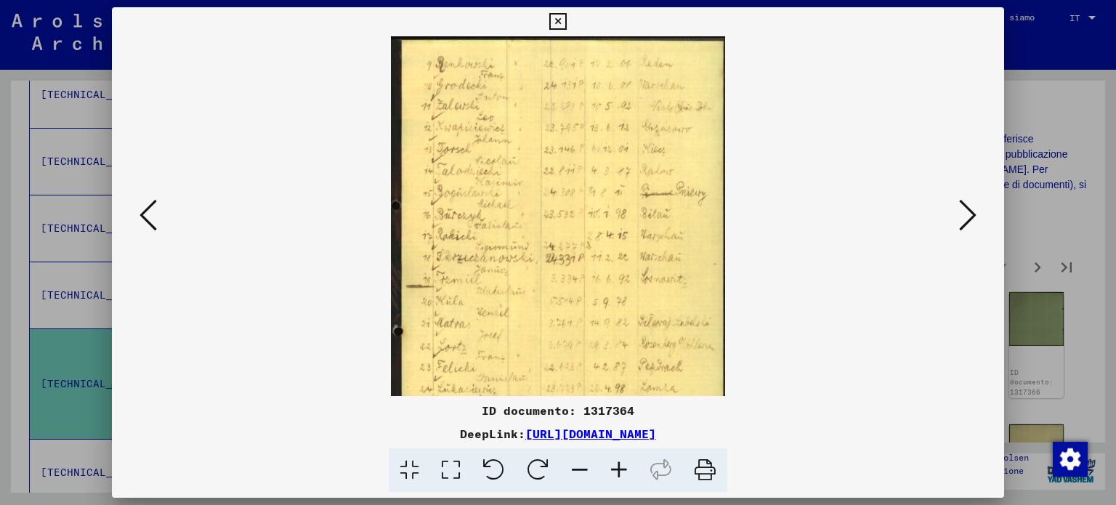
click at [623, 464] on icon at bounding box center [618, 470] width 39 height 44
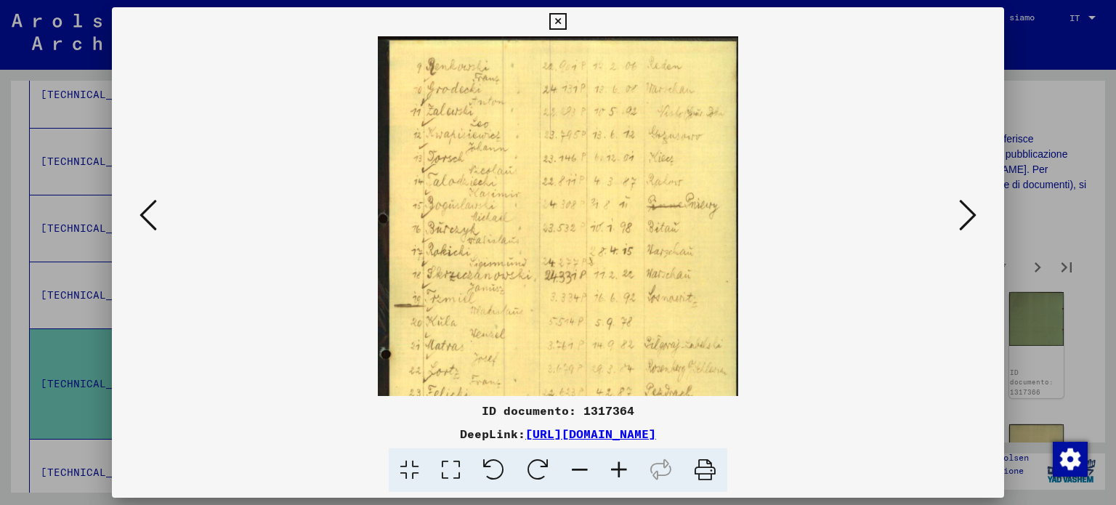
click at [625, 464] on icon at bounding box center [618, 470] width 39 height 44
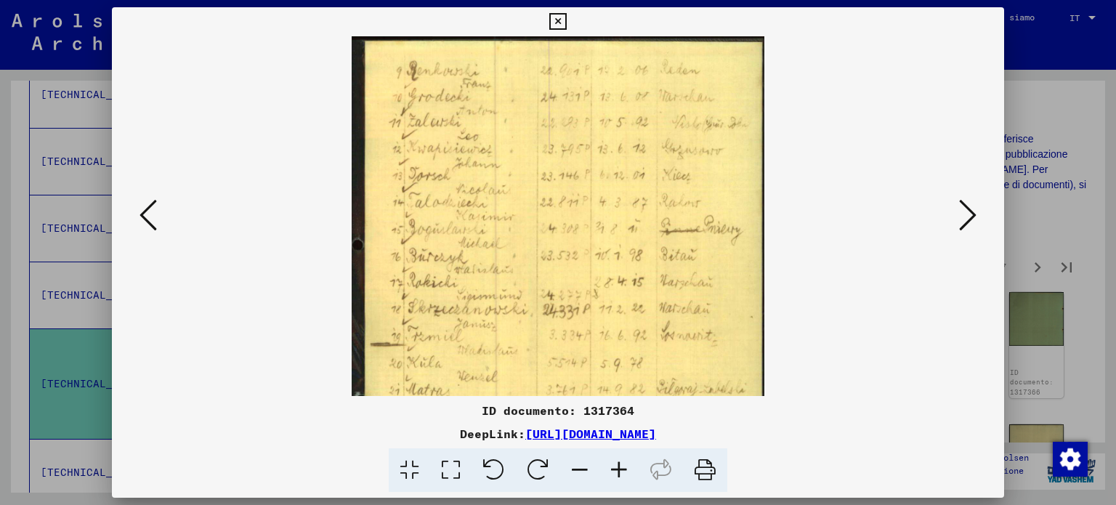
click at [625, 464] on icon at bounding box center [618, 470] width 39 height 44
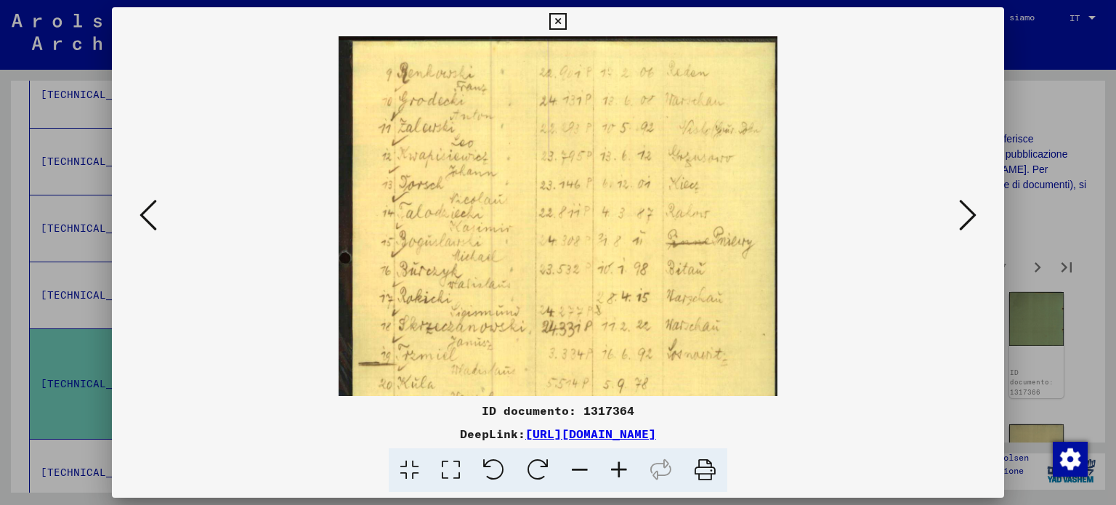
click at [625, 464] on icon at bounding box center [618, 470] width 39 height 44
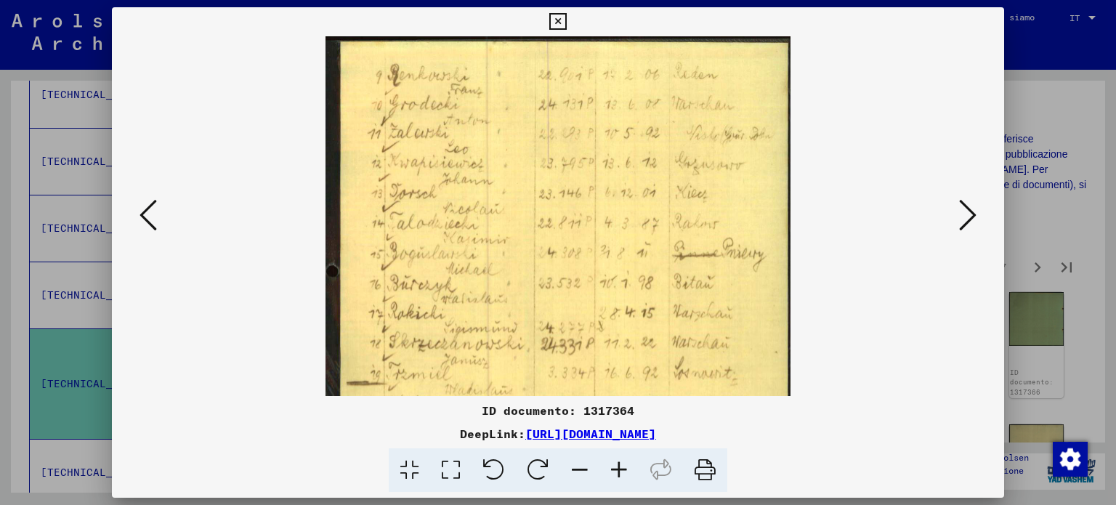
click at [625, 464] on icon at bounding box center [618, 470] width 39 height 44
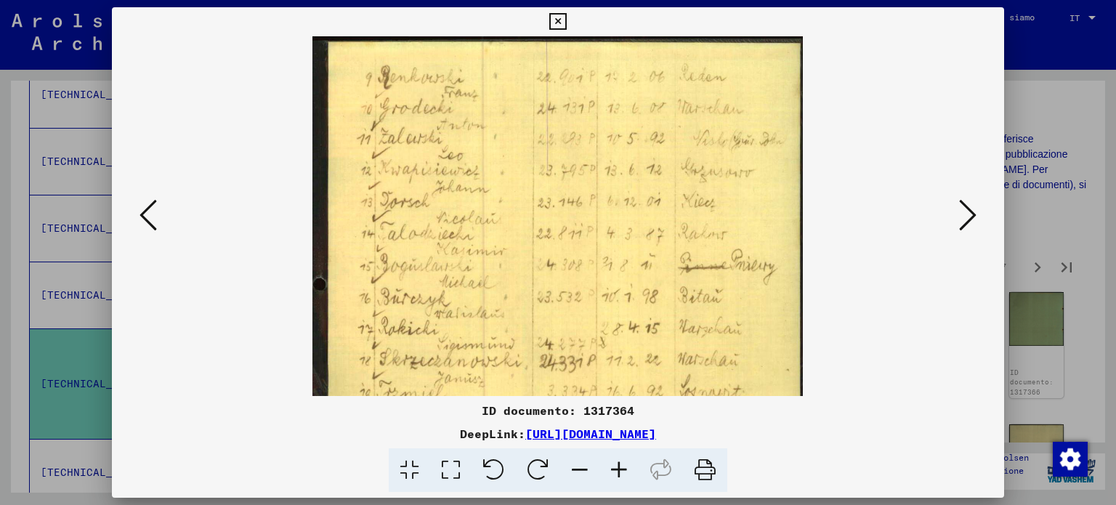
drag, startPoint x: 589, startPoint y: 272, endPoint x: 589, endPoint y: 105, distance: 167.1
click at [607, 133] on img at bounding box center [557, 379] width 490 height 687
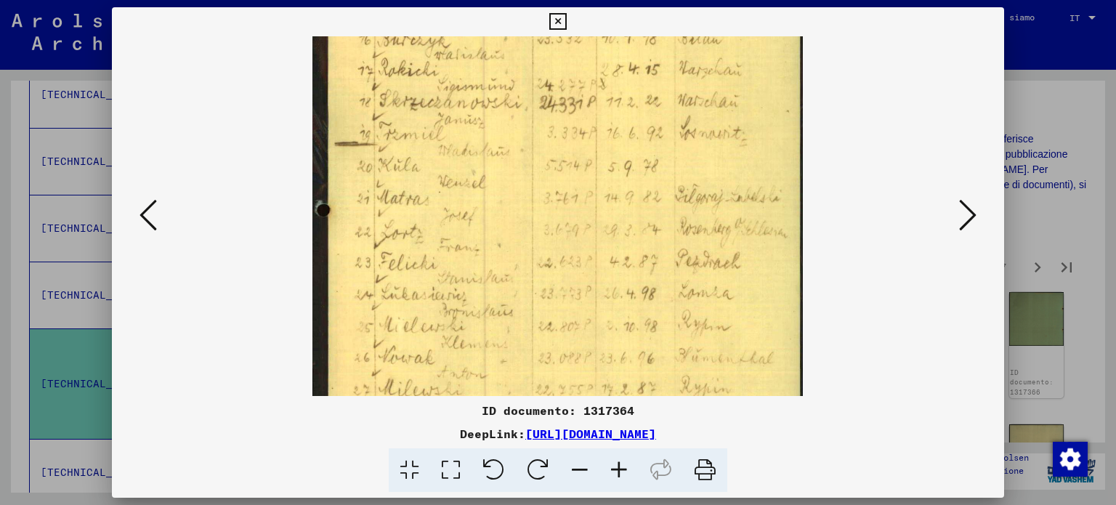
drag, startPoint x: 565, startPoint y: 253, endPoint x: 586, endPoint y: 95, distance: 159.1
click at [586, 107] on img at bounding box center [557, 121] width 490 height 687
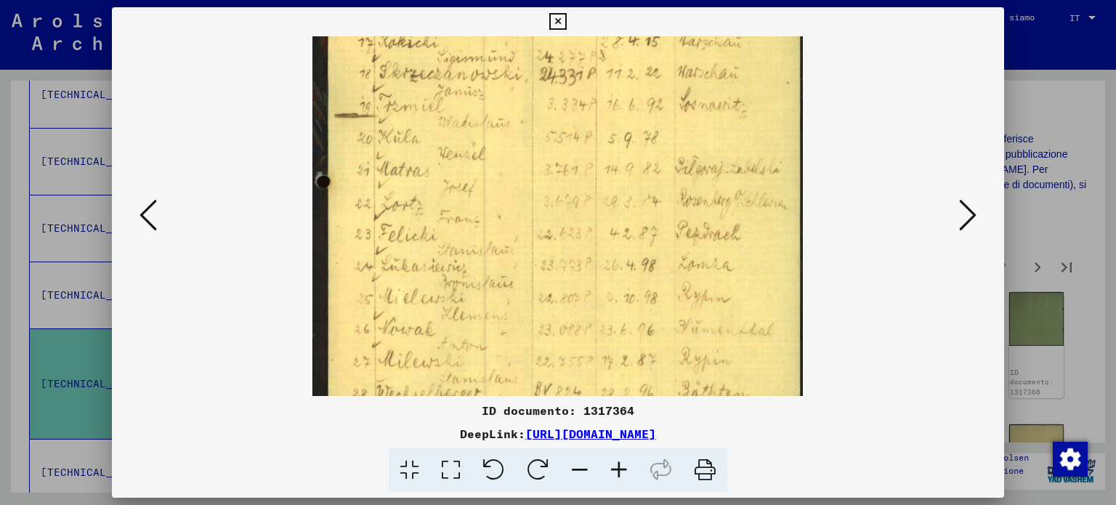
click at [969, 215] on icon at bounding box center [967, 215] width 17 height 35
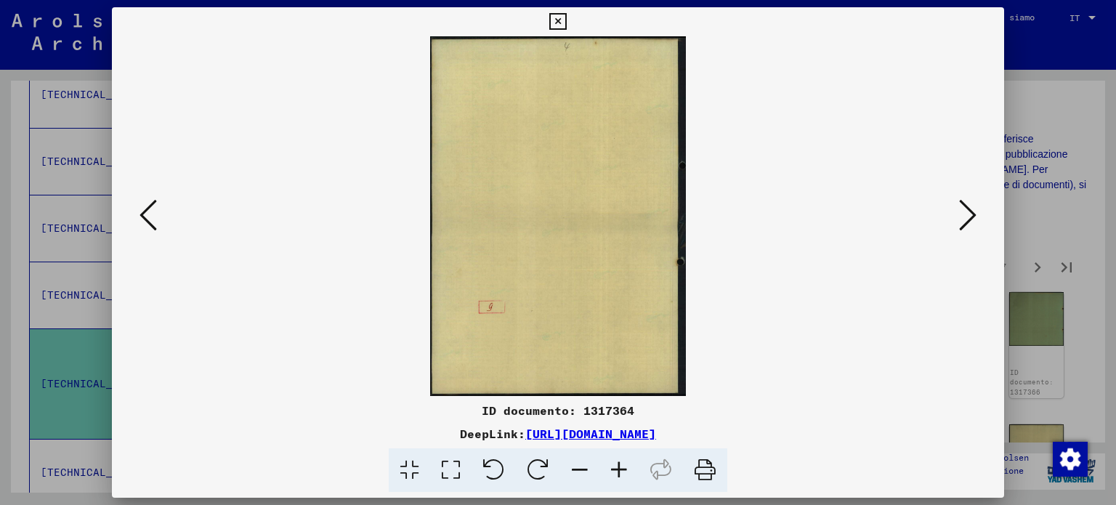
scroll to position [0, 0]
click at [969, 215] on icon at bounding box center [967, 215] width 17 height 35
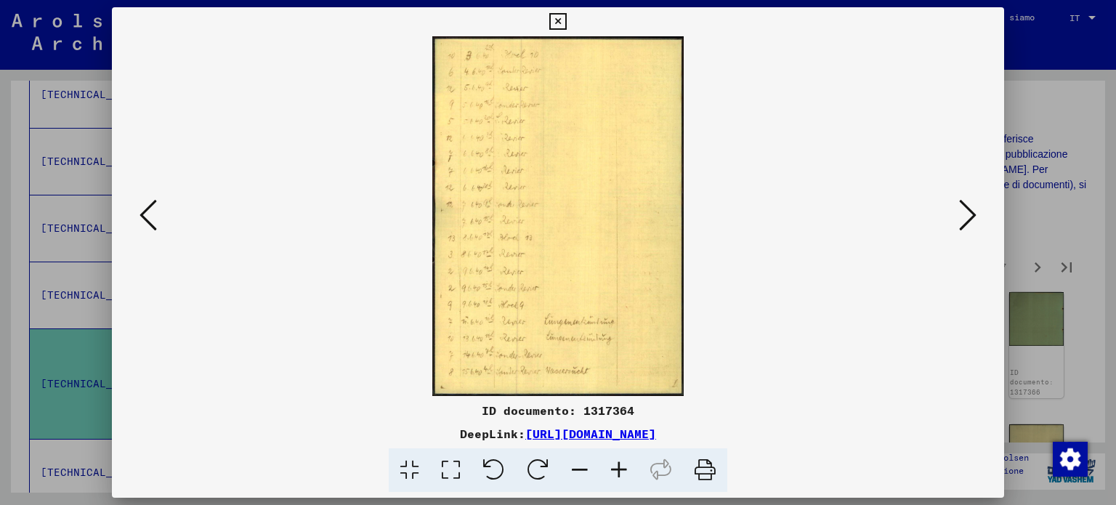
click at [969, 215] on icon at bounding box center [967, 215] width 17 height 35
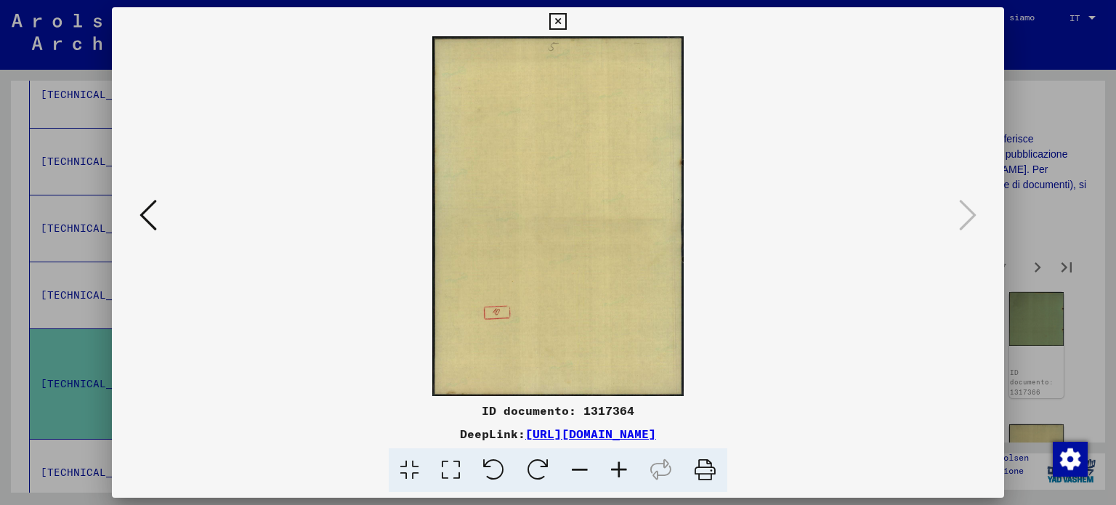
click at [556, 17] on icon at bounding box center [557, 21] width 17 height 17
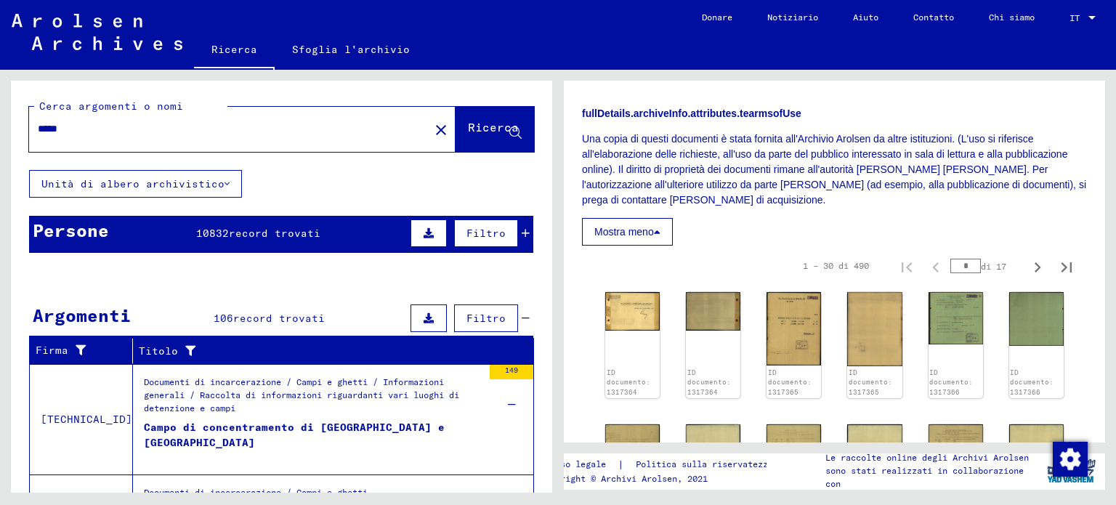
click at [317, 226] on div "Persone 10832 record trovati Filtro" at bounding box center [281, 234] width 504 height 37
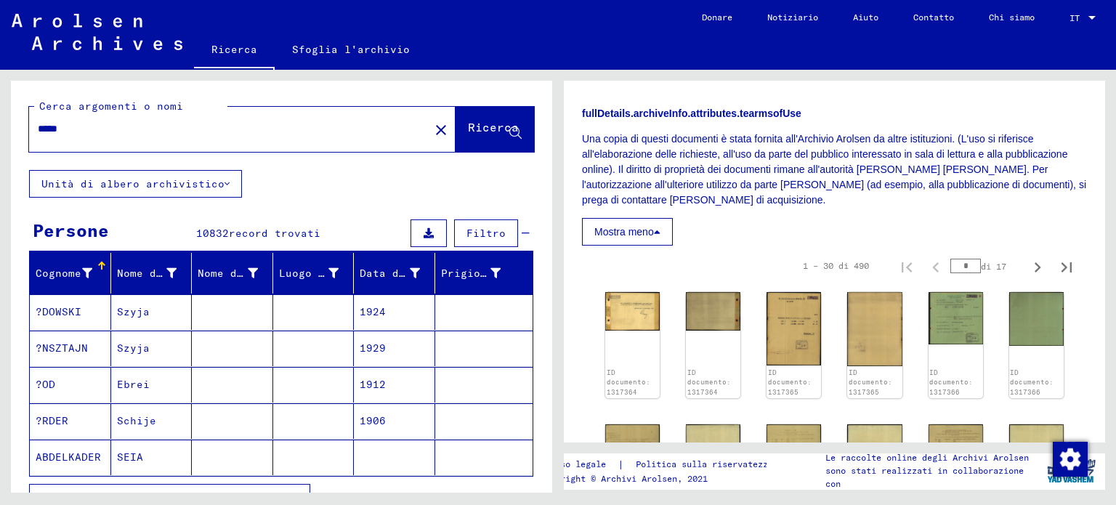
click at [473, 231] on font "Filtro" at bounding box center [485, 233] width 39 height 13
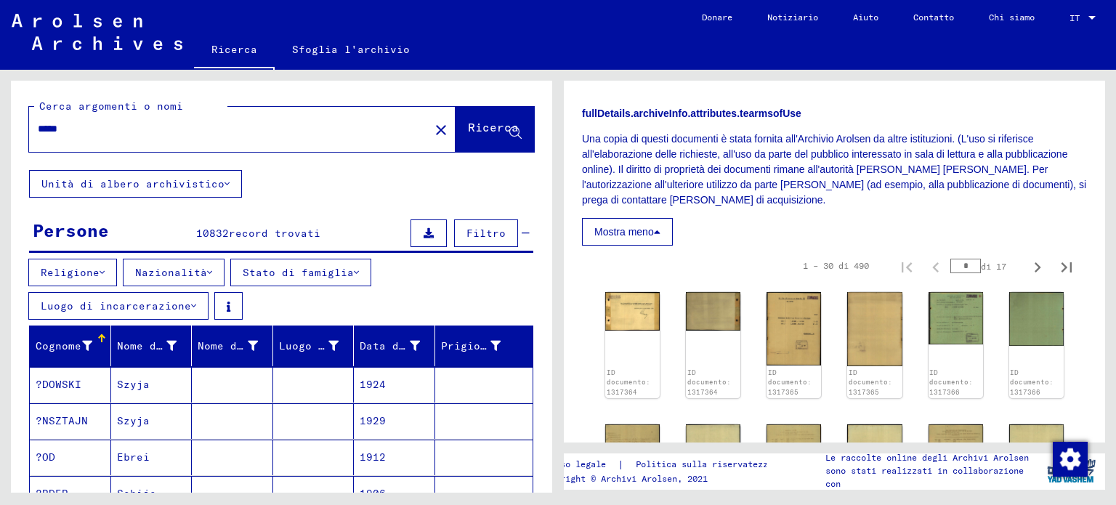
click at [103, 271] on button "Religione" at bounding box center [72, 273] width 89 height 28
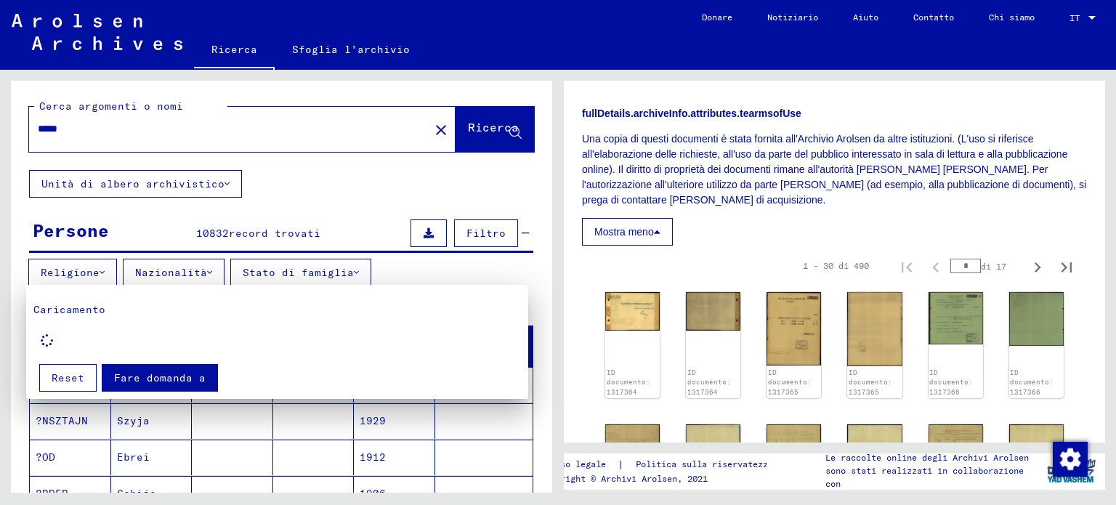
click at [163, 377] on font "Fare domanda a" at bounding box center [160, 377] width 92 height 13
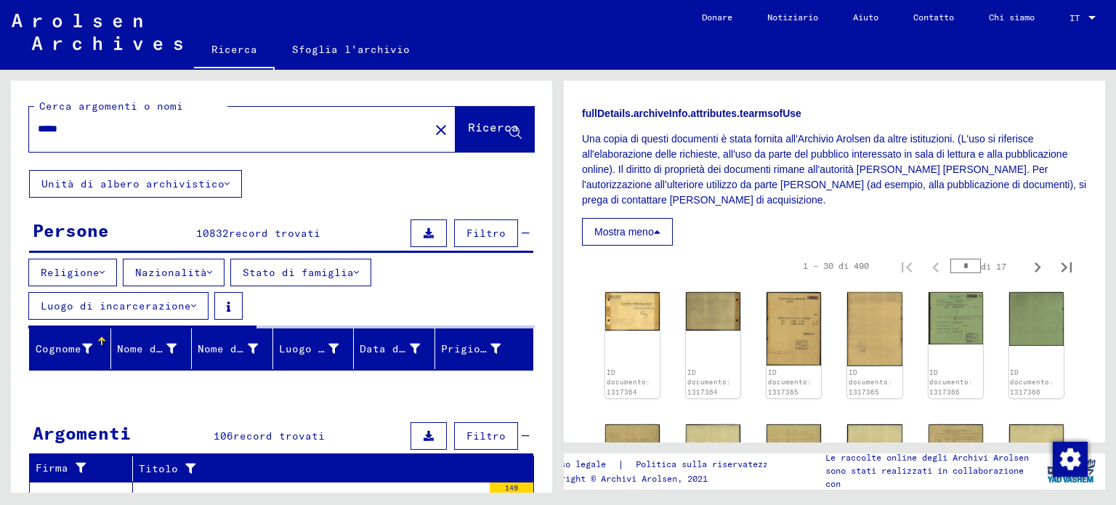
click at [84, 267] on font "Religione" at bounding box center [70, 272] width 59 height 13
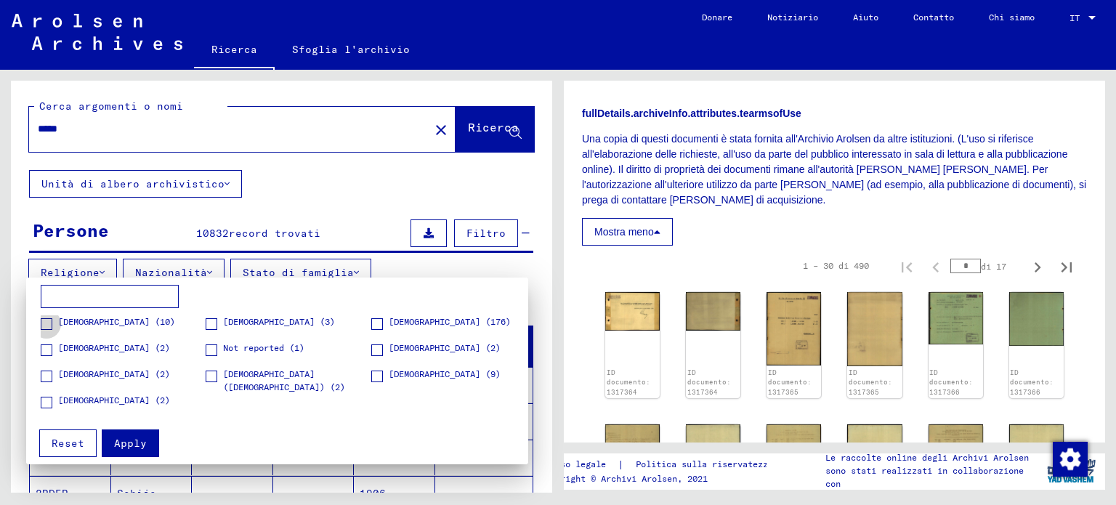
click at [73, 321] on span "[DEMOGRAPHIC_DATA] (10)" at bounding box center [116, 321] width 117 height 13
click at [152, 438] on font "Fare domanda a" at bounding box center [160, 443] width 92 height 13
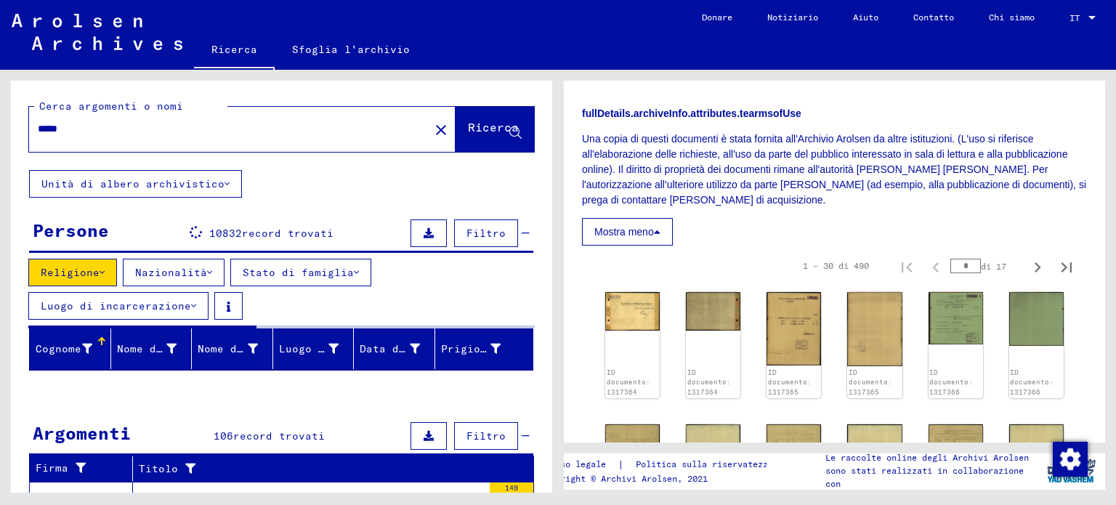
click at [207, 267] on icon at bounding box center [209, 272] width 5 height 10
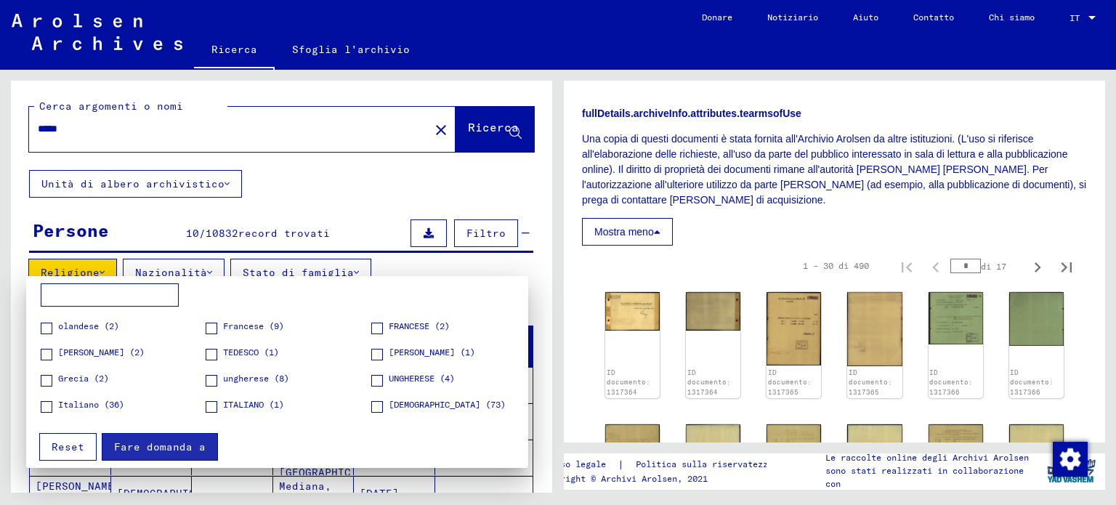
scroll to position [145, 0]
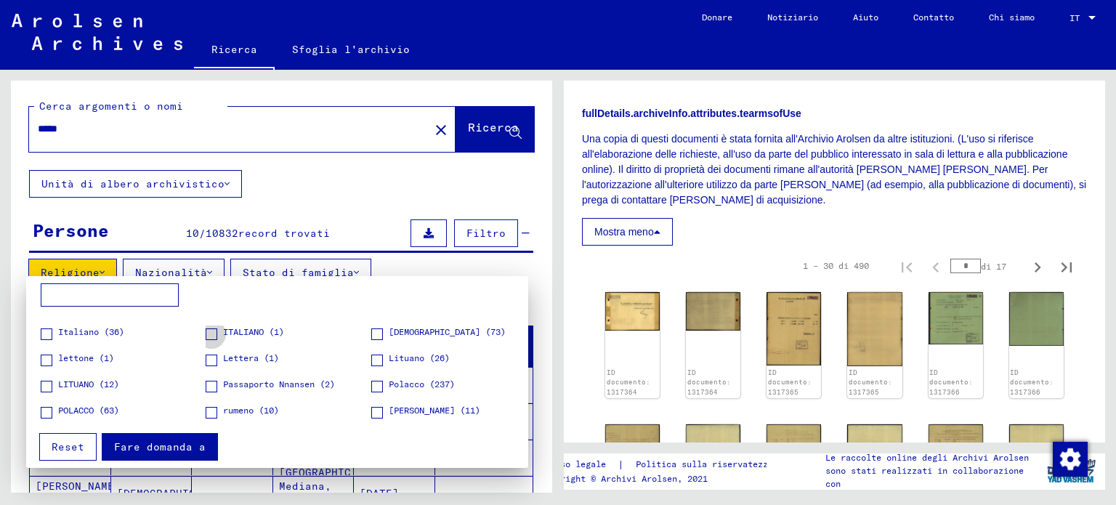
click at [223, 334] on font "ITALIANO (1)" at bounding box center [253, 331] width 61 height 11
click at [161, 445] on font "Fare domanda a" at bounding box center [160, 446] width 92 height 13
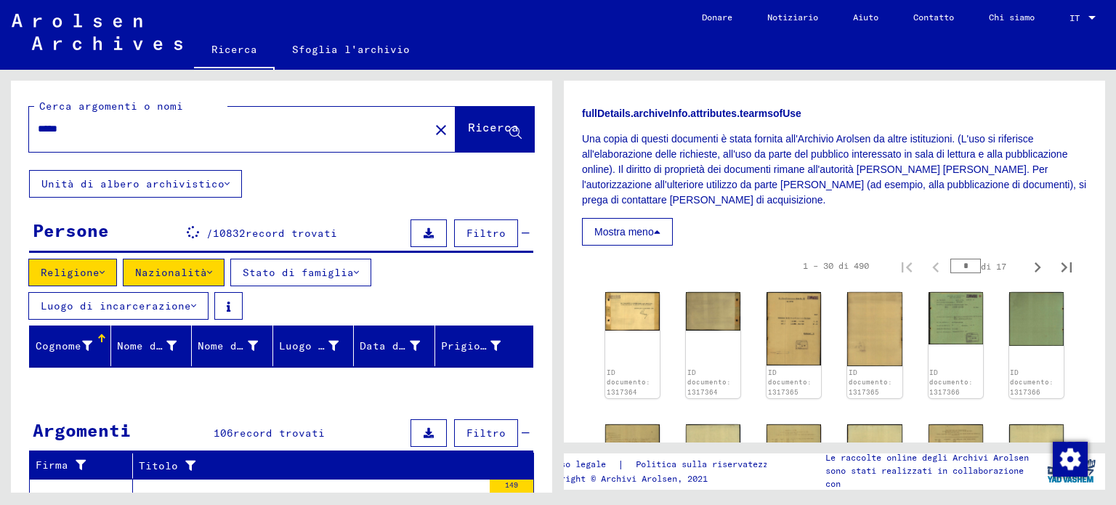
click at [354, 268] on icon at bounding box center [356, 272] width 5 height 10
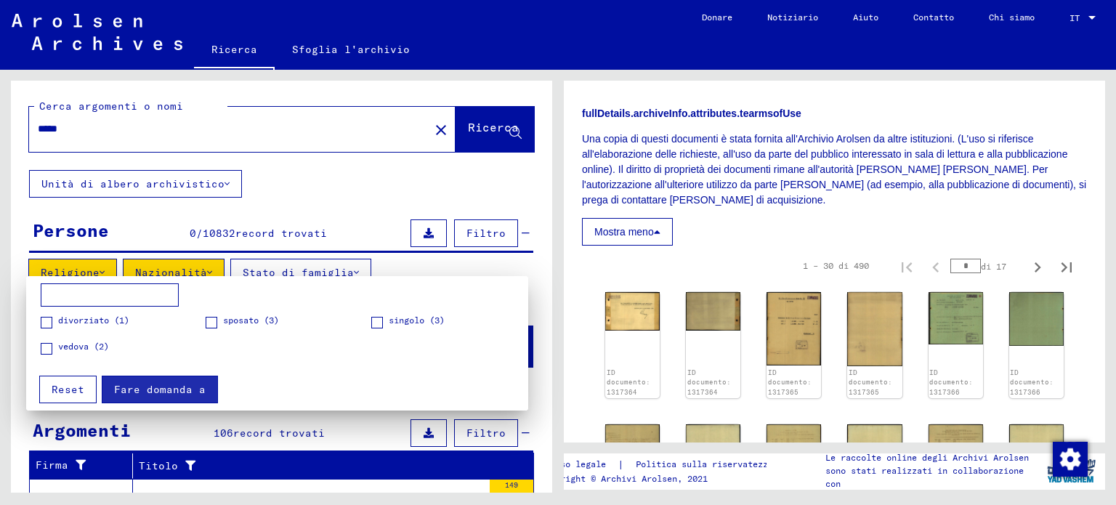
click at [377, 318] on span at bounding box center [377, 323] width 12 height 12
click at [183, 397] on button "Fare domanda a" at bounding box center [160, 390] width 116 height 28
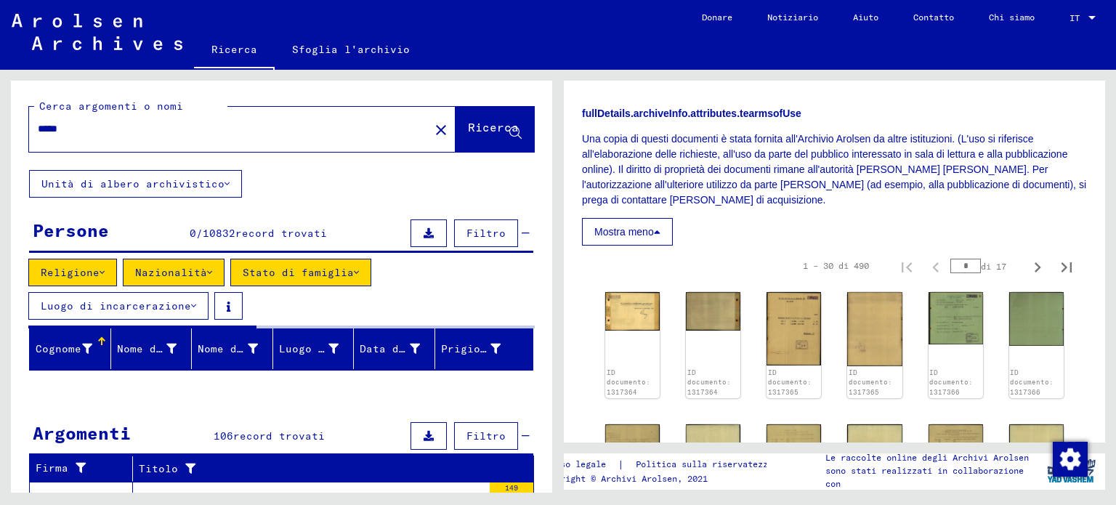
click at [191, 303] on icon at bounding box center [193, 306] width 5 height 10
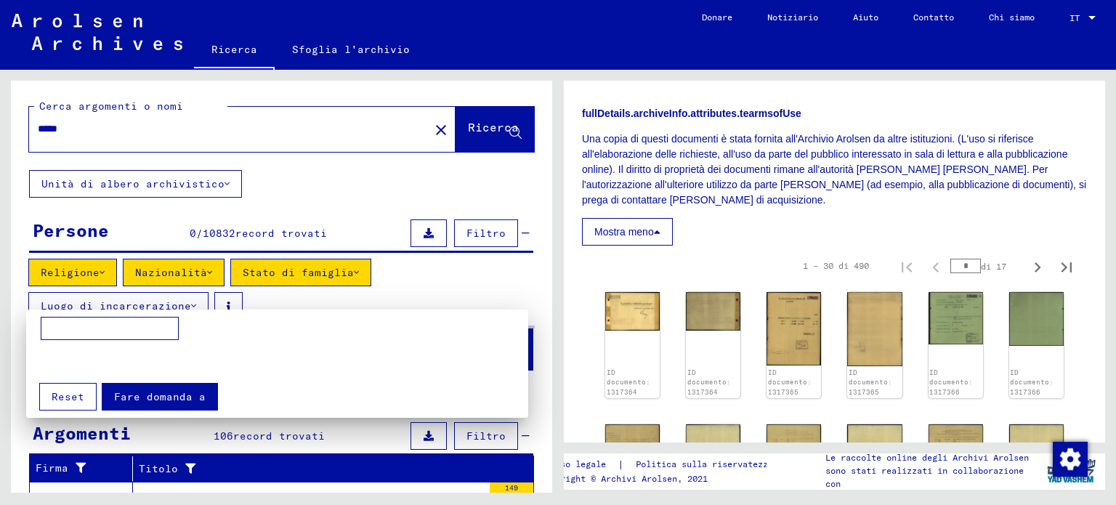
click at [110, 328] on input at bounding box center [110, 328] width 138 height 23
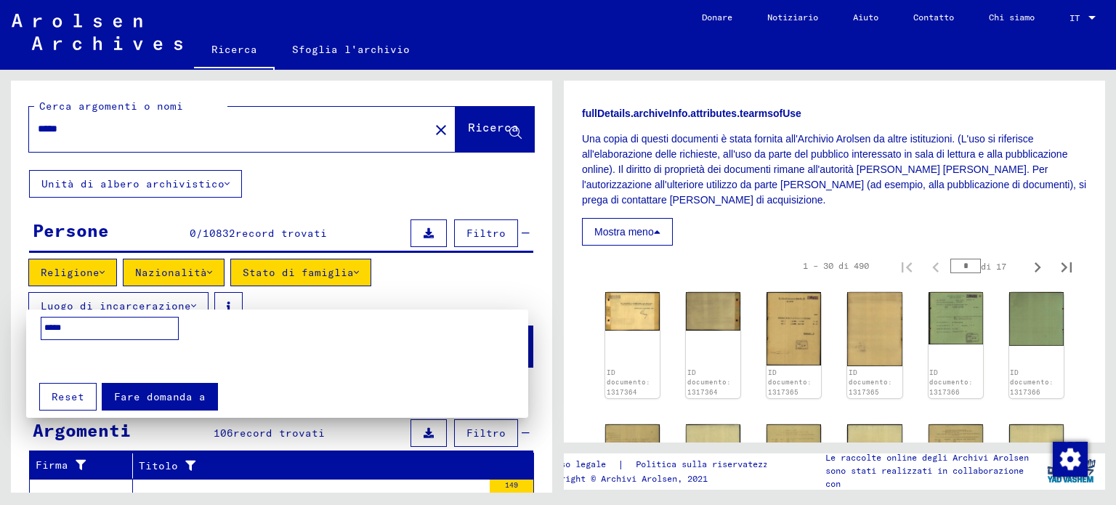
type input "*****"
click at [119, 394] on font "Fare domanda a" at bounding box center [160, 396] width 92 height 13
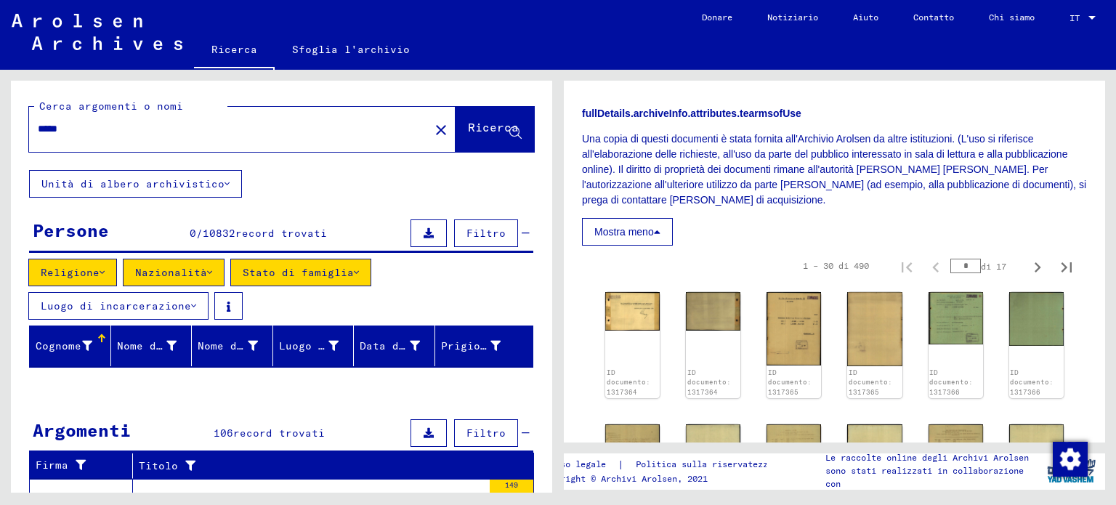
click at [84, 341] on icon at bounding box center [87, 346] width 10 height 10
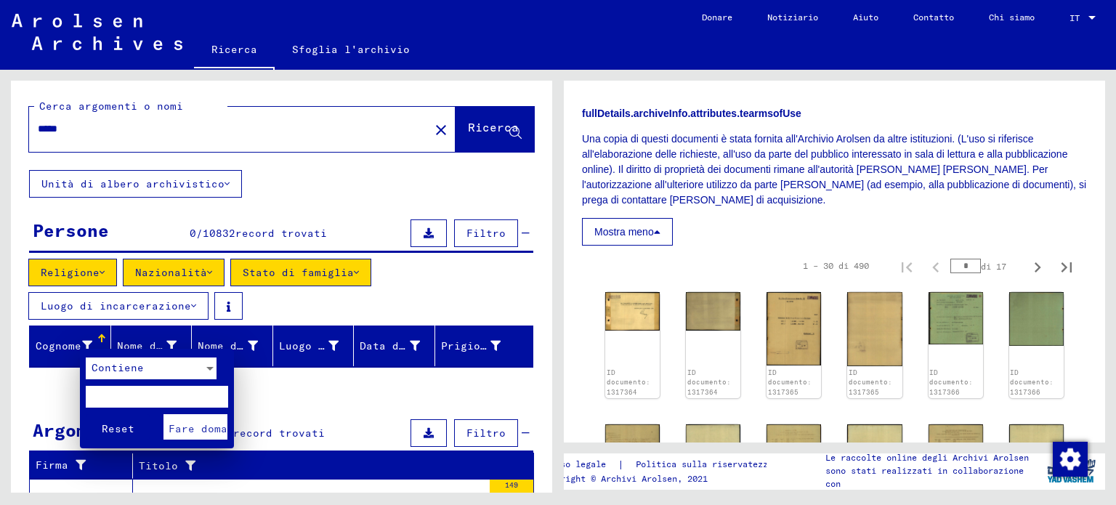
click at [171, 388] on input "text" at bounding box center [157, 397] width 142 height 22
type input "*****"
click at [186, 432] on font "Fare domanda a" at bounding box center [215, 428] width 92 height 13
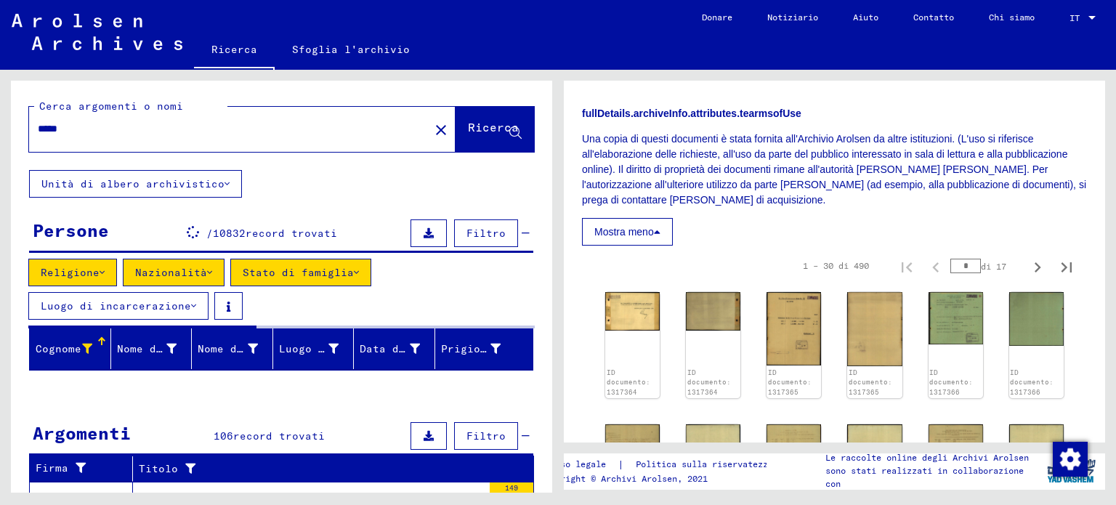
scroll to position [145, 0]
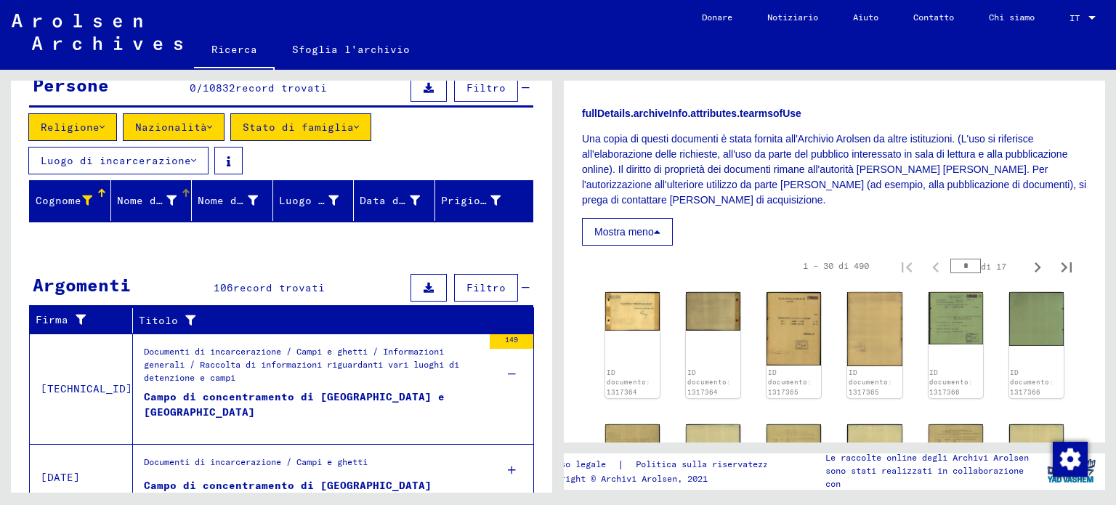
click at [168, 195] on font "Nome di battesimo" at bounding box center [172, 200] width 111 height 13
click at [191, 160] on icon at bounding box center [193, 160] width 5 height 10
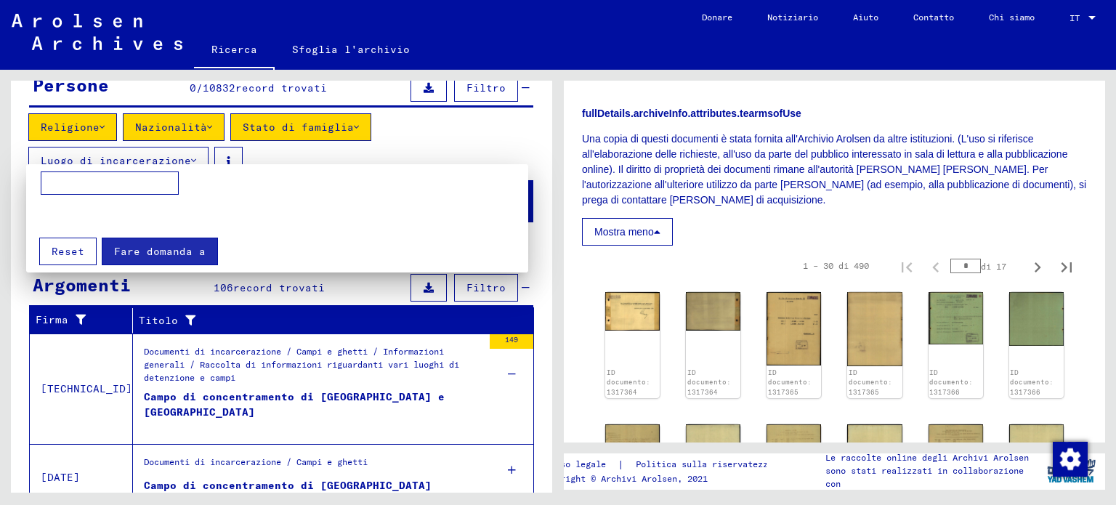
click at [100, 185] on input at bounding box center [110, 182] width 138 height 23
type input "*****"
click at [137, 249] on font "Fare domanda a" at bounding box center [160, 251] width 92 height 13
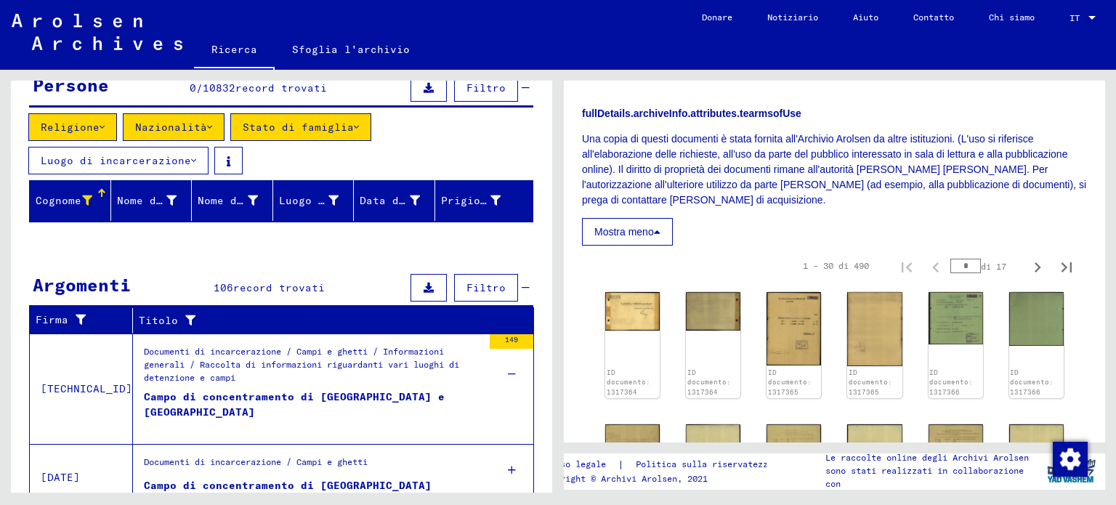
click at [191, 155] on icon at bounding box center [193, 160] width 5 height 10
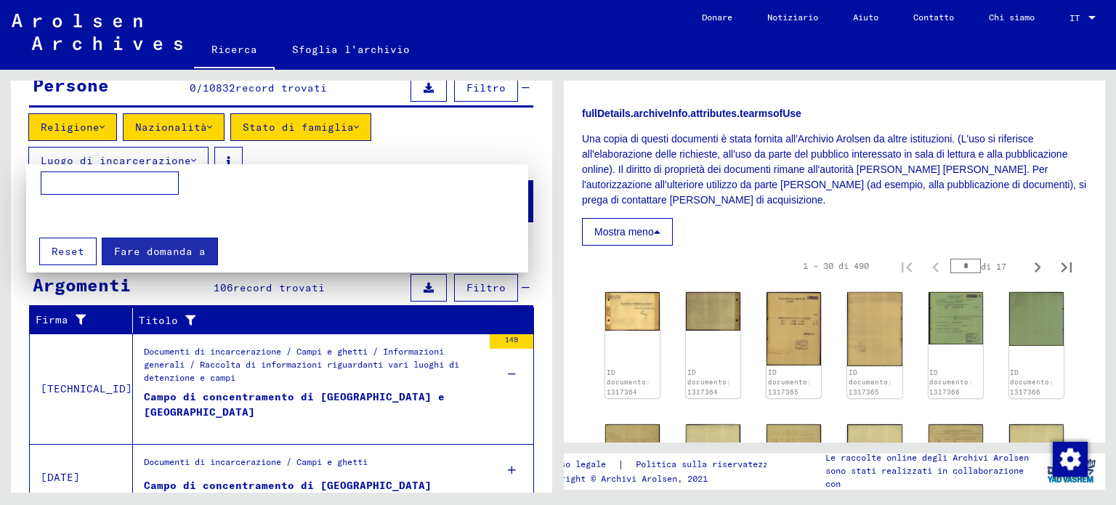
click at [218, 153] on div at bounding box center [558, 252] width 1116 height 505
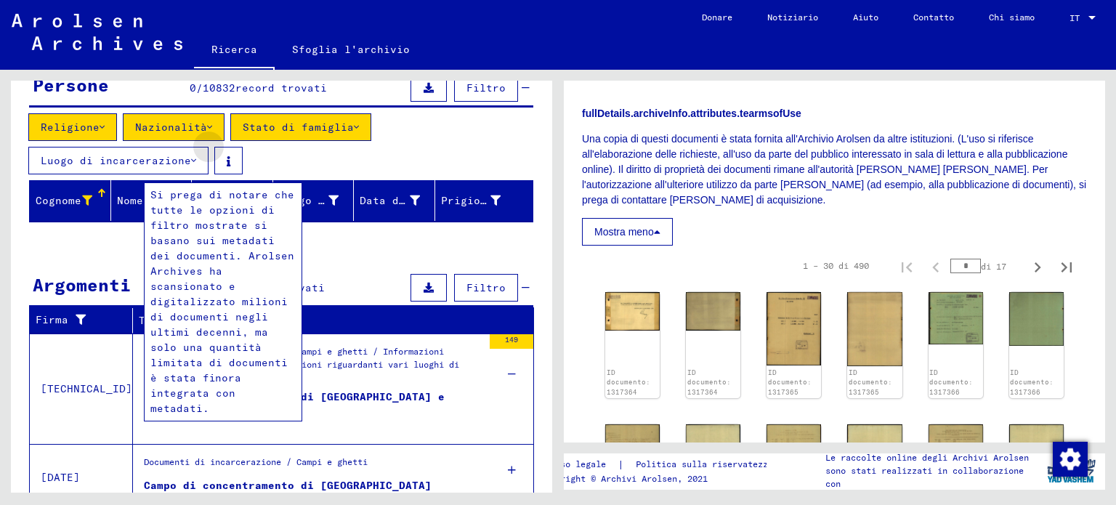
click at [218, 152] on button at bounding box center [228, 161] width 28 height 28
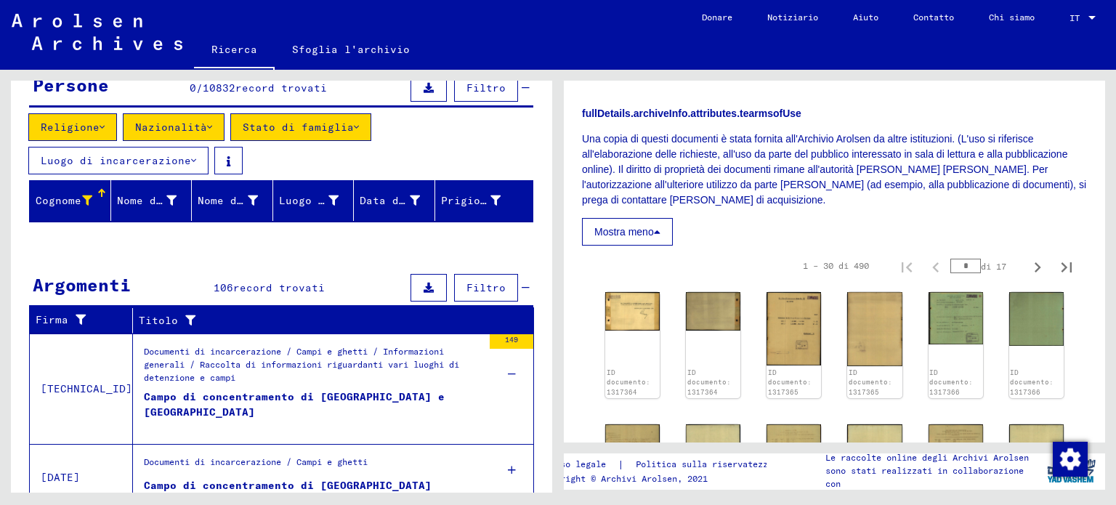
click at [82, 193] on div at bounding box center [87, 200] width 10 height 15
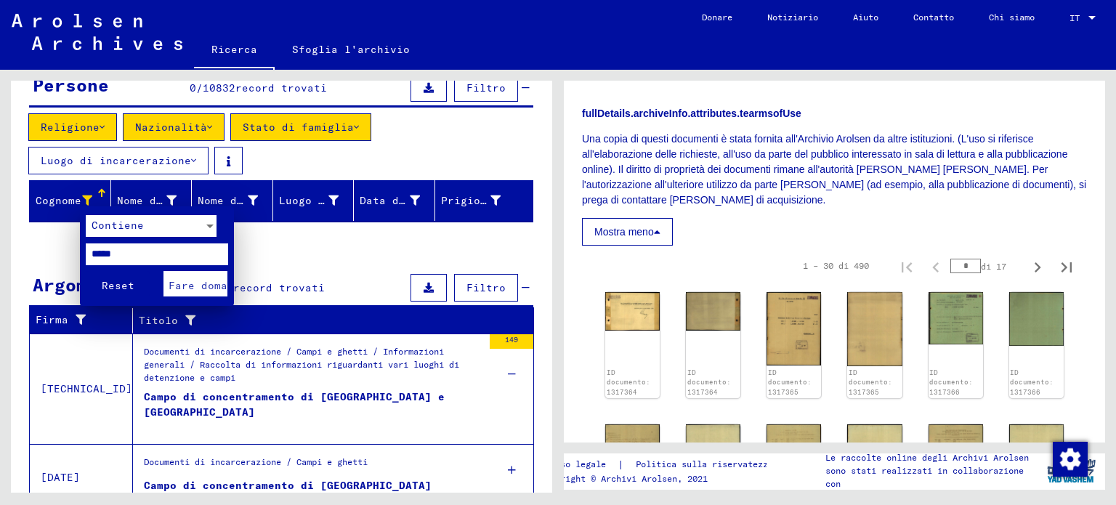
click at [160, 187] on div at bounding box center [558, 252] width 1116 height 505
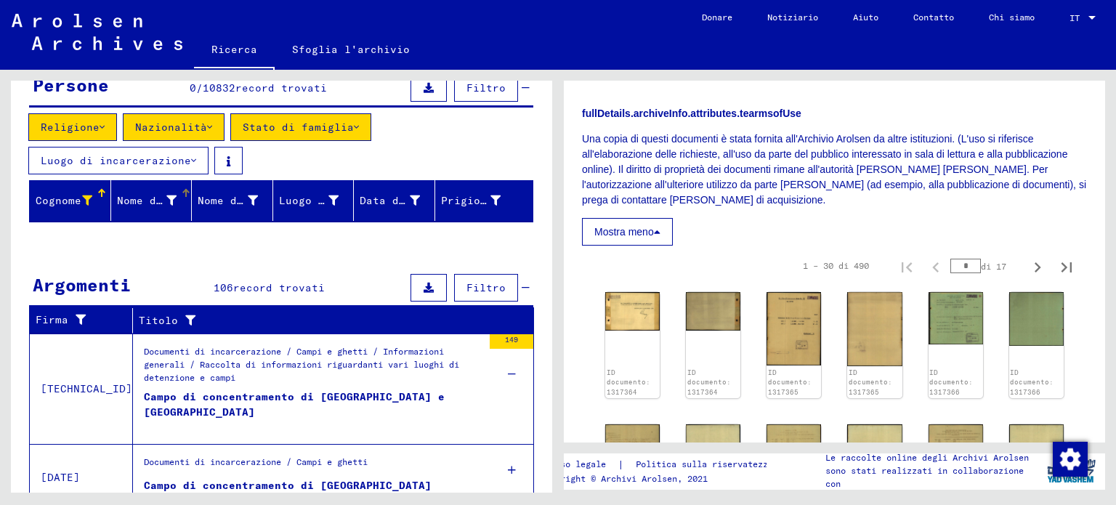
click at [164, 194] on font "Nome di battesimo" at bounding box center [172, 200] width 111 height 13
click at [474, 196] on font "Prigioniero n." at bounding box center [487, 200] width 92 height 13
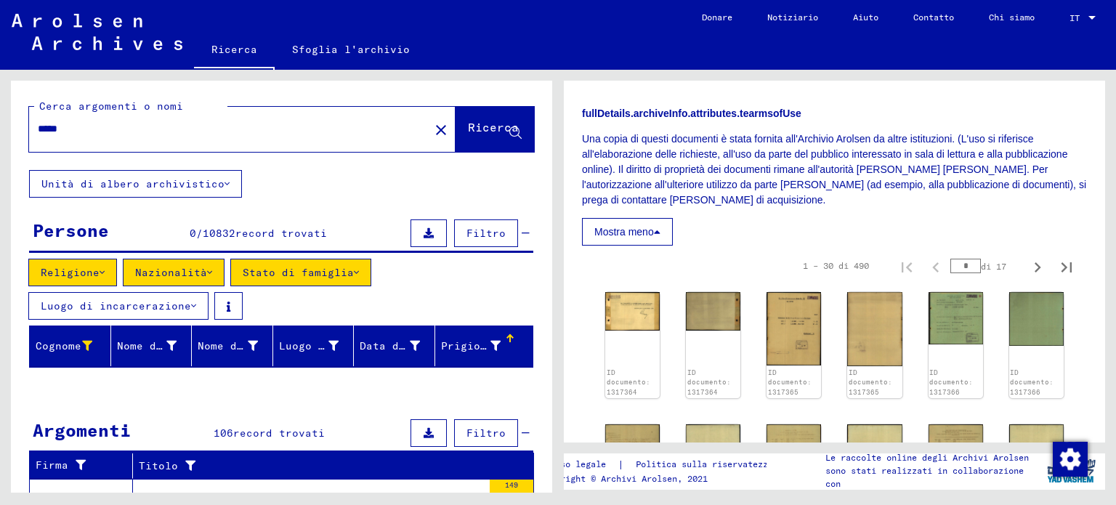
scroll to position [73, 0]
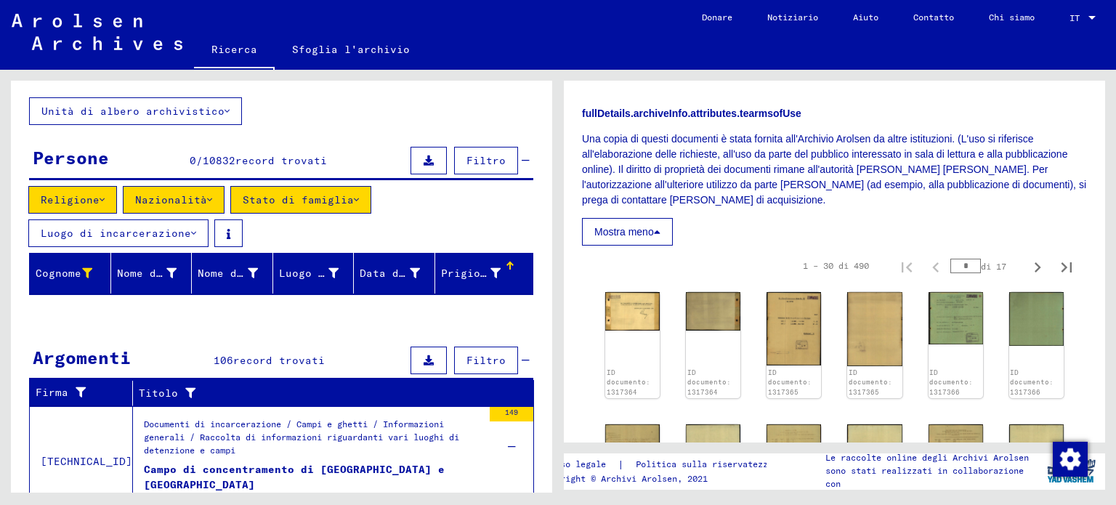
click at [185, 229] on font "Luogo di incarcerazione" at bounding box center [116, 233] width 150 height 13
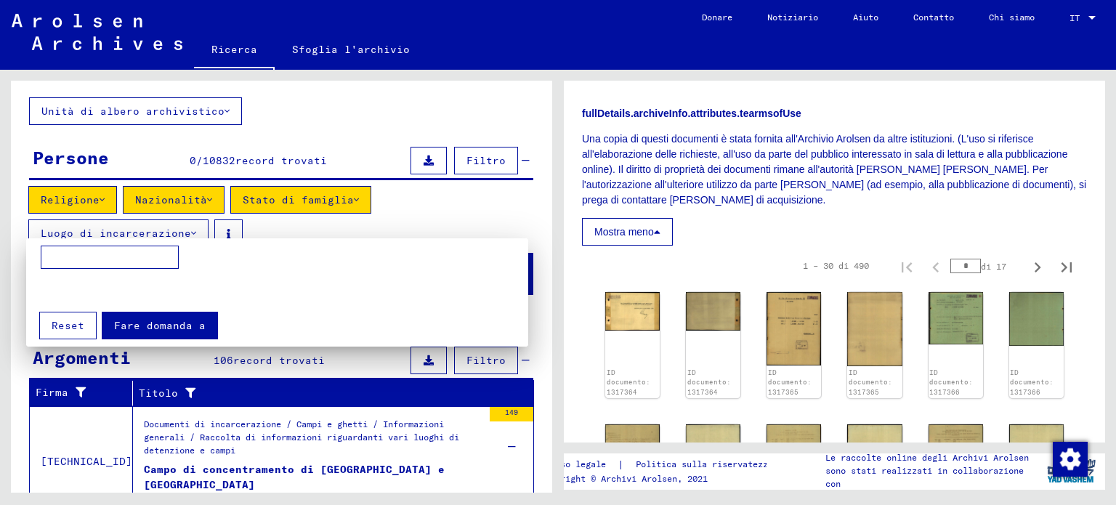
click at [146, 256] on input at bounding box center [110, 257] width 138 height 23
click at [89, 254] on input "**********" at bounding box center [110, 257] width 138 height 23
click at [94, 252] on input "**********" at bounding box center [110, 257] width 138 height 23
type input "**********"
click at [123, 327] on font "Fare domanda a" at bounding box center [160, 325] width 92 height 13
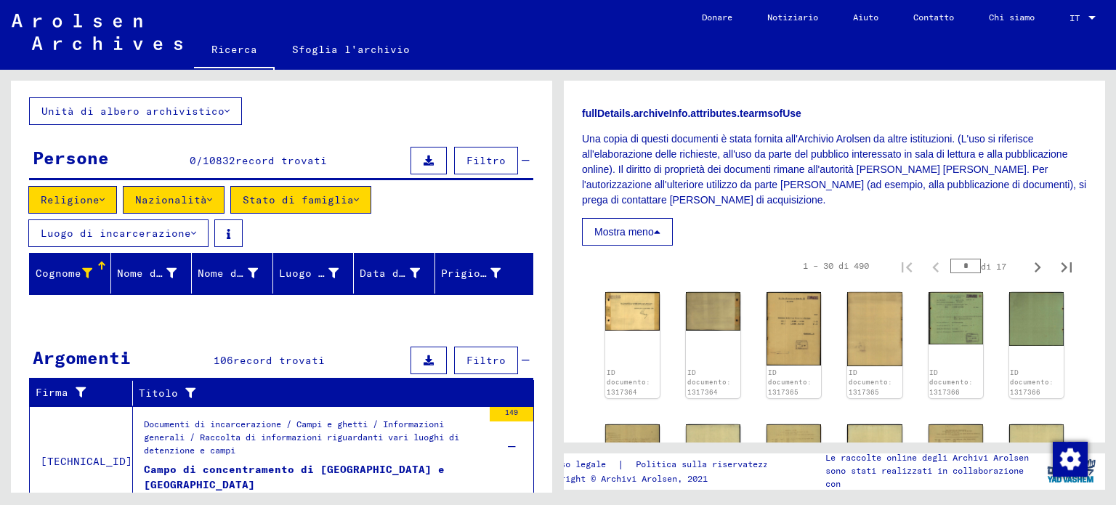
click at [97, 262] on div at bounding box center [101, 266] width 9 height 9
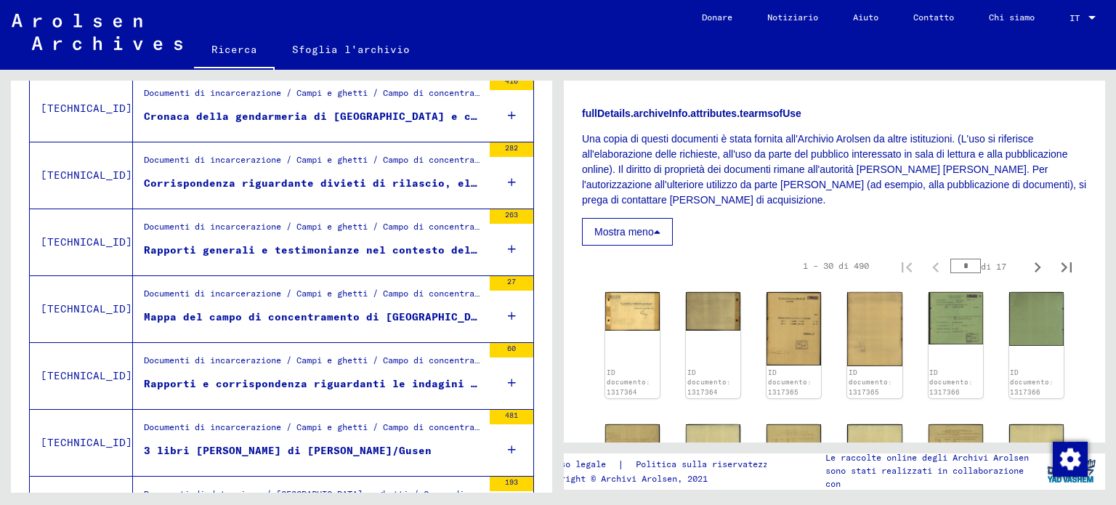
scroll to position [654, 0]
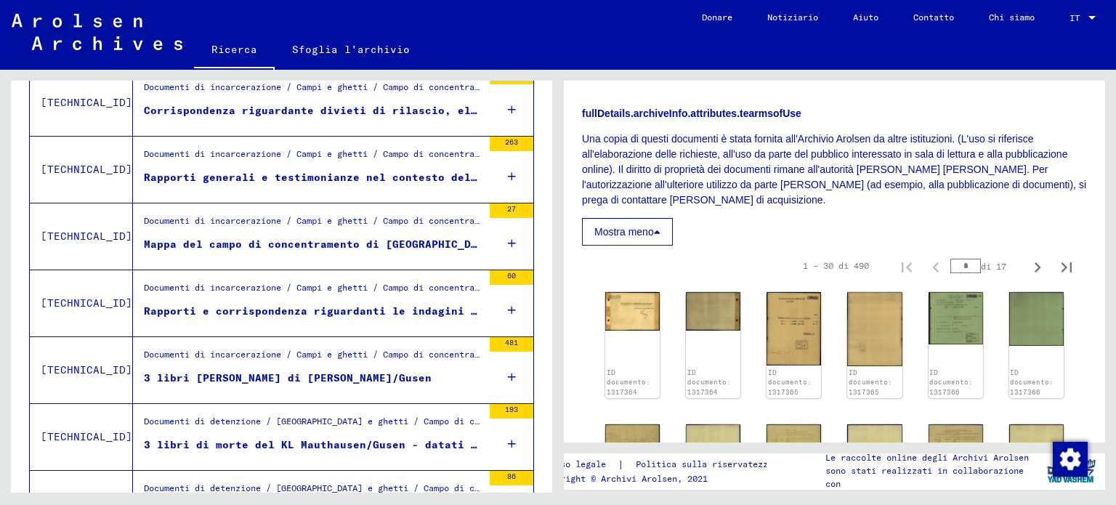
click at [508, 377] on icon at bounding box center [512, 377] width 8 height 51
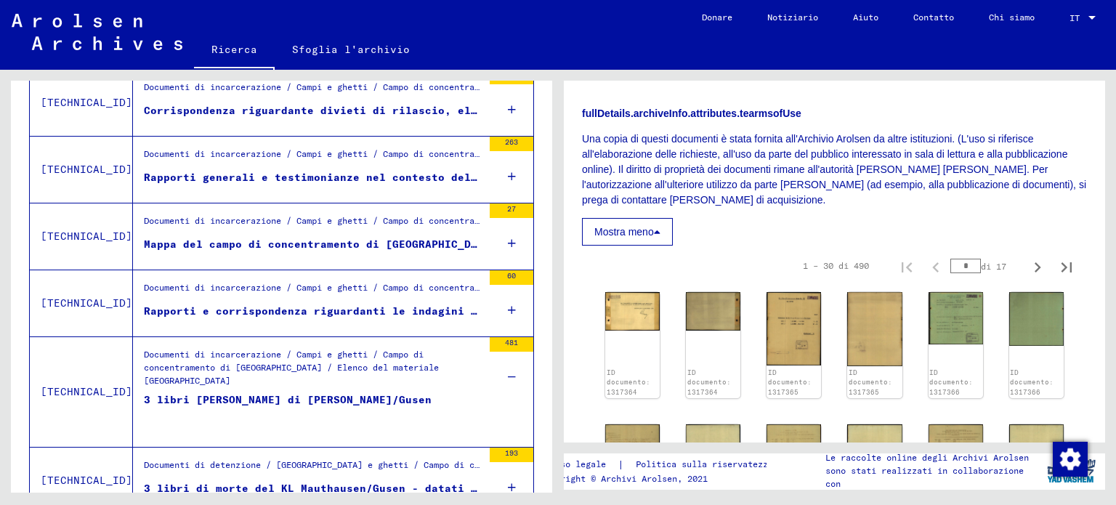
click at [302, 396] on font "3 libri [PERSON_NAME] di [PERSON_NAME]/Gusen" at bounding box center [288, 399] width 288 height 13
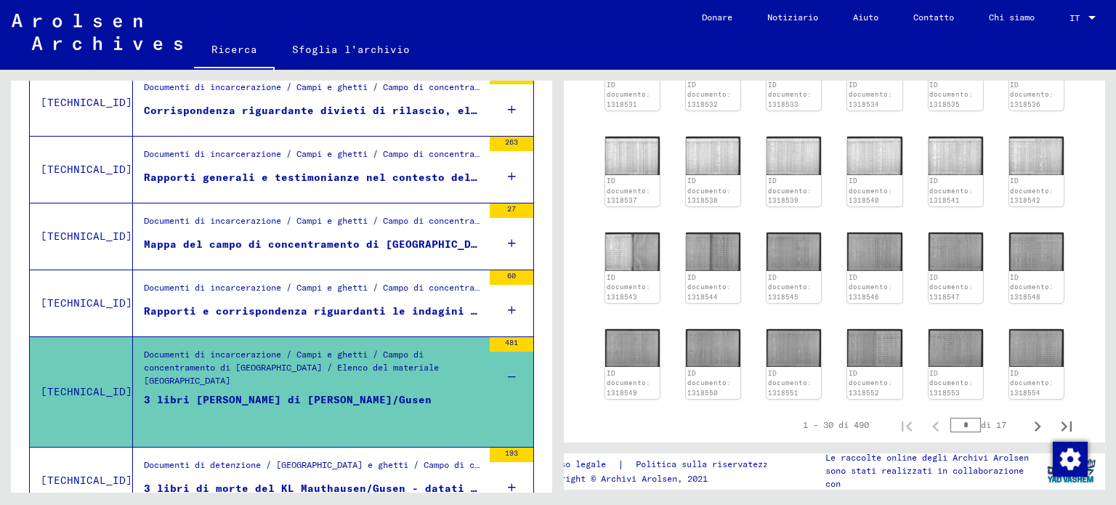
scroll to position [567, 0]
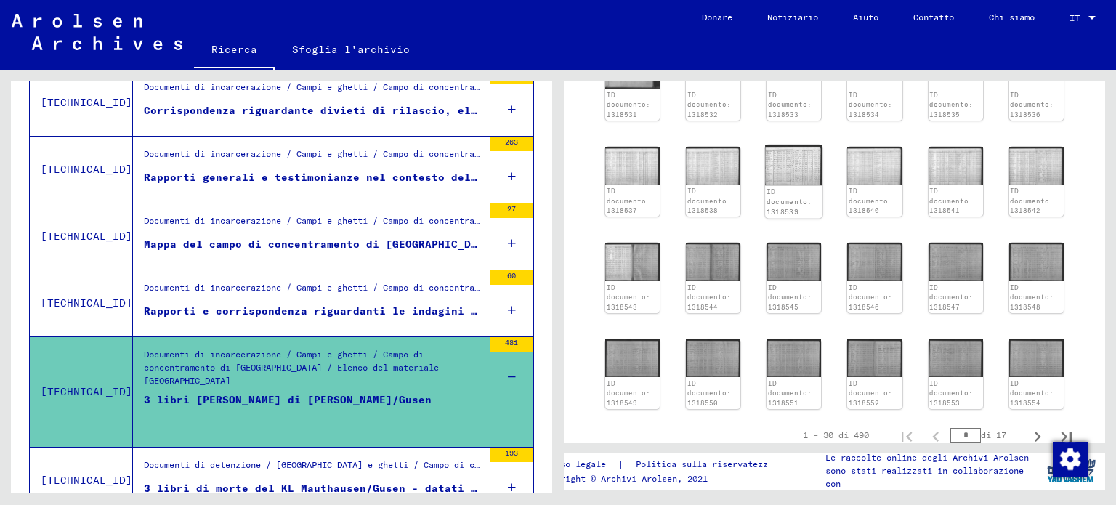
click at [782, 149] on img at bounding box center [793, 165] width 57 height 40
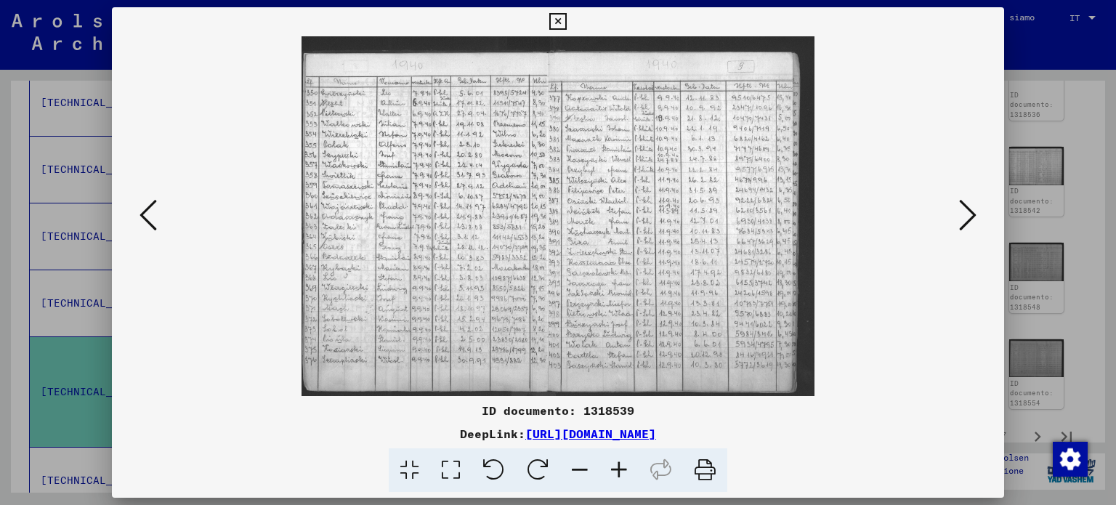
click at [613, 467] on icon at bounding box center [618, 470] width 39 height 44
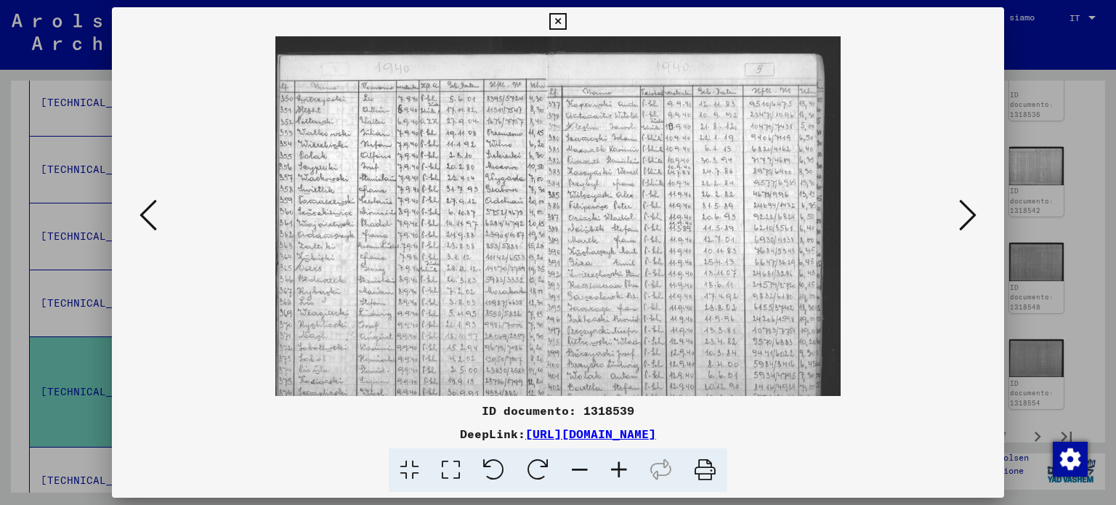
click at [613, 467] on icon at bounding box center [618, 470] width 39 height 44
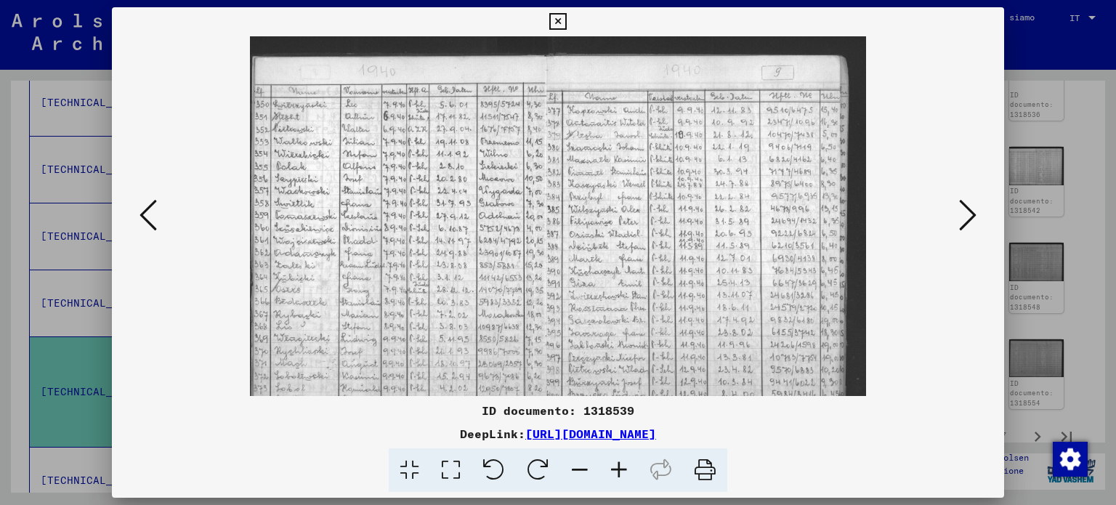
click at [613, 467] on icon at bounding box center [618, 470] width 39 height 44
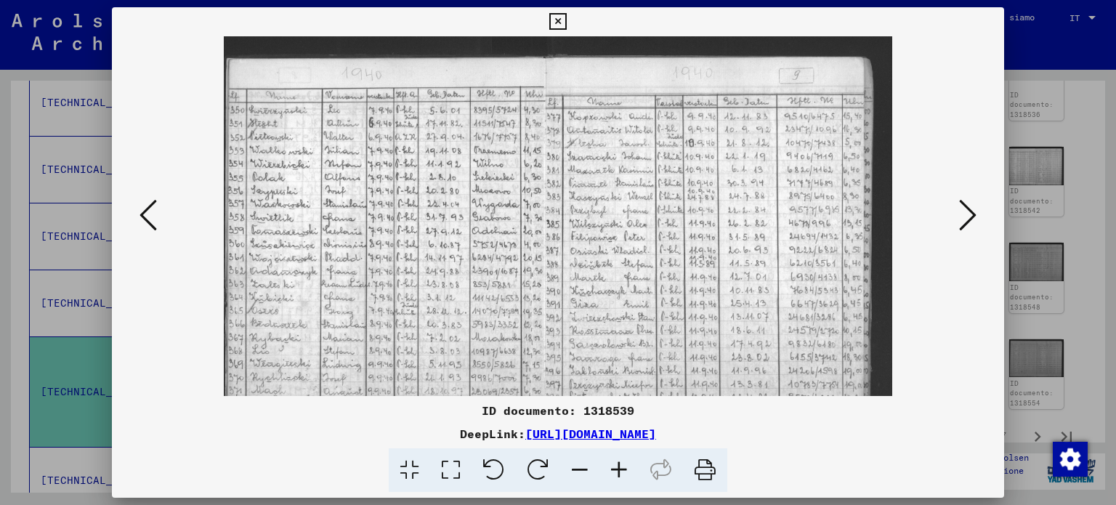
click at [613, 467] on icon at bounding box center [618, 470] width 39 height 44
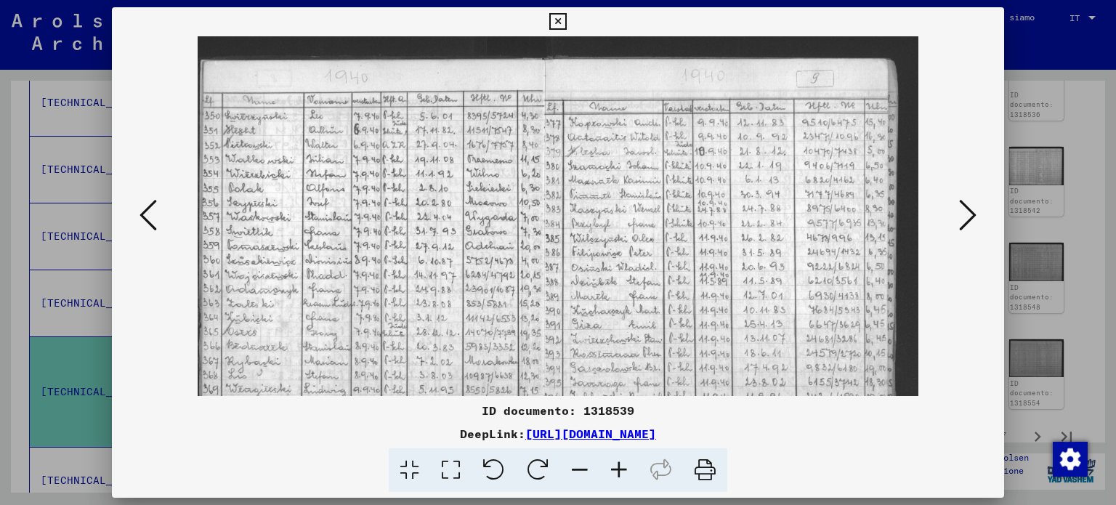
click at [613, 467] on icon at bounding box center [618, 470] width 39 height 44
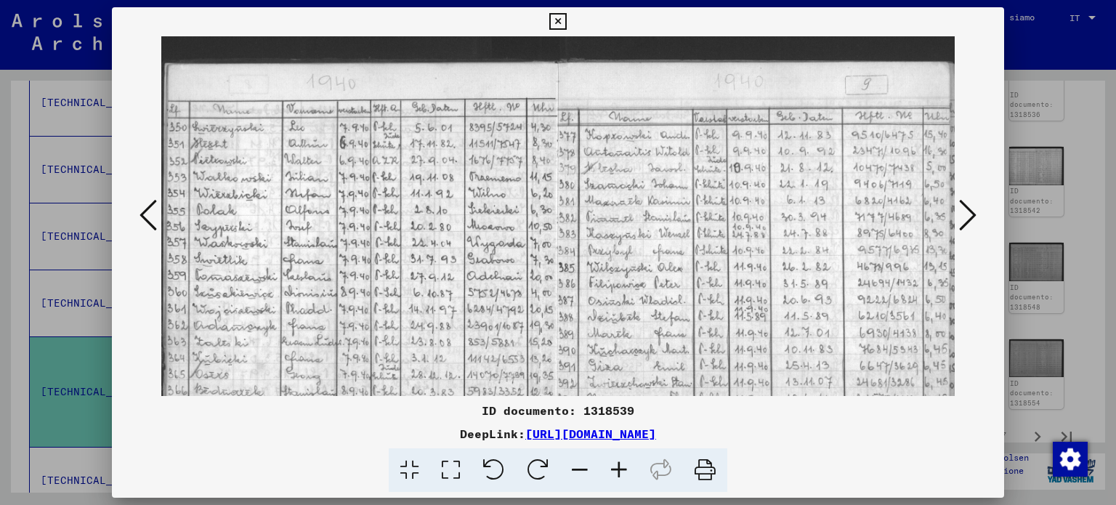
click at [613, 467] on icon at bounding box center [618, 470] width 39 height 44
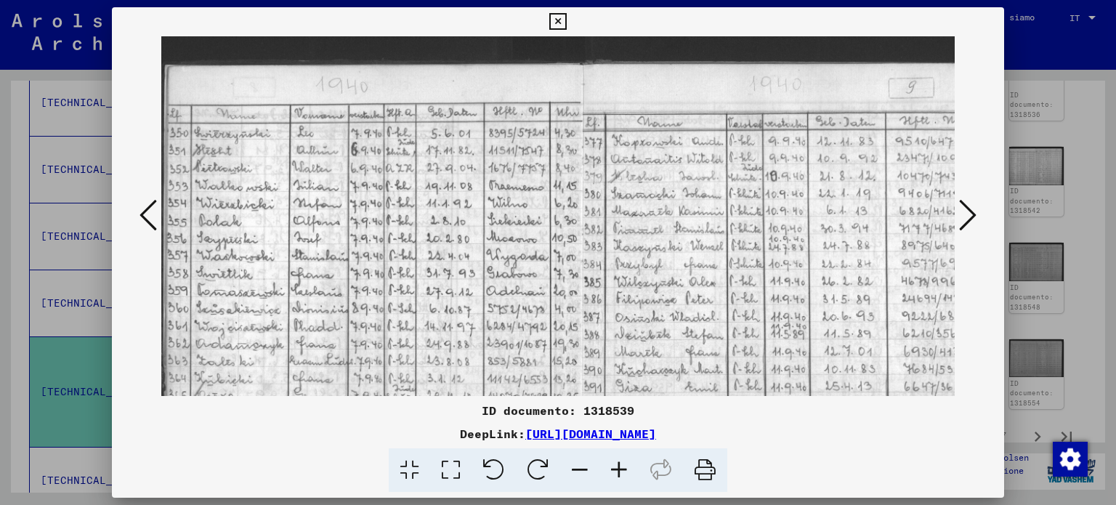
click at [613, 467] on icon at bounding box center [618, 470] width 39 height 44
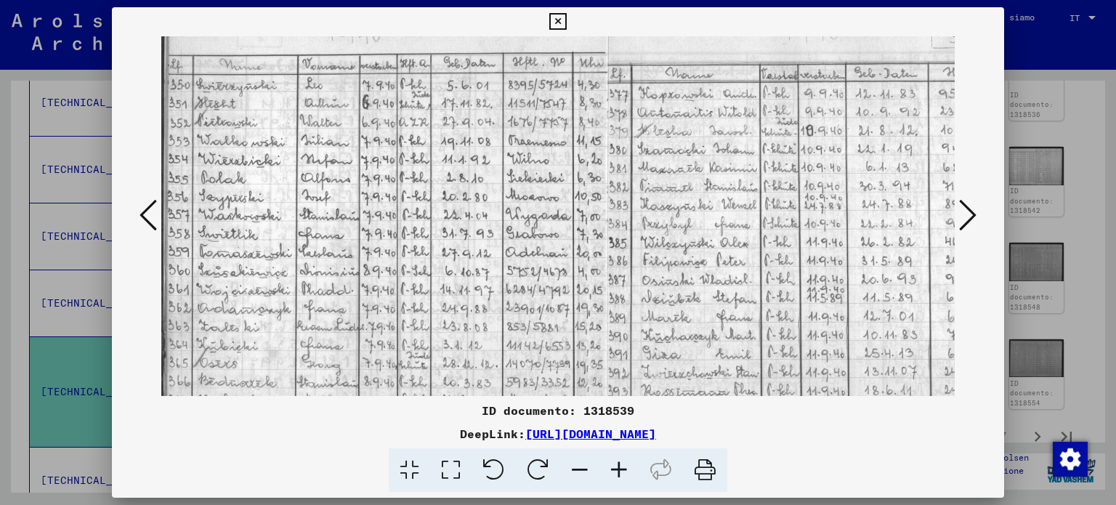
drag, startPoint x: 471, startPoint y: 301, endPoint x: 493, endPoint y: 223, distance: 80.7
click at [498, 241] on img at bounding box center [624, 308] width 927 height 650
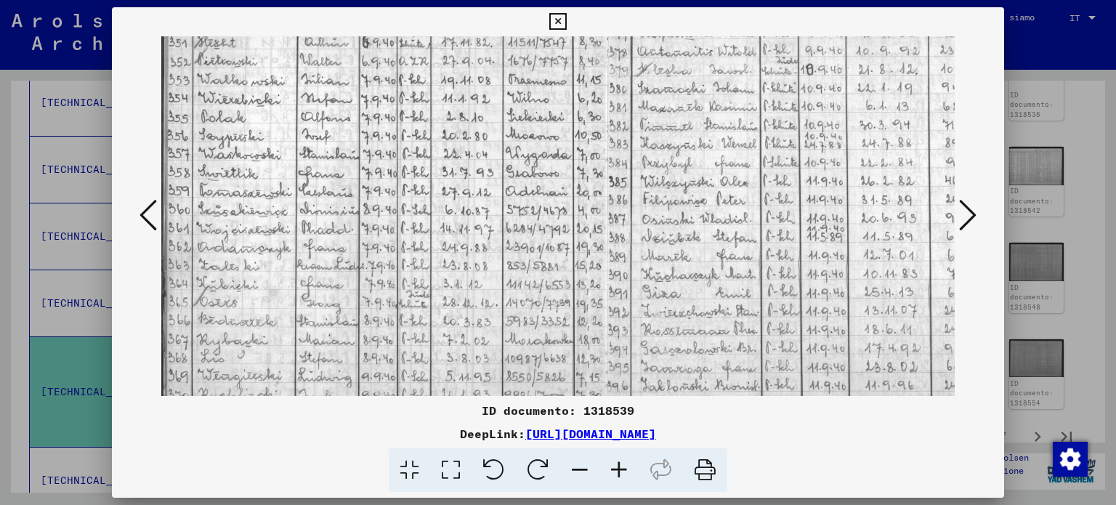
click at [482, 232] on img at bounding box center [624, 247] width 927 height 650
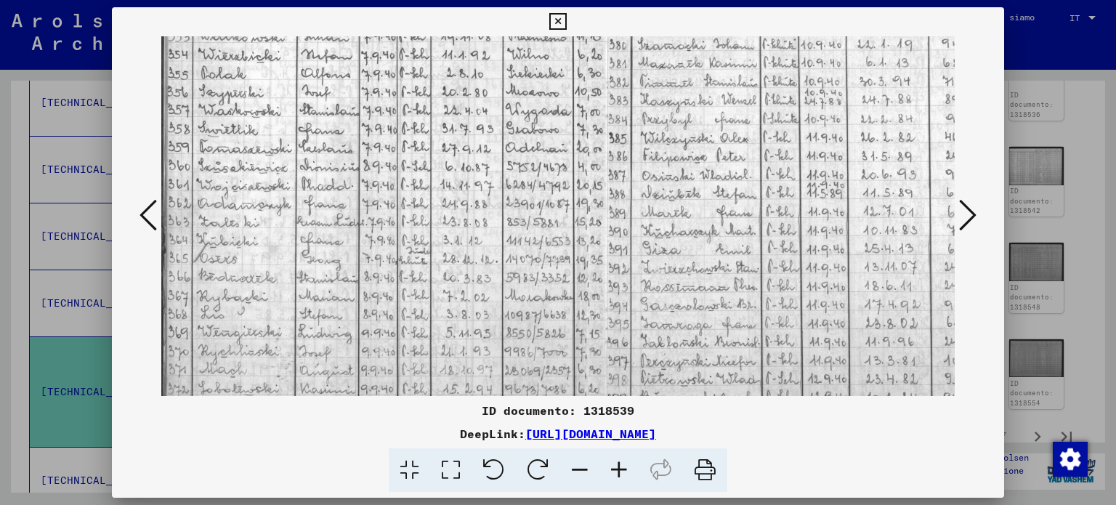
drag, startPoint x: 471, startPoint y: 259, endPoint x: 480, endPoint y: 203, distance: 55.9
click at [480, 209] on img at bounding box center [624, 203] width 927 height 650
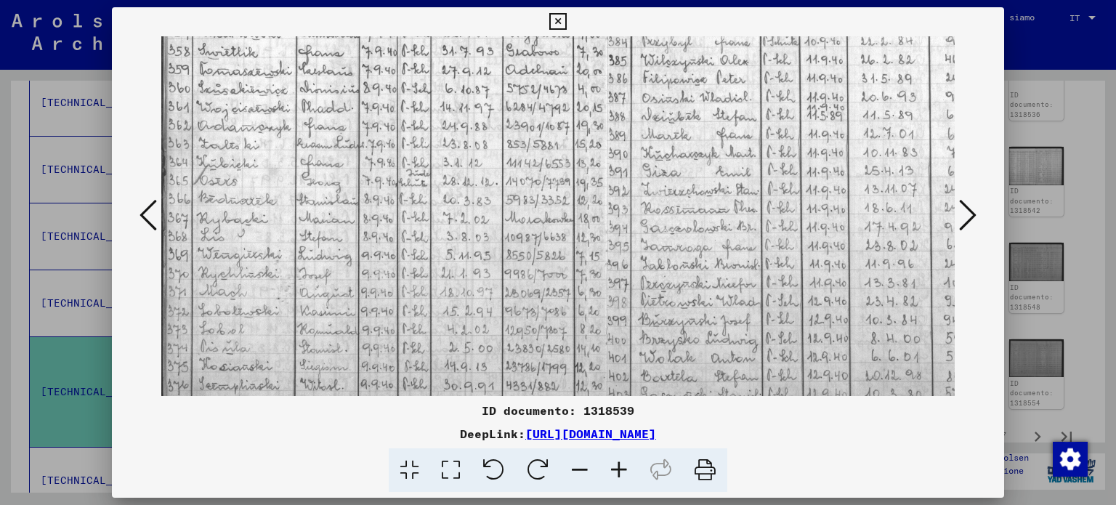
drag, startPoint x: 459, startPoint y: 262, endPoint x: 477, endPoint y: 171, distance: 91.9
click at [477, 178] on img at bounding box center [624, 125] width 927 height 650
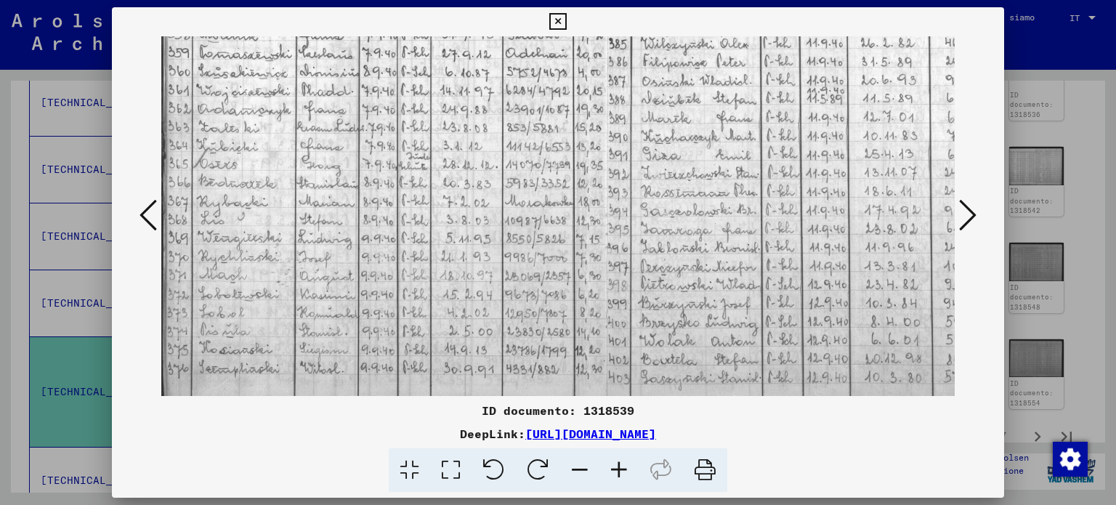
scroll to position [291, 0]
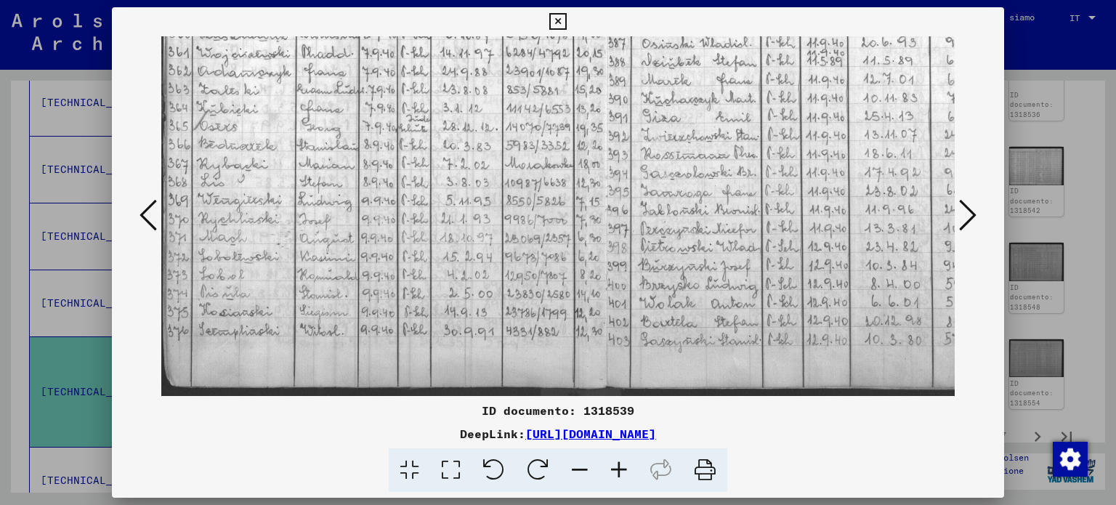
drag, startPoint x: 475, startPoint y: 198, endPoint x: 493, endPoint y: 92, distance: 108.3
click at [493, 94] on img at bounding box center [624, 71] width 927 height 650
click at [968, 209] on icon at bounding box center [967, 215] width 17 height 35
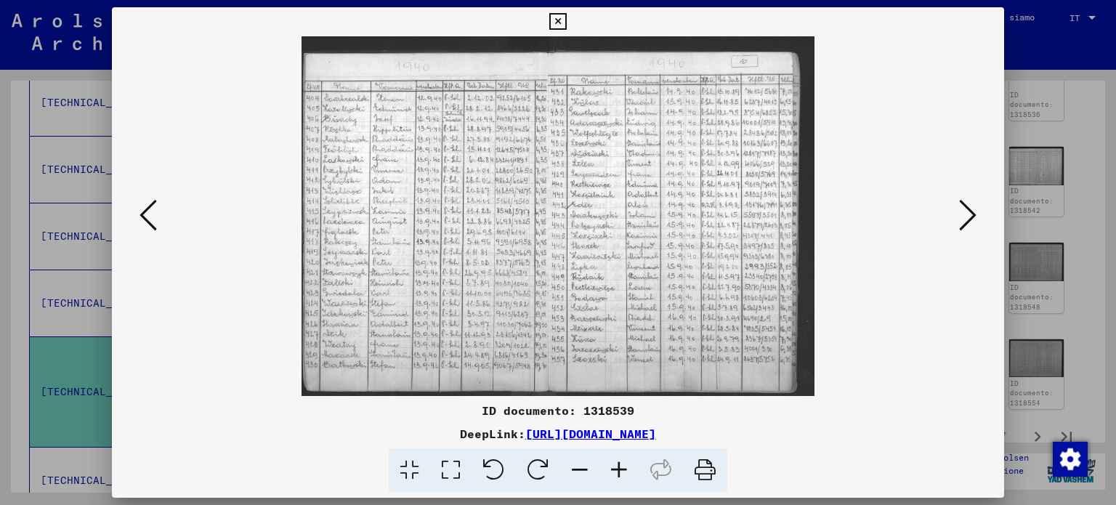
click at [968, 209] on icon at bounding box center [967, 215] width 17 height 35
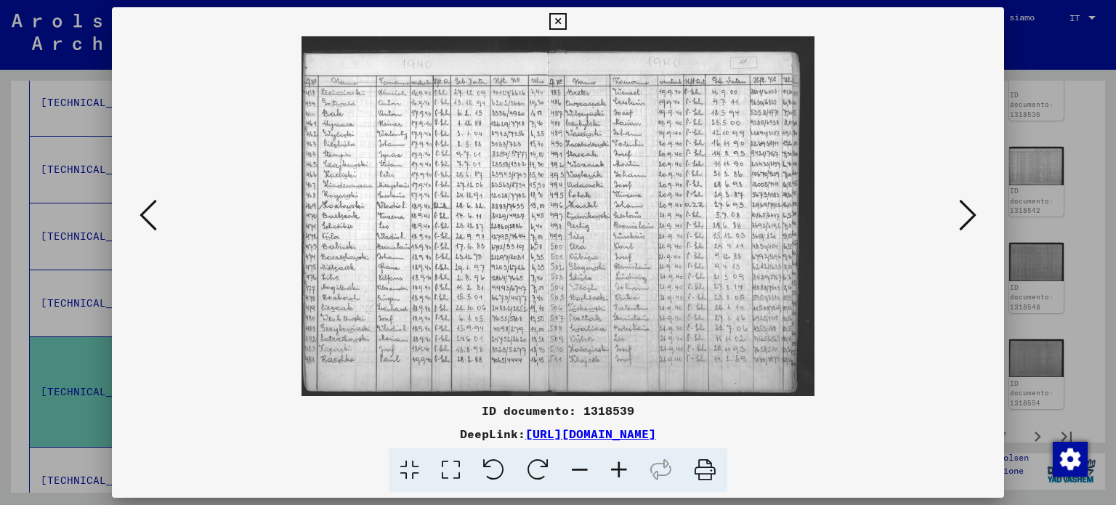
click at [968, 209] on icon at bounding box center [967, 215] width 17 height 35
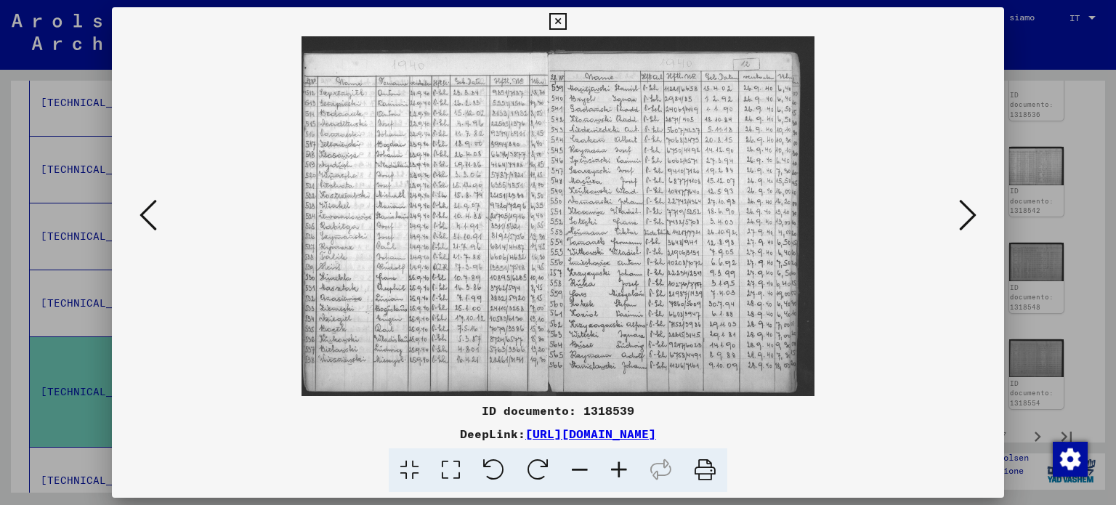
click at [968, 209] on icon at bounding box center [967, 215] width 17 height 35
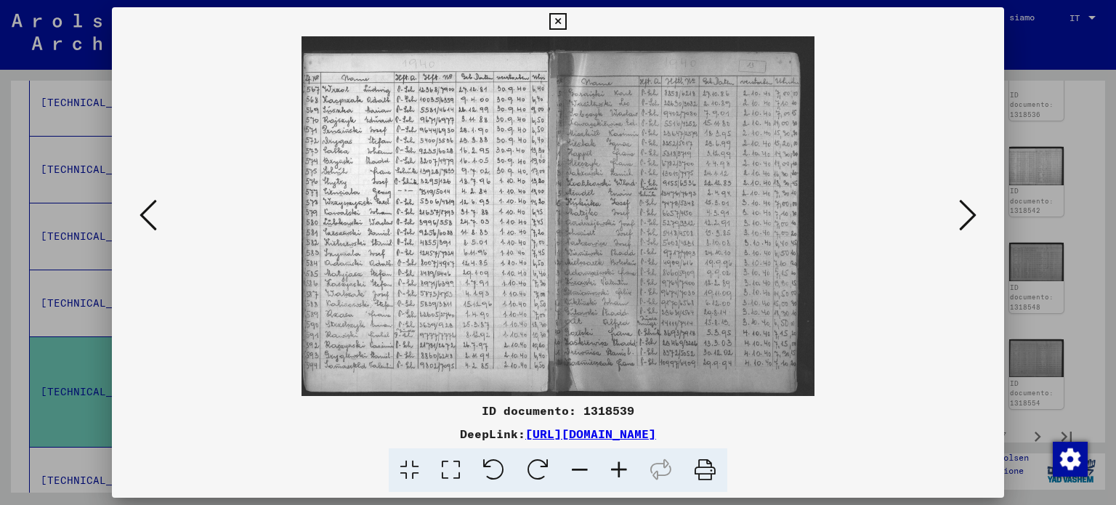
click at [614, 473] on icon at bounding box center [618, 470] width 39 height 44
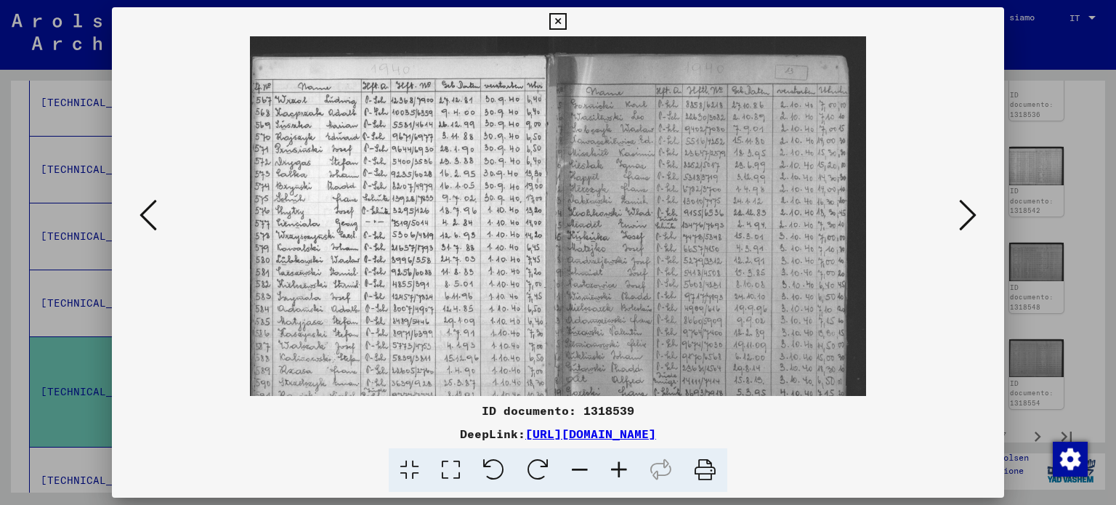
click at [614, 473] on icon at bounding box center [618, 470] width 39 height 44
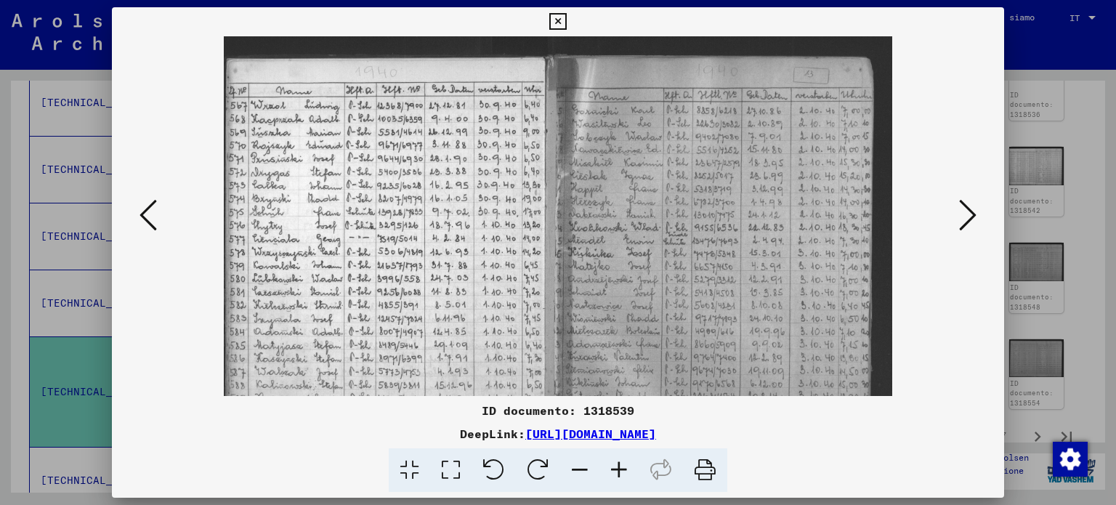
click at [614, 473] on icon at bounding box center [618, 470] width 39 height 44
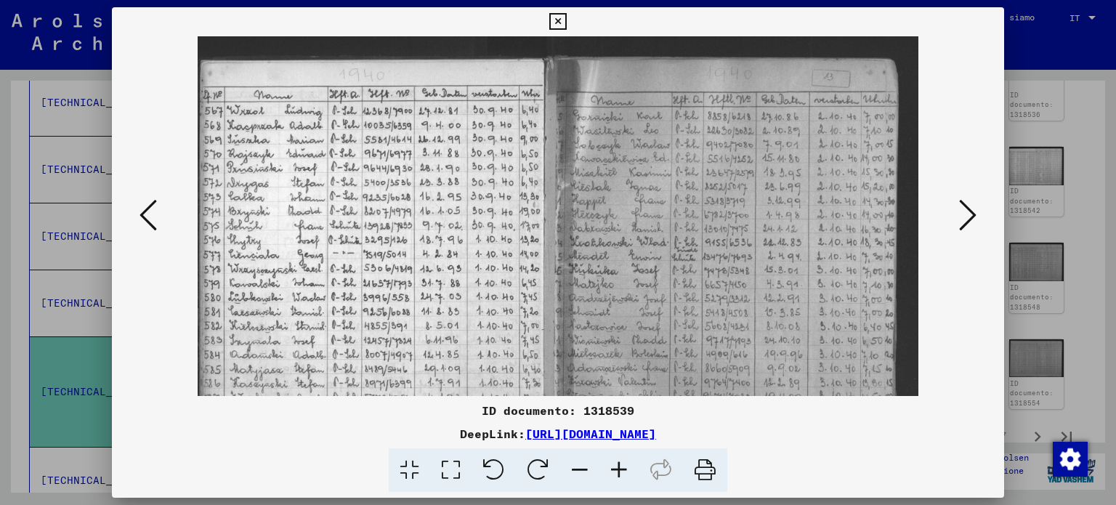
click at [614, 473] on icon at bounding box center [618, 470] width 39 height 44
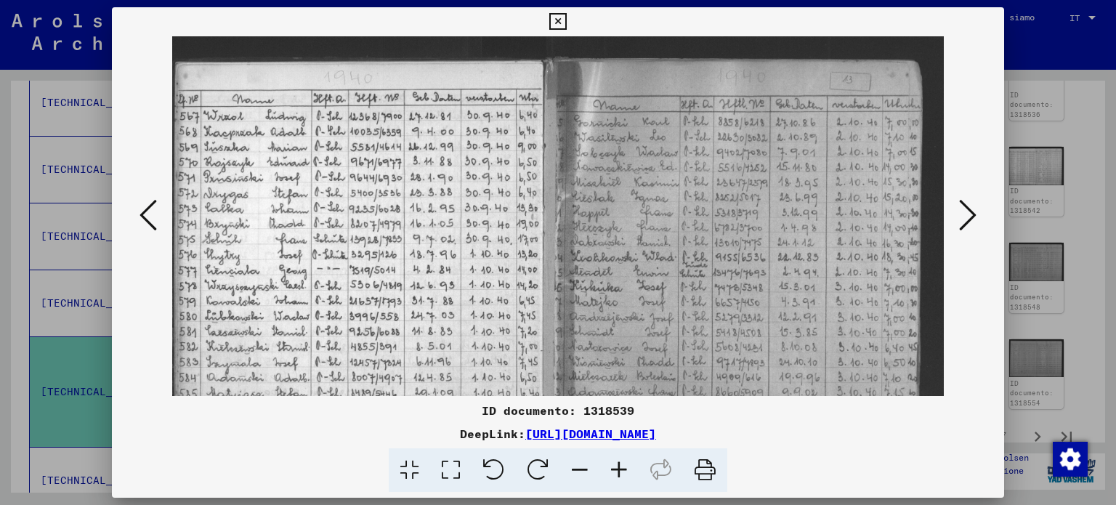
click at [614, 473] on icon at bounding box center [618, 470] width 39 height 44
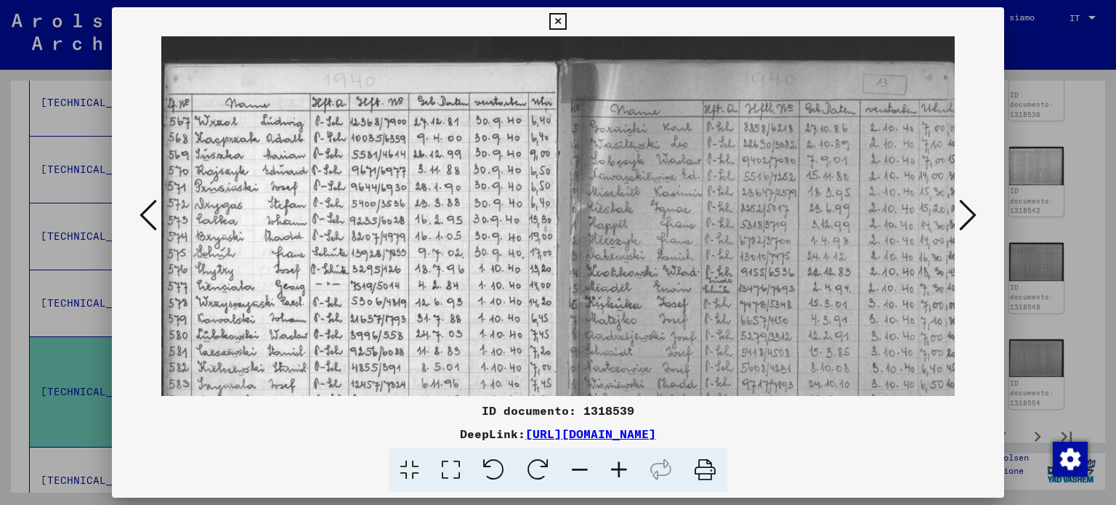
click at [964, 206] on icon at bounding box center [967, 215] width 17 height 35
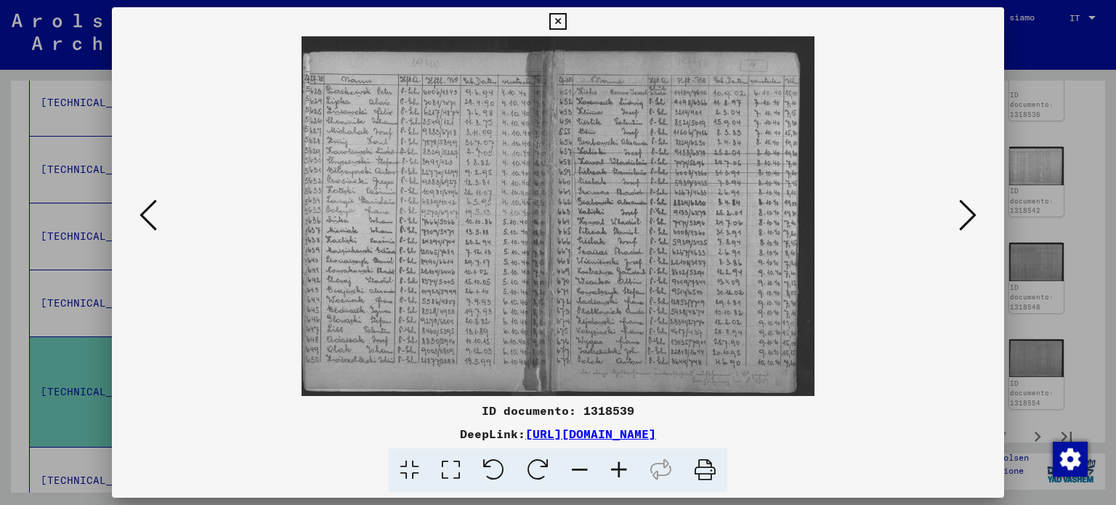
click at [964, 206] on icon at bounding box center [967, 215] width 17 height 35
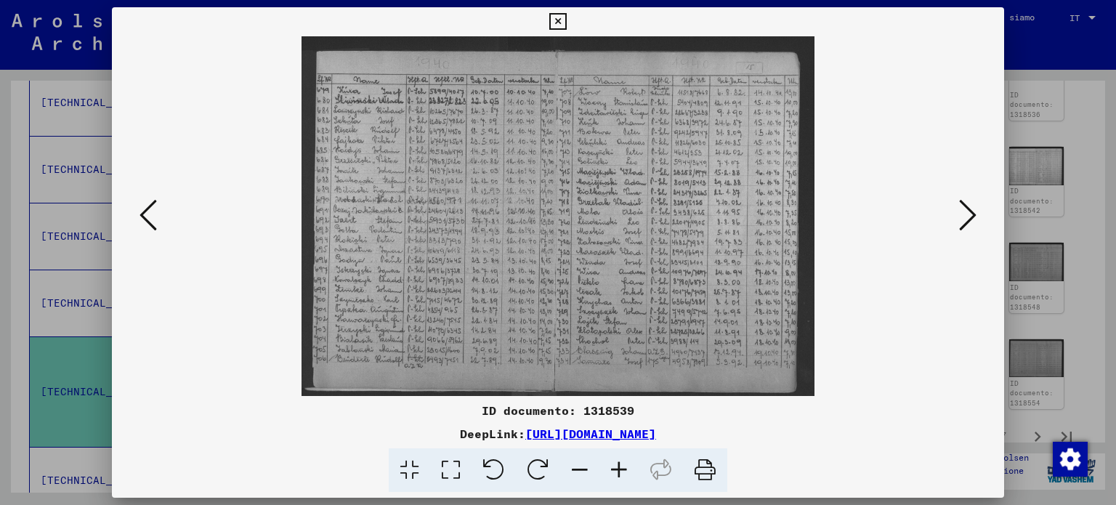
click at [964, 206] on icon at bounding box center [967, 215] width 17 height 35
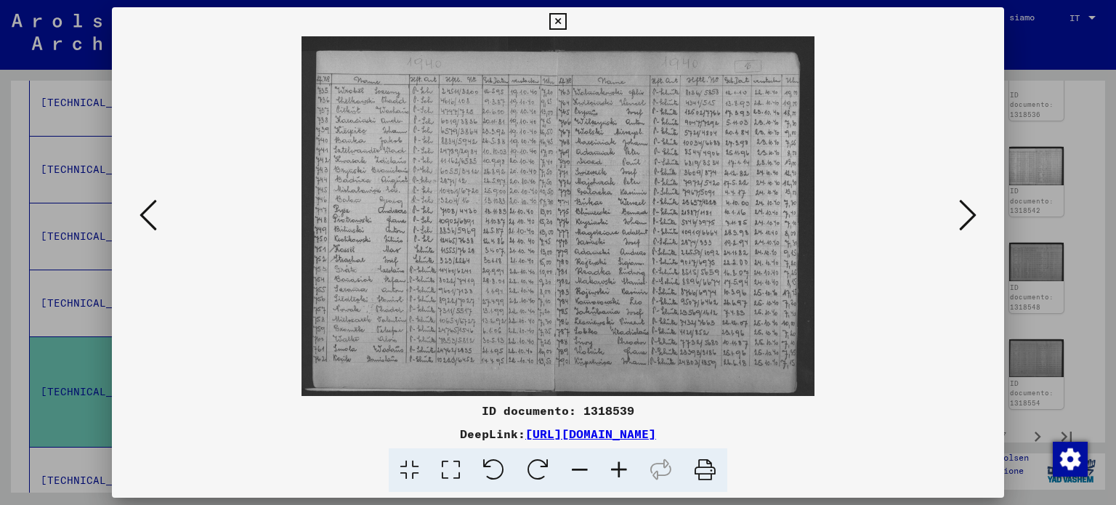
click at [964, 206] on icon at bounding box center [967, 215] width 17 height 35
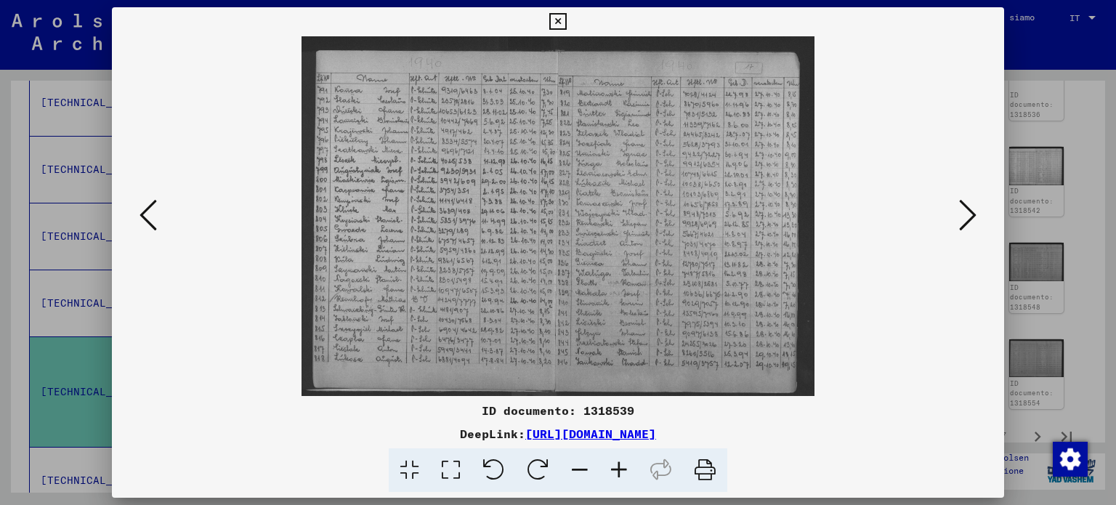
click at [964, 206] on icon at bounding box center [967, 215] width 17 height 35
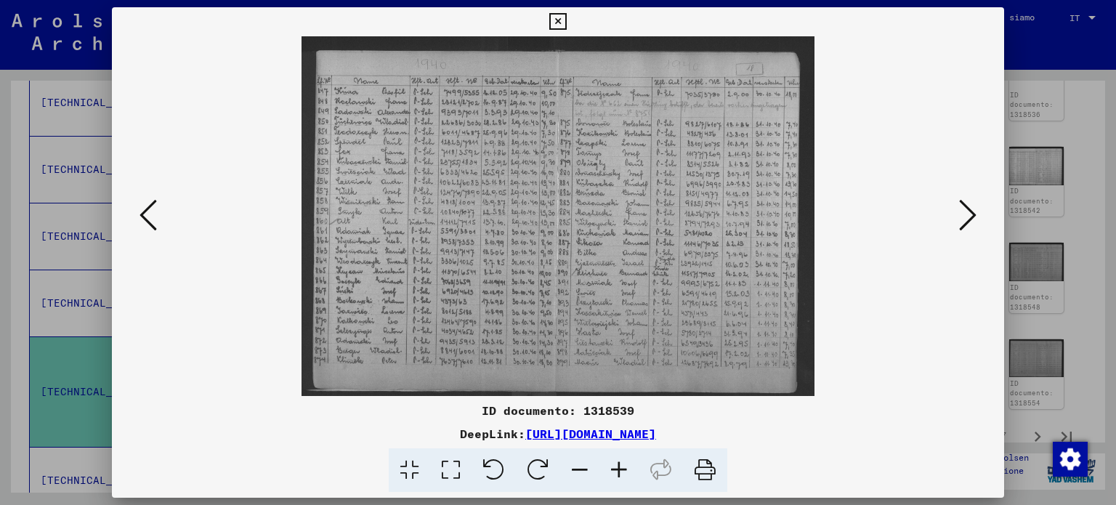
click at [964, 206] on icon at bounding box center [967, 215] width 17 height 35
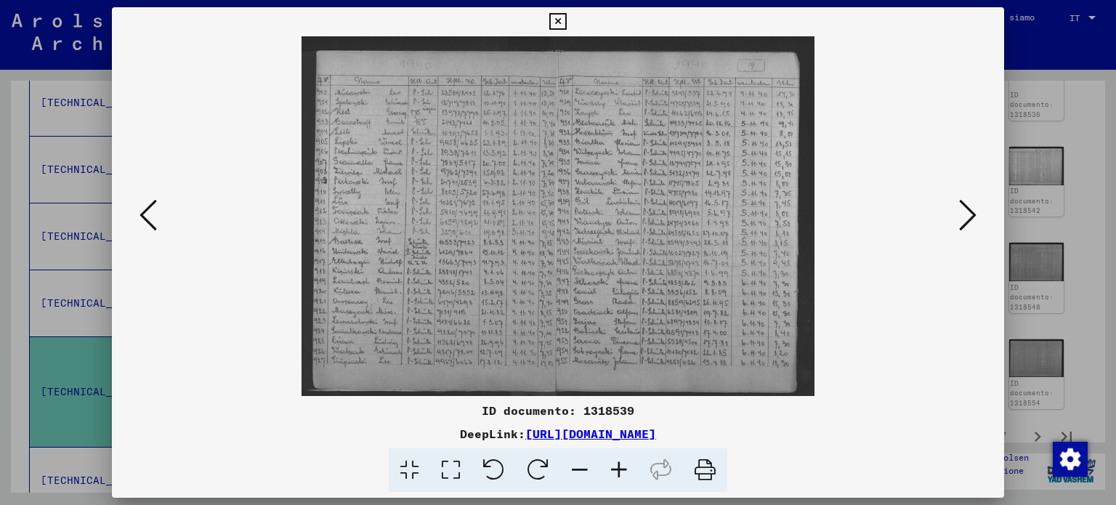
click at [964, 206] on icon at bounding box center [967, 215] width 17 height 35
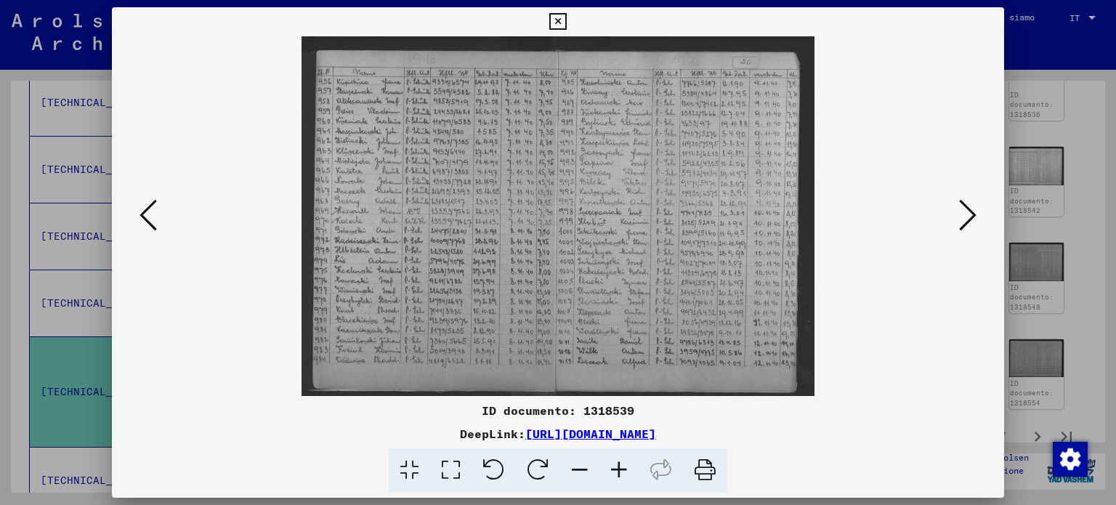
click at [964, 206] on icon at bounding box center [967, 215] width 17 height 35
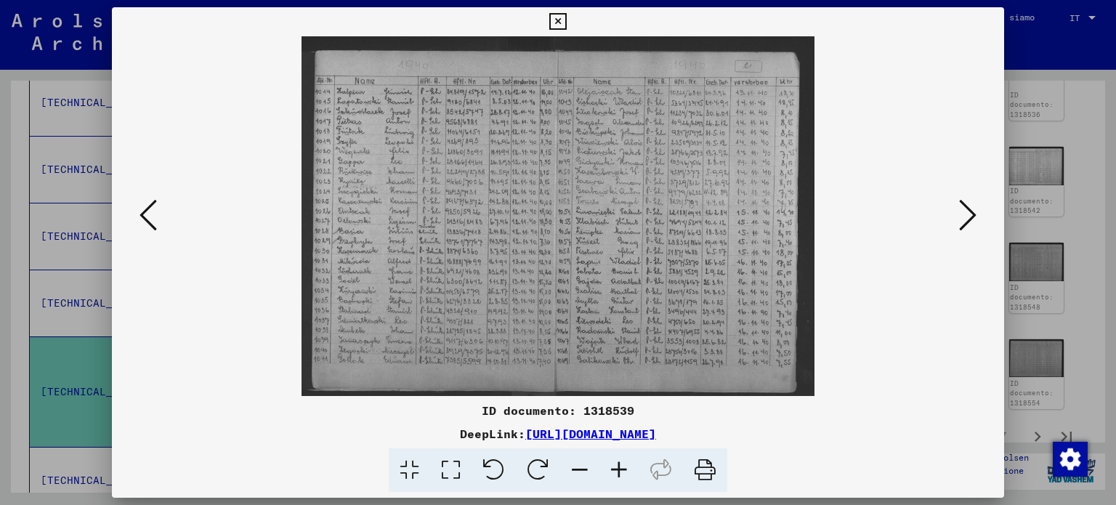
click at [964, 206] on icon at bounding box center [967, 215] width 17 height 35
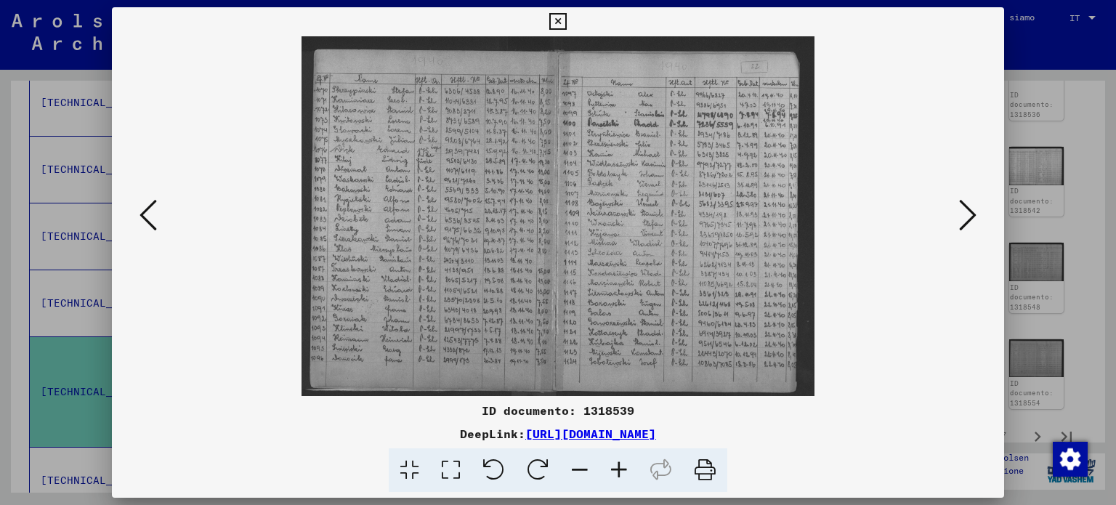
click at [964, 206] on icon at bounding box center [967, 215] width 17 height 35
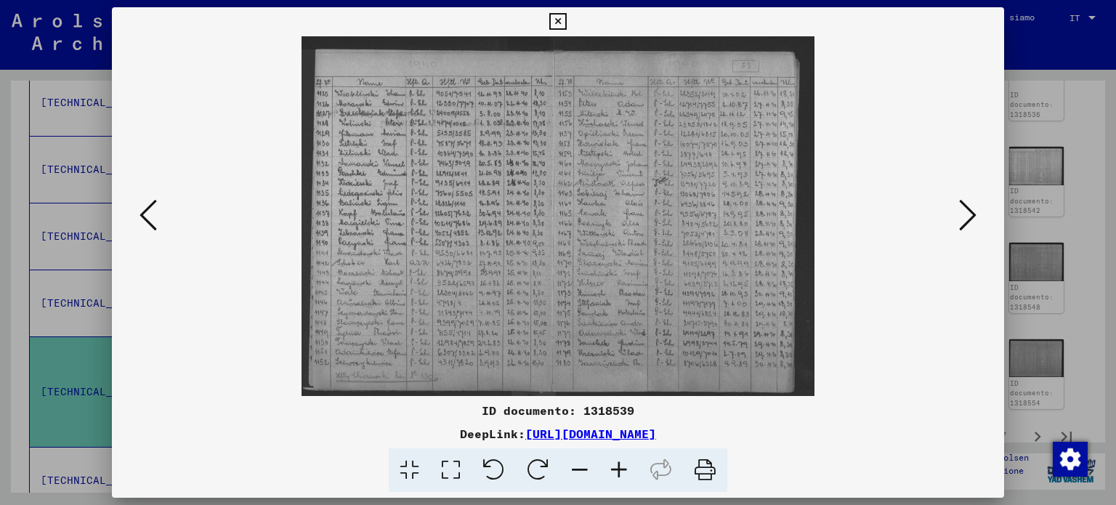
click at [964, 206] on icon at bounding box center [967, 215] width 17 height 35
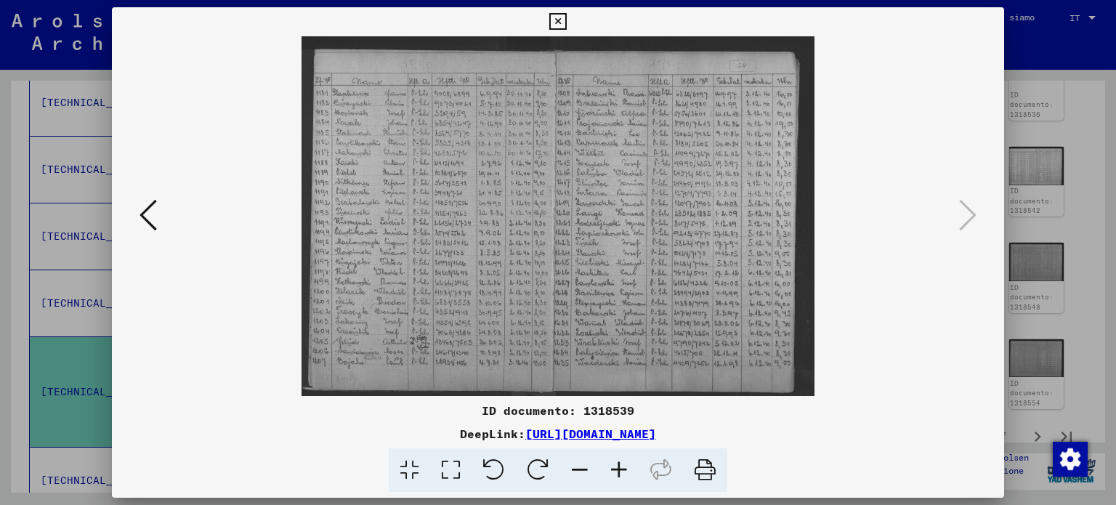
click at [623, 466] on icon at bounding box center [618, 470] width 39 height 44
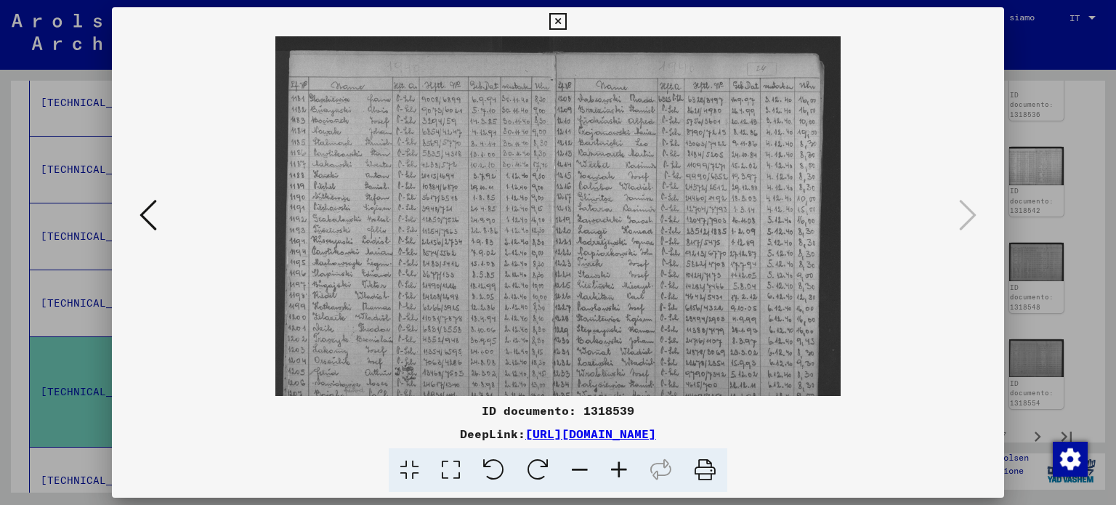
click at [623, 466] on icon at bounding box center [618, 470] width 39 height 44
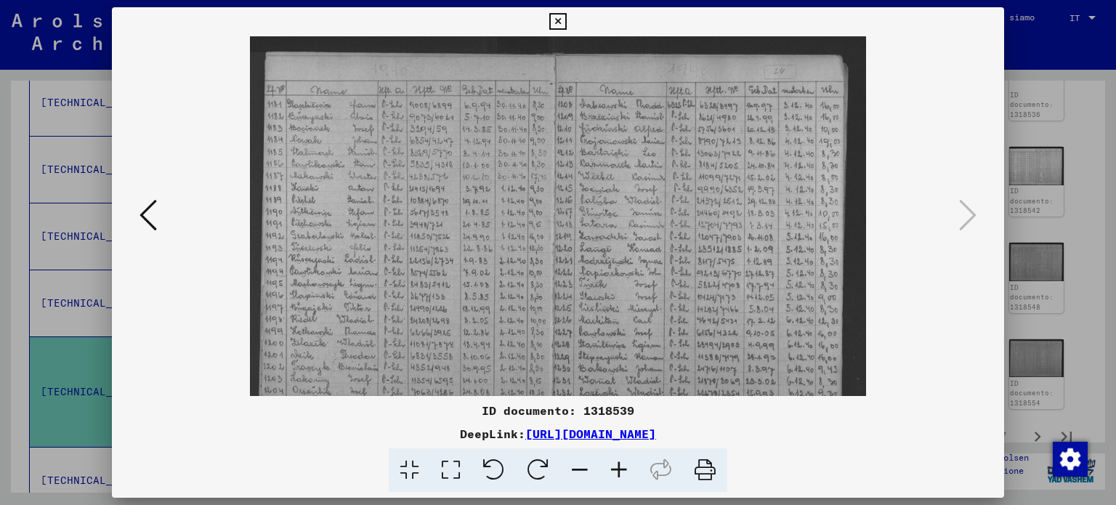
click at [623, 466] on icon at bounding box center [618, 470] width 39 height 44
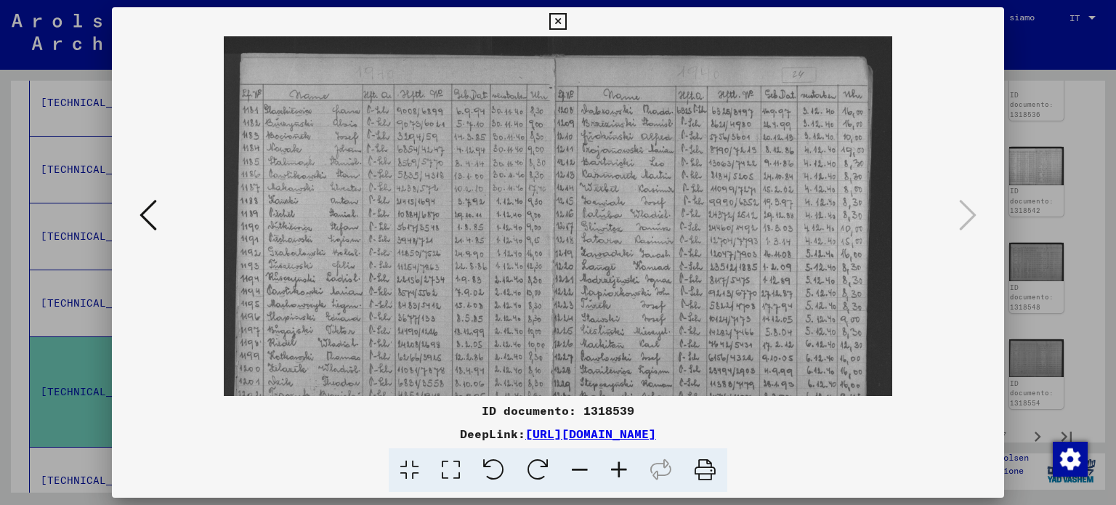
click at [623, 466] on icon at bounding box center [618, 470] width 39 height 44
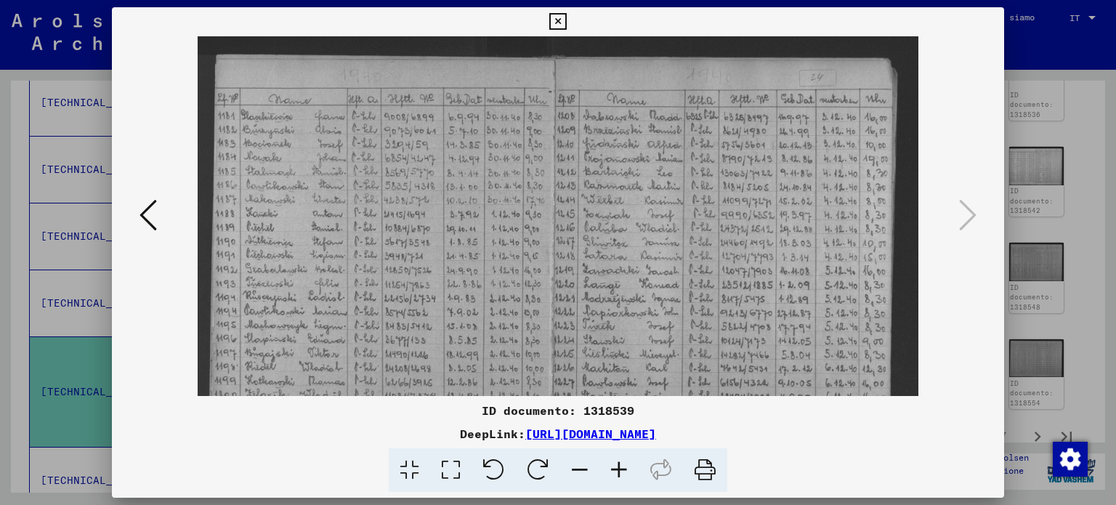
click at [623, 466] on icon at bounding box center [618, 470] width 39 height 44
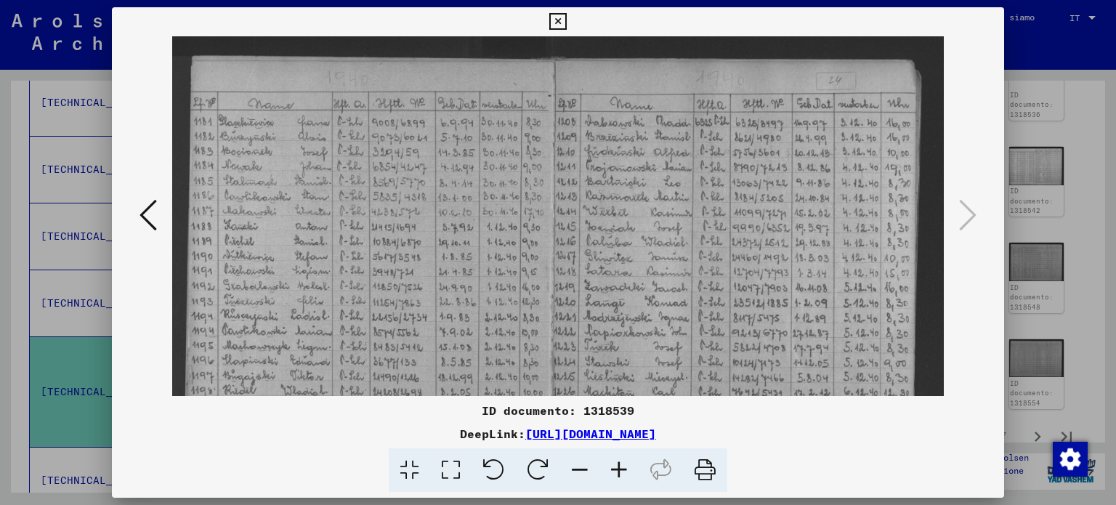
click at [623, 466] on icon at bounding box center [618, 470] width 39 height 44
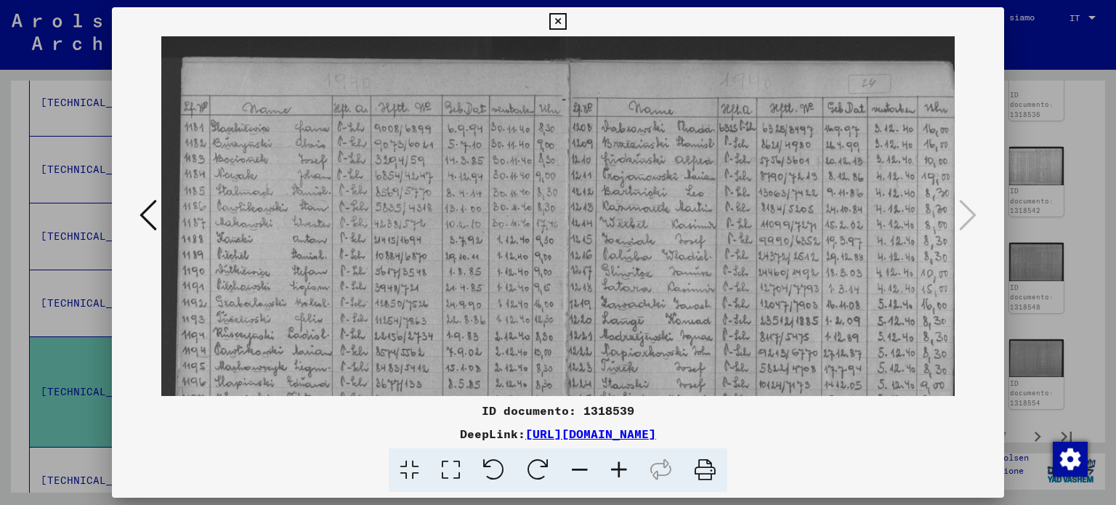
click at [557, 22] on icon at bounding box center [557, 21] width 17 height 17
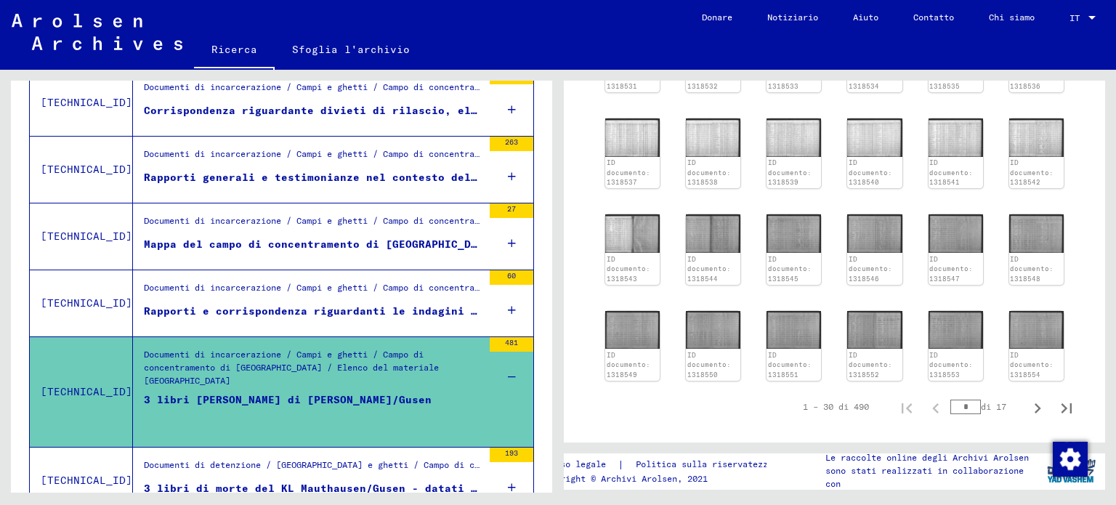
scroll to position [602, 0]
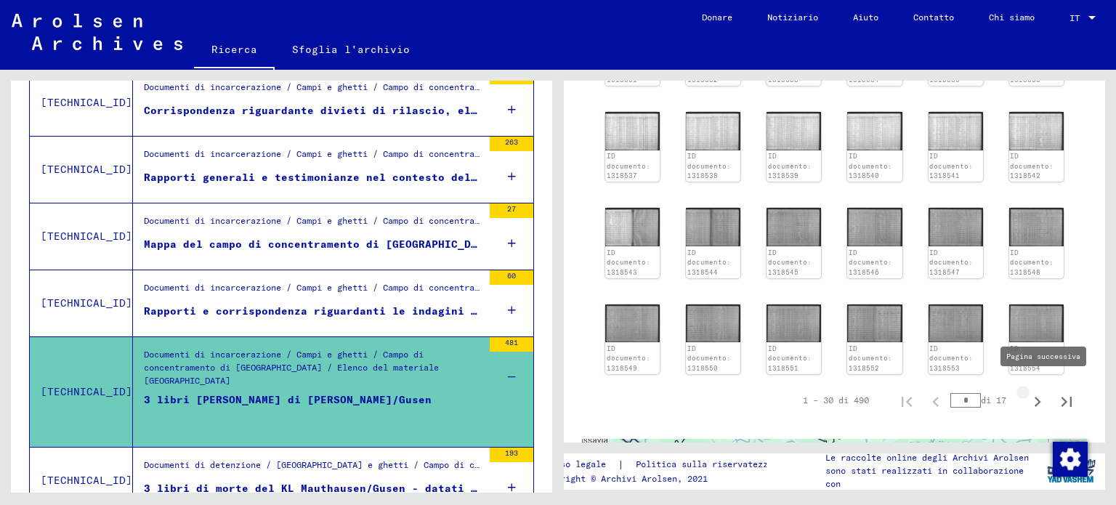
click at [1035, 397] on icon "Pagina successiva" at bounding box center [1038, 402] width 7 height 10
type input "*"
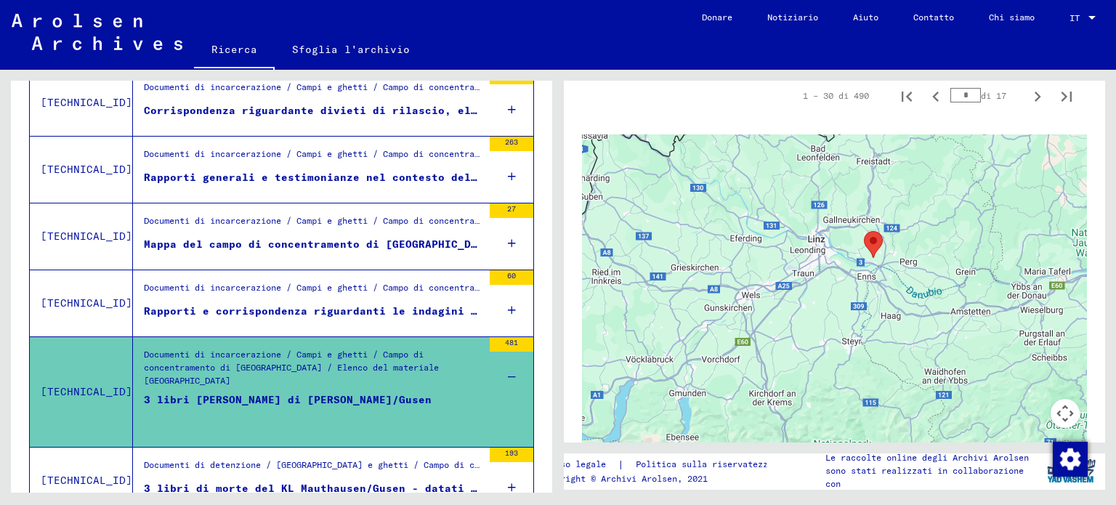
scroll to position [457, 0]
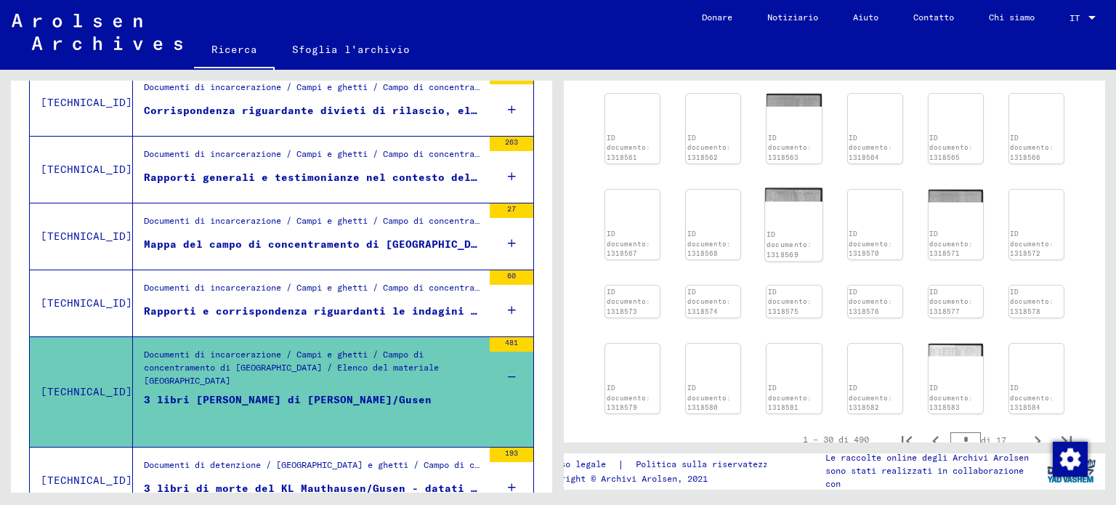
click at [788, 230] on font "ID documento: 1318569" at bounding box center [790, 244] width 46 height 29
